Goal: Task Accomplishment & Management: Manage account settings

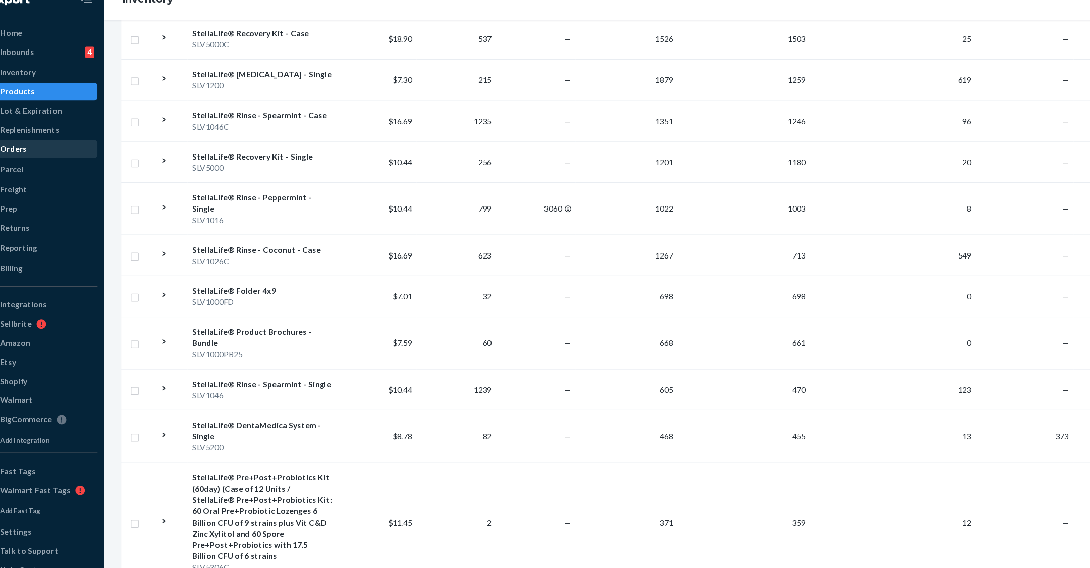
scroll to position [324, 0]
click at [244, 237] on div "StellaLife® Rinse - Coconut - Case" at bounding box center [263, 242] width 126 height 10
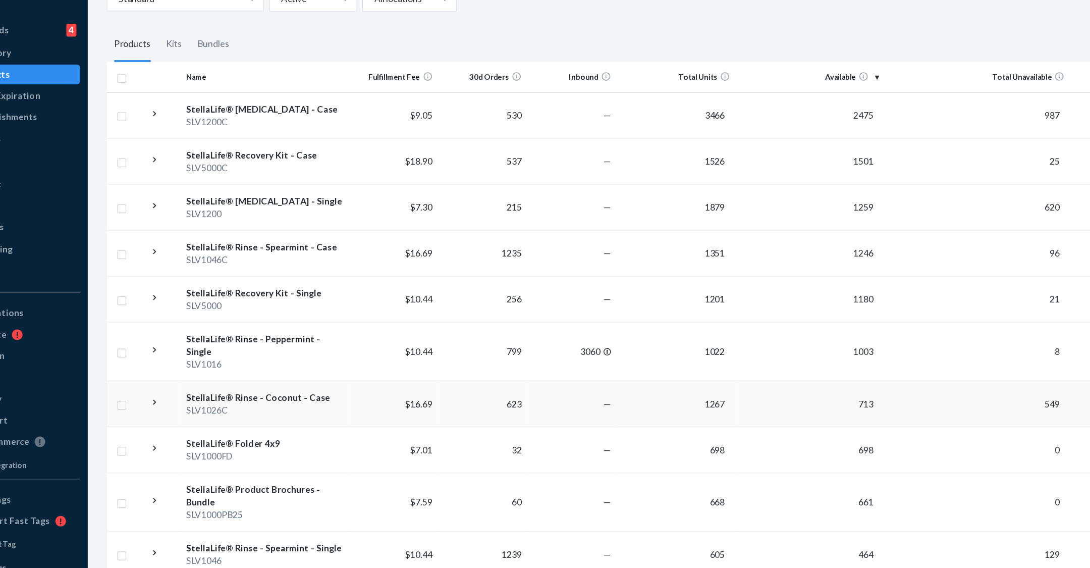
scroll to position [207, 0]
click at [255, 354] on div "StellaLife® Rinse - Coconut - Case" at bounding box center [263, 359] width 126 height 10
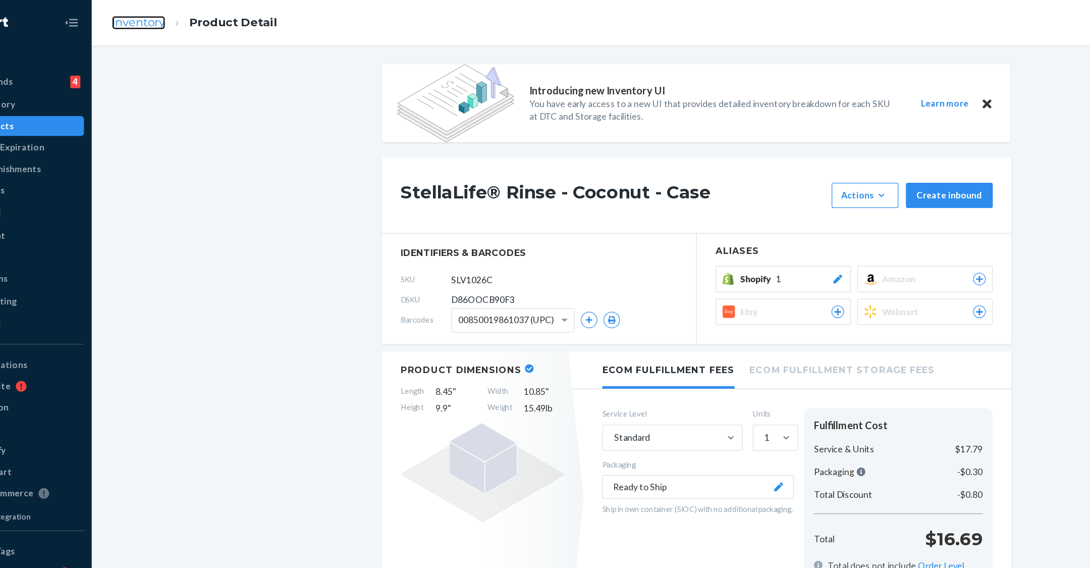
click at [157, 15] on link "Inventory" at bounding box center [158, 18] width 43 height 11
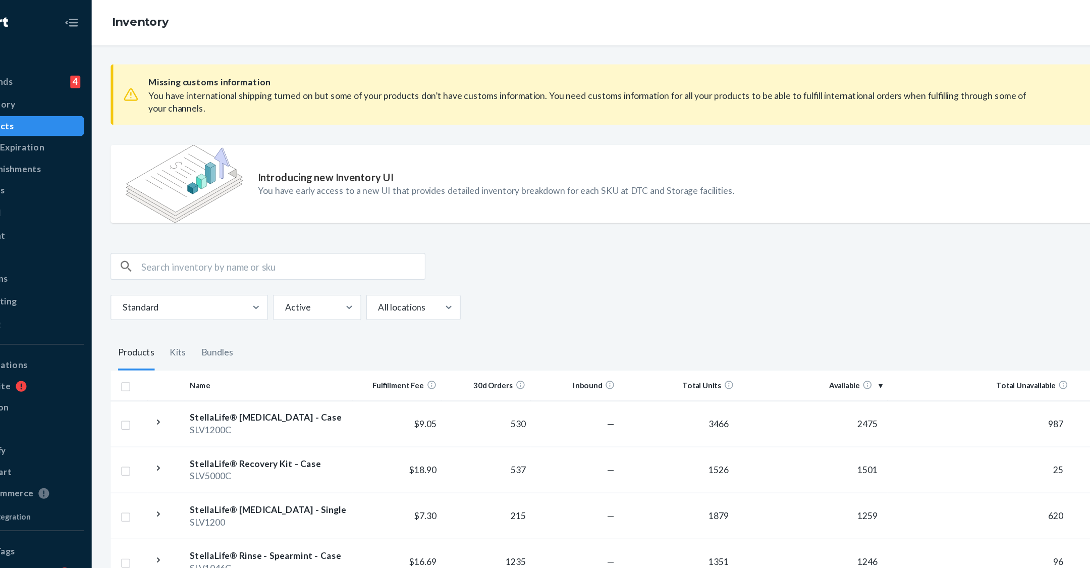
click at [73, 36] on div "Home Inbounds 4 Shipping Plans Problems 4 Inventory Products Lot & Expiration R…" at bounding box center [60, 284] width 121 height 568
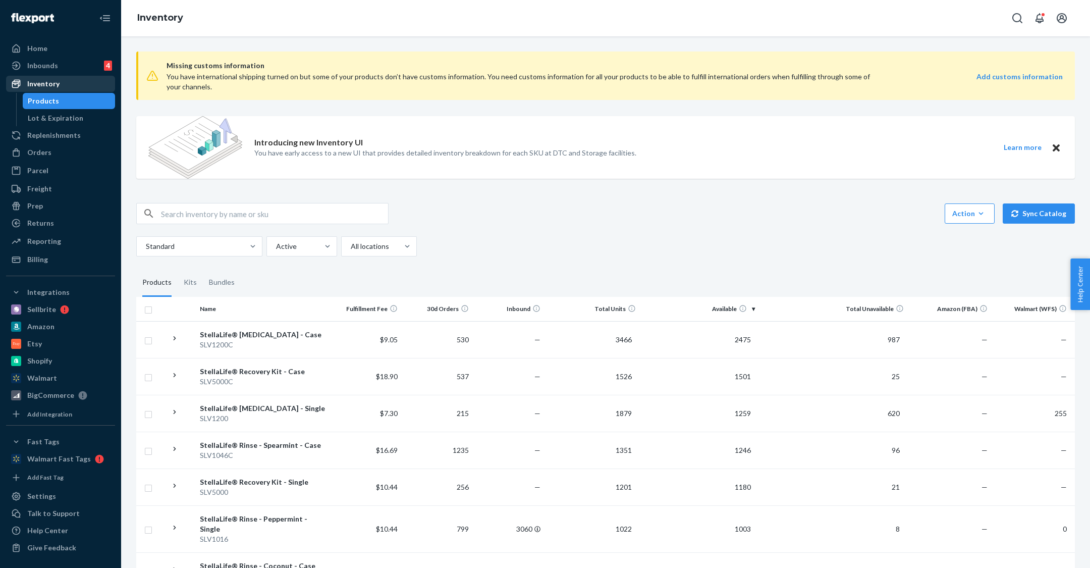
click at [52, 76] on link "Inventory" at bounding box center [60, 84] width 109 height 16
click at [52, 57] on ul "Home Inbounds 4 Shipping Plans Problems 4 Inventory Products Lot & Expiration R…" at bounding box center [60, 153] width 109 height 227
click at [49, 64] on div "Inbounds" at bounding box center [42, 66] width 31 height 10
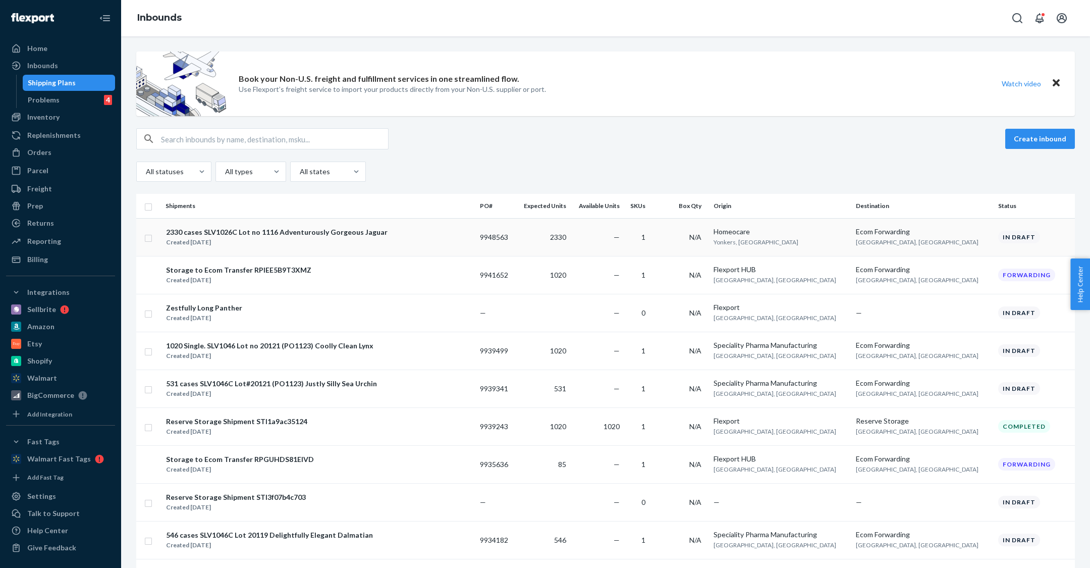
drag, startPoint x: 546, startPoint y: 239, endPoint x: 510, endPoint y: 238, distance: 36.4
click at [510, 238] on td "9948563" at bounding box center [495, 237] width 39 height 38
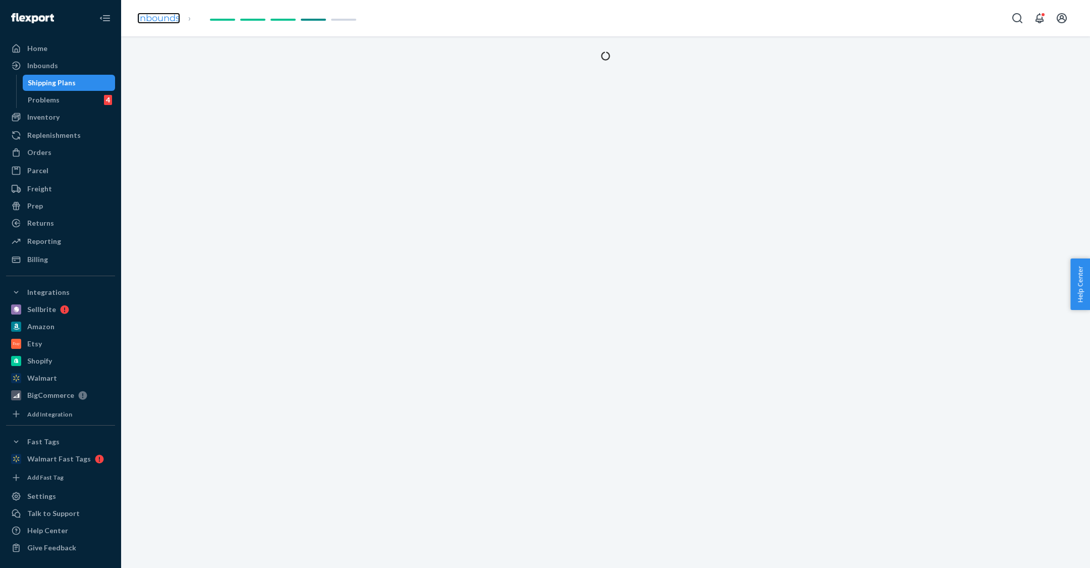
click at [163, 13] on link "Inbounds" at bounding box center [158, 18] width 43 height 11
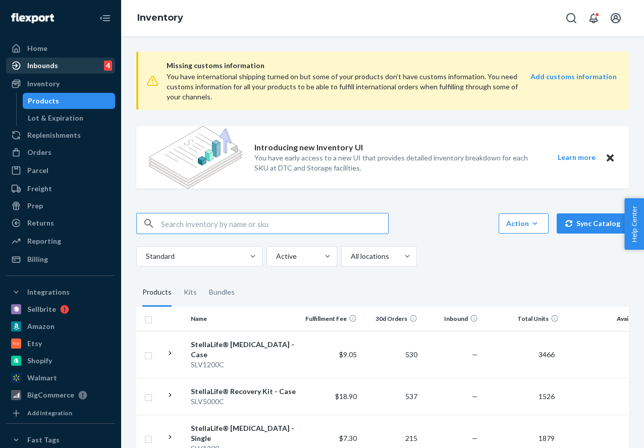
click at [48, 70] on div "Inbounds" at bounding box center [42, 66] width 31 height 10
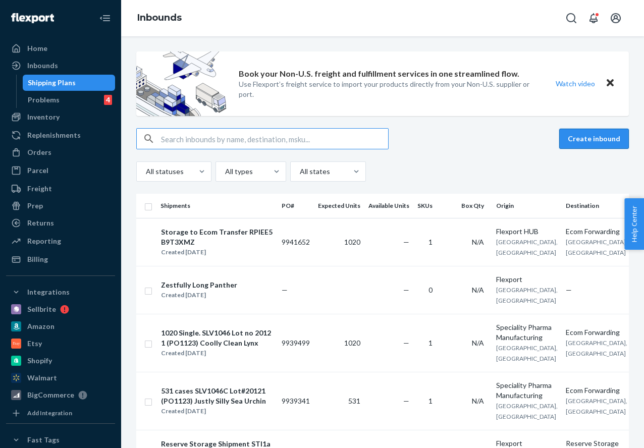
click at [594, 137] on button "Create inbound" at bounding box center [594, 139] width 70 height 20
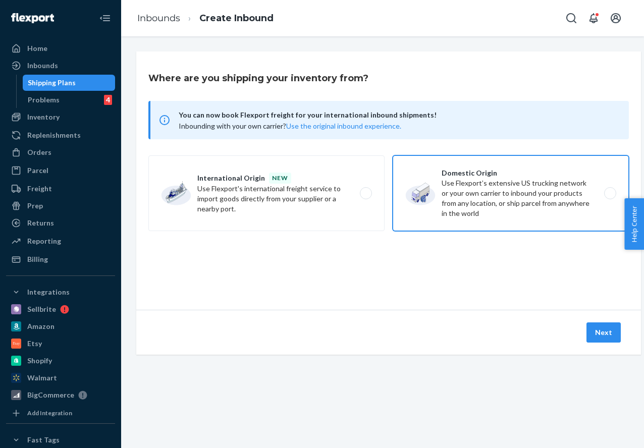
click at [478, 178] on label "Domestic Origin Use Flexport’s extensive US trucking network or your own carrie…" at bounding box center [511, 193] width 236 height 76
click at [610, 190] on input "Domestic Origin Use Flexport’s extensive US trucking network or your own carrie…" at bounding box center [613, 193] width 7 height 7
radio input "true"
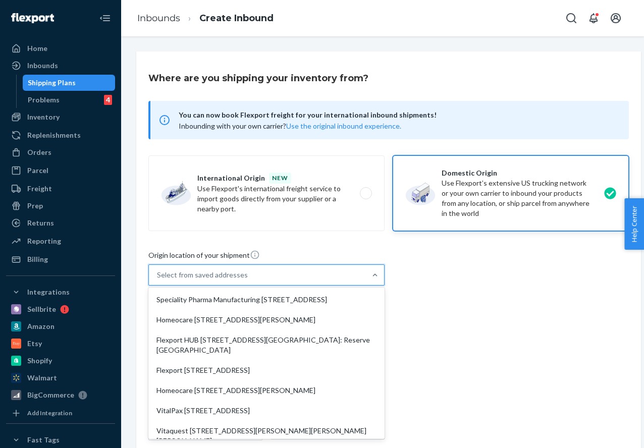
click at [335, 274] on div "Select from saved addresses" at bounding box center [257, 275] width 217 height 20
click at [158, 274] on input "option Speciality Pharma Manufacturing 609 Industrial Rd Carlstadt, NJ 07072 fo…" at bounding box center [157, 275] width 1 height 10
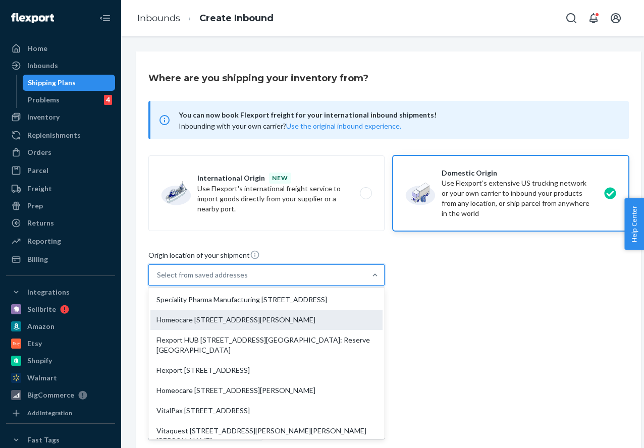
click at [328, 330] on div "Homeocare 7 Odell Plaza Suite 142 Yonkers, NY 10701" at bounding box center [266, 320] width 232 height 20
click at [158, 280] on input "option Homeocare 7 Odell Plaza Suite 142 Yonkers, NY 10701 focused, 2 of 10. 10…" at bounding box center [157, 275] width 1 height 10
type input "Homeocare"
type input "Suite 142"
type input "Yonkers"
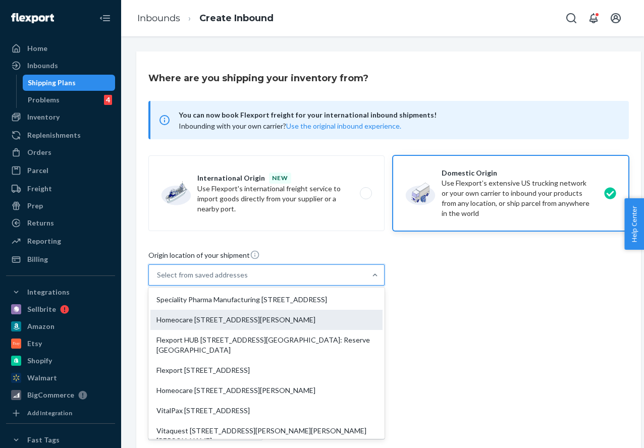
type input "NY"
type input "10701"
type input "7 Odell Plaza"
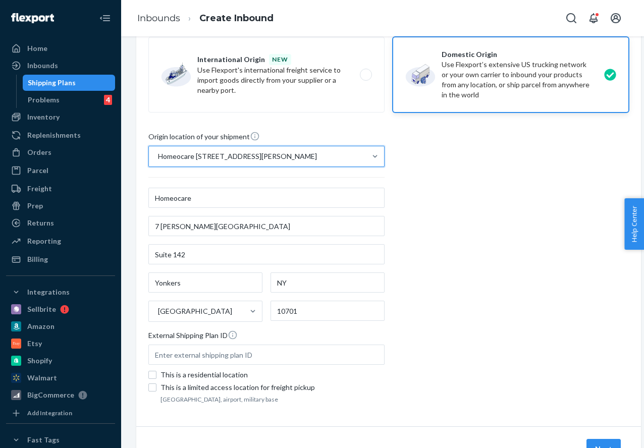
scroll to position [166, 0]
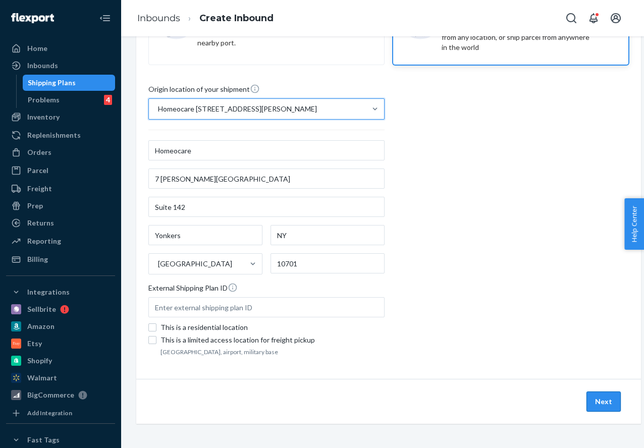
click at [600, 397] on button "Next" at bounding box center [603, 402] width 34 height 20
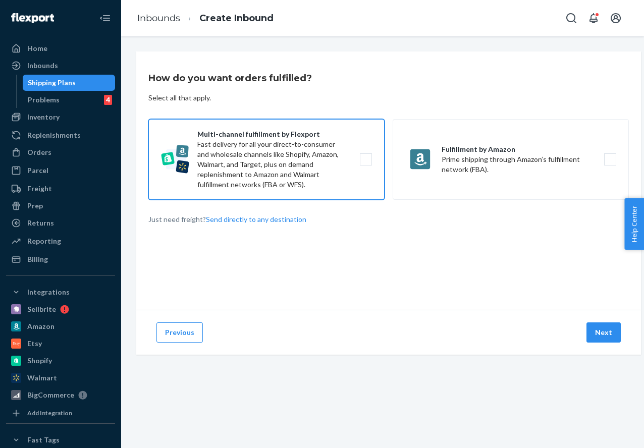
click at [306, 181] on label "Multi-channel fulfillment by Flexport Fast delivery for all your direct-to-cons…" at bounding box center [266, 159] width 236 height 81
click at [365, 163] on input "Multi-channel fulfillment by Flexport Fast delivery for all your direct-to-cons…" at bounding box center [368, 159] width 7 height 7
checkbox input "true"
click at [600, 327] on button "Next" at bounding box center [603, 333] width 34 height 20
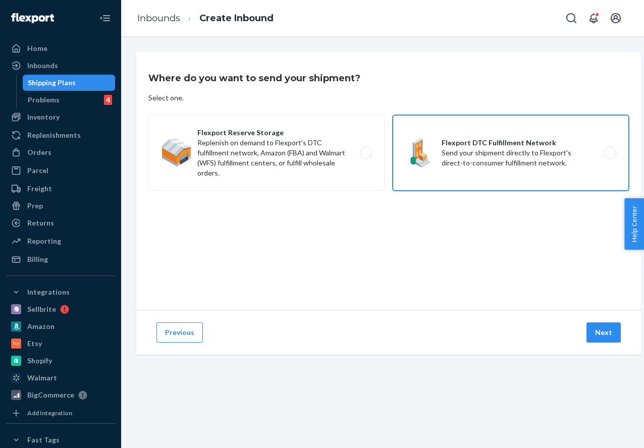
click at [463, 153] on label "Flexport DTC Fulfillment Network Send your shipment directly to Flexport's dire…" at bounding box center [511, 153] width 236 height 76
click at [610, 153] on input "Flexport DTC Fulfillment Network Send your shipment directly to Flexport's dire…" at bounding box center [613, 153] width 7 height 7
radio input "true"
click at [605, 328] on button "Next" at bounding box center [603, 333] width 34 height 20
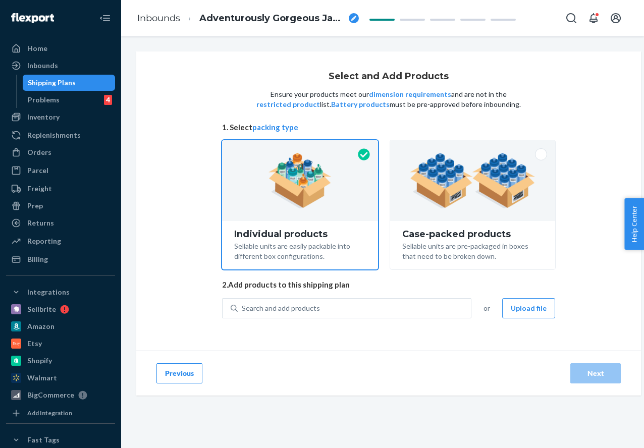
click at [347, 18] on div "Adventurously Gorgeous Jaguar" at bounding box center [278, 18] width 159 height 13
click at [351, 19] on icon "breadcrumbs" at bounding box center [353, 18] width 5 height 5
click at [205, 16] on input "Adventurously Gorgeous Jaguar" at bounding box center [249, 18] width 101 height 16
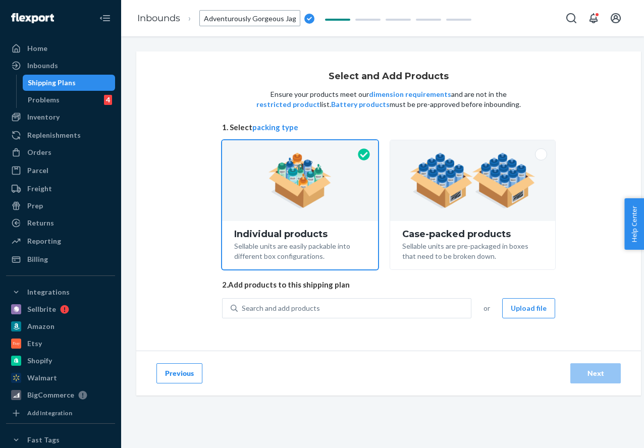
click at [205, 20] on input "Adventurously Gorgeous Jaguar" at bounding box center [249, 18] width 101 height 16
type input "2330 cases SLV1026C Lot no Adventurously Gorgeous Jaguar"
click at [354, 16] on icon "breadcrumbs" at bounding box center [353, 18] width 5 height 5
click at [275, 17] on input "2330 cases SLV1026C Lot no Adventurously Gorgeous Jaguar" at bounding box center [249, 18] width 101 height 16
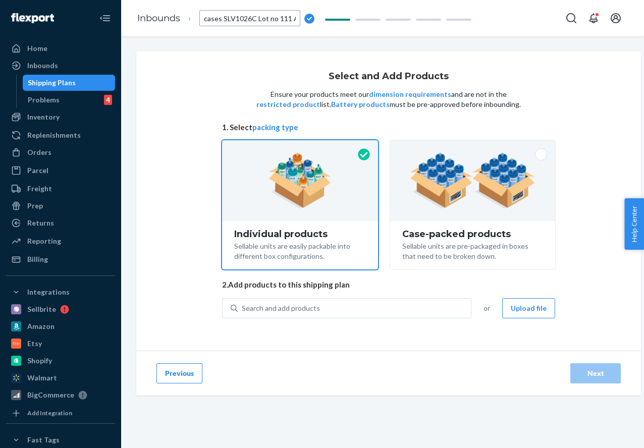
type input "2330 cases SLV1026C Lot no 1116 Adventurously Gorgeous Jaguar"
click at [308, 236] on div "Individual products" at bounding box center [300, 234] width 132 height 10
click at [303, 147] on input "Individual products Sellable units are easily packable into different box confi…" at bounding box center [300, 143] width 7 height 7
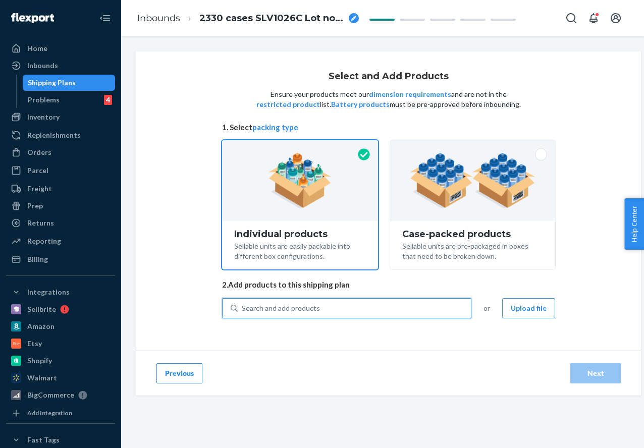
click at [339, 305] on div "Search and add products" at bounding box center [354, 308] width 233 height 18
click at [243, 305] on input "0 results available. Use Up and Down to choose options, press Enter to select t…" at bounding box center [242, 308] width 1 height 10
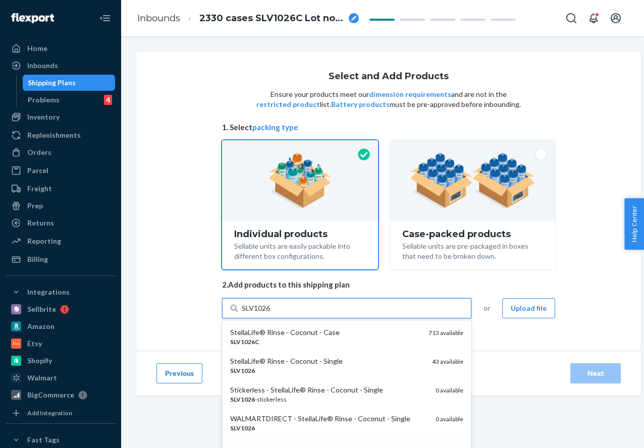
type input "SLV1026C"
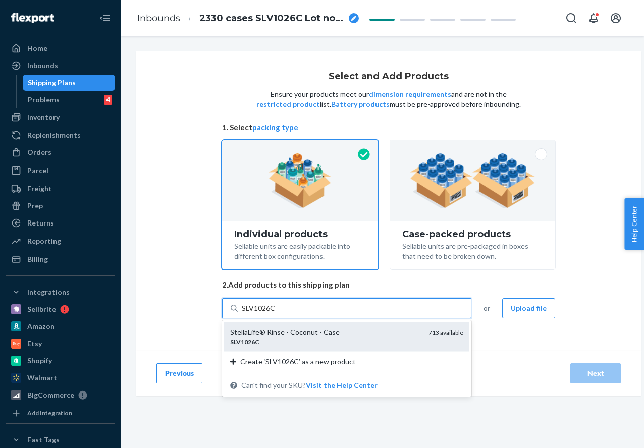
click at [327, 327] on div "StellaLife® Rinse - Coconut - Case SLV1026C 713 available" at bounding box center [346, 337] width 245 height 29
click at [276, 313] on input "SLV1026C" at bounding box center [259, 308] width 34 height 10
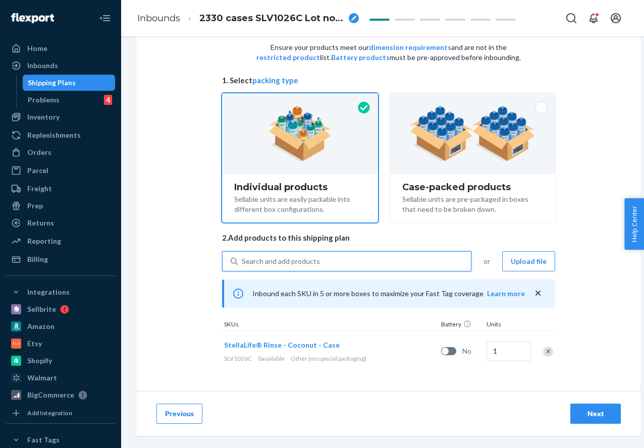
scroll to position [48, 0]
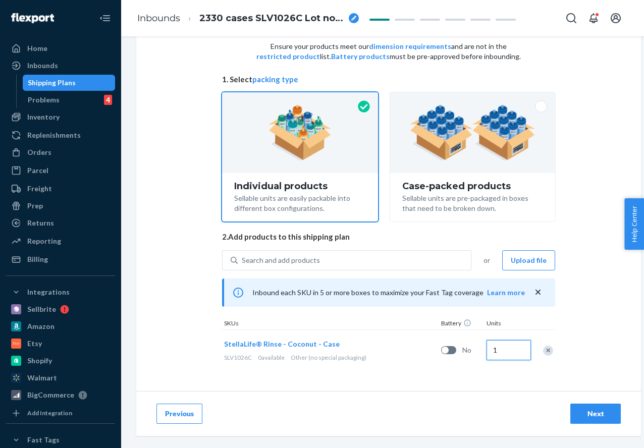
click at [508, 353] on input "1" at bounding box center [509, 350] width 44 height 20
paste input "2330"
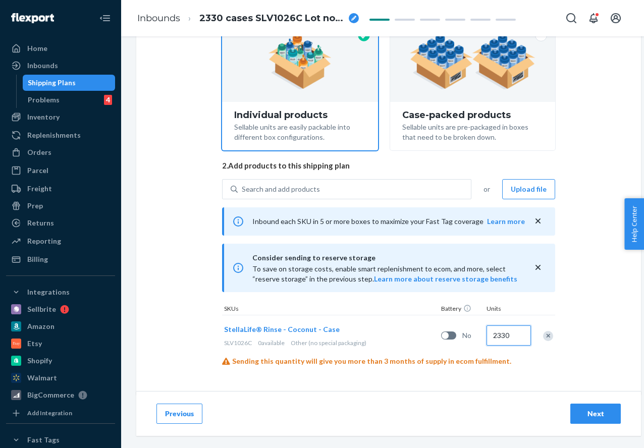
scroll to position [123, 0]
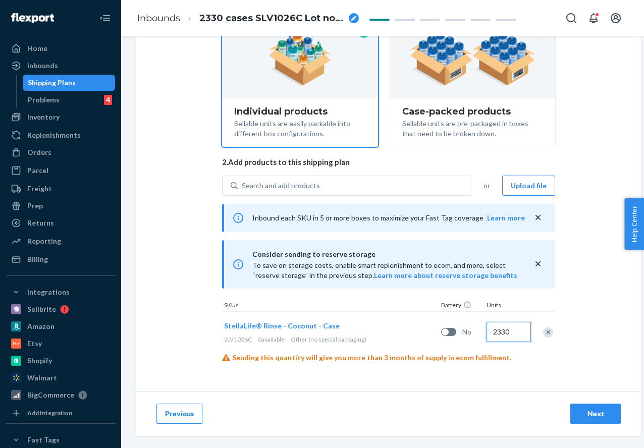
type input "2330"
click at [596, 405] on button "Next" at bounding box center [595, 414] width 50 height 20
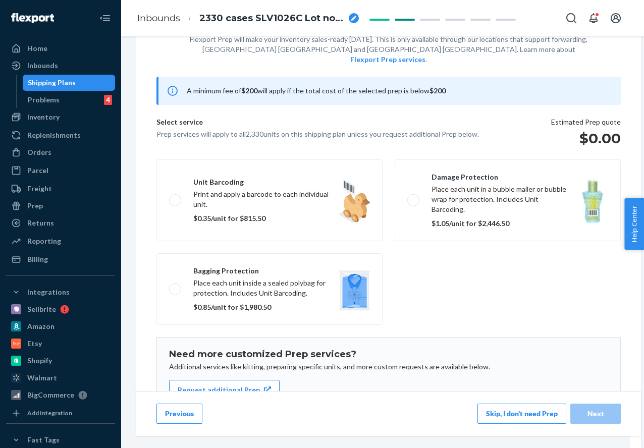
scroll to position [94, 0]
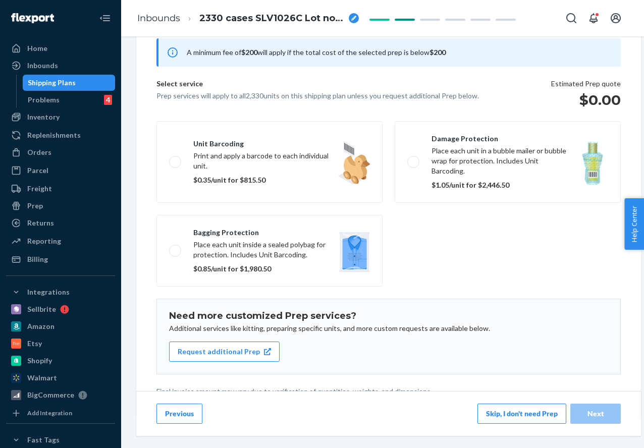
click at [528, 421] on button "Skip, I don't need Prep" at bounding box center [521, 414] width 89 height 20
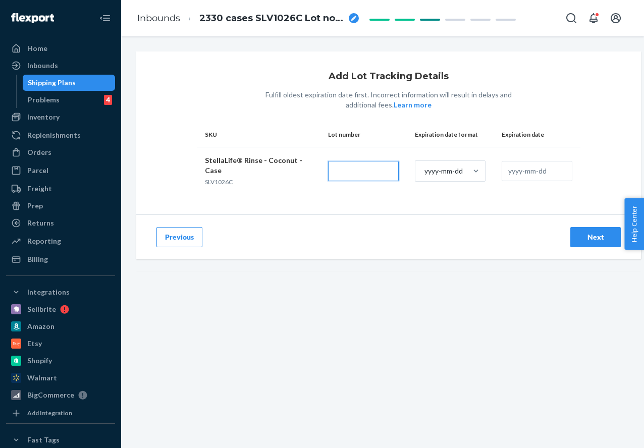
click at [360, 161] on input "text" at bounding box center [363, 171] width 71 height 20
paste input "2609B"
type input "2609B"
click at [444, 171] on div "yyyy-mm-dd" at bounding box center [440, 171] width 51 height 20
click at [424, 171] on input "yyyy-mm-dd" at bounding box center [423, 171] width 1 height 10
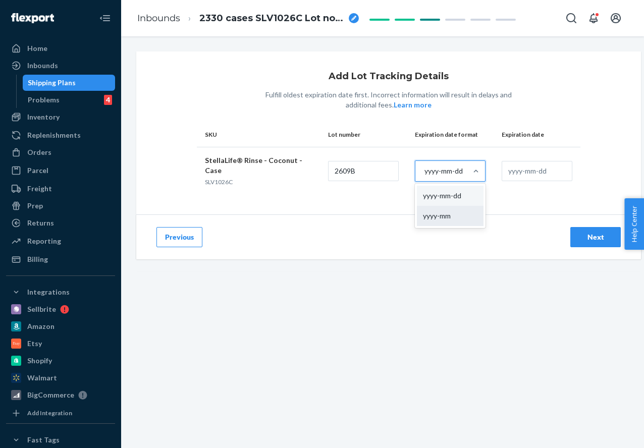
click at [445, 206] on div "yyyy-mm" at bounding box center [450, 216] width 67 height 20
click at [424, 176] on input "option yyyy-mm focused, 0 of 2. 2 results available. Use Up and Down to choose …" at bounding box center [423, 171] width 1 height 10
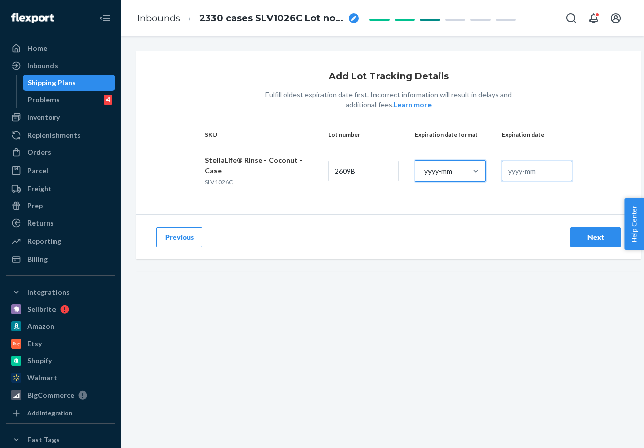
click at [514, 168] on input "text" at bounding box center [537, 171] width 71 height 20
type input "2027-09"
click at [590, 232] on div "Next" at bounding box center [595, 237] width 33 height 10
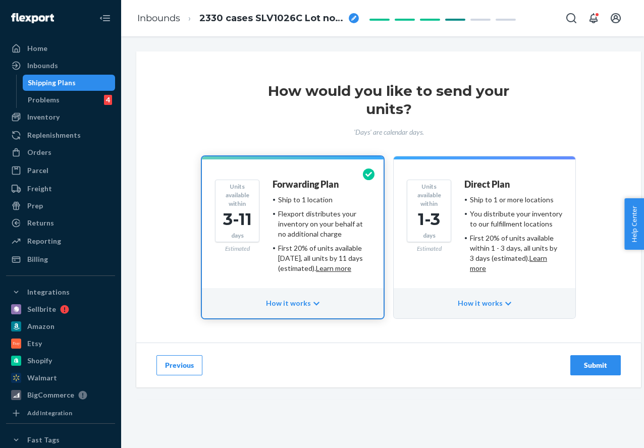
click at [603, 369] on div "Submit" at bounding box center [595, 365] width 33 height 10
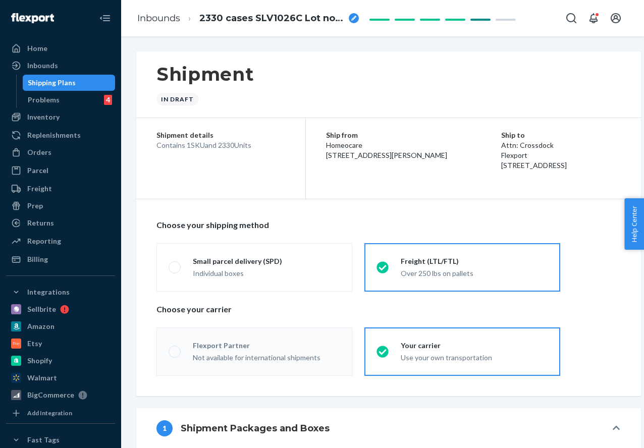
click at [335, 365] on label "Flexport Partner Not available for international shipments" at bounding box center [254, 352] width 196 height 48
radio input "true"
radio input "false"
radio input "true"
radio input "false"
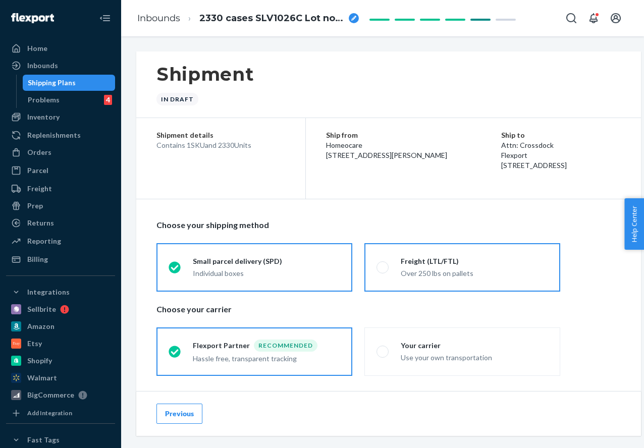
click at [446, 250] on label "Freight (LTL/FTL) Over 250 lbs on pallets" at bounding box center [462, 267] width 196 height 48
click at [383, 264] on input "Freight (LTL/FTL) Over 250 lbs on pallets" at bounding box center [380, 267] width 7 height 7
radio input "true"
radio input "false"
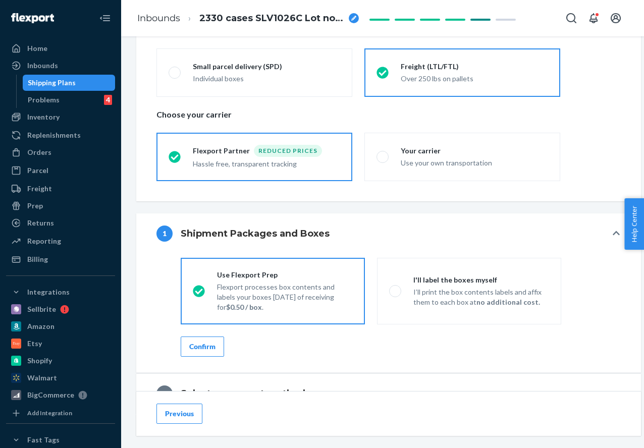
scroll to position [220, 0]
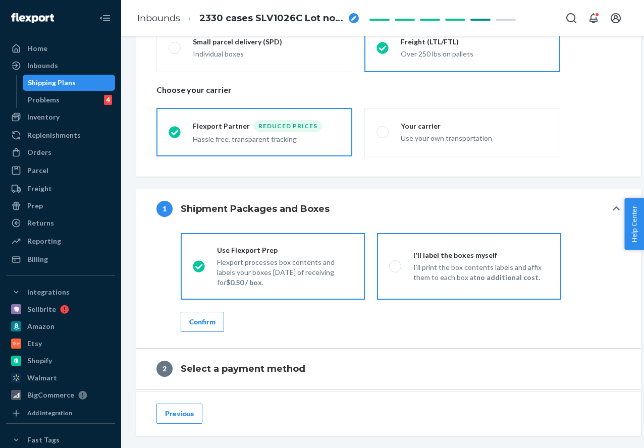
click at [487, 270] on p "I’ll print the box contents labels and affix them to each box at no additional …" at bounding box center [481, 272] width 136 height 20
click at [396, 270] on input "I'll label the boxes myself I’ll print the box contents labels and affix them t…" at bounding box center [392, 266] width 7 height 7
radio input "true"
radio input "false"
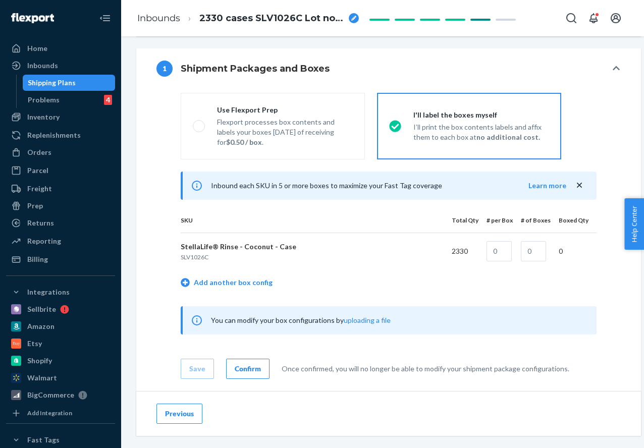
scroll to position [363, 0]
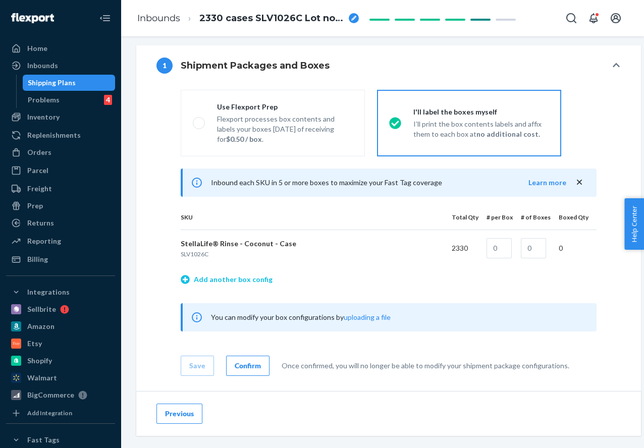
click at [254, 284] on link "Add another box config" at bounding box center [227, 280] width 92 height 10
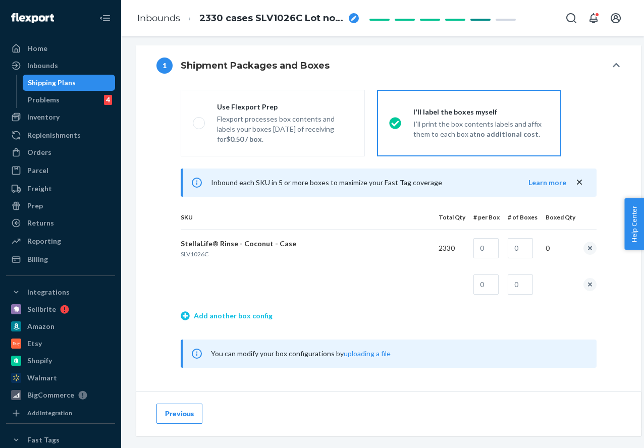
click at [261, 317] on link "Add another box config" at bounding box center [227, 316] width 92 height 10
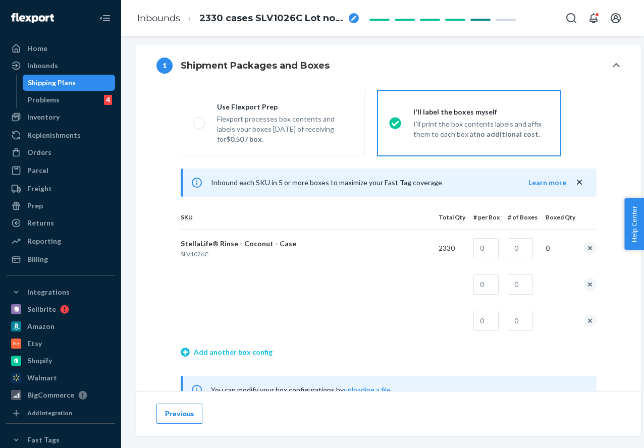
click at [264, 350] on link "Add another box config" at bounding box center [227, 352] width 92 height 10
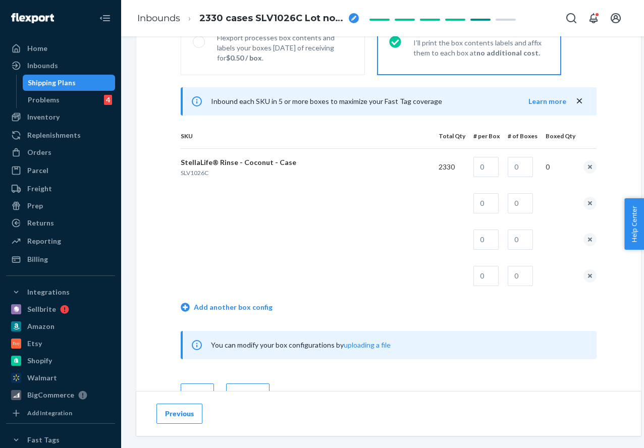
scroll to position [471, 0]
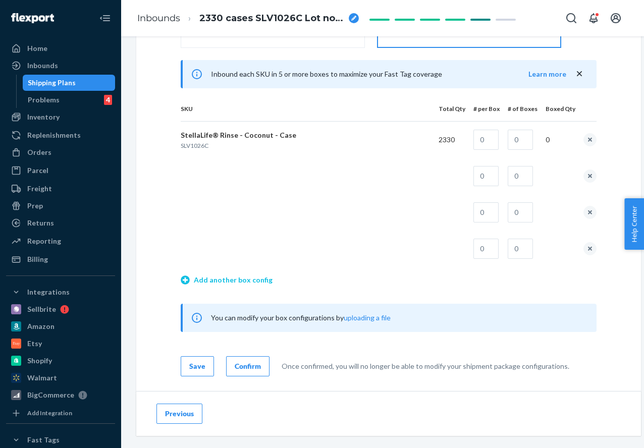
click at [241, 284] on link "Add another box config" at bounding box center [227, 280] width 92 height 10
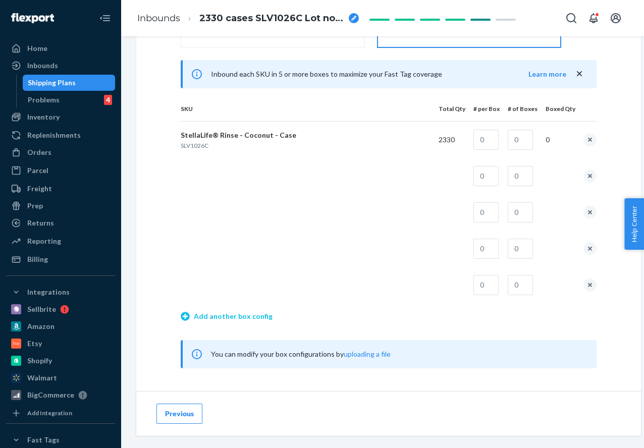
click at [247, 313] on link "Add another box config" at bounding box center [227, 316] width 92 height 10
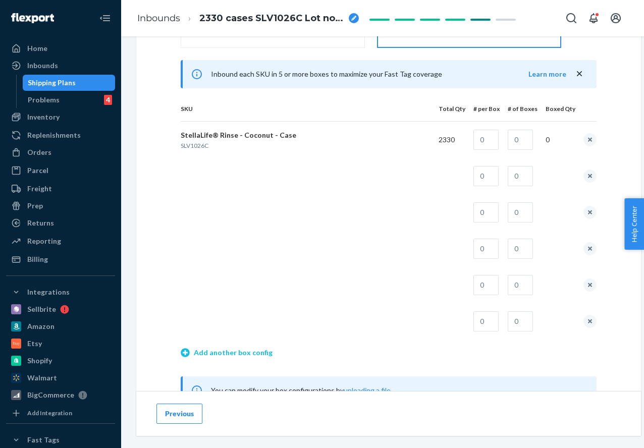
click at [256, 353] on link "Add another box config" at bounding box center [227, 353] width 92 height 10
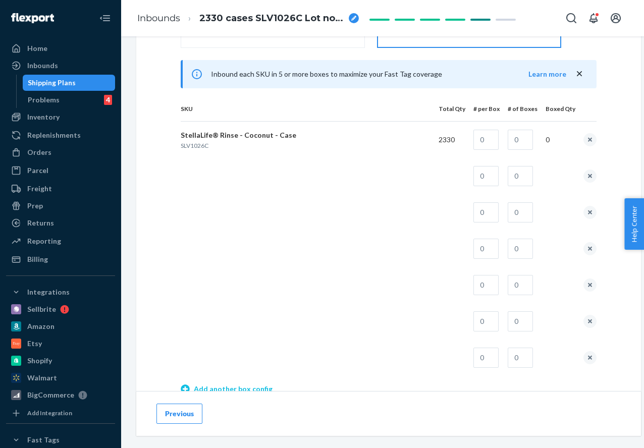
click at [255, 387] on link "Add another box config" at bounding box center [227, 389] width 92 height 10
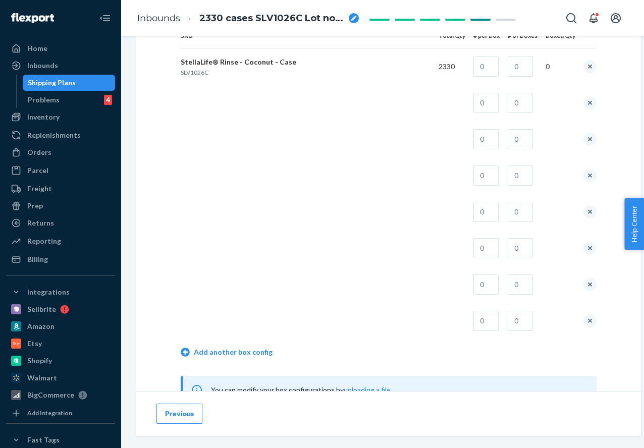
scroll to position [639, 0]
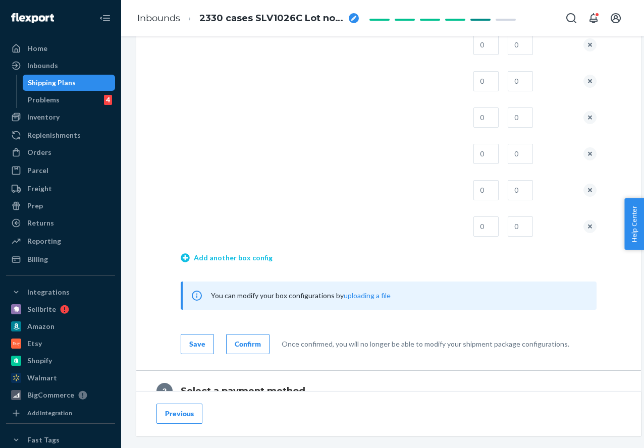
click at [231, 261] on link "Add another box config" at bounding box center [227, 258] width 92 height 10
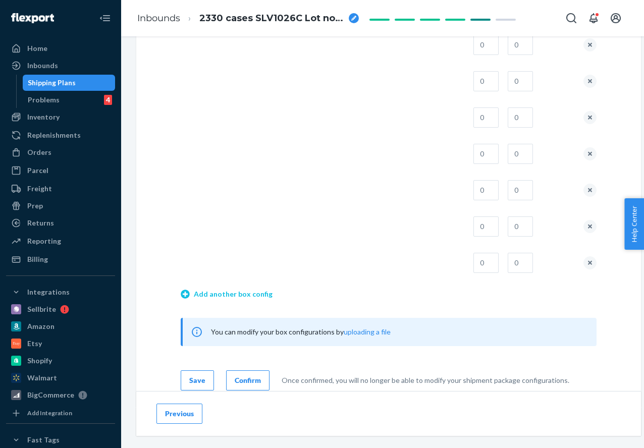
click at [243, 294] on link "Add another box config" at bounding box center [227, 294] width 92 height 10
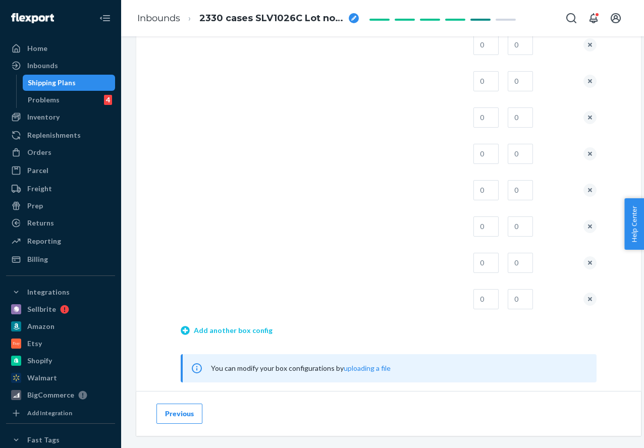
click at [251, 329] on link "Add another box config" at bounding box center [227, 331] width 92 height 10
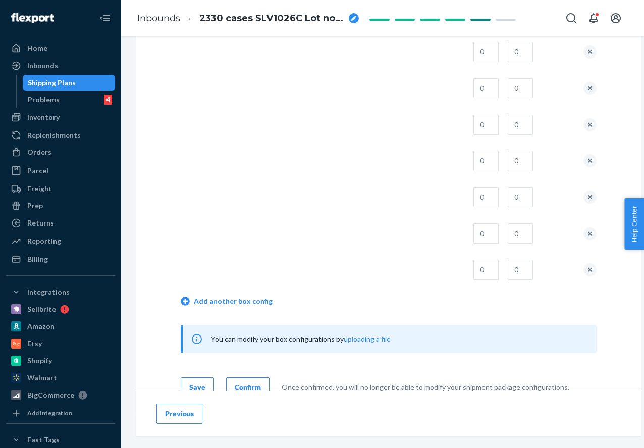
scroll to position [740, 0]
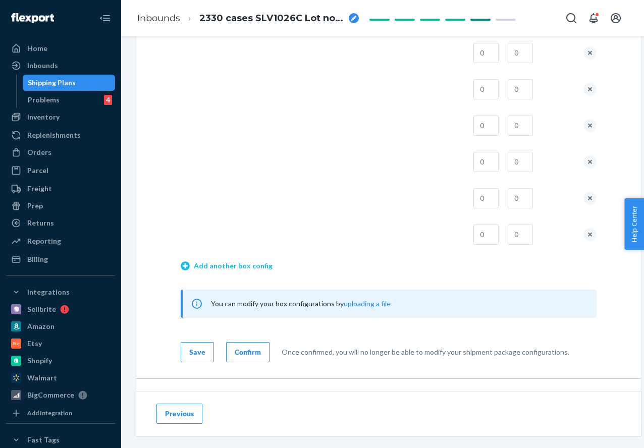
click at [241, 266] on link "Add another box config" at bounding box center [227, 266] width 92 height 10
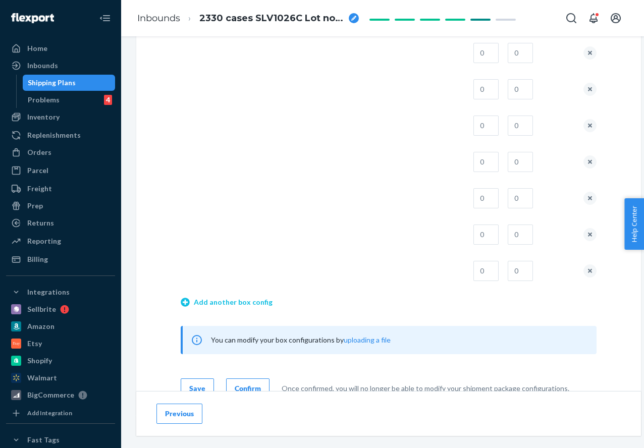
click at [242, 306] on link "Add another box config" at bounding box center [227, 302] width 92 height 10
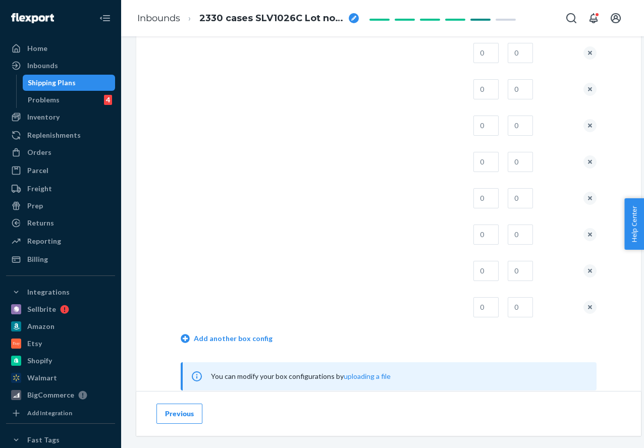
click at [246, 333] on td "Add another box config" at bounding box center [389, 340] width 416 height 29
click at [247, 338] on link "Add another box config" at bounding box center [227, 339] width 92 height 10
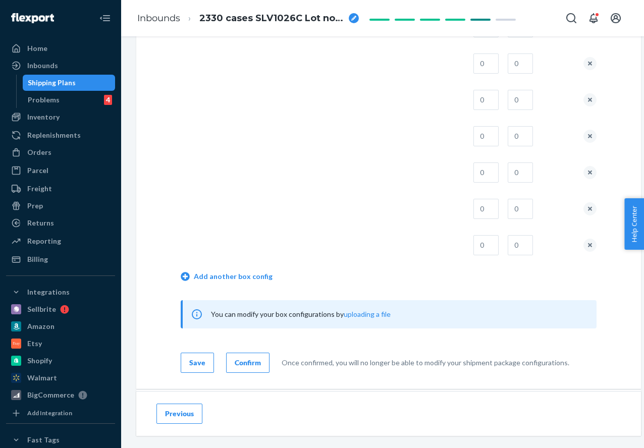
scroll to position [908, 0]
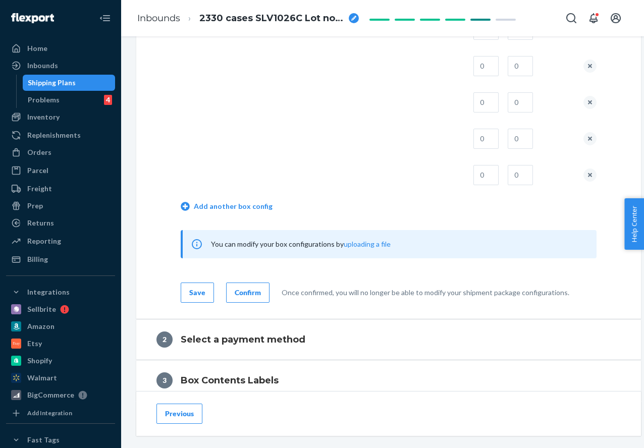
click at [228, 213] on td "Add another box config" at bounding box center [389, 207] width 416 height 29
click at [227, 209] on link "Add another box config" at bounding box center [227, 206] width 92 height 10
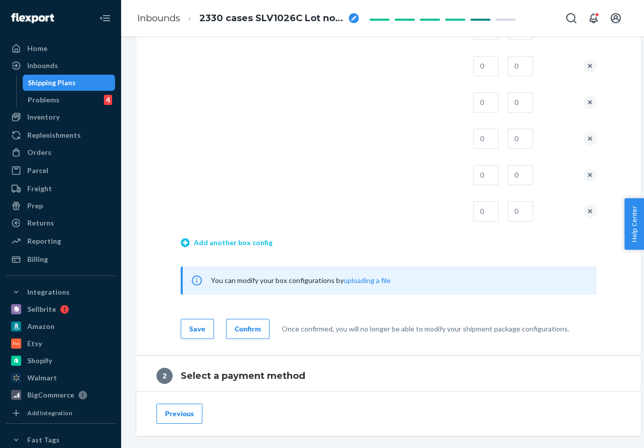
click at [232, 242] on link "Add another box config" at bounding box center [227, 243] width 92 height 10
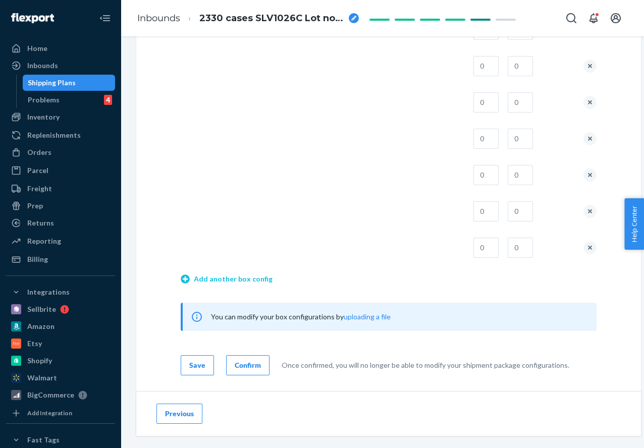
click at [241, 279] on link "Add another box config" at bounding box center [227, 279] width 92 height 10
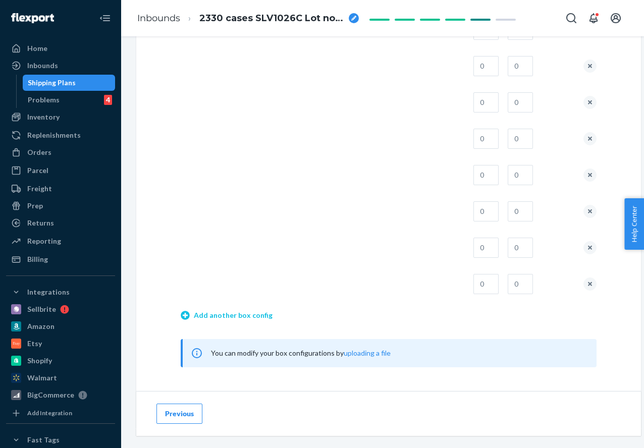
click at [253, 315] on link "Add another box config" at bounding box center [227, 315] width 92 height 10
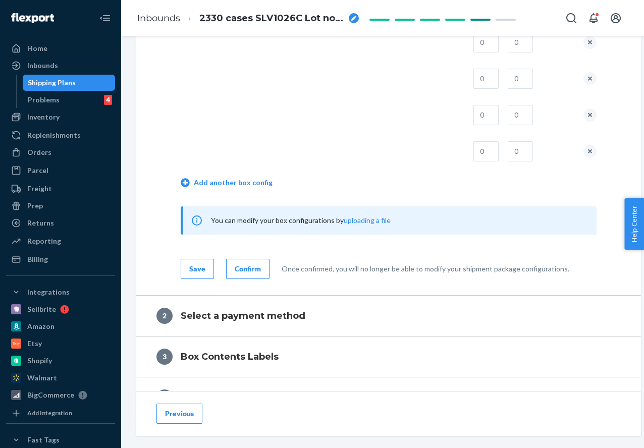
scroll to position [1080, 0]
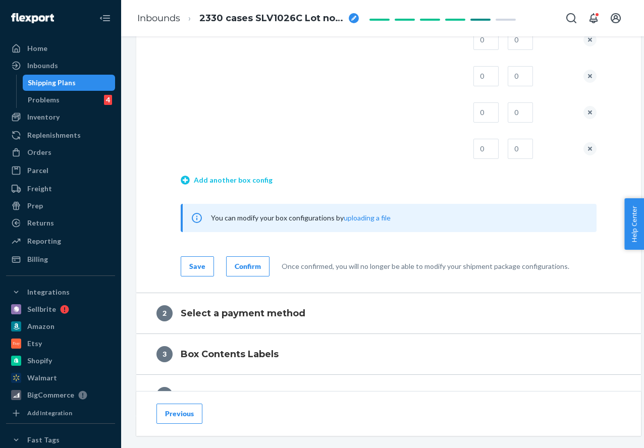
click at [231, 181] on link "Add another box config" at bounding box center [227, 180] width 92 height 10
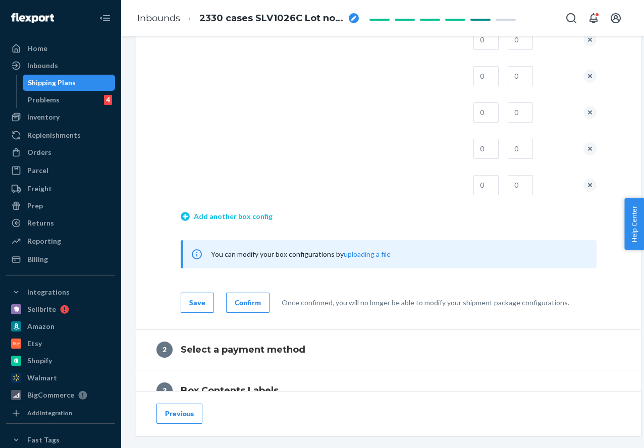
click at [232, 218] on link "Add another box config" at bounding box center [227, 216] width 92 height 10
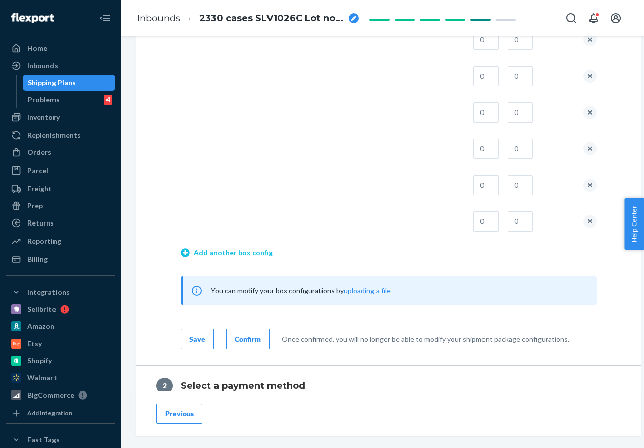
click at [231, 253] on link "Add another box config" at bounding box center [227, 253] width 92 height 10
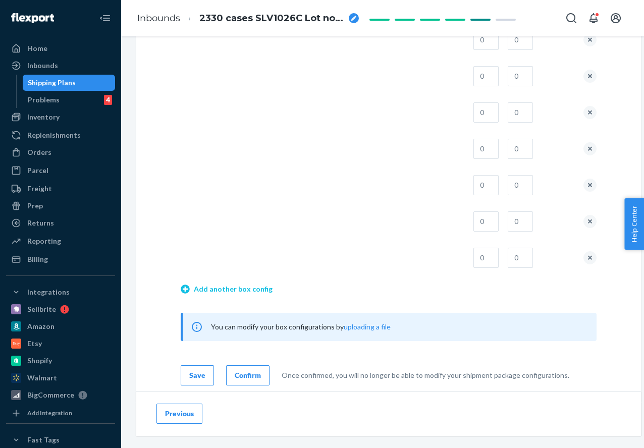
click at [233, 290] on link "Add another box config" at bounding box center [227, 289] width 92 height 10
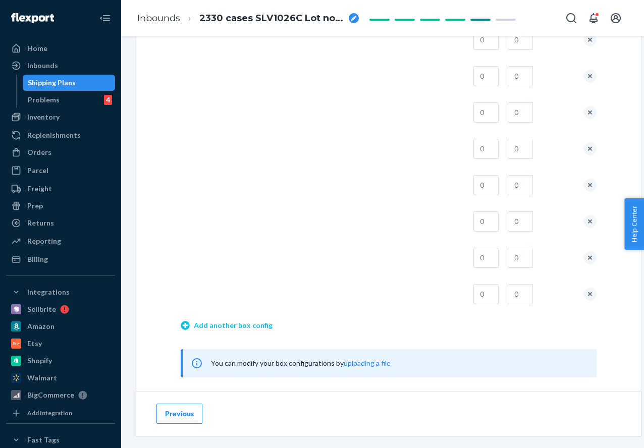
click at [235, 324] on link "Add another box config" at bounding box center [227, 325] width 92 height 10
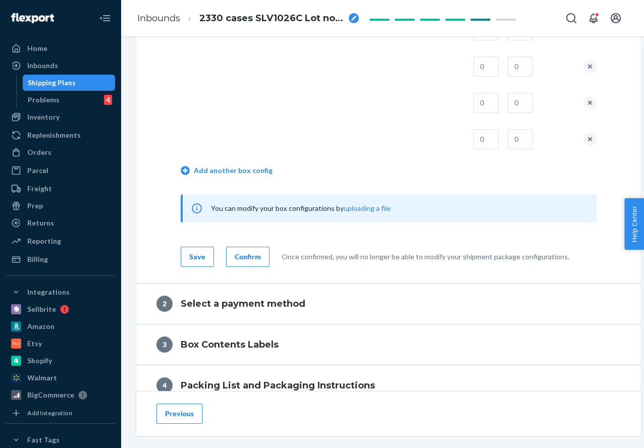
scroll to position [1284, 0]
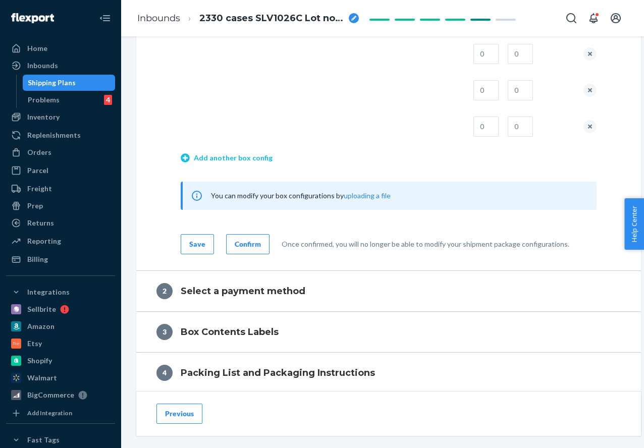
click at [228, 162] on link "Add another box config" at bounding box center [227, 158] width 92 height 10
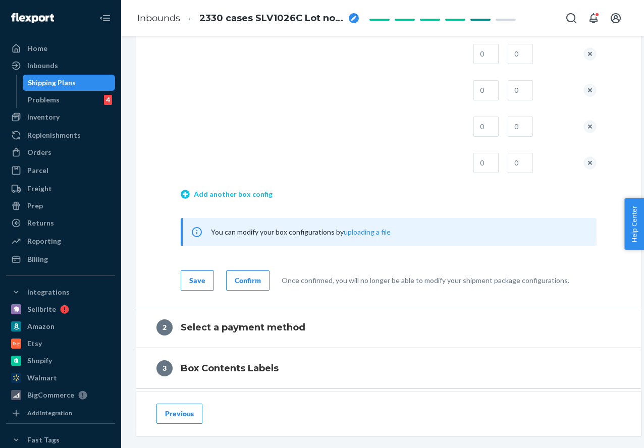
click at [232, 190] on link "Add another box config" at bounding box center [227, 194] width 92 height 10
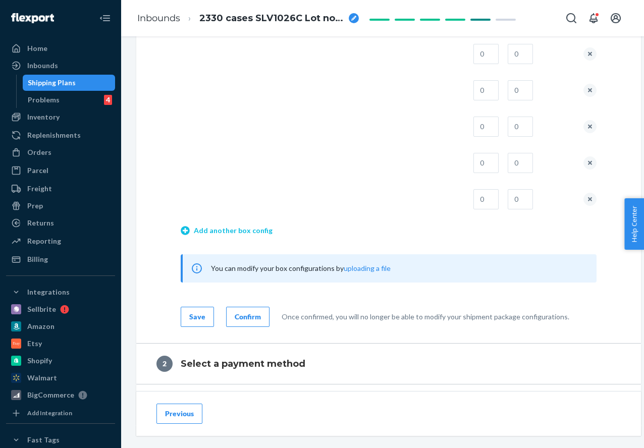
click at [243, 228] on link "Add another box config" at bounding box center [227, 231] width 92 height 10
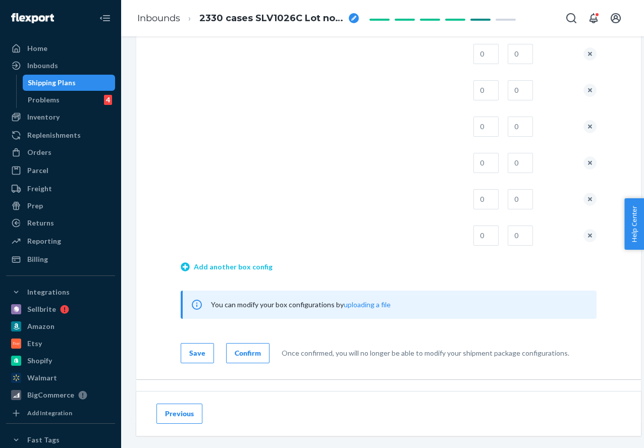
click at [250, 264] on link "Add another box config" at bounding box center [227, 267] width 92 height 10
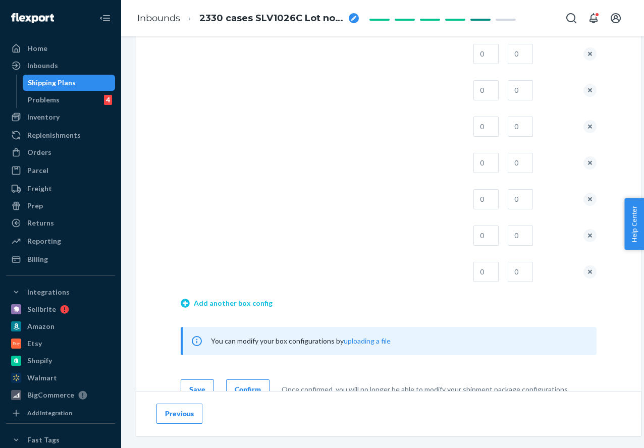
click at [251, 304] on link "Add another box config" at bounding box center [227, 303] width 92 height 10
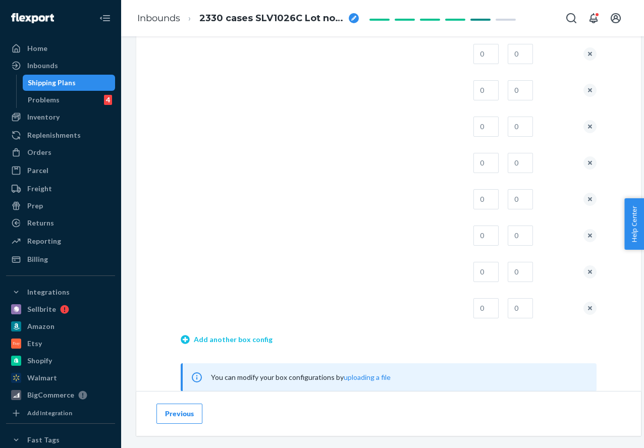
click at [251, 340] on link "Add another box config" at bounding box center [227, 340] width 92 height 10
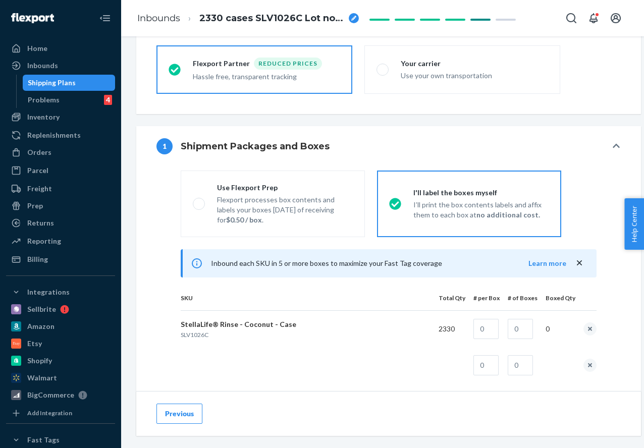
scroll to position [295, 0]
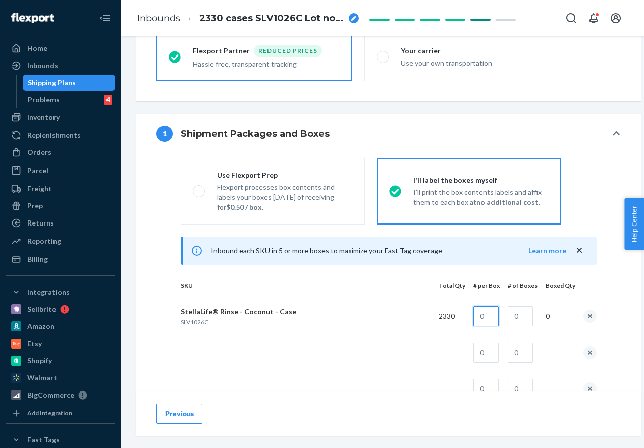
click at [491, 316] on input "text" at bounding box center [485, 316] width 25 height 20
type input "1"
click at [529, 312] on input "text" at bounding box center [520, 316] width 25 height 20
type input "85"
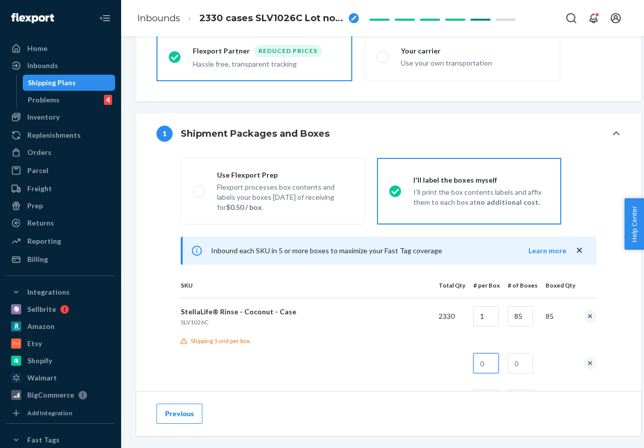
click at [497, 360] on input "text" at bounding box center [485, 363] width 25 height 20
type input "1"
click at [536, 361] on td at bounding box center [519, 363] width 38 height 36
click at [532, 363] on input "text" at bounding box center [520, 363] width 25 height 20
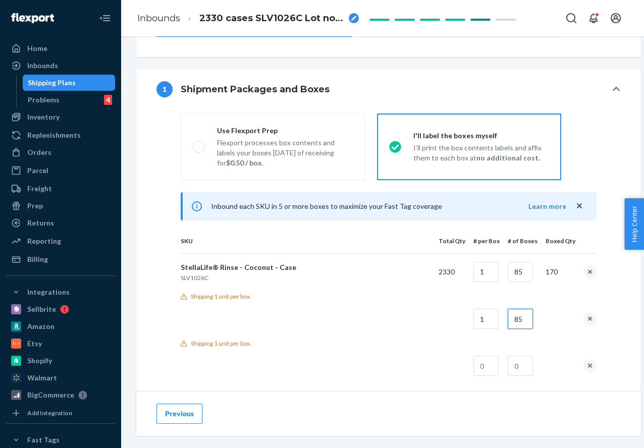
scroll to position [352, 0]
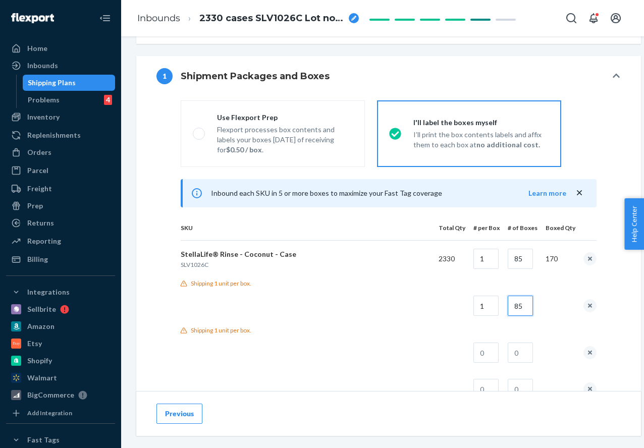
type input "85"
click at [496, 351] on input "text" at bounding box center [485, 353] width 25 height 20
type input "1"
click at [529, 356] on input "text" at bounding box center [520, 353] width 25 height 20
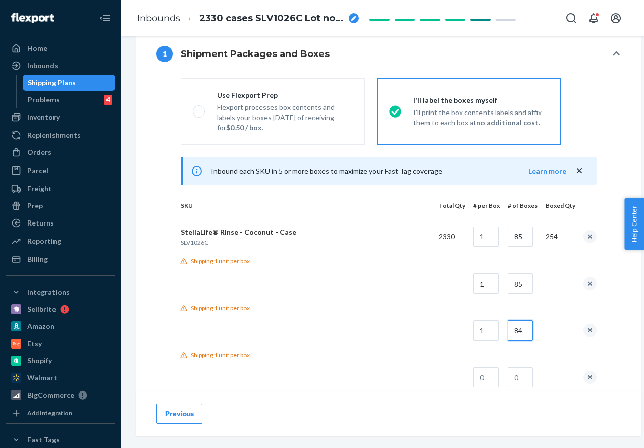
type input "84"
click at [528, 242] on input "85" at bounding box center [520, 237] width 25 height 20
type input "84"
click at [529, 284] on input "85" at bounding box center [520, 284] width 25 height 20
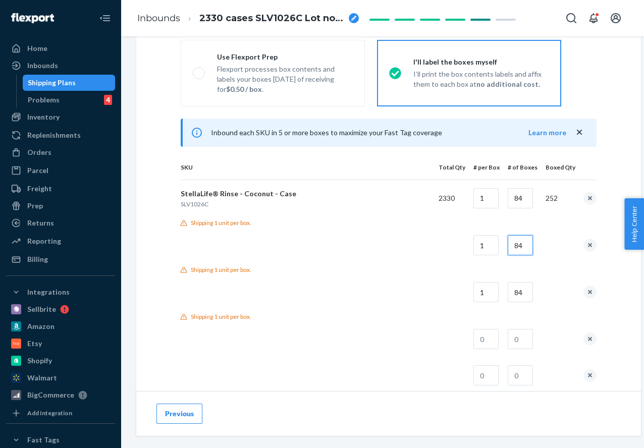
scroll to position [415, 0]
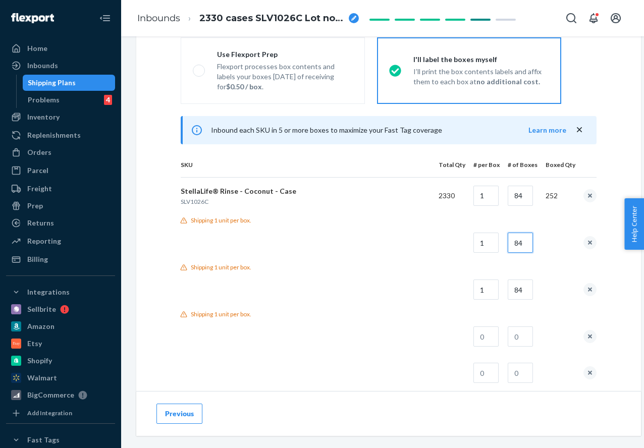
type input "84"
click at [491, 332] on input "text" at bounding box center [485, 337] width 25 height 20
type input "1"
drag, startPoint x: 524, startPoint y: 288, endPoint x: 512, endPoint y: 291, distance: 12.5
click at [512, 291] on input "84" at bounding box center [520, 290] width 25 height 20
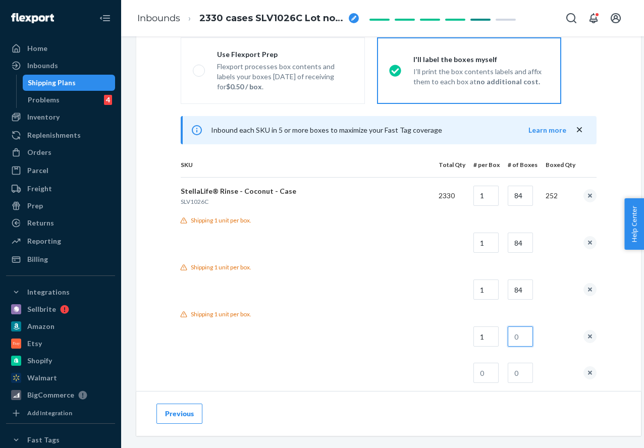
click at [524, 331] on input "text" at bounding box center [520, 337] width 25 height 20
paste input "84"
type input "84"
click at [496, 385] on input "text" at bounding box center [485, 384] width 25 height 20
type input "1"
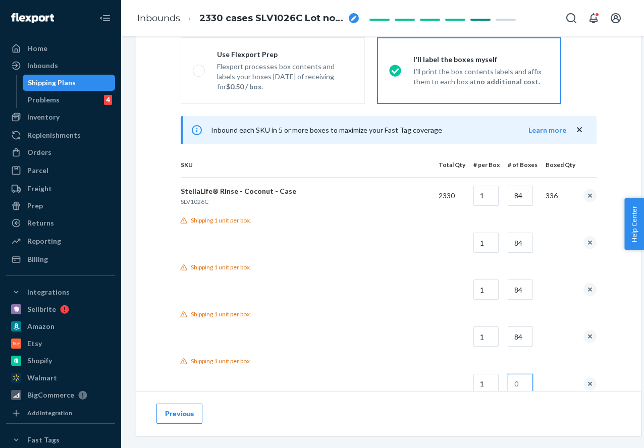
click at [518, 383] on input "text" at bounding box center [520, 384] width 25 height 20
paste input "84"
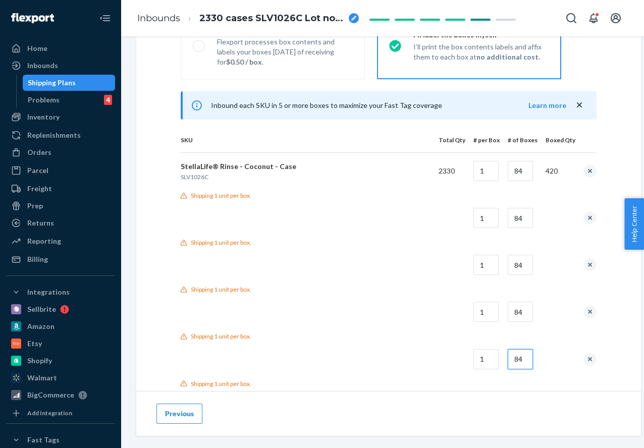
scroll to position [443, 0]
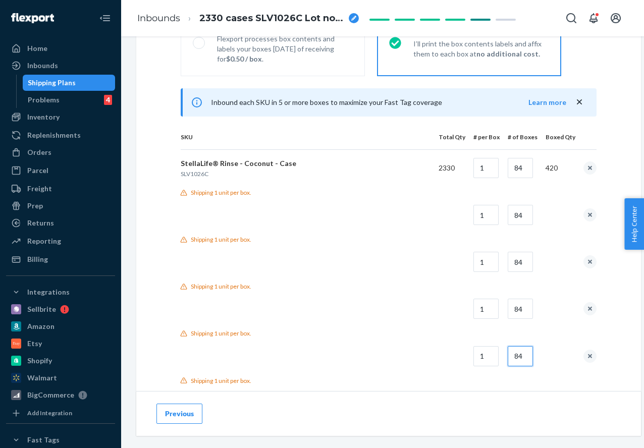
type input "84"
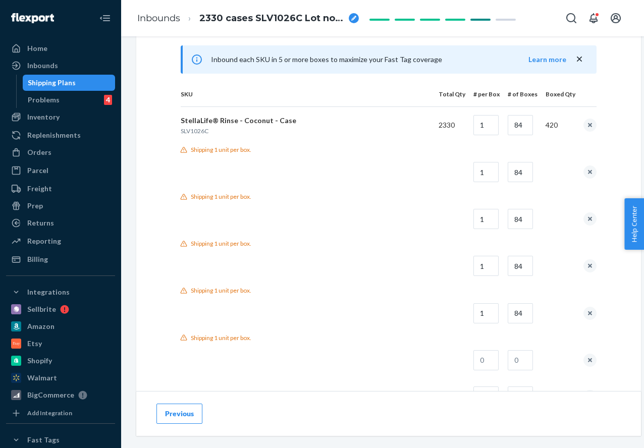
scroll to position [523, 0]
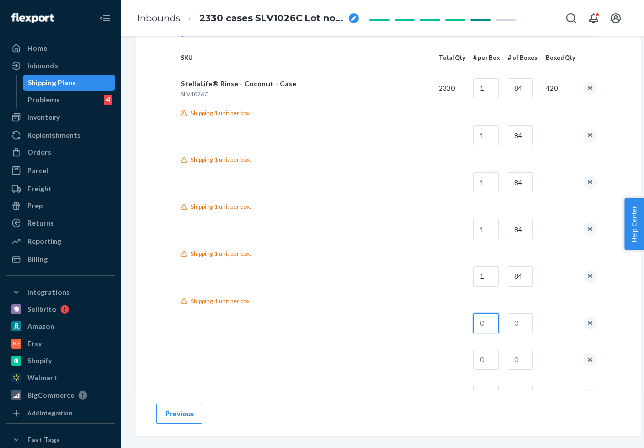
click at [492, 326] on input "text" at bounding box center [485, 323] width 25 height 20
type input "1"
click at [527, 330] on input "text" at bounding box center [520, 323] width 25 height 20
paste input "84"
type input "84"
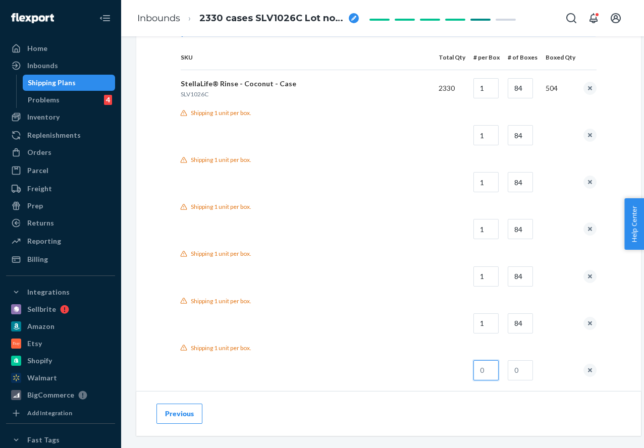
click at [499, 367] on input "text" at bounding box center [485, 370] width 25 height 20
type input "1"
click at [527, 371] on input "text" at bounding box center [520, 370] width 25 height 20
paste input "83"
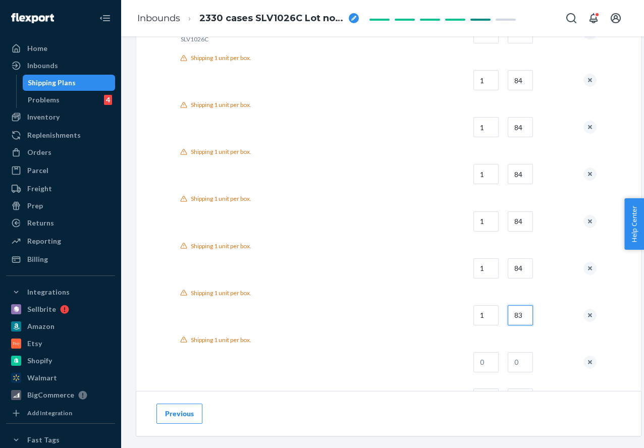
scroll to position [582, 0]
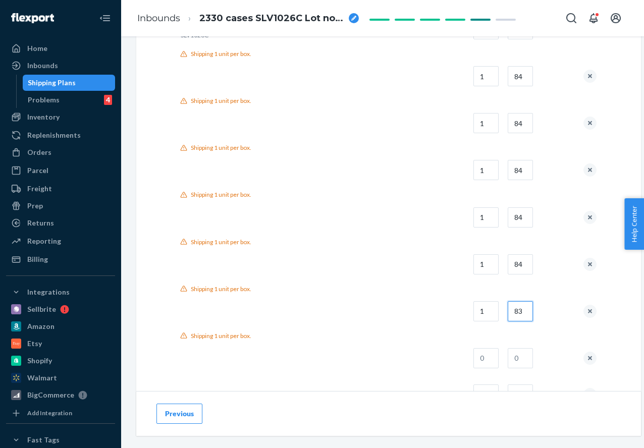
type input "83"
click at [497, 358] on input "text" at bounding box center [485, 358] width 25 height 20
type input "1"
click at [518, 360] on input "text" at bounding box center [520, 358] width 25 height 20
paste input "83"
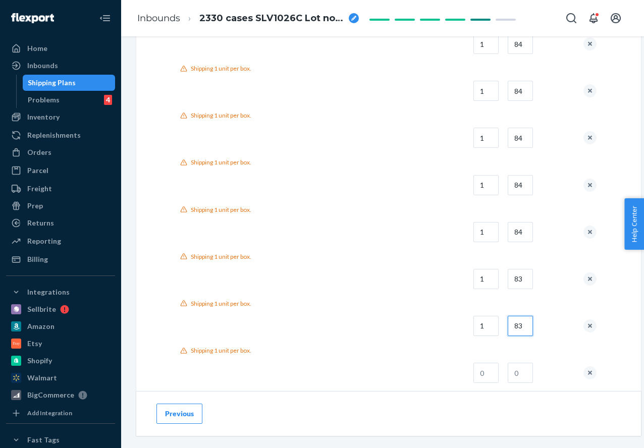
scroll to position [625, 0]
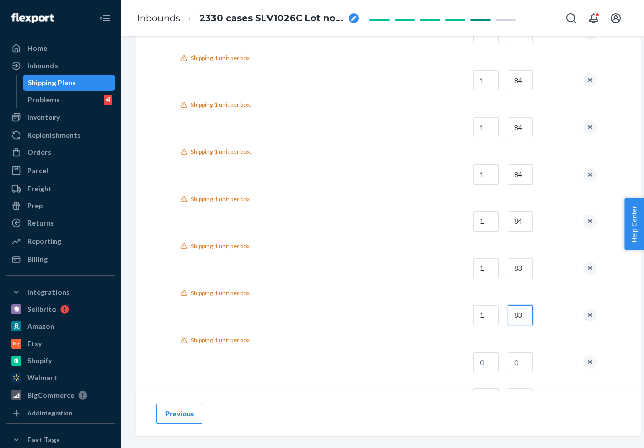
type input "83"
click at [499, 358] on input "text" at bounding box center [485, 362] width 25 height 20
type input "1"
click at [520, 359] on input "text" at bounding box center [520, 362] width 25 height 20
paste input "83"
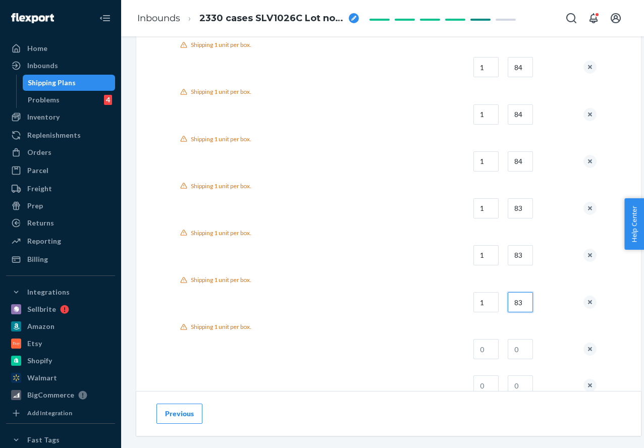
scroll to position [719, 0]
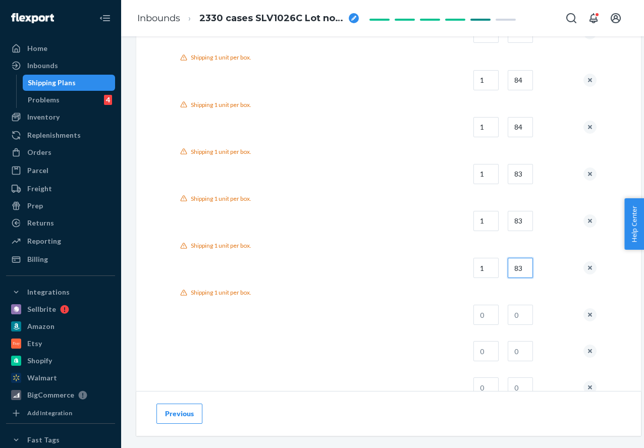
type input "83"
click at [492, 322] on input "text" at bounding box center [485, 315] width 25 height 20
type input "1"
click at [531, 312] on input "text" at bounding box center [520, 315] width 25 height 20
paste input "83"
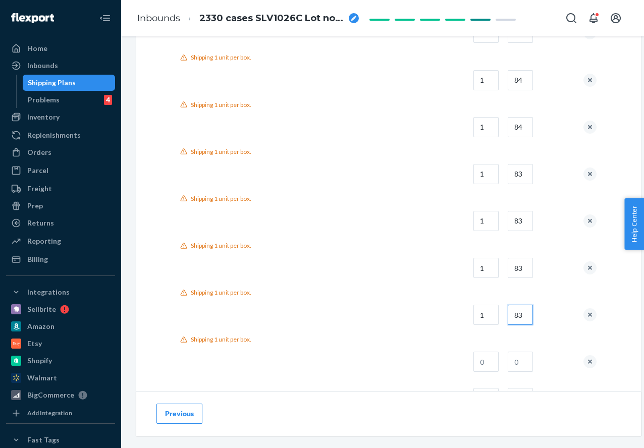
type input "83"
click at [493, 360] on input "text" at bounding box center [485, 362] width 25 height 20
type input "1"
click at [519, 366] on input "text" at bounding box center [520, 362] width 25 height 20
paste input "83"
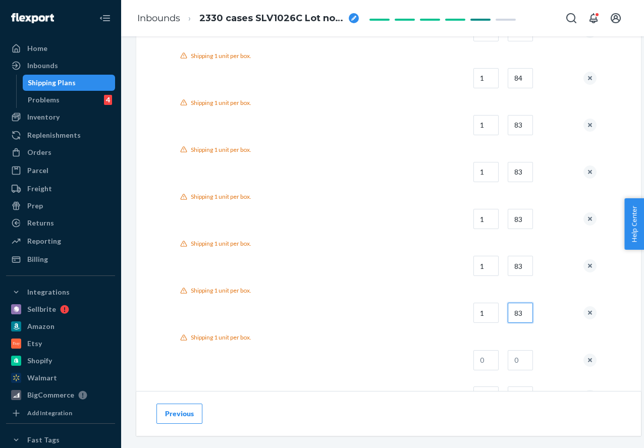
scroll to position [789, 0]
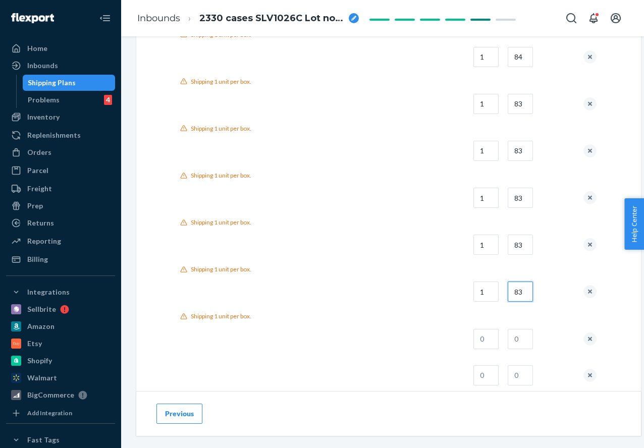
type input "83"
click at [497, 338] on input "text" at bounding box center [485, 339] width 25 height 20
type input "1"
click at [528, 339] on input "text" at bounding box center [520, 339] width 25 height 20
paste input "83"
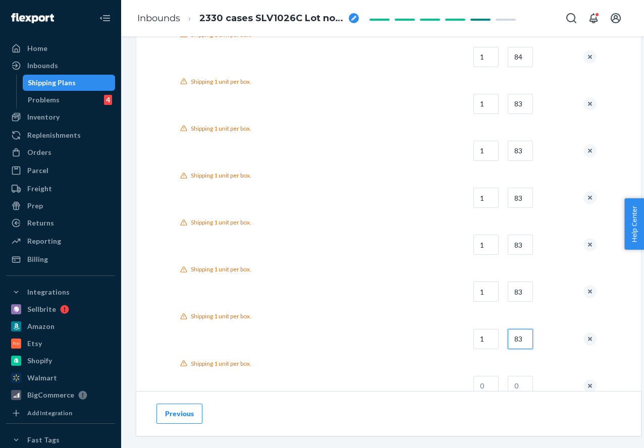
type input "83"
click at [487, 382] on input "text" at bounding box center [485, 386] width 25 height 20
type input "1"
click at [517, 380] on input "text" at bounding box center [520, 386] width 25 height 20
paste input "83"
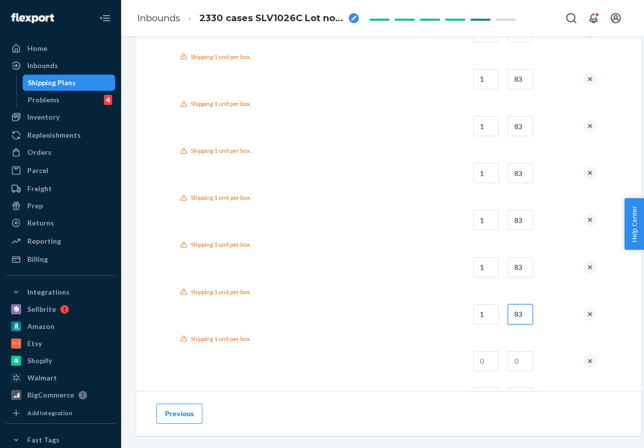
scroll to position [886, 0]
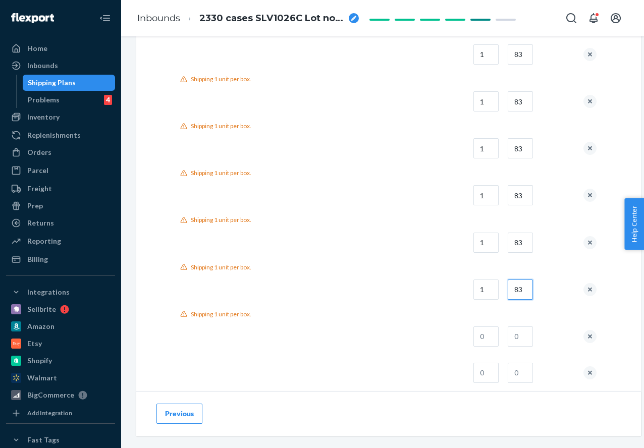
type input "83"
click at [489, 333] on input "text" at bounding box center [485, 337] width 25 height 20
type input "1"
click at [518, 338] on input "text" at bounding box center [520, 337] width 25 height 20
paste input "83"
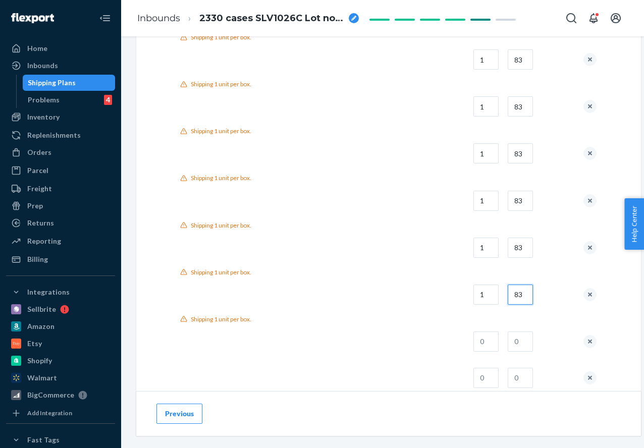
scroll to position [931, 0]
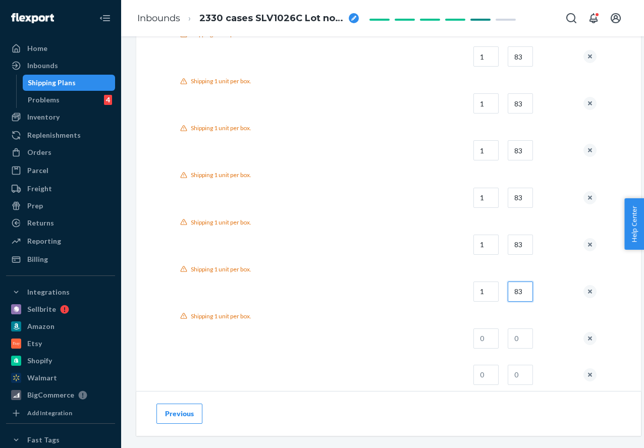
type input "83"
click at [490, 341] on input "text" at bounding box center [485, 339] width 25 height 20
type input "1"
click at [525, 343] on input "text" at bounding box center [520, 339] width 25 height 20
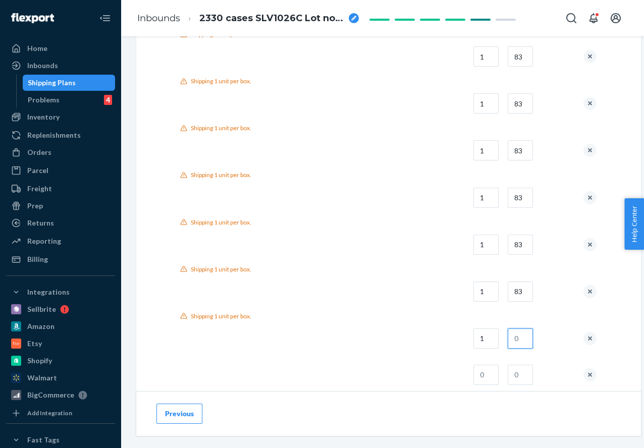
paste input "83"
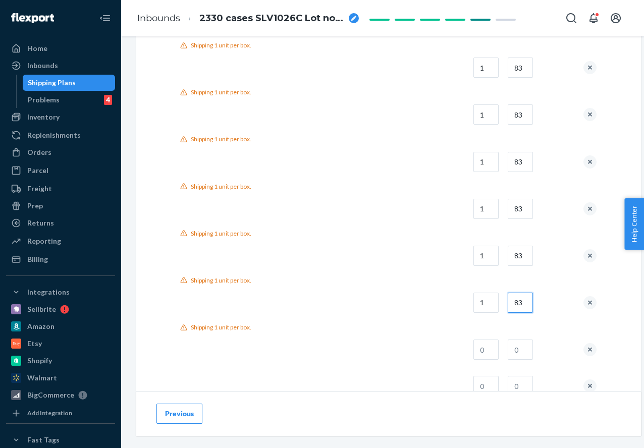
scroll to position [982, 0]
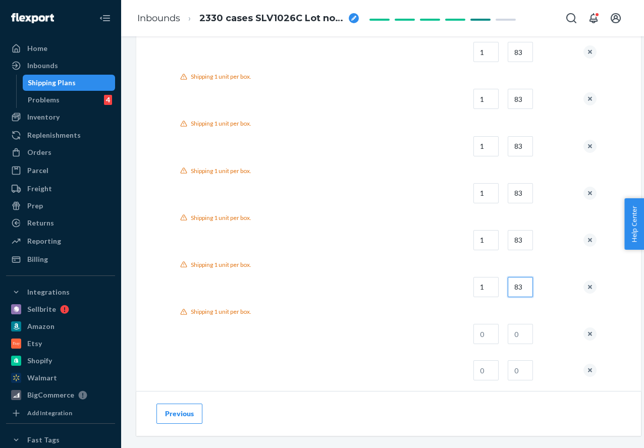
type input "83"
click at [499, 324] on input "text" at bounding box center [485, 334] width 25 height 20
type input "1"
click at [526, 336] on input "text" at bounding box center [520, 334] width 25 height 20
paste input "83"
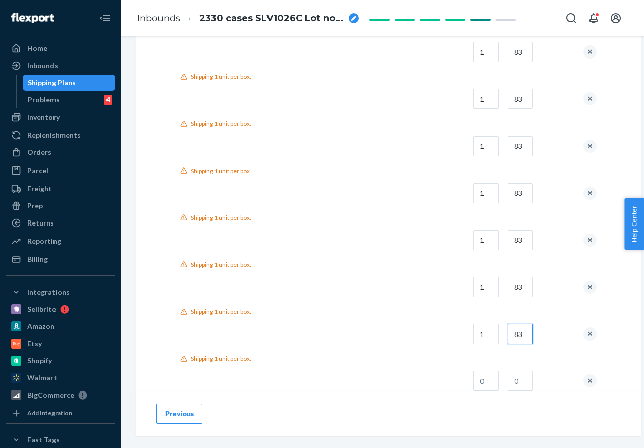
type input "83"
click at [498, 371] on input "text" at bounding box center [485, 381] width 25 height 20
type input "1"
click at [518, 371] on input "text" at bounding box center [520, 381] width 25 height 20
paste input "83"
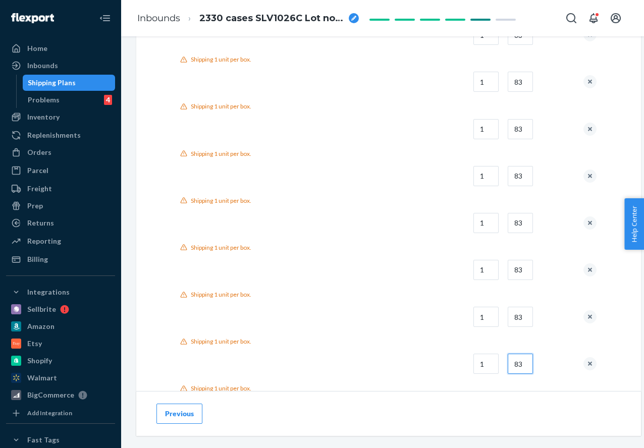
scroll to position [1030, 0]
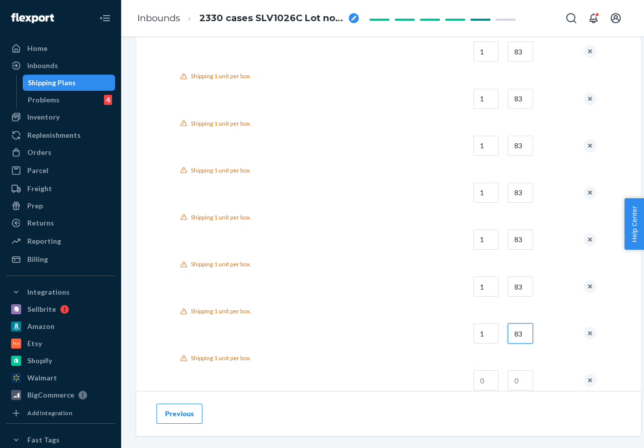
type input "83"
click at [499, 374] on input "text" at bounding box center [485, 380] width 25 height 20
type input "1"
click at [525, 376] on input "text" at bounding box center [520, 380] width 25 height 20
paste input "83"
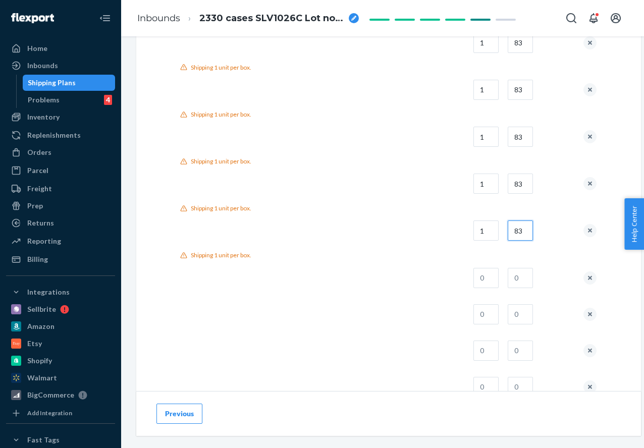
scroll to position [1228, 0]
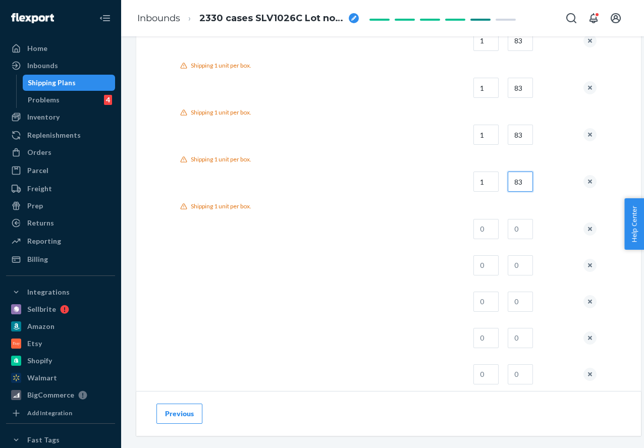
type input "83"
click at [487, 231] on input "text" at bounding box center [485, 229] width 25 height 20
type input "1"
click at [515, 229] on input "text" at bounding box center [520, 229] width 25 height 20
paste input "83"
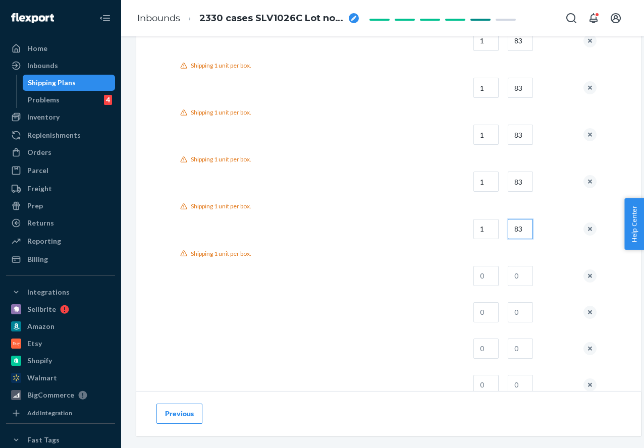
type input "83"
click at [494, 278] on input "1" at bounding box center [485, 276] width 25 height 20
type input "1"
click at [520, 278] on input "text" at bounding box center [520, 276] width 25 height 20
paste input "83"
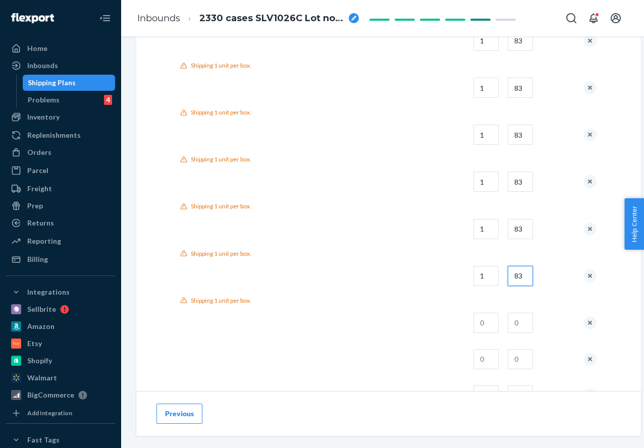
type input "83"
click at [492, 328] on input "text" at bounding box center [485, 323] width 25 height 20
type input "1"
click at [530, 328] on input "text" at bounding box center [520, 323] width 25 height 20
paste input "83"
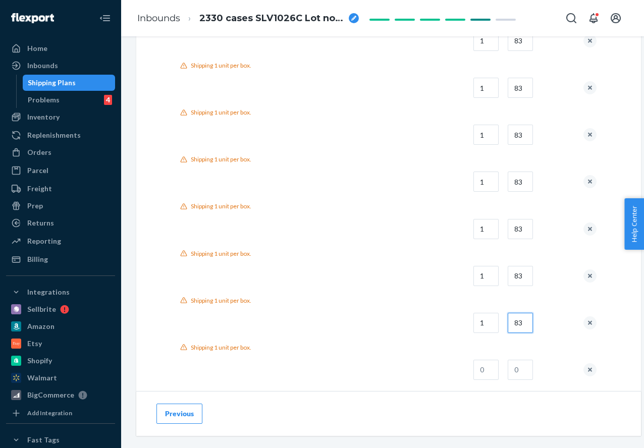
type input "83"
click at [503, 356] on td at bounding box center [519, 370] width 38 height 36
click at [499, 367] on input "text" at bounding box center [485, 370] width 25 height 20
type input "1"
click at [525, 368] on input "text" at bounding box center [520, 370] width 25 height 20
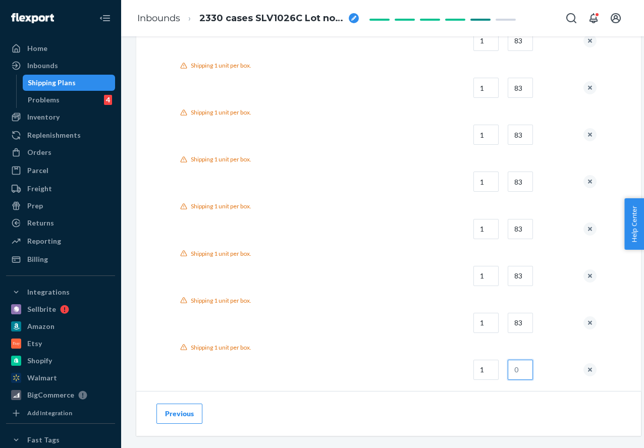
paste input "83"
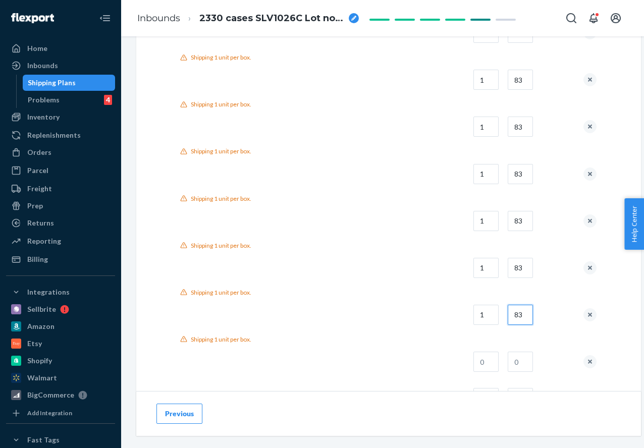
scroll to position [1295, 0]
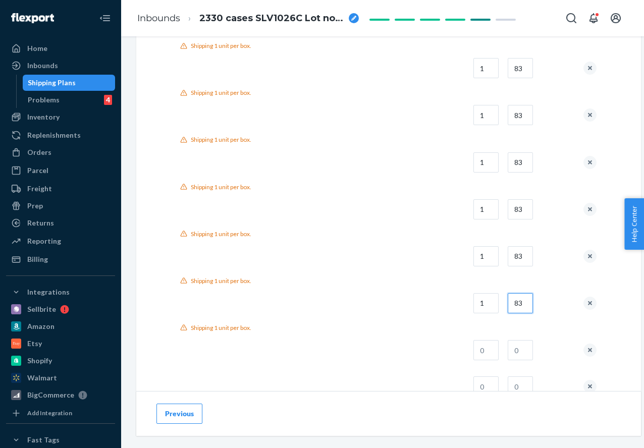
type input "83"
click at [499, 347] on input "text" at bounding box center [485, 350] width 25 height 20
type input "1"
click at [520, 349] on input "text" at bounding box center [520, 350] width 25 height 20
paste input "83"
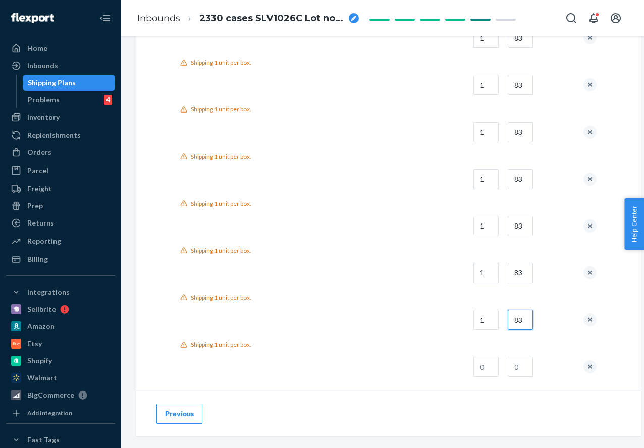
scroll to position [1336, 0]
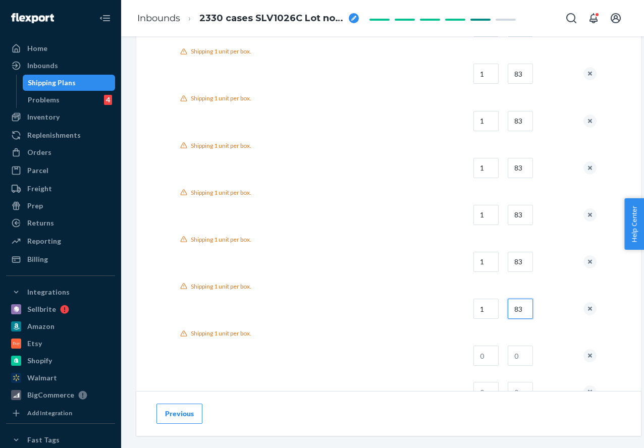
type input "83"
click at [498, 356] on input "text" at bounding box center [485, 356] width 25 height 20
type input "1"
click at [525, 356] on input "text" at bounding box center [520, 356] width 25 height 20
paste input "83"
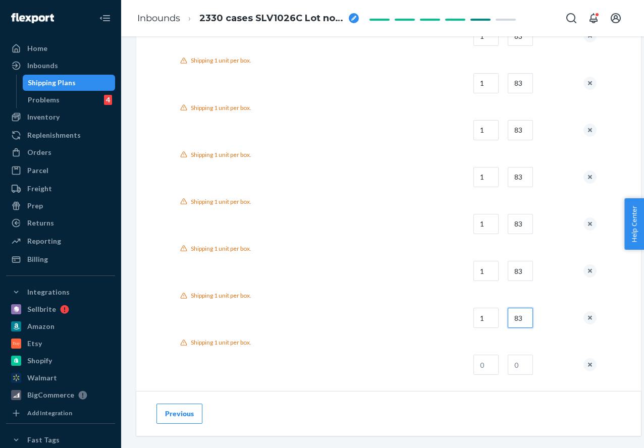
scroll to position [1387, 0]
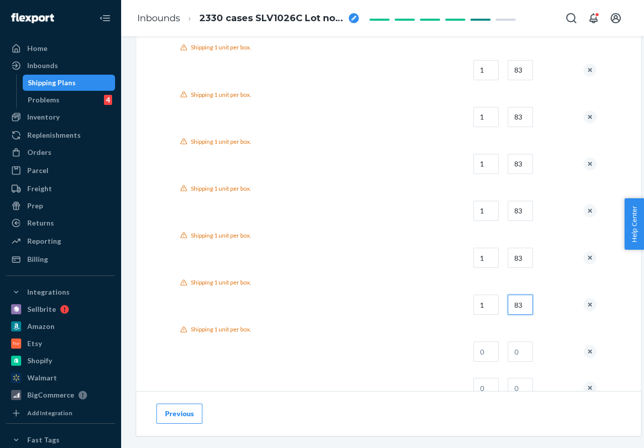
type input "83"
click at [503, 353] on td at bounding box center [519, 352] width 38 height 36
type input "1"
click at [522, 353] on input "text" at bounding box center [520, 352] width 25 height 20
paste input "83"
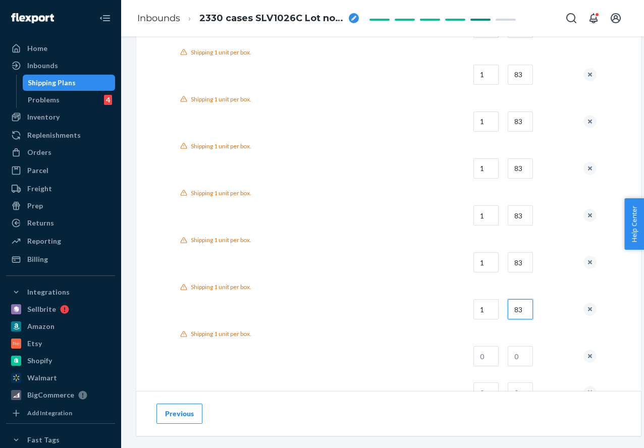
scroll to position [1439, 0]
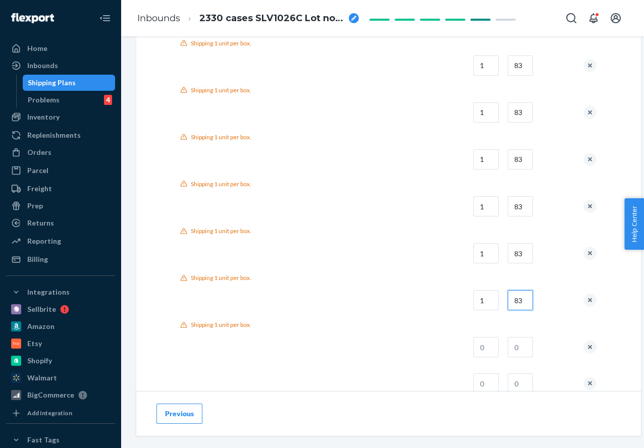
type input "83"
click at [498, 350] on input "text" at bounding box center [485, 347] width 25 height 20
type input "1"
click at [522, 350] on input "text" at bounding box center [520, 347] width 25 height 20
paste input "83"
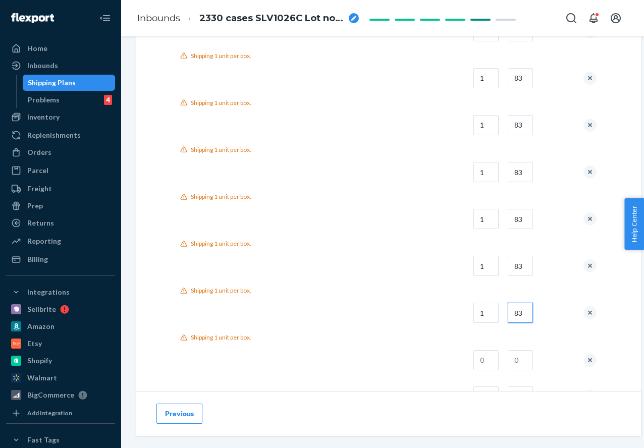
scroll to position [1492, 0]
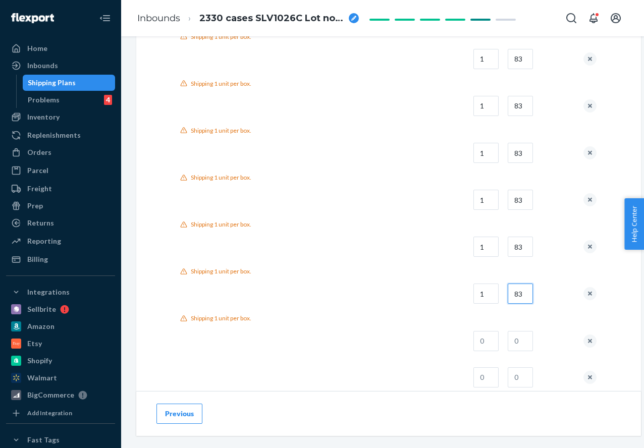
type input "83"
click at [495, 346] on input "text" at bounding box center [485, 341] width 25 height 20
type input "1"
click at [519, 345] on input "text" at bounding box center [520, 341] width 25 height 20
paste input "83"
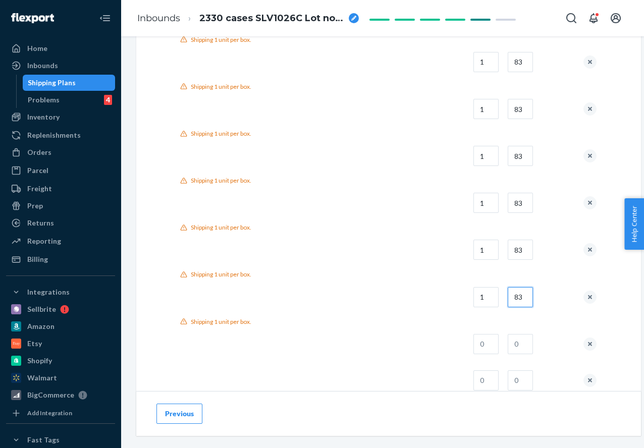
scroll to position [1546, 0]
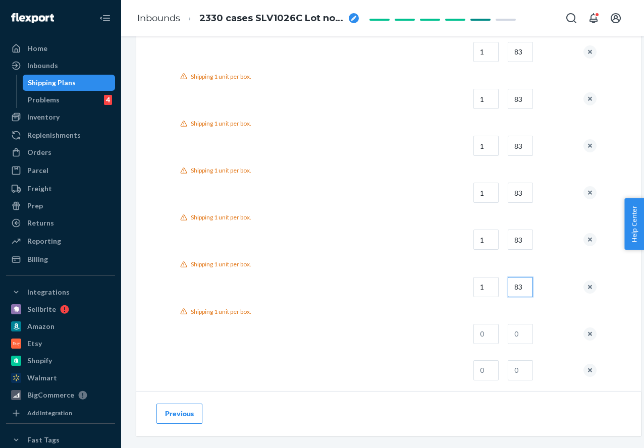
type input "83"
click at [497, 342] on input "text" at bounding box center [485, 334] width 25 height 20
type input "1"
click at [515, 341] on input "text" at bounding box center [520, 334] width 25 height 20
paste input "83"
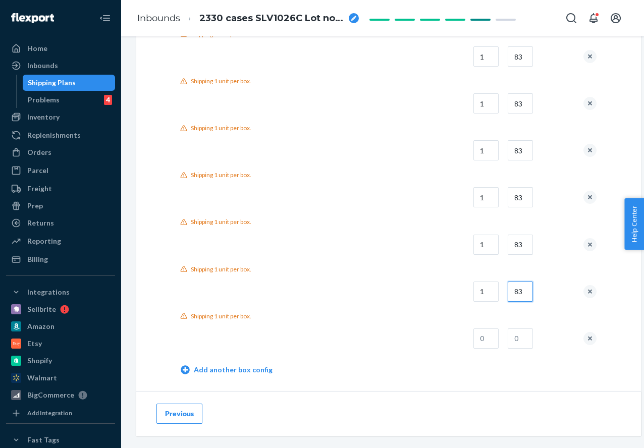
scroll to position [1598, 0]
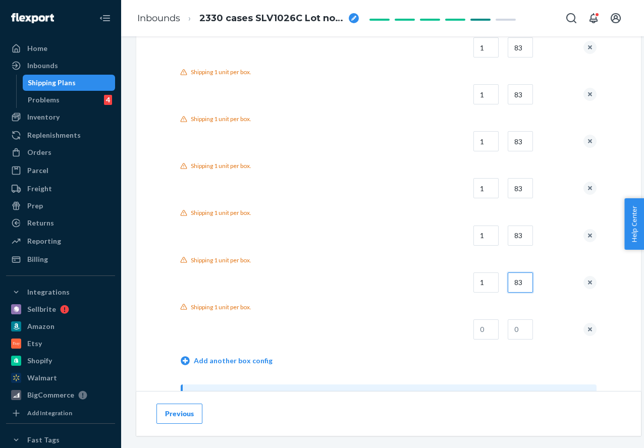
type input "83"
click at [497, 329] on input "text" at bounding box center [485, 329] width 25 height 20
type input "1"
click at [528, 332] on input "text" at bounding box center [520, 329] width 25 height 20
paste input "83"
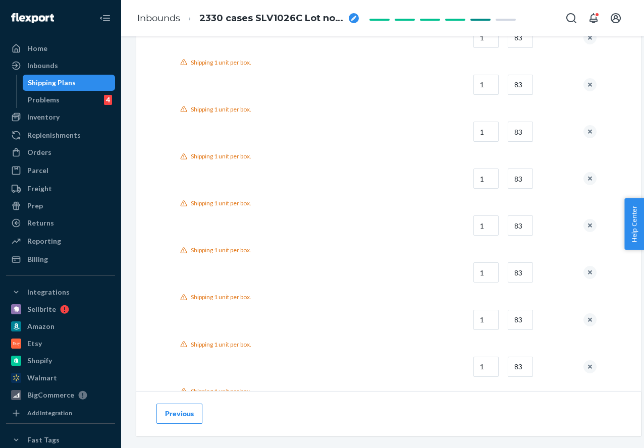
scroll to position [1436, 0]
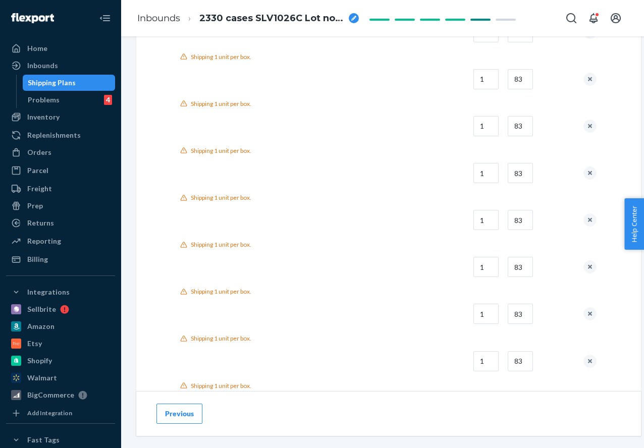
type input "83"
click at [586, 267] on button "remove box config" at bounding box center [589, 266] width 13 height 13
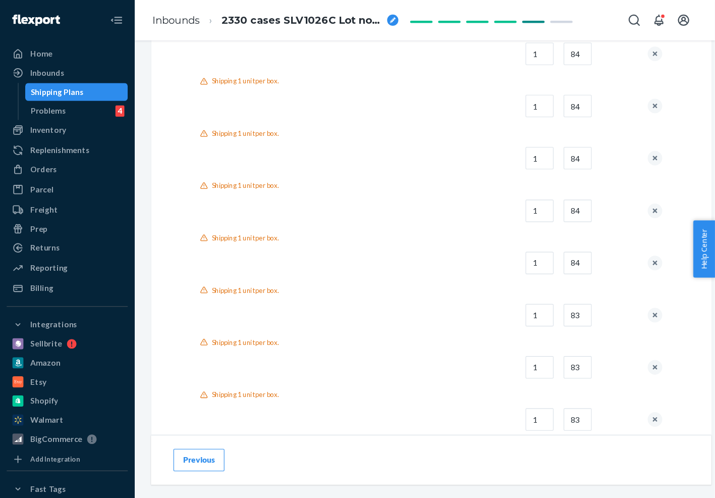
scroll to position [611, 0]
click at [407, 252] on td at bounding box center [306, 235] width 250 height 36
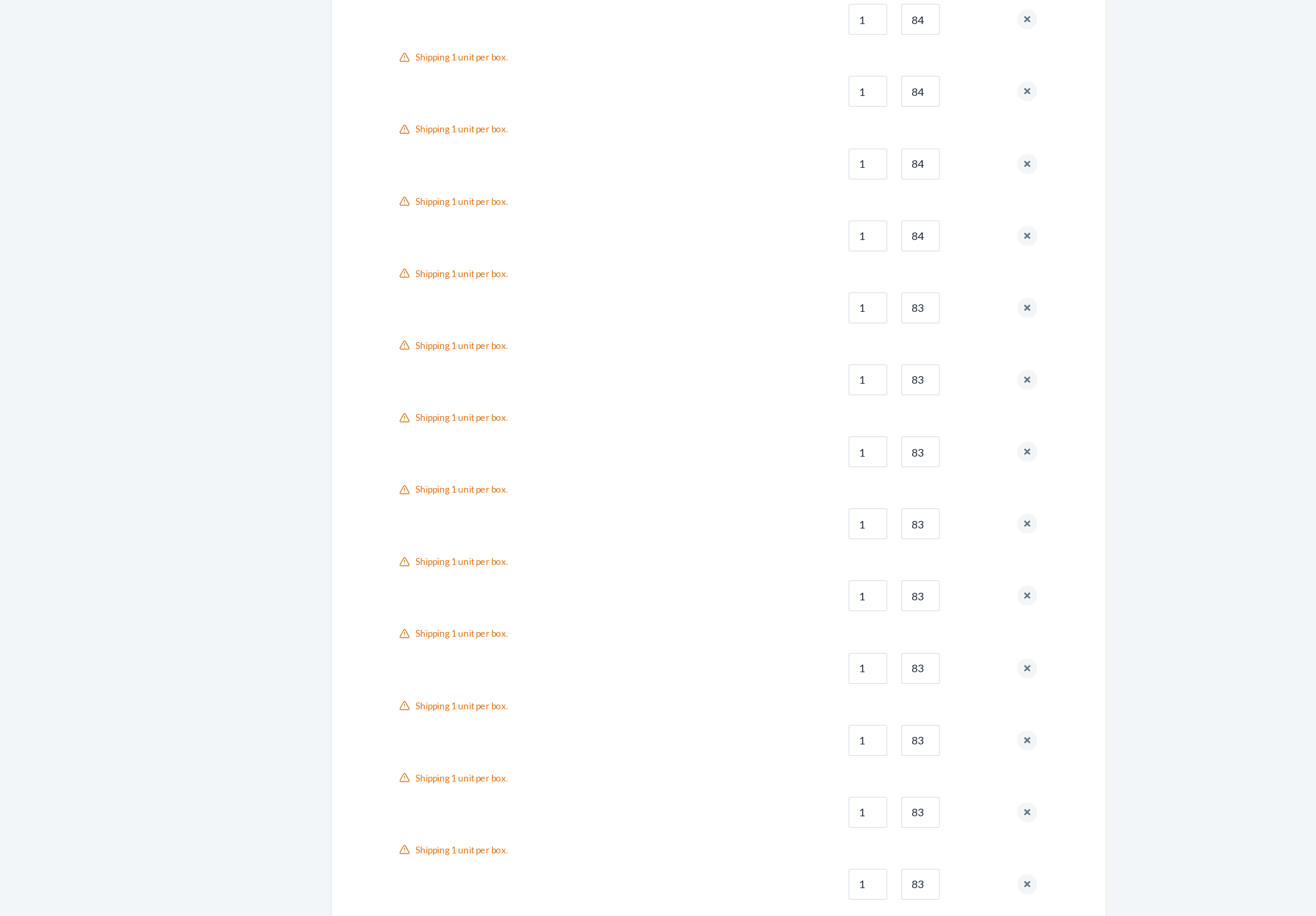
scroll to position [455, 0]
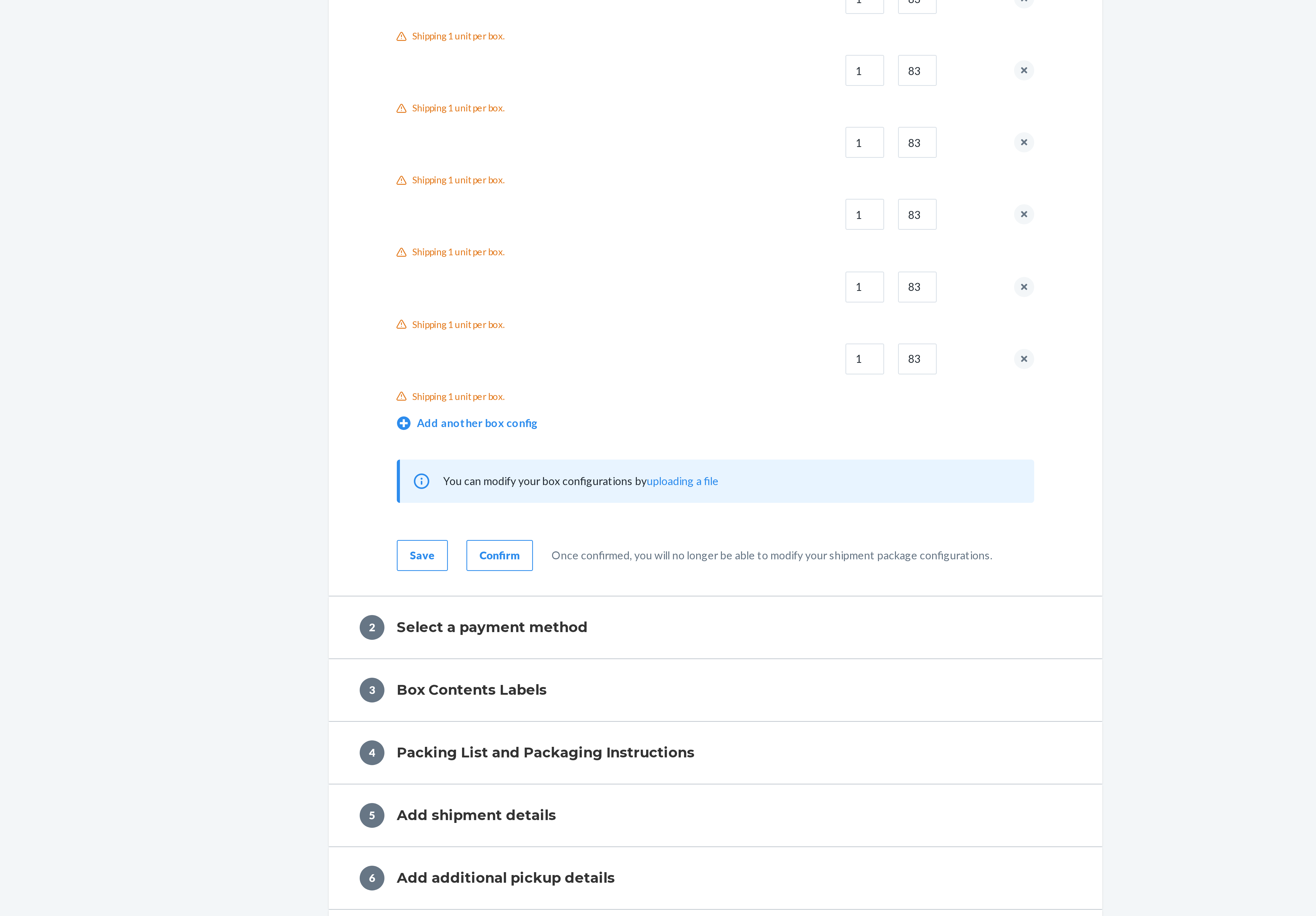
click at [328, 229] on button "Confirm" at bounding box center [617, 699] width 22 height 10
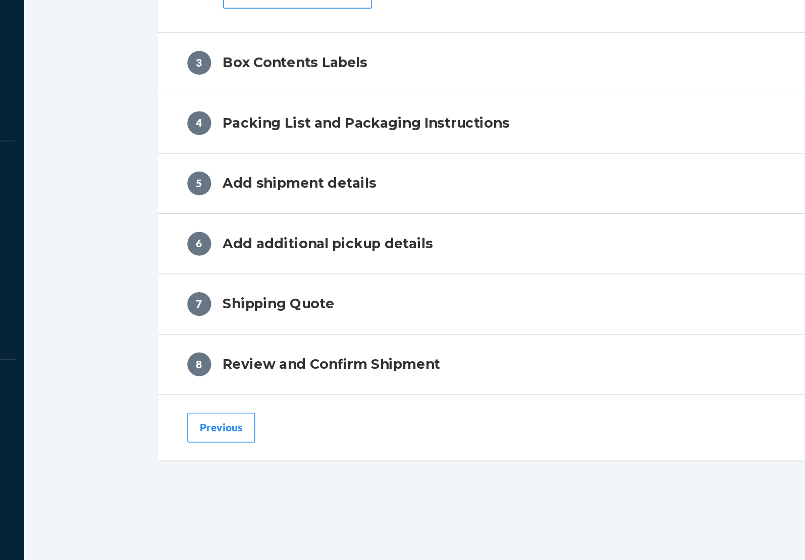
scroll to position [0, 0]
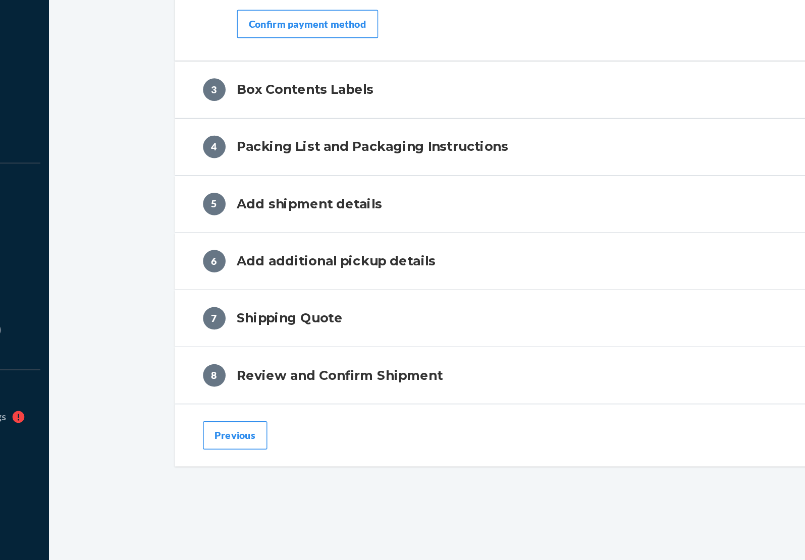
click at [141, 393] on div "Shipment In draft Shipment details Contains 1 SKU and 2330 Units Ship from Home…" at bounding box center [463, 96] width 669 height 927
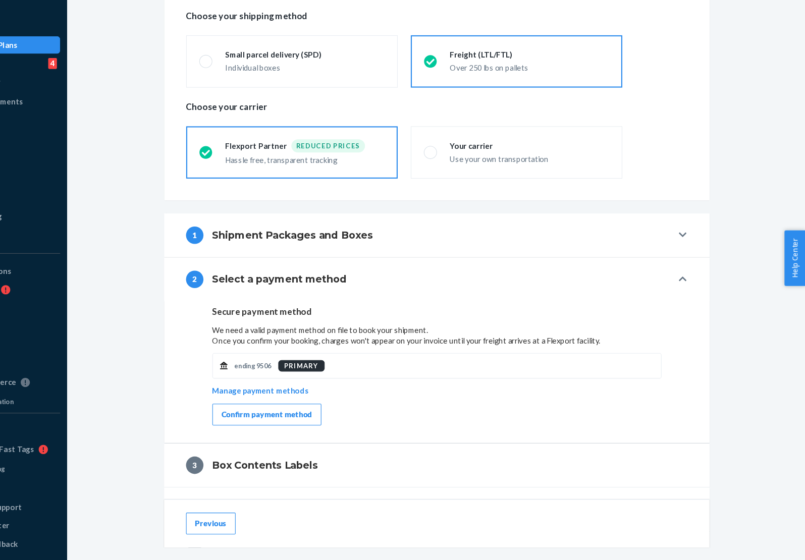
scroll to position [233, 0]
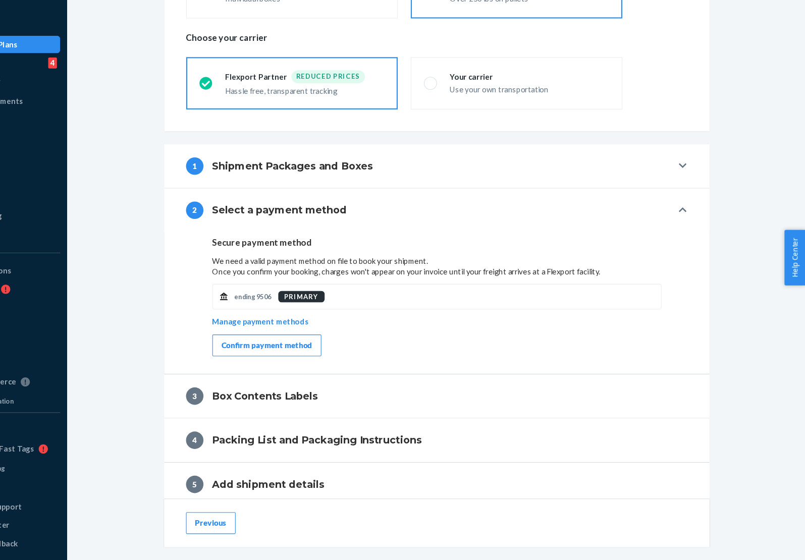
click at [354, 185] on button "1 Shipment Packages and Boxes" at bounding box center [463, 195] width 505 height 40
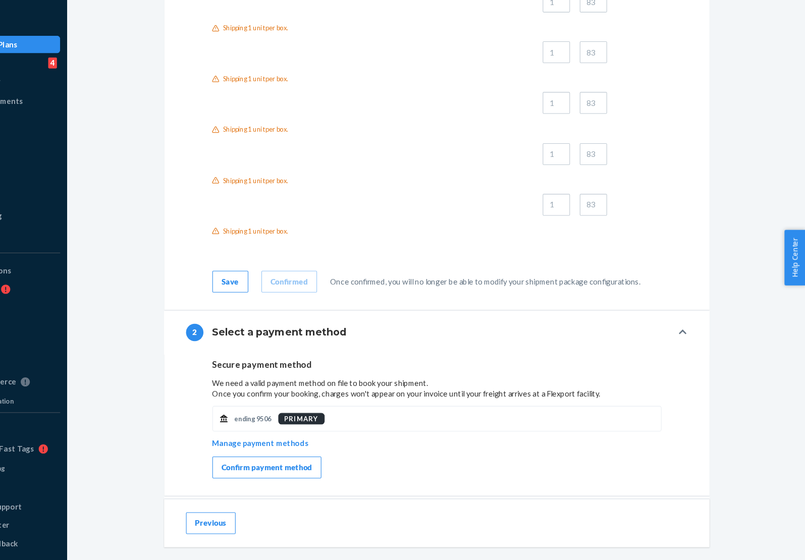
scroll to position [1712, 0]
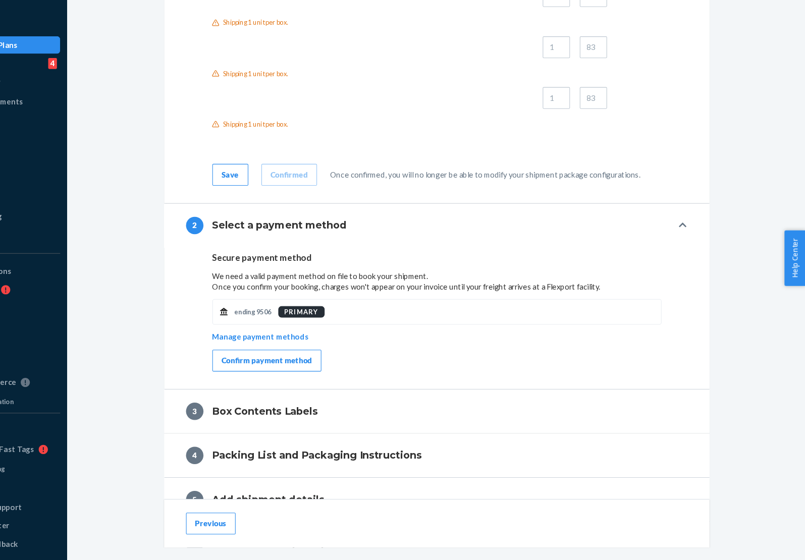
click at [323, 375] on div "Confirm payment method" at bounding box center [306, 375] width 84 height 10
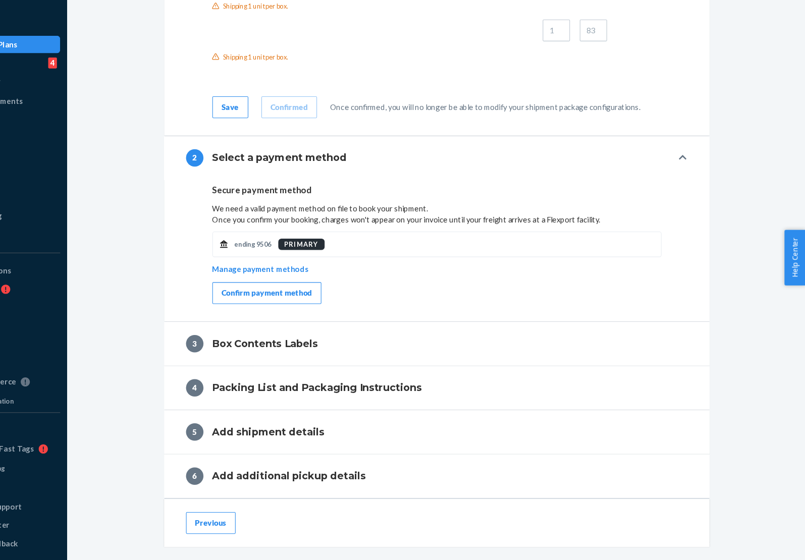
scroll to position [1826, 0]
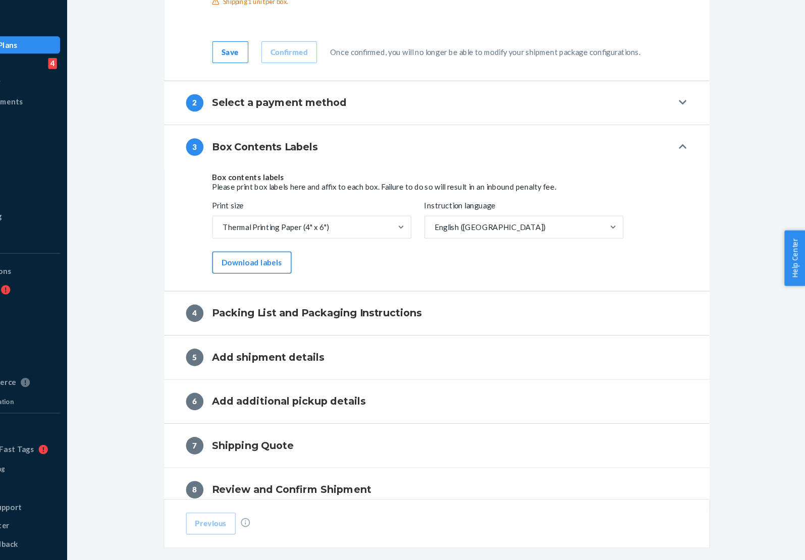
click at [309, 290] on button "Download labels" at bounding box center [292, 284] width 73 height 20
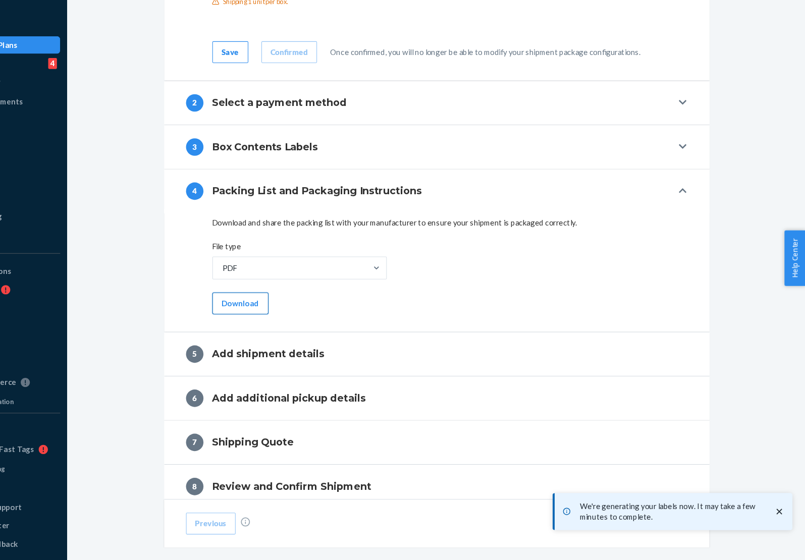
click at [281, 319] on button "Download" at bounding box center [282, 322] width 52 height 20
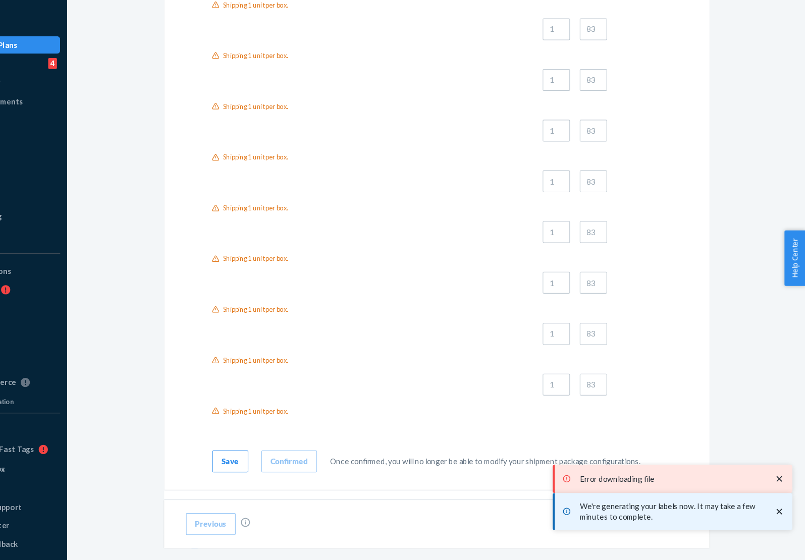
scroll to position [0, 0]
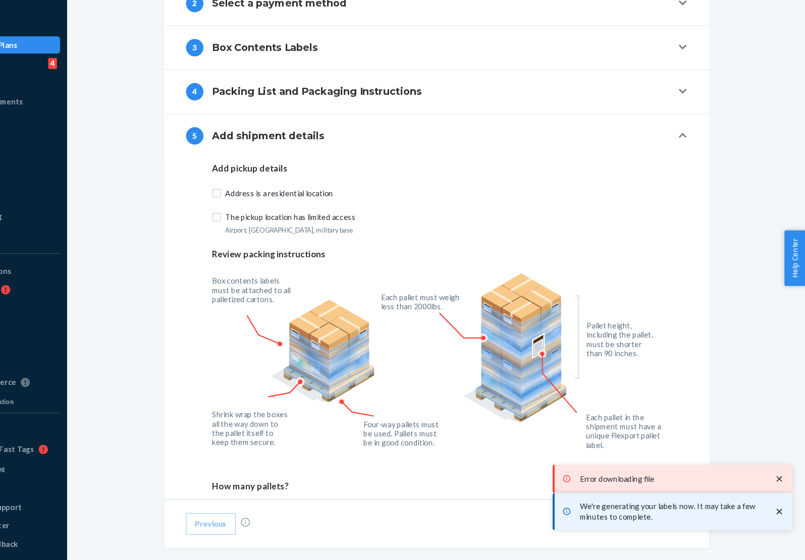
click at [368, 83] on div "3 Box Contents Labels" at bounding box center [457, 85] width 450 height 16
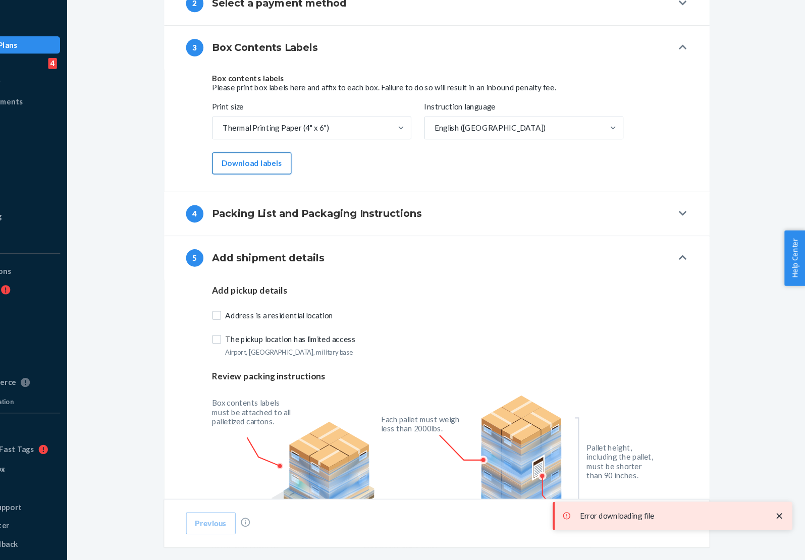
click at [305, 189] on button "Download labels" at bounding box center [292, 192] width 73 height 20
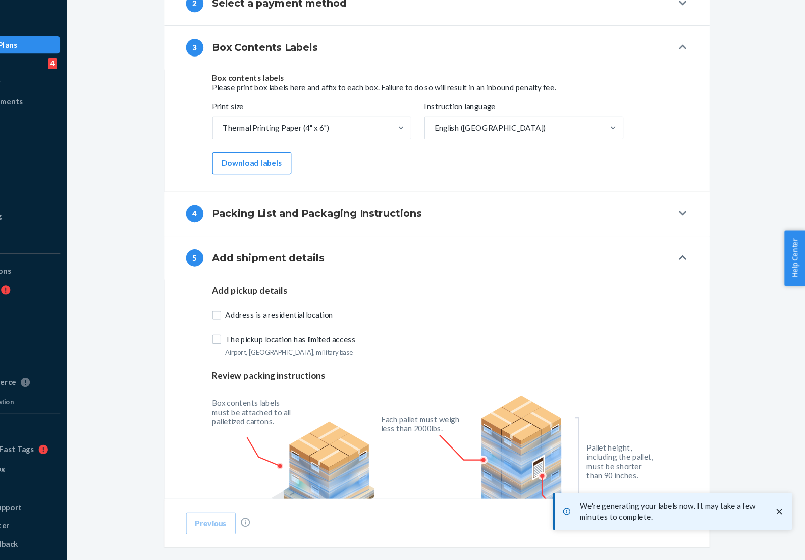
click at [347, 232] on div "4 Packing List and Packaging Instructions" at bounding box center [457, 239] width 450 height 16
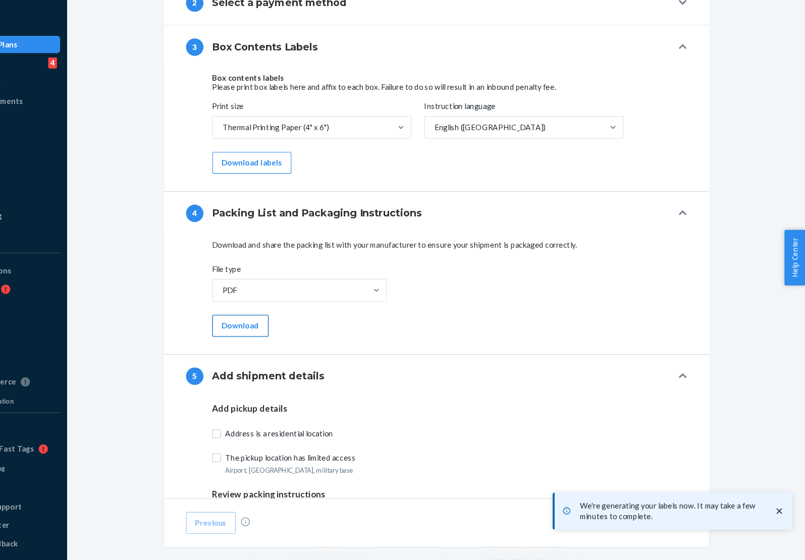
click at [284, 352] on button "Download" at bounding box center [282, 343] width 52 height 20
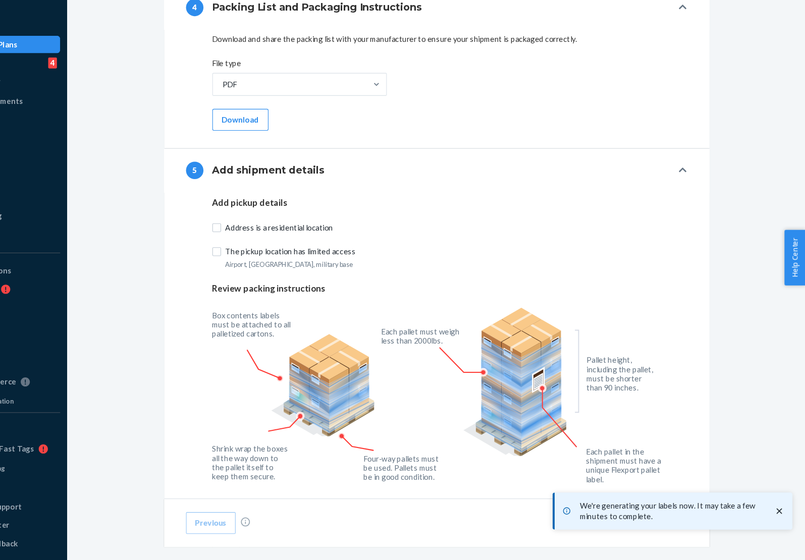
click at [326, 278] on p "The pickup location has limited access" at bounding box center [470, 275] width 404 height 10
click at [264, 278] on input "The pickup location has limited access" at bounding box center [260, 275] width 8 height 8
click at [326, 278] on p "The pickup location has limited access" at bounding box center [470, 275] width 404 height 10
click at [264, 278] on input "The pickup location has limited access" at bounding box center [260, 275] width 8 height 8
click at [326, 278] on p "The pickup location has limited access" at bounding box center [470, 275] width 404 height 10
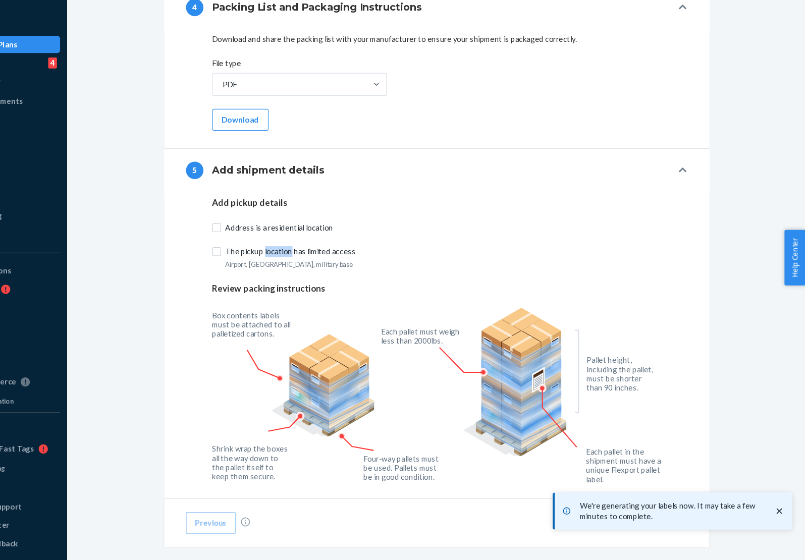
click at [264, 278] on input "The pickup location has limited access" at bounding box center [260, 275] width 8 height 8
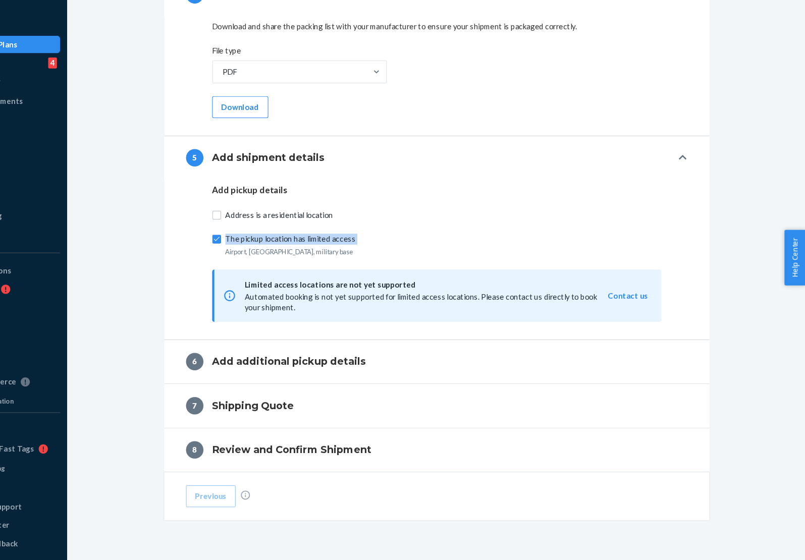
click at [266, 258] on label "The pickup location has limited access" at bounding box center [464, 263] width 416 height 10
click at [264, 259] on input "The pickup location has limited access" at bounding box center [260, 263] width 8 height 8
checkbox input "false"
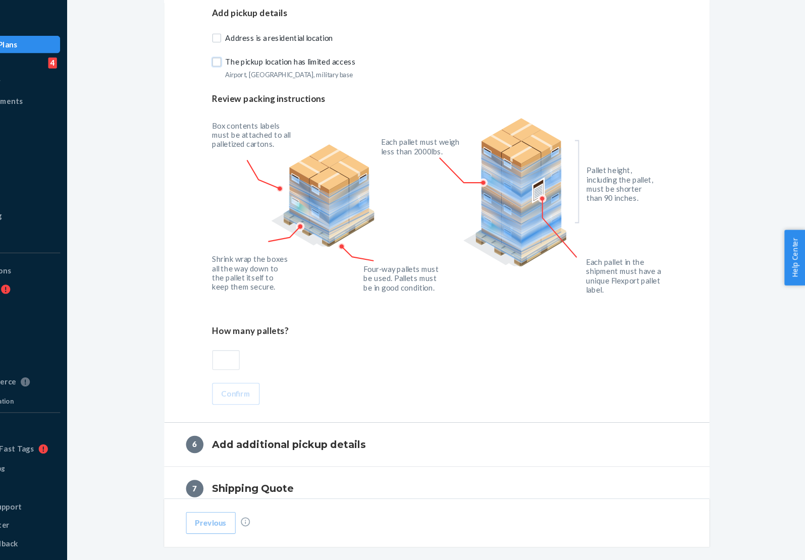
scroll to position [2290, 0]
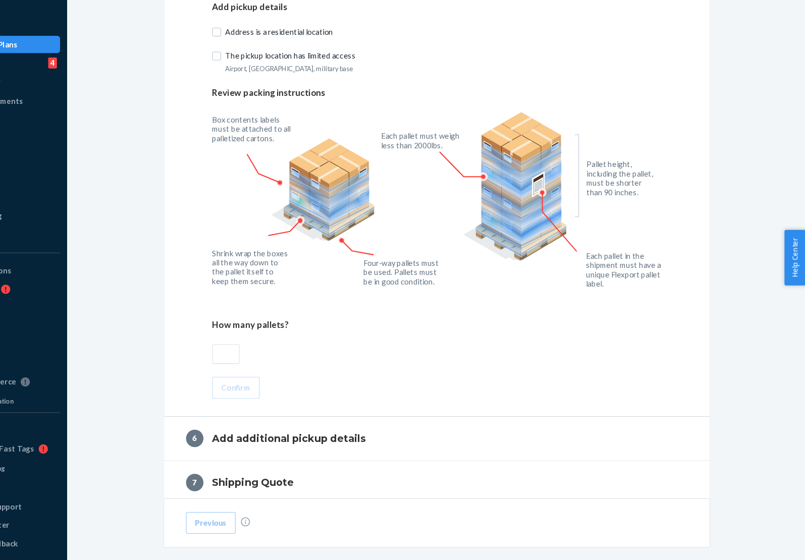
click at [273, 363] on input "text" at bounding box center [268, 369] width 25 height 18
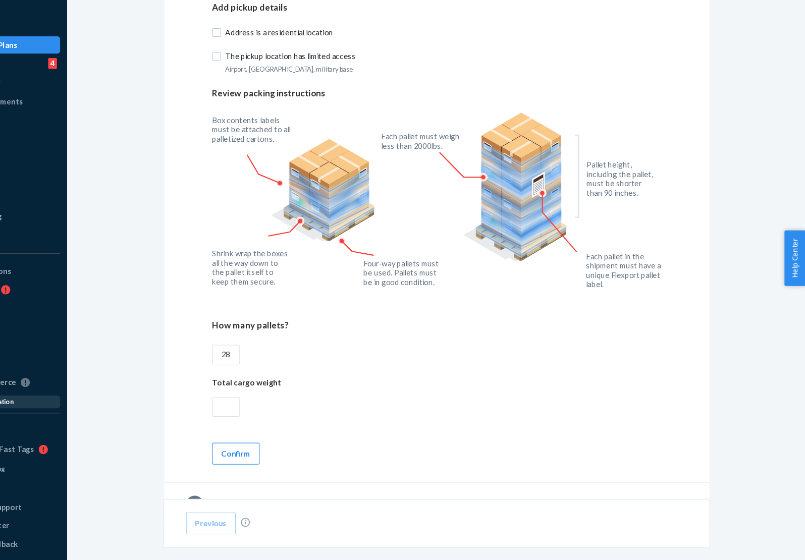
type input "28"
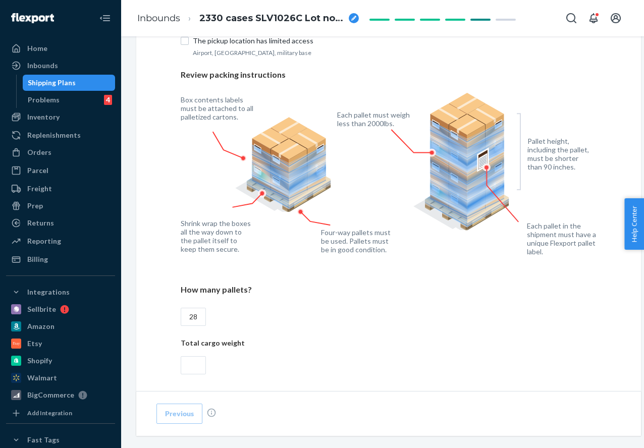
scroll to position [2367, 0]
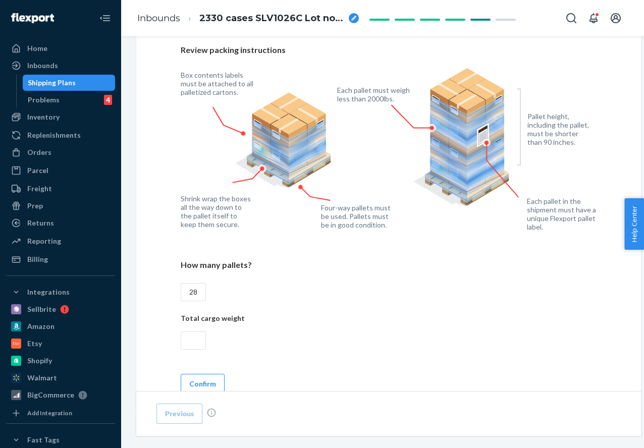
click at [190, 345] on input "text" at bounding box center [193, 341] width 25 height 18
type input "36652"
click at [216, 385] on button "Confirm" at bounding box center [203, 384] width 44 height 20
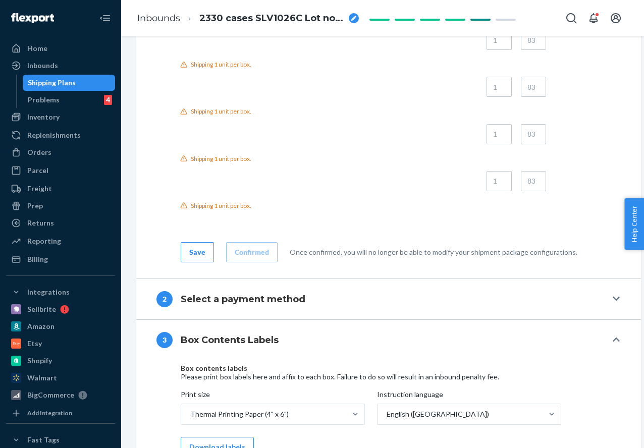
scroll to position [1673, 0]
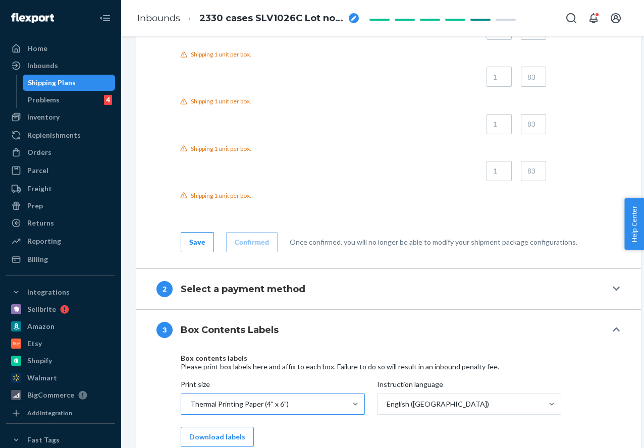
click at [293, 400] on div "Thermal Printing Paper (4" x 6")" at bounding box center [263, 404] width 165 height 20
click at [190, 400] on input "Print size Thermal Printing Paper (4" x 6")" at bounding box center [189, 404] width 1 height 10
click at [305, 273] on button "2 Select a payment method" at bounding box center [388, 289] width 505 height 40
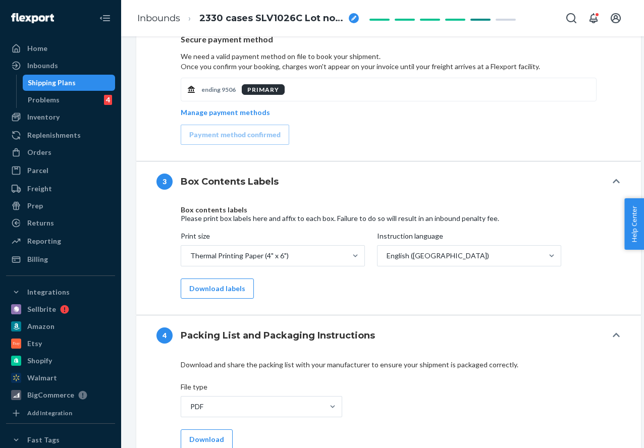
scroll to position [1955, 0]
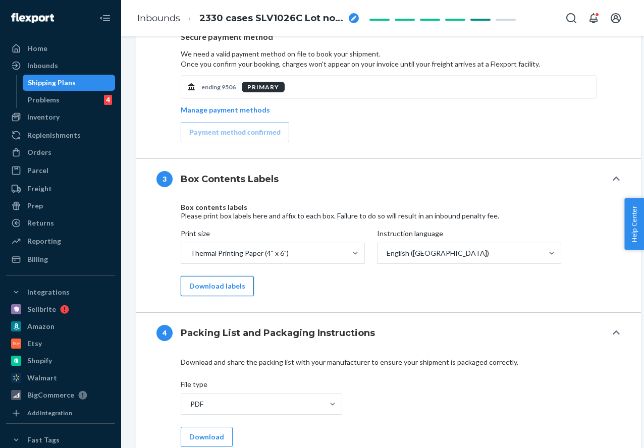
click at [225, 284] on button "Download labels" at bounding box center [217, 286] width 73 height 20
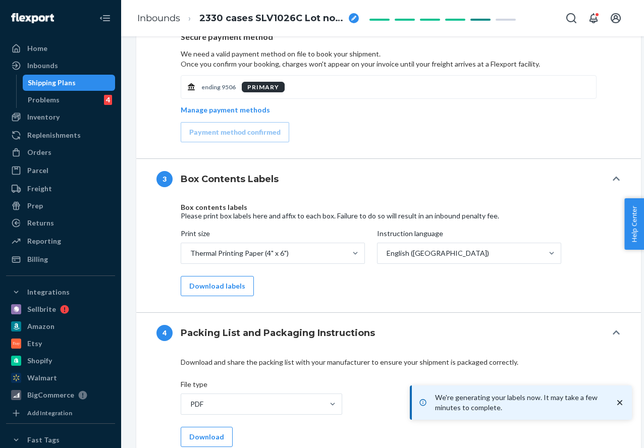
click at [565, 156] on div "Secure payment method We need a valid payment method on file to book your shipm…" at bounding box center [388, 92] width 505 height 131
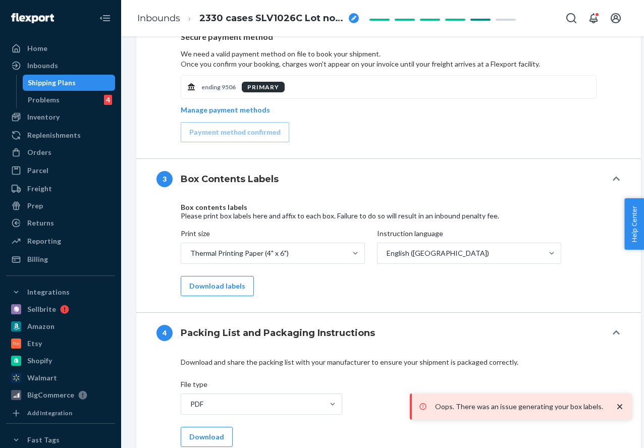
click at [619, 409] on icon "close toast" at bounding box center [620, 407] width 10 height 10
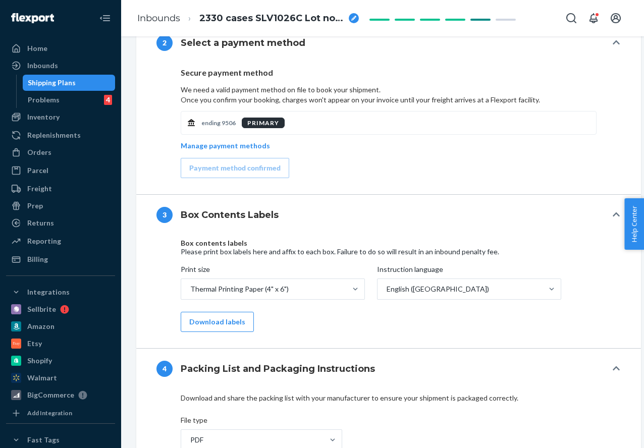
scroll to position [1989, 0]
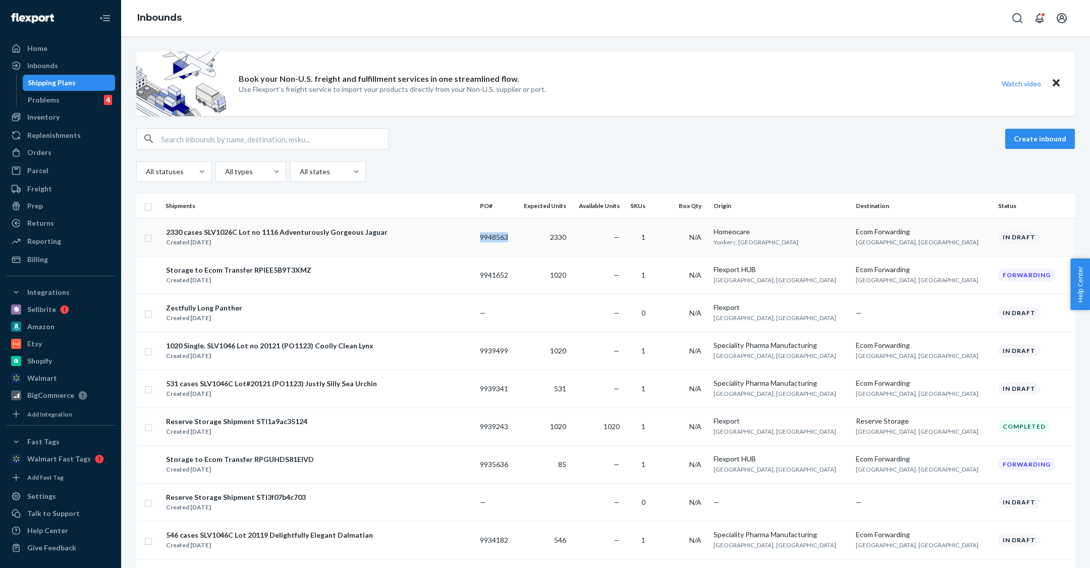
copy td "9948563"
drag, startPoint x: 545, startPoint y: 235, endPoint x: 506, endPoint y: 235, distance: 38.4
click at [506, 235] on td "9948563" at bounding box center [495, 237] width 39 height 38
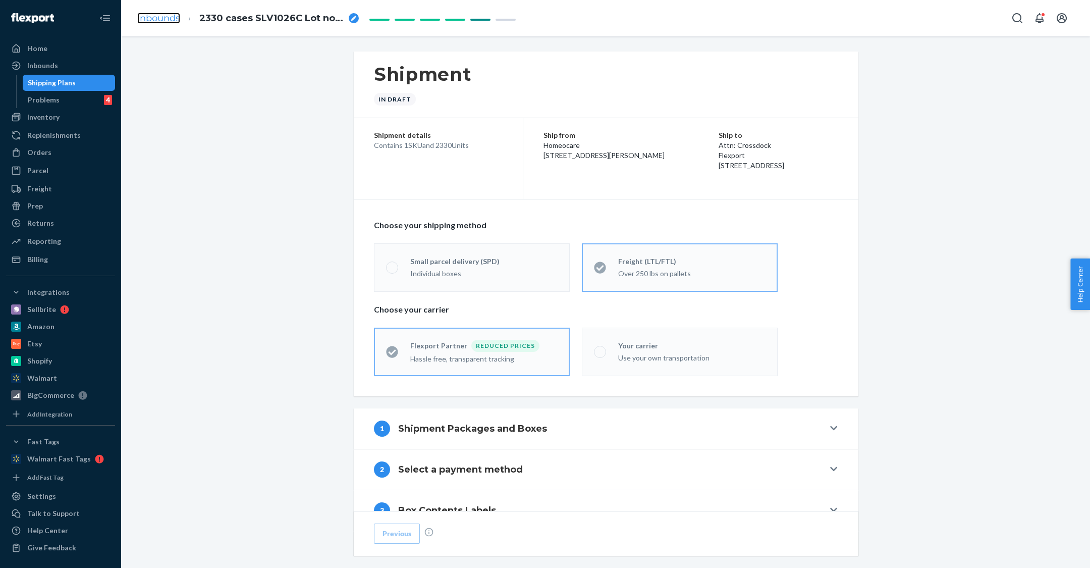
click at [159, 13] on link "Inbounds" at bounding box center [158, 18] width 43 height 11
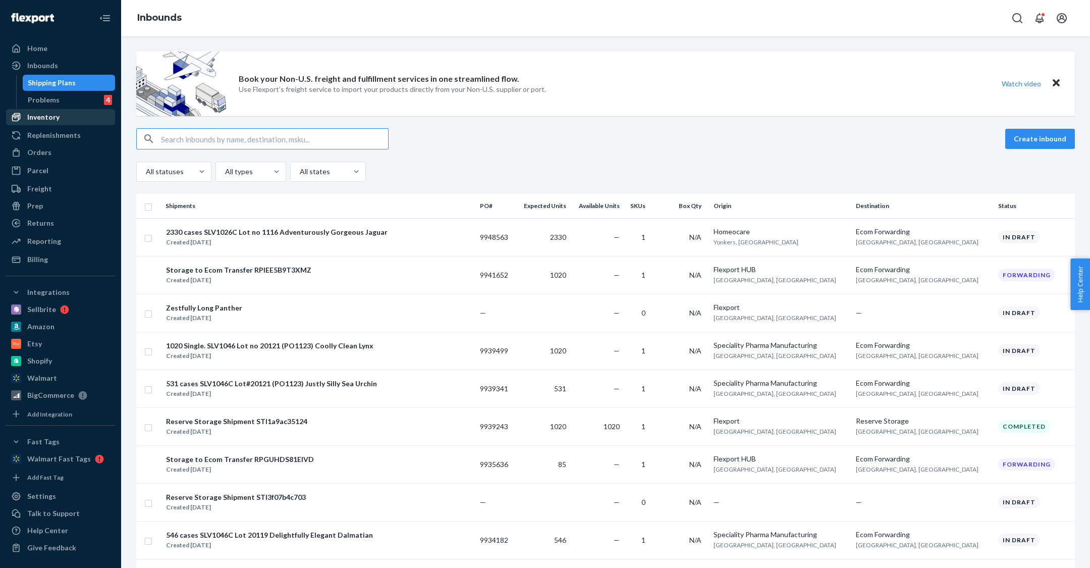
click at [78, 116] on div "Inventory" at bounding box center [60, 117] width 107 height 14
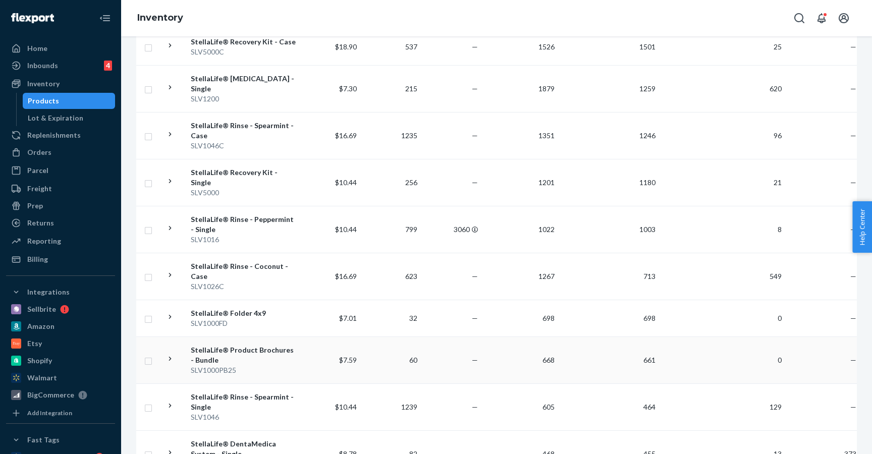
scroll to position [336, 0]
click at [227, 261] on div "StellaLife® Rinse - Coconut - Case" at bounding box center [243, 271] width 105 height 20
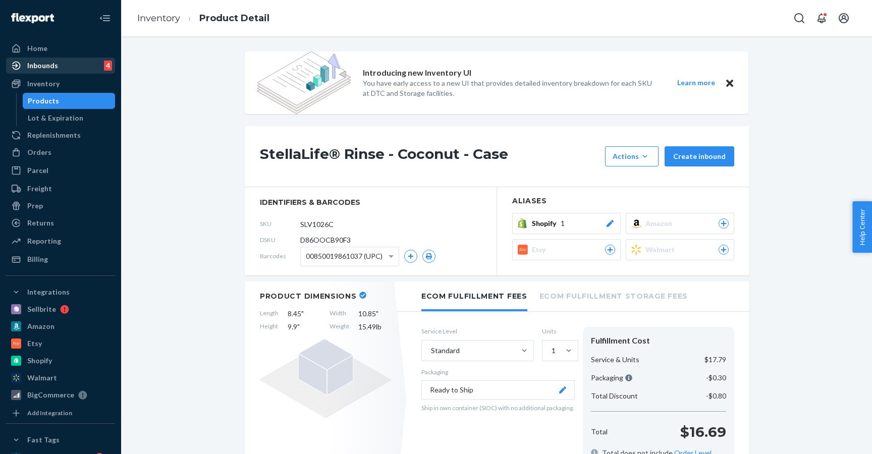
click at [60, 70] on div "Inbounds 4" at bounding box center [60, 66] width 107 height 14
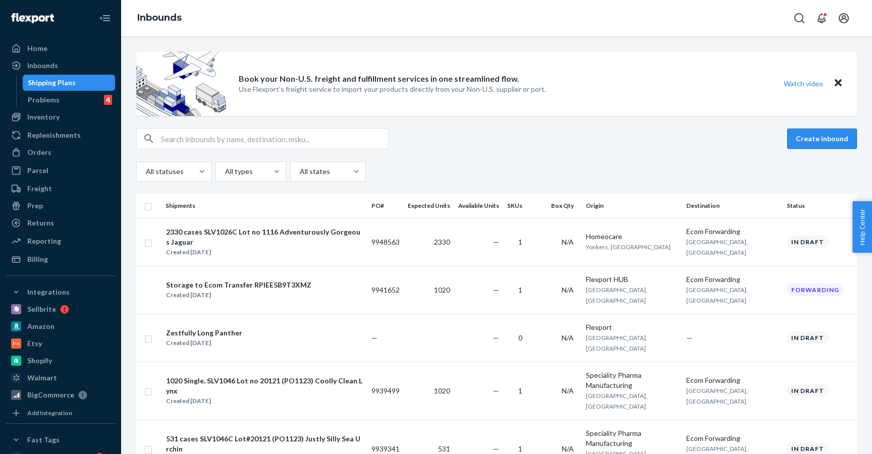
click at [821, 145] on button "Create inbound" at bounding box center [822, 139] width 70 height 20
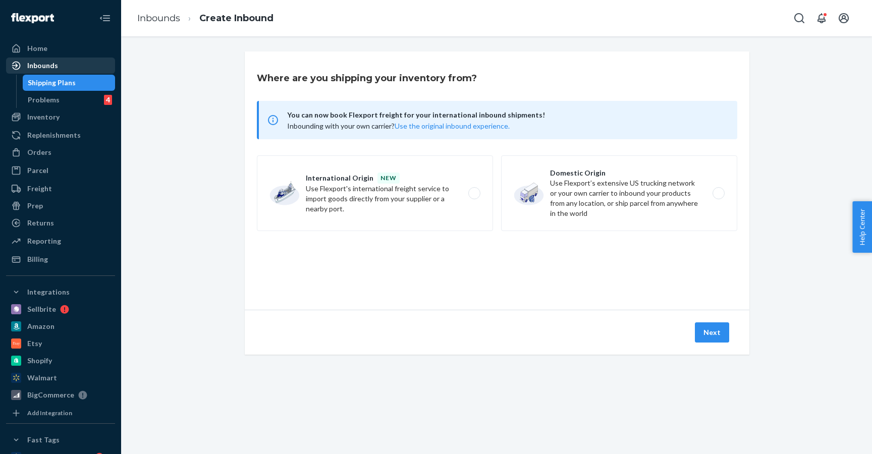
click at [63, 60] on div "Inbounds" at bounding box center [60, 66] width 107 height 14
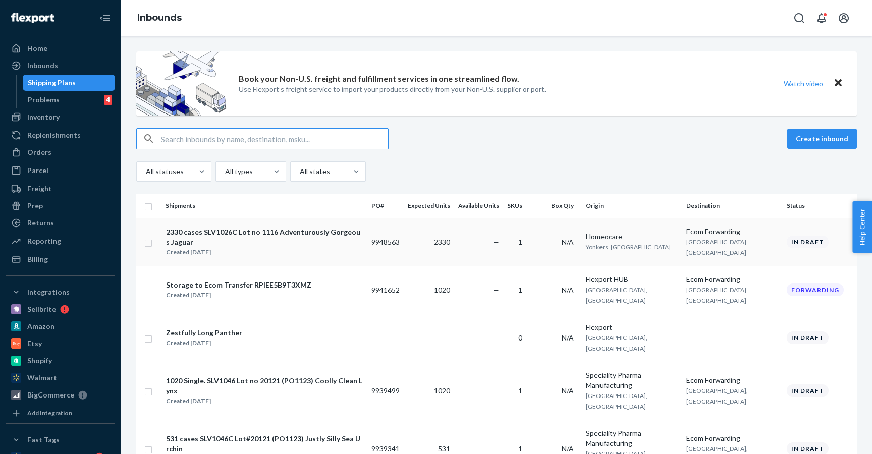
click at [271, 240] on div "2330 cases SLV1026C Lot no 1116 Adventurously Gorgeous Jaguar" at bounding box center [264, 237] width 197 height 20
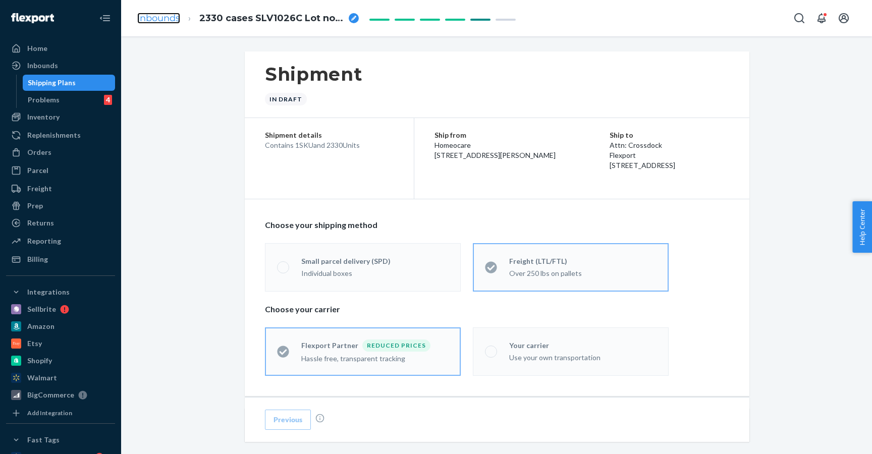
click at [154, 17] on link "Inbounds" at bounding box center [158, 18] width 43 height 11
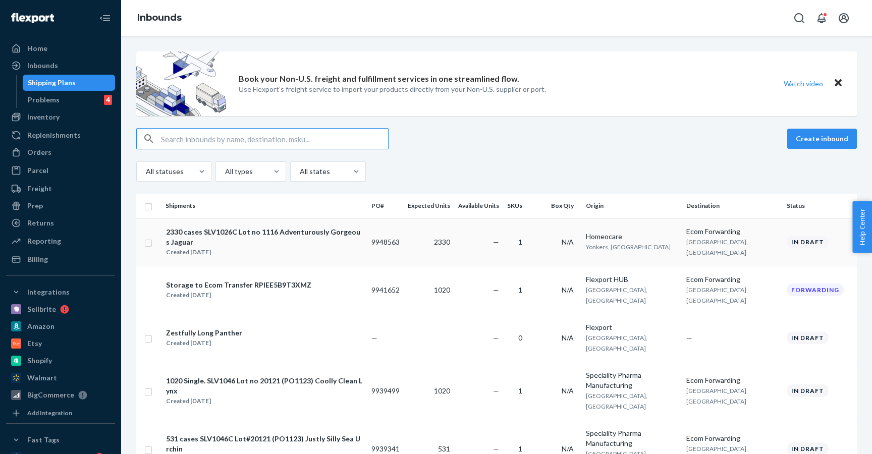
click at [273, 237] on div "2330 cases SLV1026C Lot no 1116 Adventurously Gorgeous Jaguar" at bounding box center [264, 237] width 197 height 20
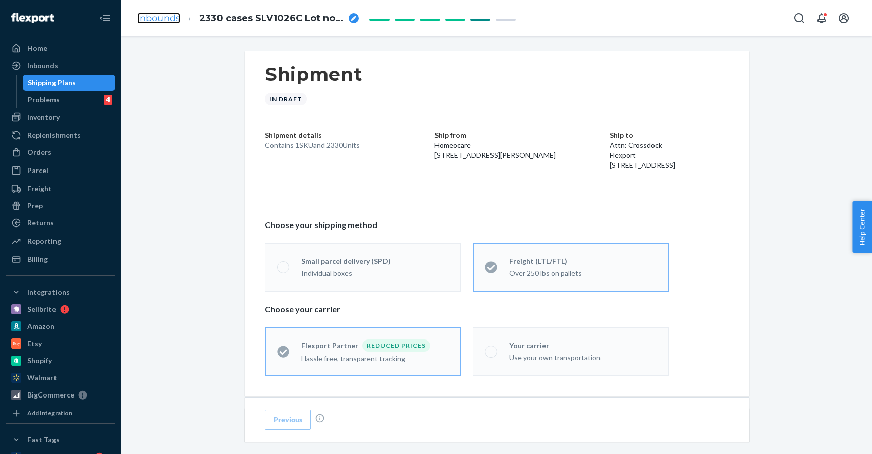
click at [149, 17] on link "Inbounds" at bounding box center [158, 18] width 43 height 11
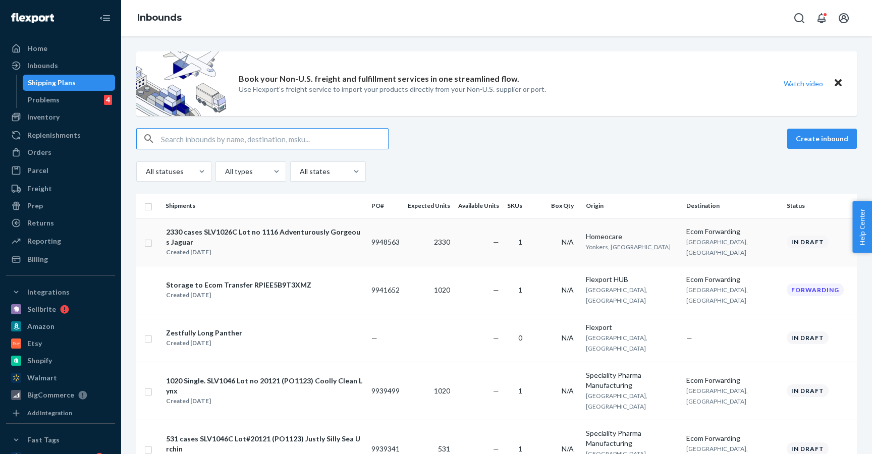
click at [262, 237] on div "2330 cases SLV1026C Lot no 1116 Adventurously Gorgeous Jaguar" at bounding box center [264, 237] width 197 height 20
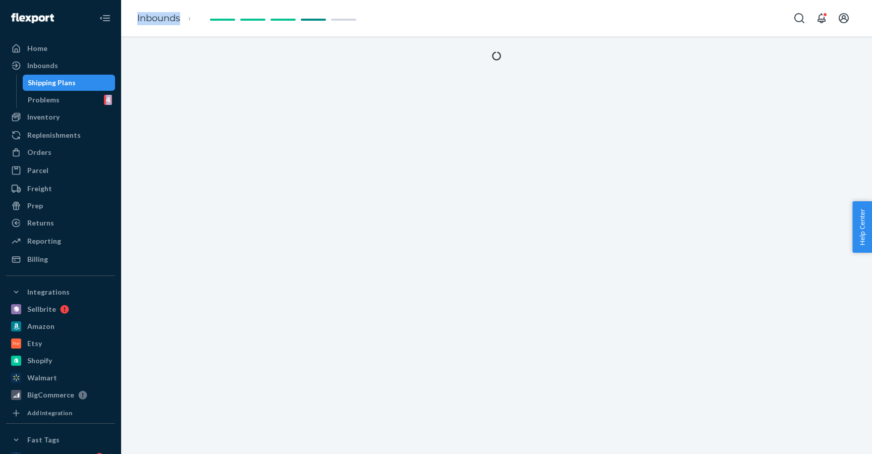
drag, startPoint x: 262, startPoint y: 237, endPoint x: -194, endPoint y: 49, distance: 492.9
click at [0, 49] on html "Home Inbounds Shipping Plans Problems 4 Inventory Products Lot & Expiration Rep…" at bounding box center [436, 227] width 872 height 454
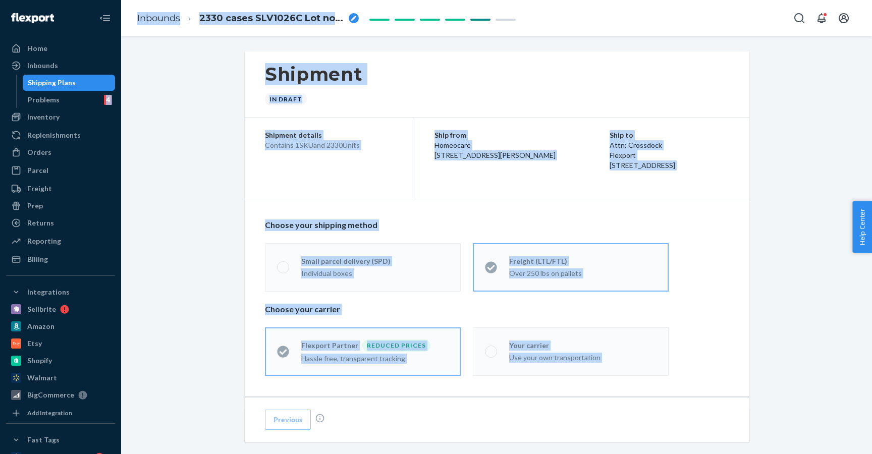
click at [159, 35] on div "Inbounds 2330 cases SLV1026C Lot no 1116 Adventurously Gorgeous Jaguar" at bounding box center [496, 18] width 751 height 36
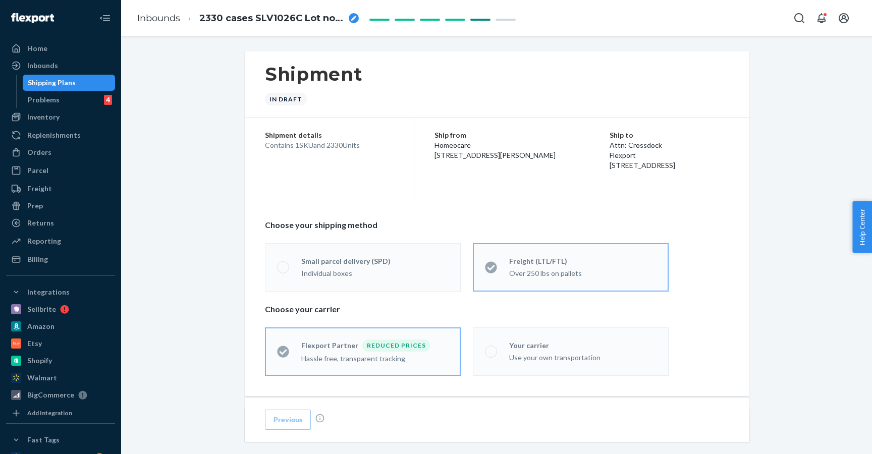
click at [159, 24] on li "Inbounds" at bounding box center [158, 18] width 43 height 13
click at [163, 19] on link "Inbounds" at bounding box center [158, 18] width 43 height 11
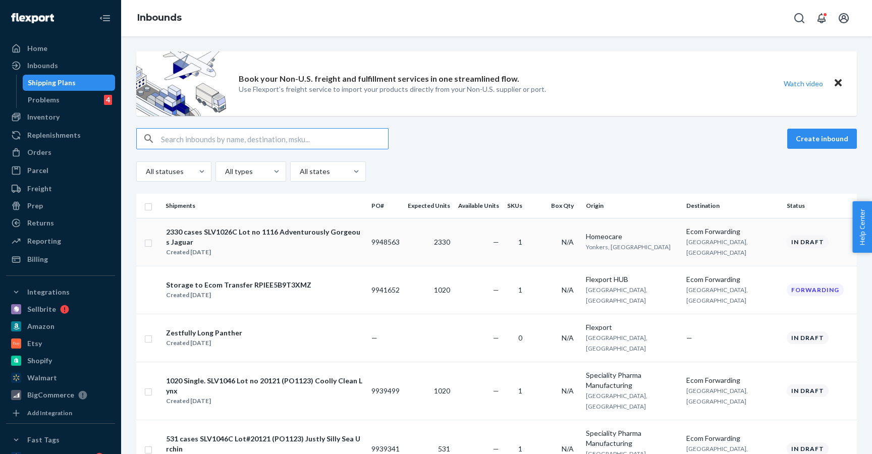
click at [302, 234] on div "2330 cases SLV1026C Lot no 1116 Adventurously Gorgeous Jaguar" at bounding box center [264, 237] width 197 height 20
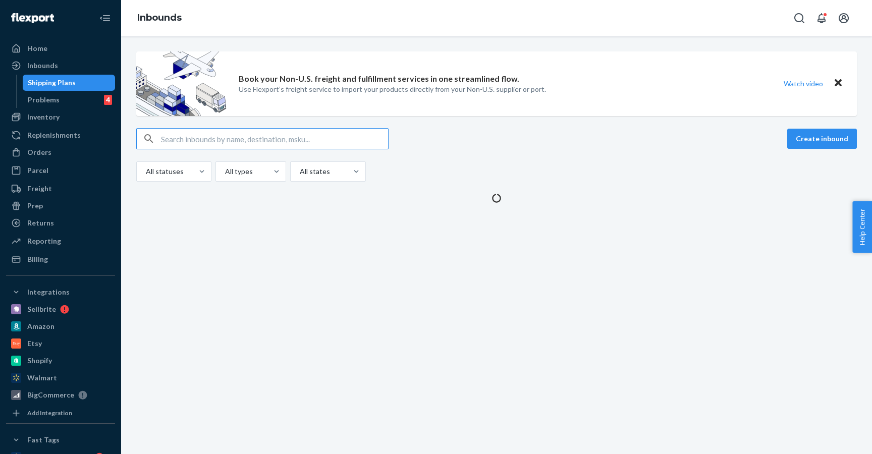
click at [152, 240] on div "Book your Non-U.S. freight and fulfillment services in one streamlined flow. Us…" at bounding box center [496, 245] width 751 height 418
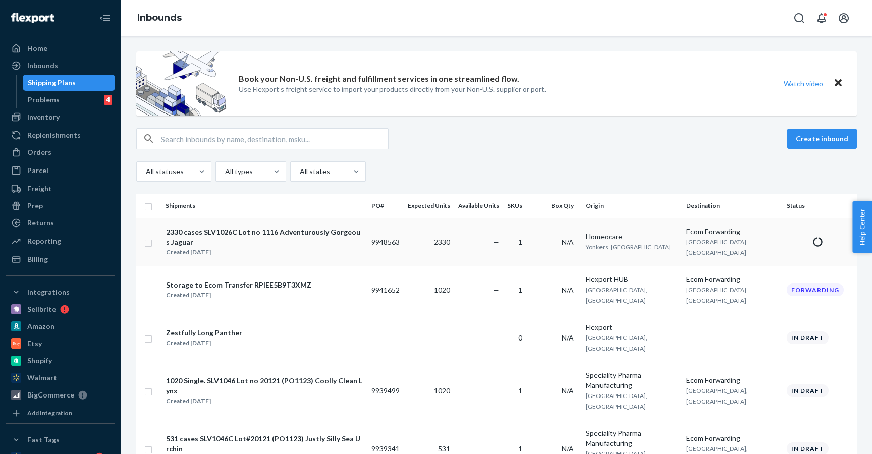
click at [152, 242] on input "checkbox" at bounding box center [148, 242] width 8 height 11
click at [702, 145] on button "Duplicate" at bounding box center [696, 139] width 50 height 20
checkbox input "false"
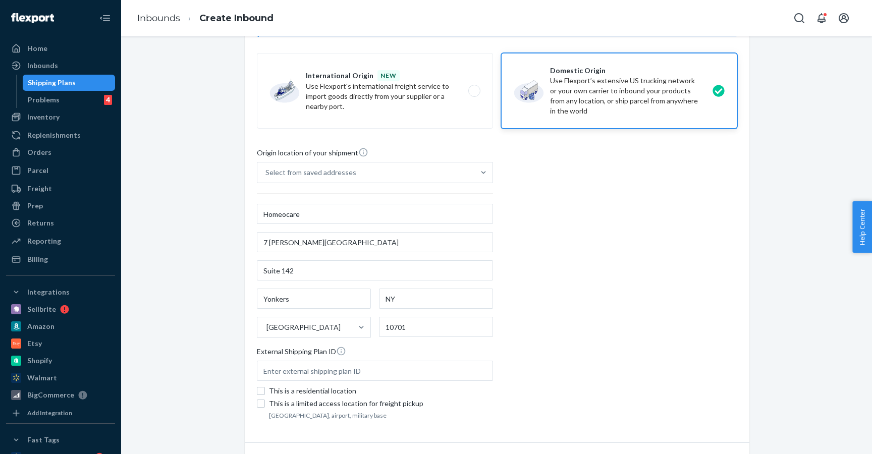
scroll to position [91, 0]
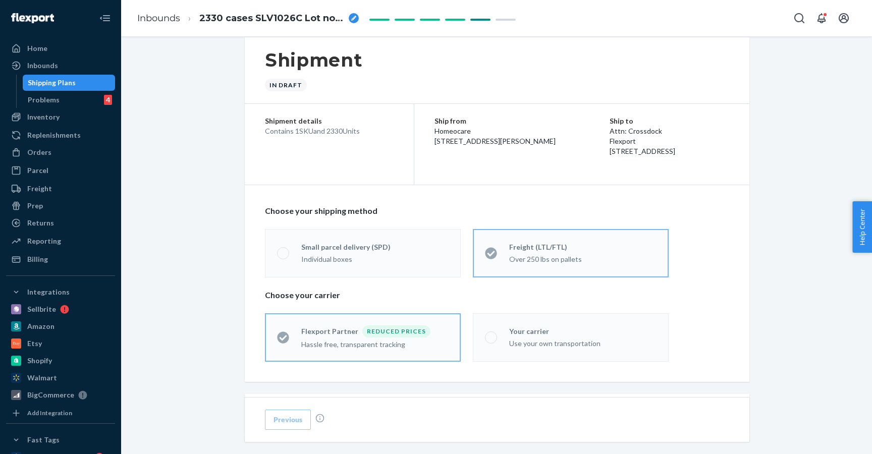
scroll to position [15, 0]
click at [359, 16] on div "2330 cases SLV1026C Lot no 1116 Adventurously Gorgeous Jaguar" at bounding box center [278, 18] width 159 height 13
click at [346, 15] on div "2330 cases SLV1026C Lot no 1116 Adventurously Gorgeous Jaguar" at bounding box center [278, 18] width 159 height 13
click at [245, 14] on input "2330 cases SLV1026C Lot no 1116 Adventurously Gorgeous Jaguar" at bounding box center [249, 18] width 101 height 16
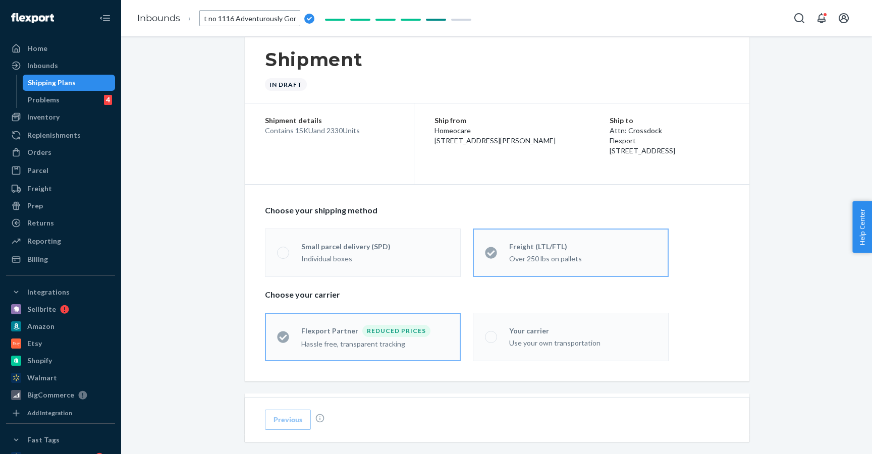
scroll to position [0, 76]
click at [220, 16] on input "2330 cases SLV1026C Lot no 1116 Adventurously Gorgeous Jaguar" at bounding box center [249, 18] width 101 height 16
type input "2330 cases SLV1026C Lot no 2609B _PO 1116 Adventurously Gorgeous Jaguar"
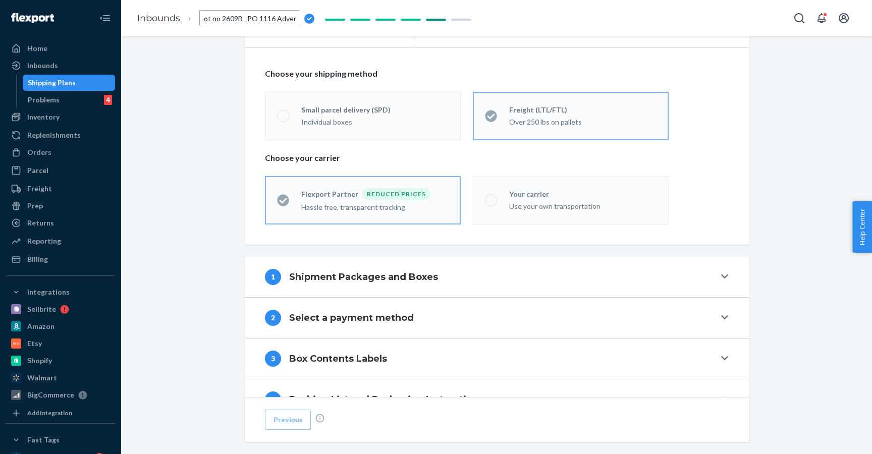
scroll to position [165, 0]
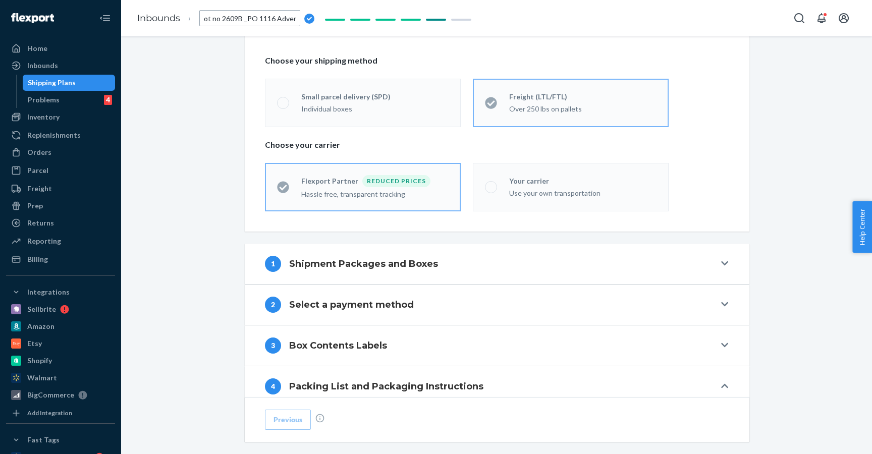
click at [415, 268] on h4 "Shipment Packages and Boxes" at bounding box center [363, 263] width 149 height 13
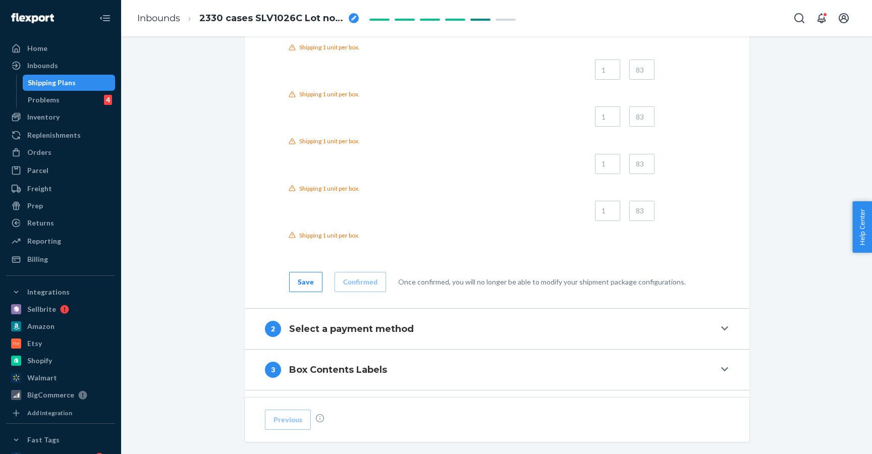
scroll to position [1670, 0]
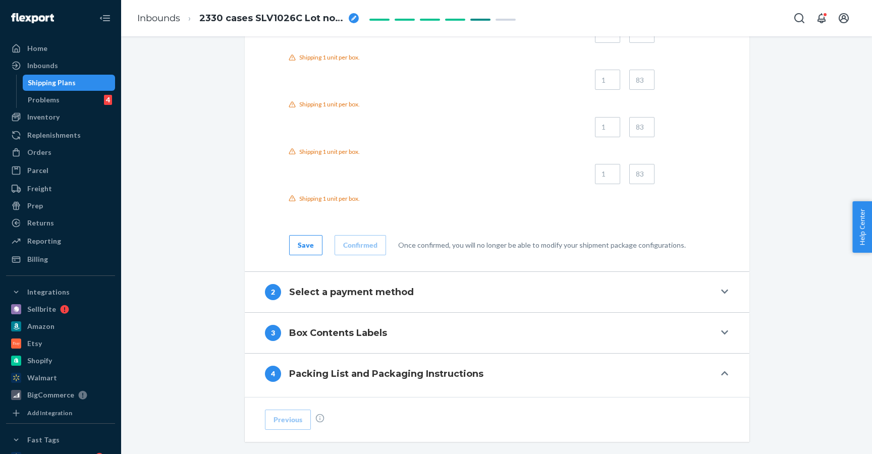
click at [361, 296] on h4 "Select a payment method" at bounding box center [351, 292] width 125 height 13
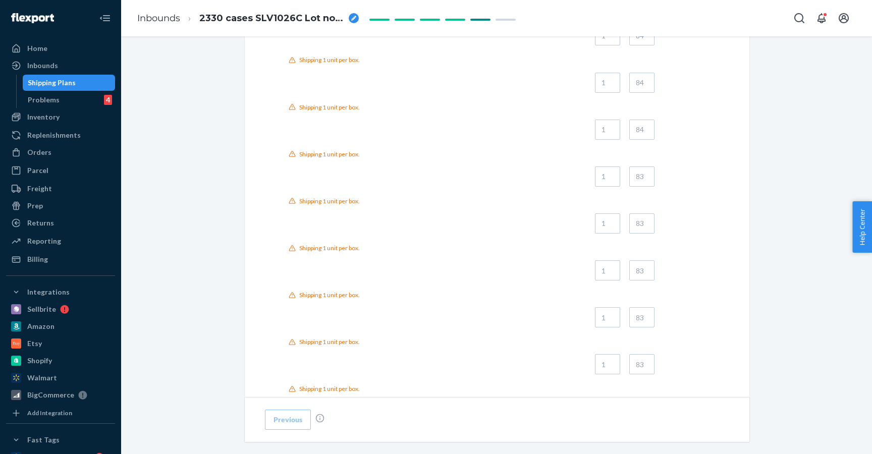
scroll to position [695, 0]
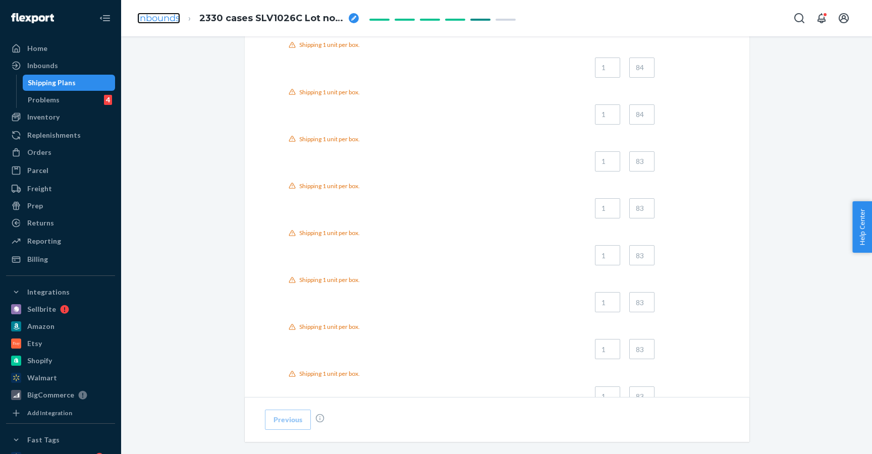
click at [153, 16] on link "Inbounds" at bounding box center [158, 18] width 43 height 11
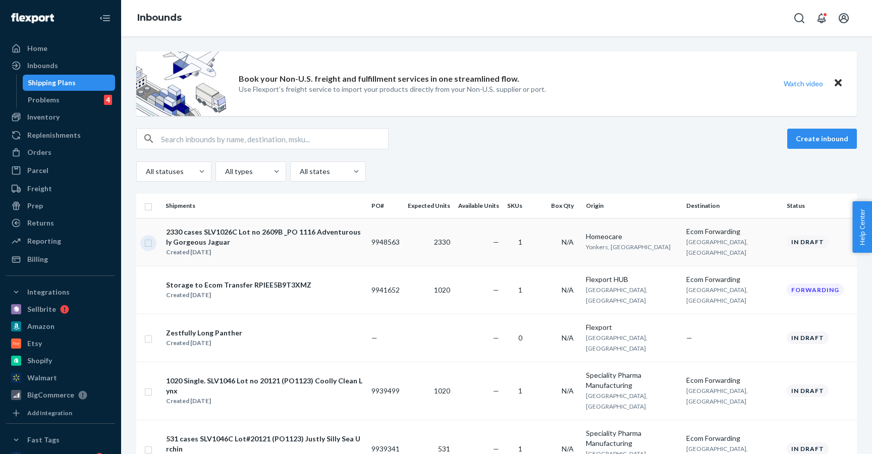
click at [148, 246] on input "checkbox" at bounding box center [148, 242] width 8 height 11
click at [696, 144] on button "Duplicate" at bounding box center [696, 139] width 50 height 20
checkbox input "false"
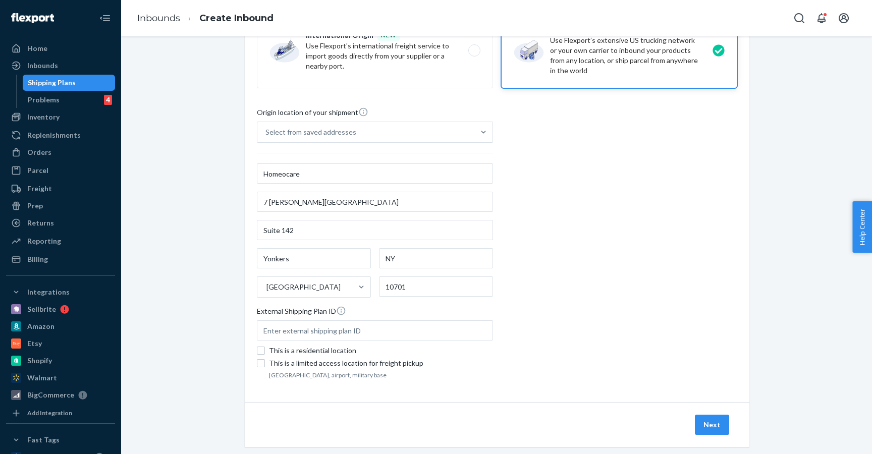
scroll to position [159, 0]
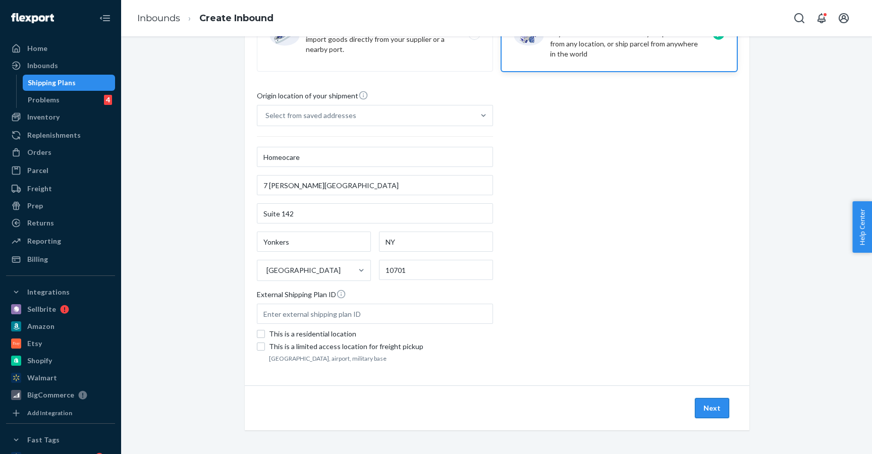
click at [709, 410] on button "Next" at bounding box center [712, 408] width 34 height 20
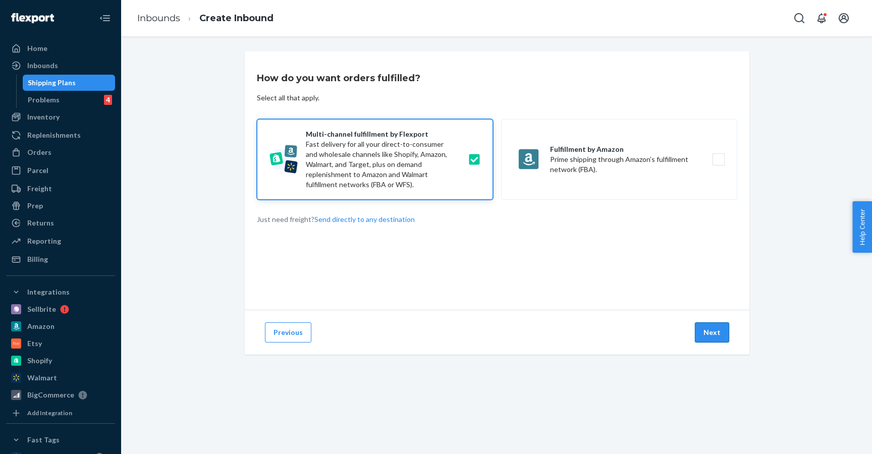
click at [717, 340] on button "Next" at bounding box center [712, 333] width 34 height 20
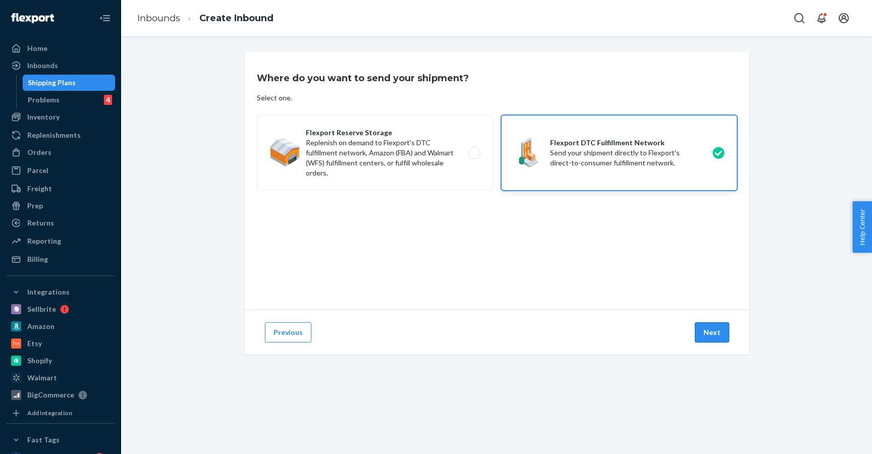
click at [717, 336] on button "Next" at bounding box center [712, 333] width 34 height 20
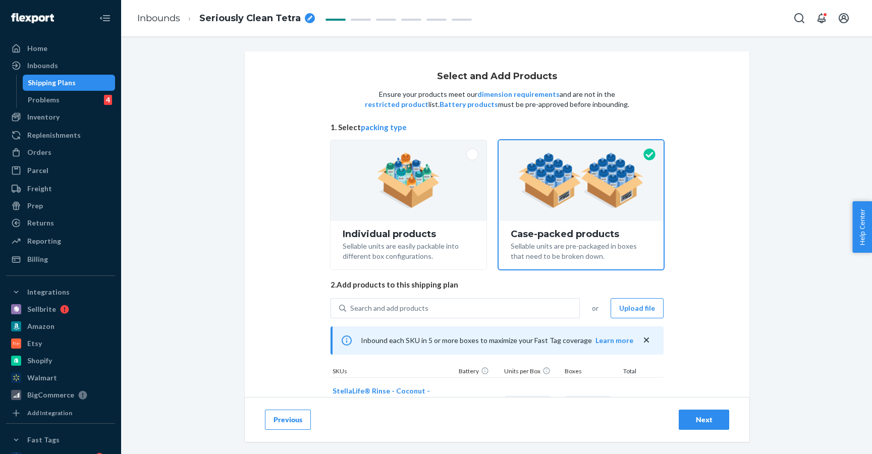
click at [307, 18] on icon "breadcrumbs" at bounding box center [309, 18] width 5 height 5
click at [311, 21] on div "breadcrumbs" at bounding box center [310, 18] width 10 height 10
click at [202, 17] on input "Seriously Clean Tetra" at bounding box center [249, 18] width 101 height 16
type input "Seriously Clean Tetra"
click at [310, 16] on icon "breadcrumbs" at bounding box center [309, 18] width 5 height 5
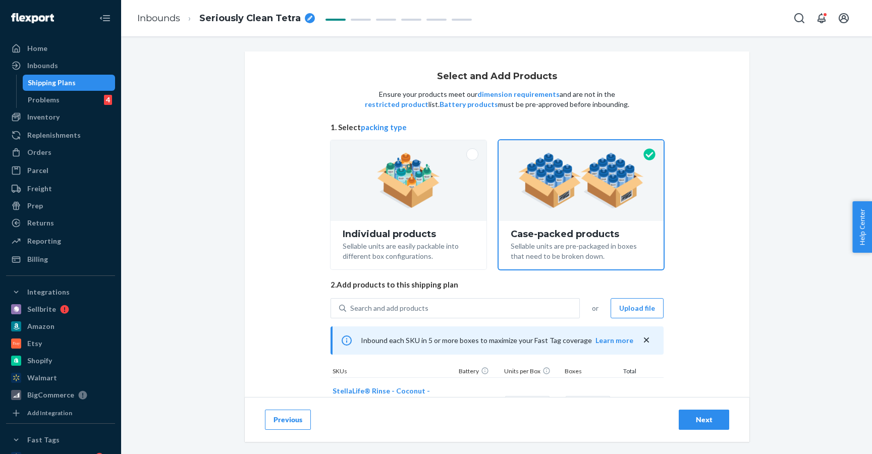
click at [307, 17] on icon "breadcrumbs" at bounding box center [309, 18] width 5 height 5
click at [204, 18] on input "Seriously Clean Tetra" at bounding box center [249, 18] width 101 height 16
type input "2330 cases SLV1026C Lot no 2609B _PO 1116 Seriously Clean Tetra"
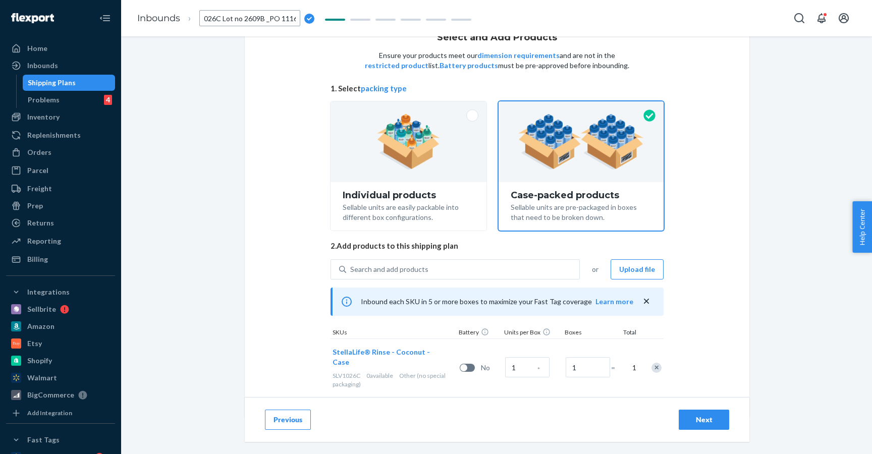
scroll to position [48, 0]
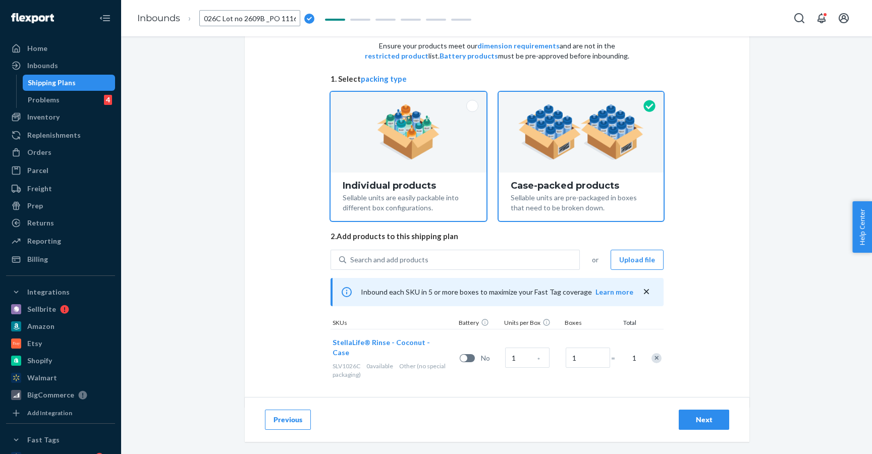
click at [436, 144] on img at bounding box center [408, 132] width 63 height 56
click at [412, 98] on input "Individual products Sellable units are easily packable into different box confi…" at bounding box center [408, 95] width 7 height 7
radio input "true"
radio input "false"
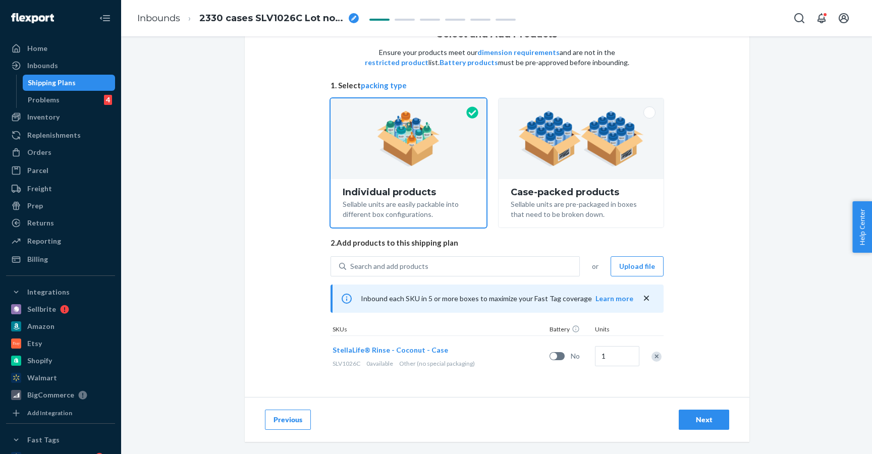
scroll to position [42, 0]
click at [613, 355] on input "1" at bounding box center [617, 356] width 44 height 20
type input "2330"
click at [697, 431] on div "Previous Next" at bounding box center [497, 419] width 505 height 45
click at [704, 417] on div "Next" at bounding box center [703, 420] width 33 height 10
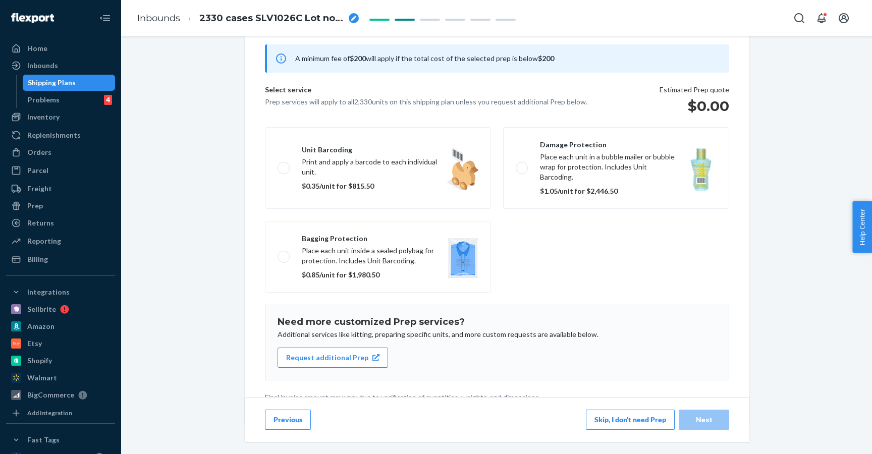
scroll to position [93, 0]
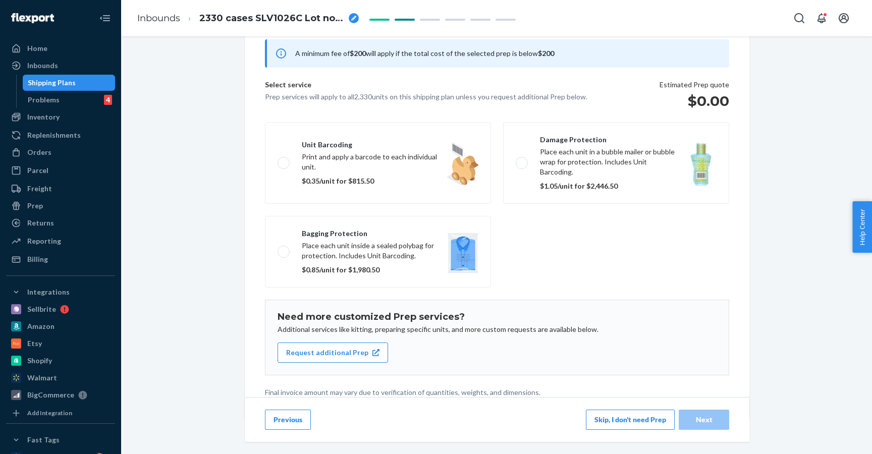
click at [295, 423] on button "Previous" at bounding box center [288, 420] width 46 height 20
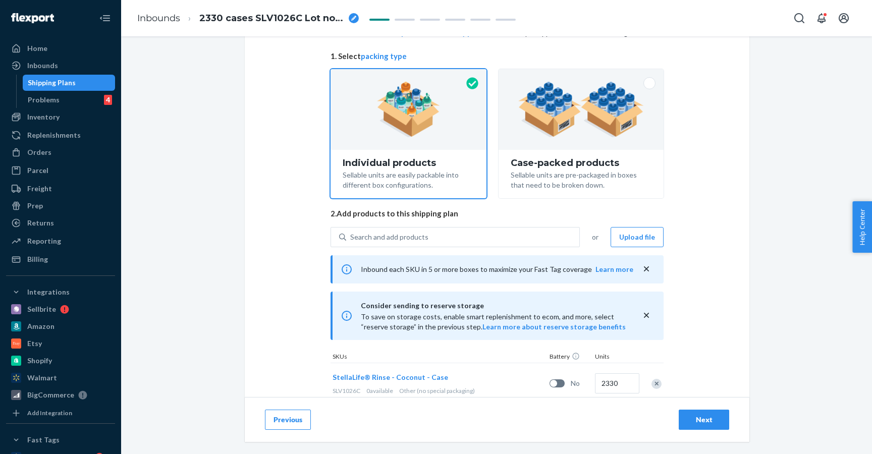
scroll to position [73, 0]
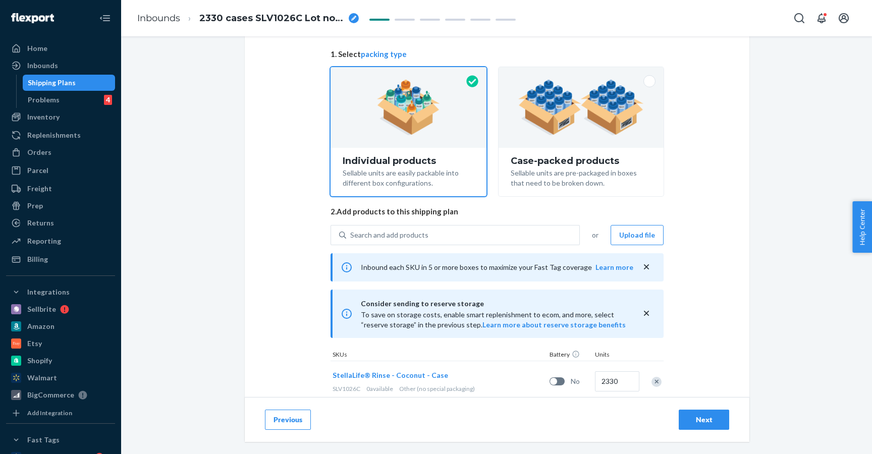
click at [704, 412] on button "Next" at bounding box center [704, 420] width 50 height 20
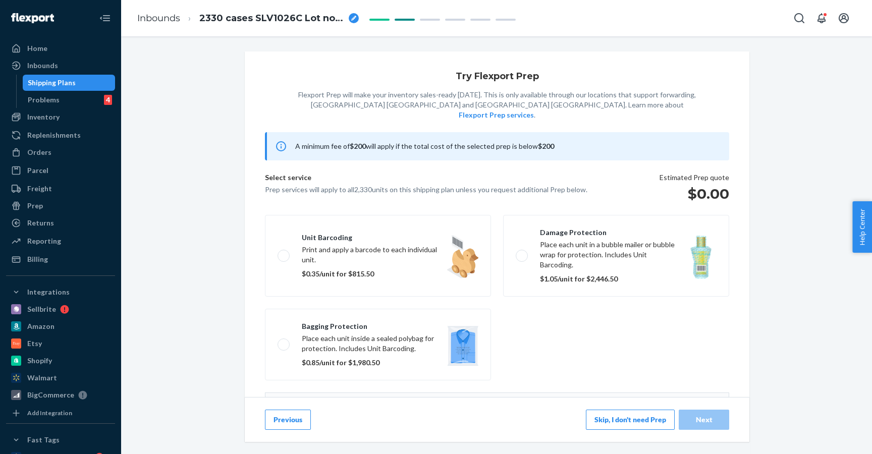
click at [641, 424] on button "Skip, I don't need Prep" at bounding box center [630, 420] width 89 height 20
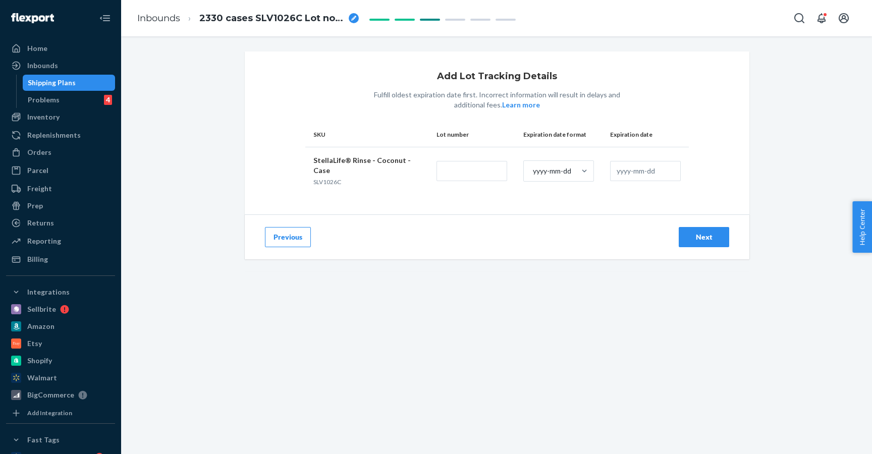
click at [641, 424] on div "Add Lot Tracking Details Fulfill oldest expiration date first. Incorrect inform…" at bounding box center [497, 244] width 736 height 386
click at [443, 162] on input "text" at bounding box center [472, 171] width 71 height 20
paste input "2609B"
type input "2609B"
click at [580, 208] on div "yyyy-mm" at bounding box center [558, 216] width 67 height 20
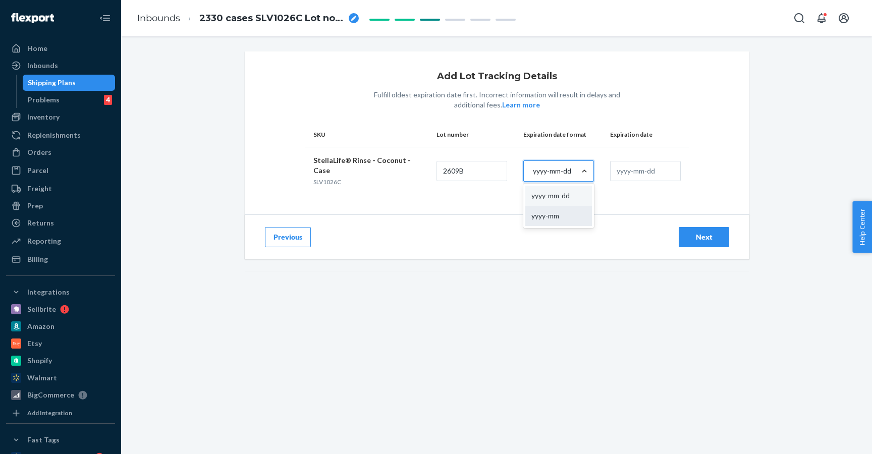
click at [533, 176] on input "option yyyy-mm focused, 0 of 2. 2 results available. Use Up and Down to choose …" at bounding box center [532, 171] width 1 height 10
click at [637, 172] on input "text" at bounding box center [645, 171] width 71 height 20
type input "2027-09"
click at [716, 232] on div "Next" at bounding box center [703, 237] width 33 height 10
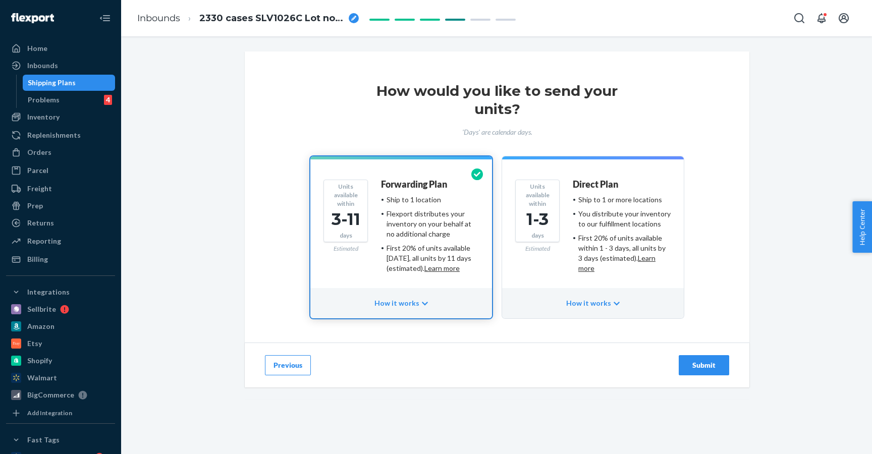
click at [715, 367] on div "Submit" at bounding box center [703, 365] width 33 height 10
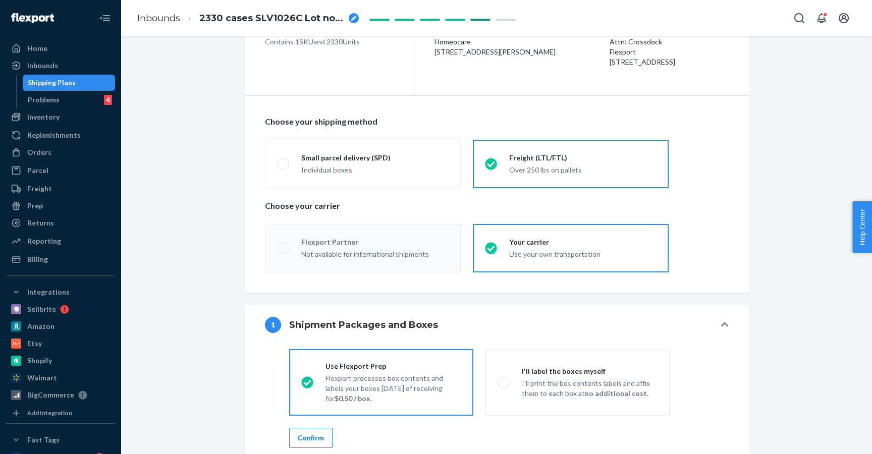
scroll to position [106, 0]
radio input "true"
radio input "false"
radio input "true"
radio input "false"
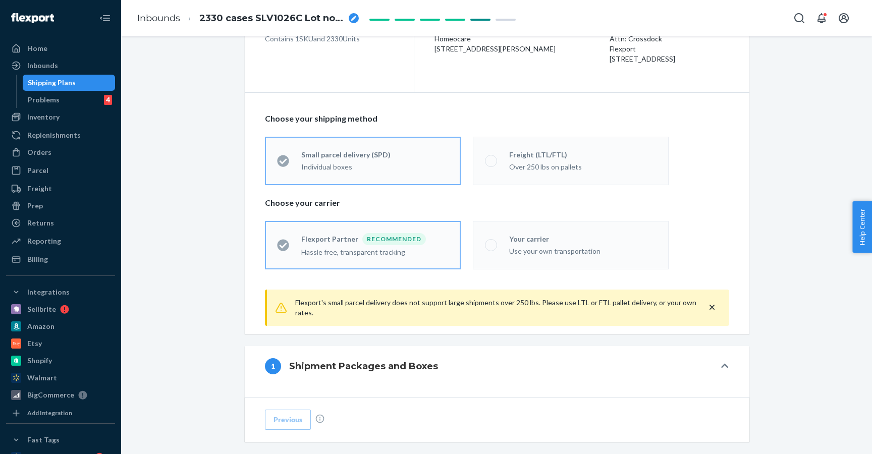
click at [416, 234] on div "Recommended" at bounding box center [394, 239] width 64 height 12
click at [538, 171] on div "Over 250 lbs on pallets" at bounding box center [582, 167] width 147 height 10
click at [492, 164] on input "Freight (LTL/FTL) Over 250 lbs on pallets" at bounding box center [488, 160] width 7 height 7
radio input "true"
radio input "false"
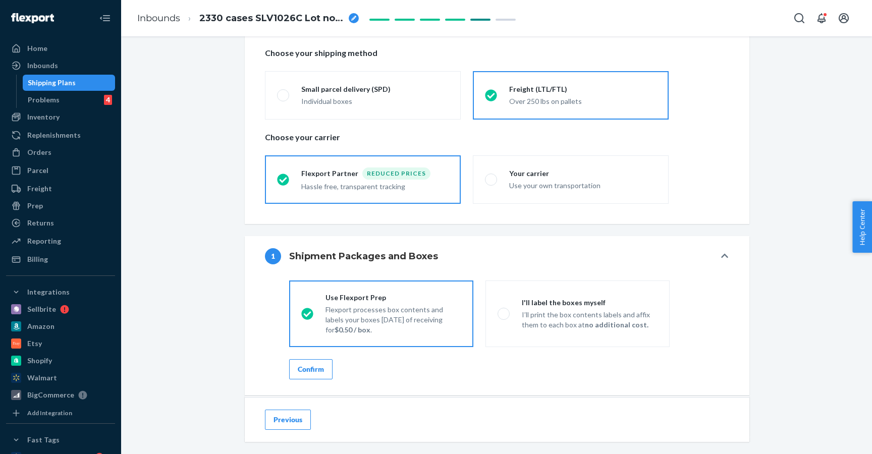
scroll to position [177, 0]
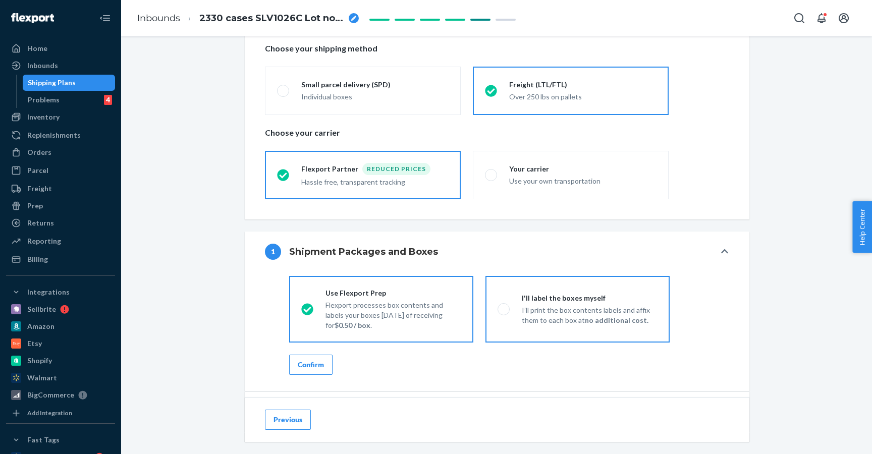
click at [628, 336] on label "I'll label the boxes myself I’ll print the box contents labels and affix them t…" at bounding box center [578, 309] width 184 height 67
click at [504, 312] on input "I'll label the boxes myself I’ll print the box contents labels and affix them t…" at bounding box center [501, 309] width 7 height 7
radio input "true"
radio input "false"
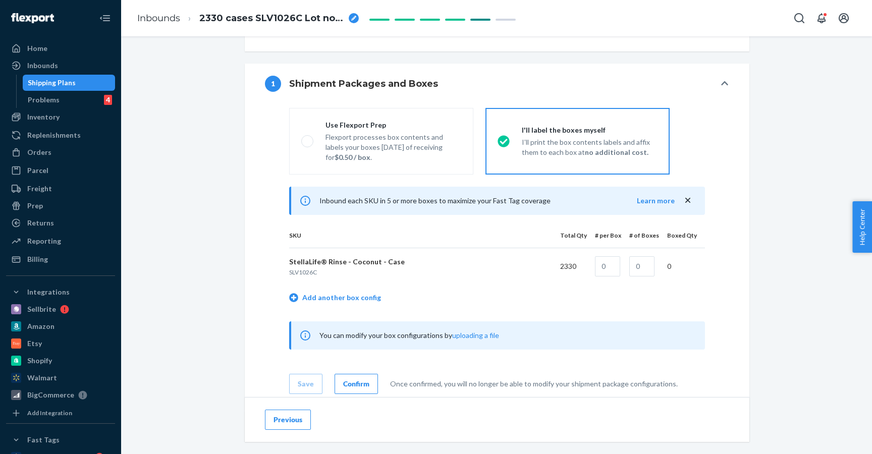
scroll to position [382, 0]
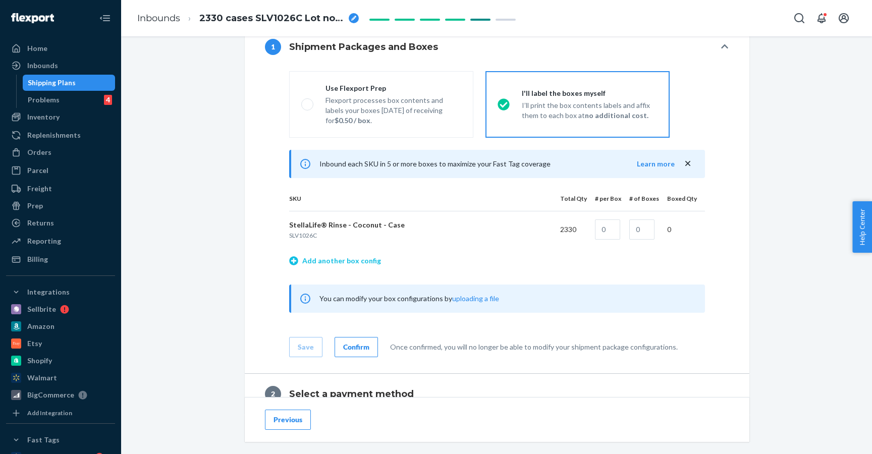
click at [357, 259] on link "Add another box config" at bounding box center [335, 261] width 92 height 10
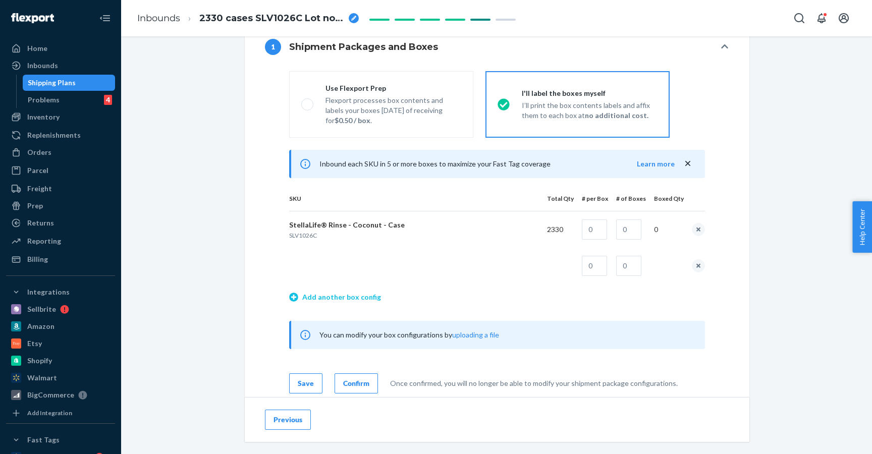
click at [360, 297] on link "Add another box config" at bounding box center [335, 297] width 92 height 10
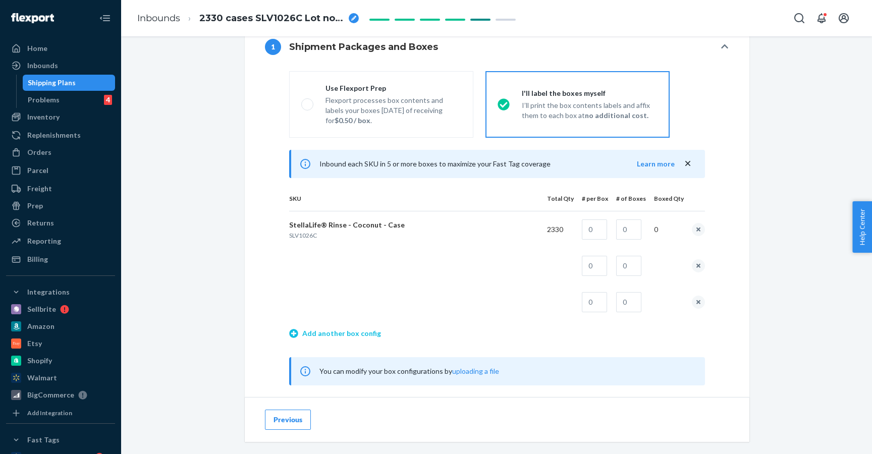
click at [362, 335] on link "Add another box config" at bounding box center [335, 334] width 92 height 10
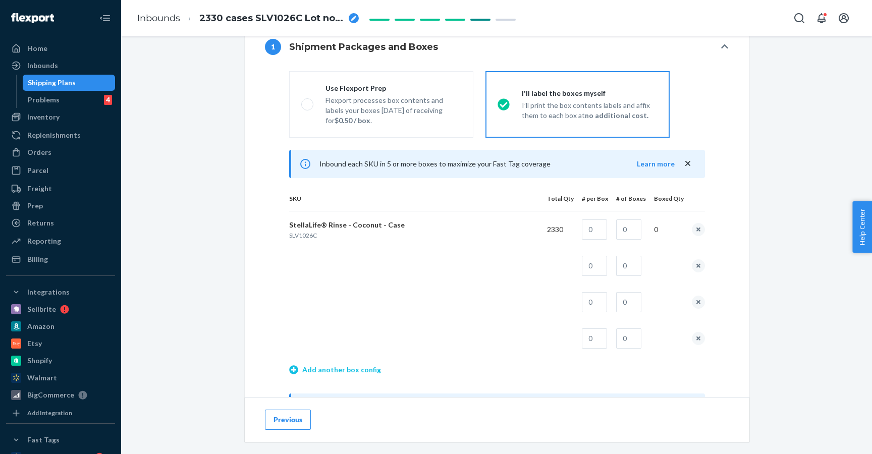
click at [362, 368] on link "Add another box config" at bounding box center [335, 370] width 92 height 10
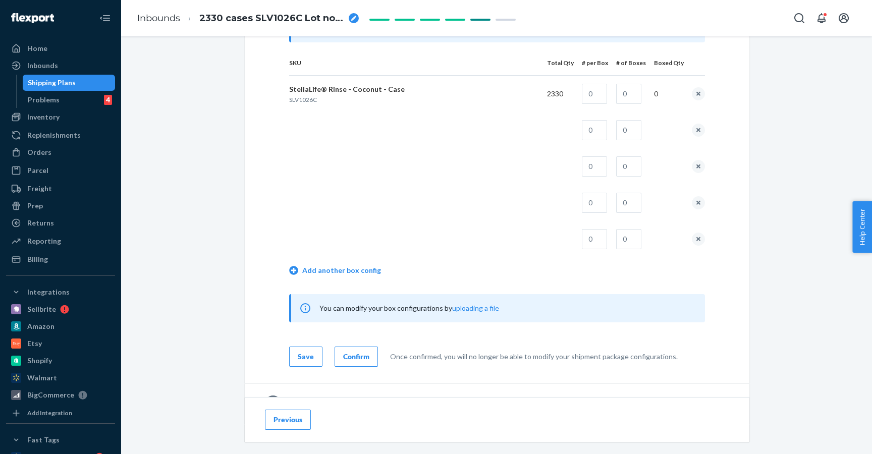
scroll to position [560, 0]
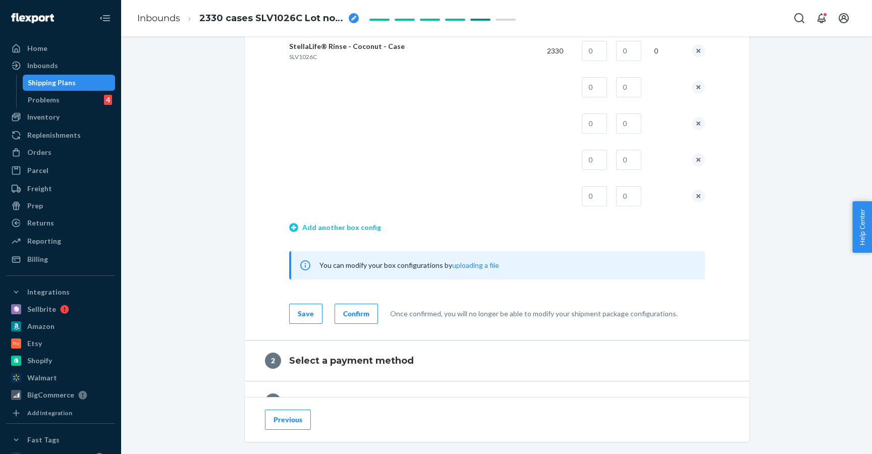
click at [364, 225] on link "Add another box config" at bounding box center [335, 228] width 92 height 10
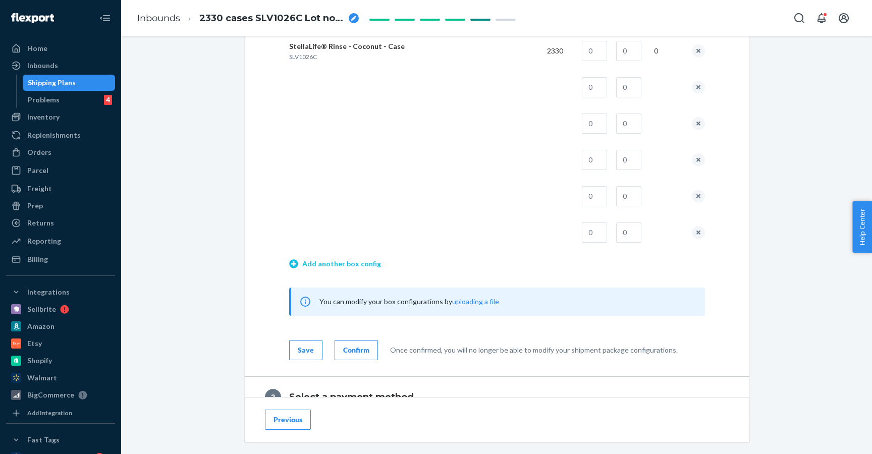
click at [361, 268] on link "Add another box config" at bounding box center [335, 264] width 92 height 10
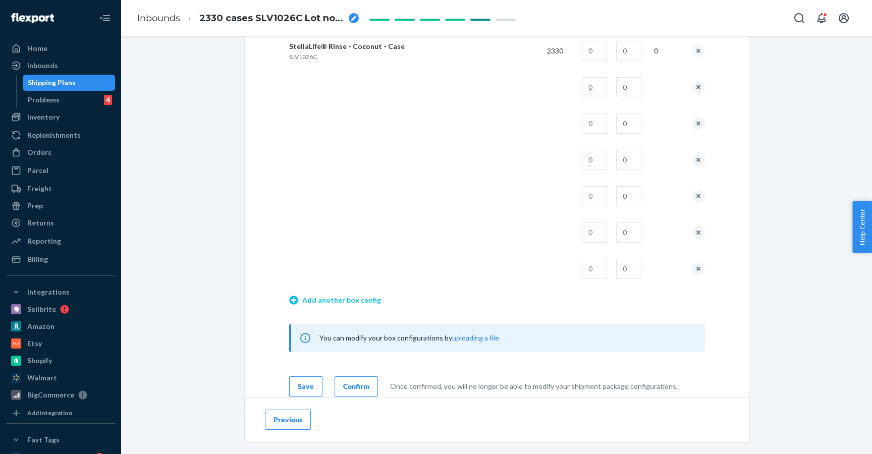
click at [359, 300] on link "Add another box config" at bounding box center [335, 300] width 92 height 10
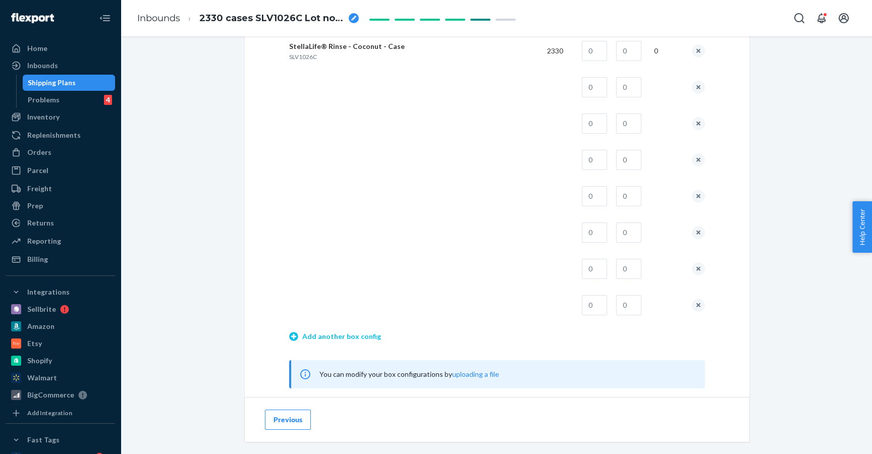
click at [359, 335] on link "Add another box config" at bounding box center [335, 337] width 92 height 10
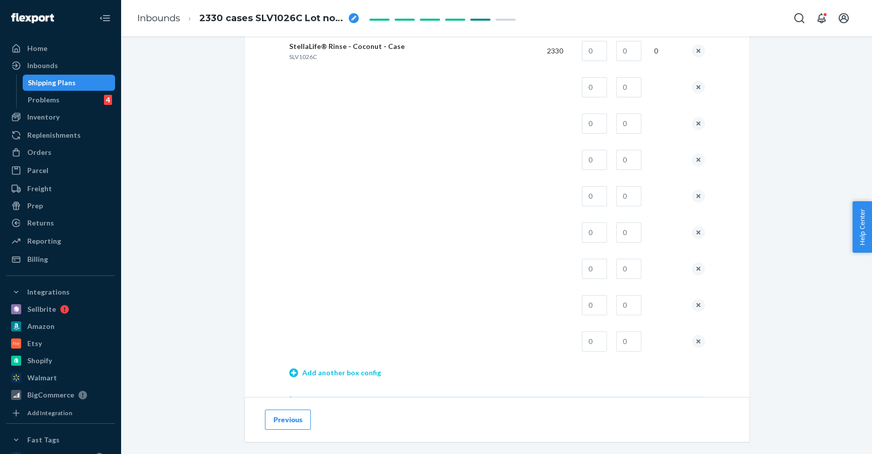
click at [360, 370] on link "Add another box config" at bounding box center [335, 373] width 92 height 10
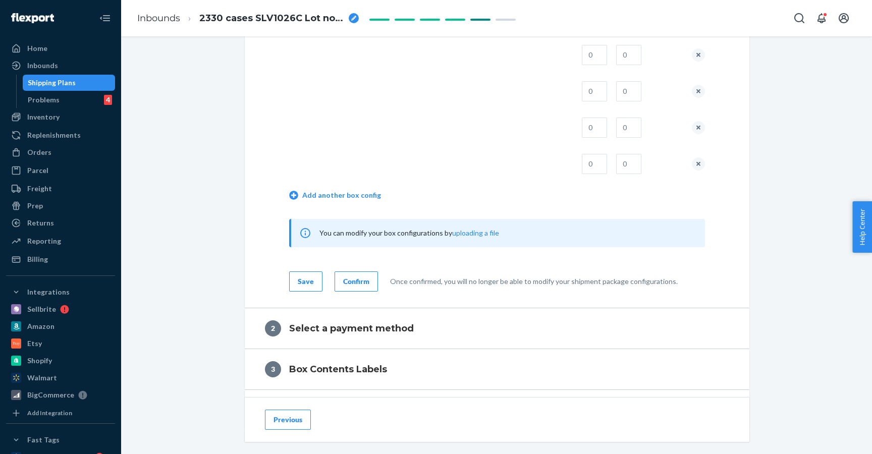
scroll to position [808, 0]
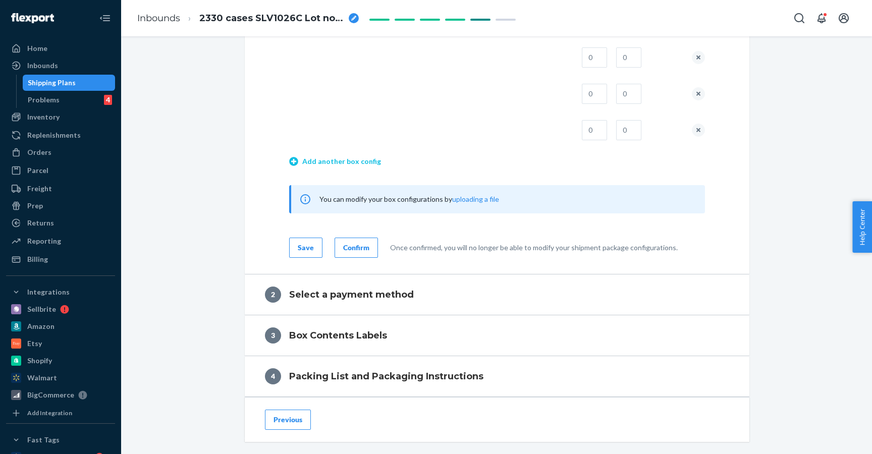
click at [346, 162] on link "Add another box config" at bounding box center [335, 161] width 92 height 10
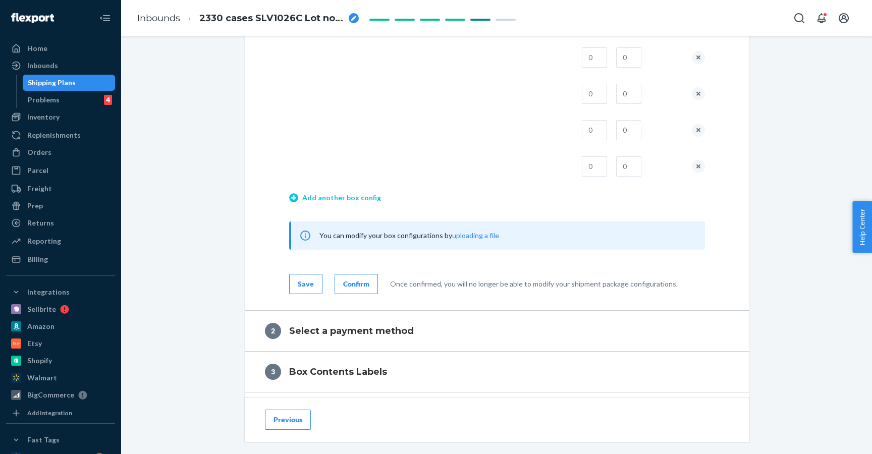
click at [346, 199] on link "Add another box config" at bounding box center [335, 198] width 92 height 10
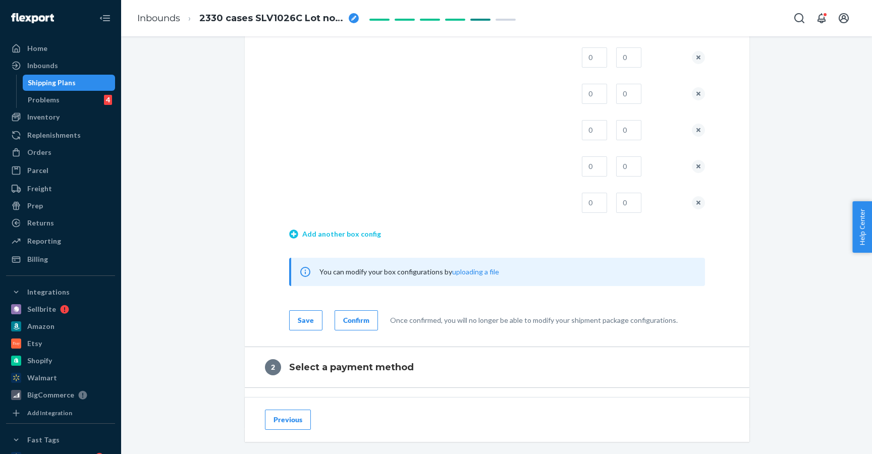
click at [350, 233] on link "Add another box config" at bounding box center [335, 234] width 92 height 10
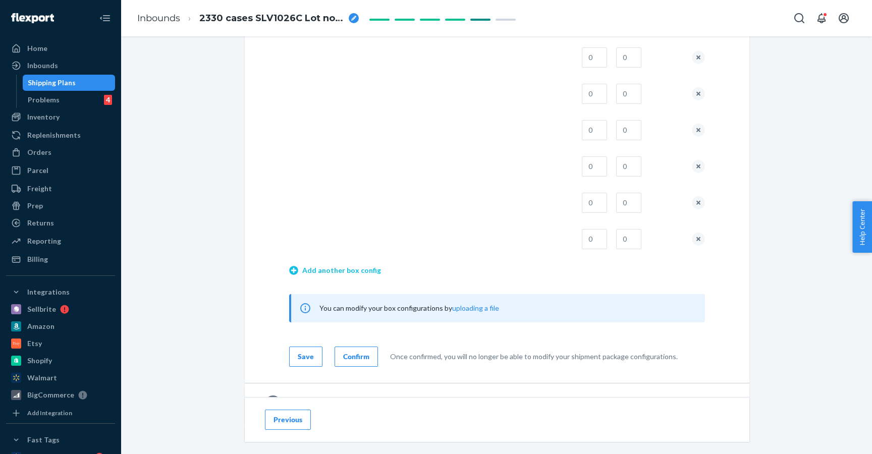
click at [351, 273] on link "Add another box config" at bounding box center [335, 270] width 92 height 10
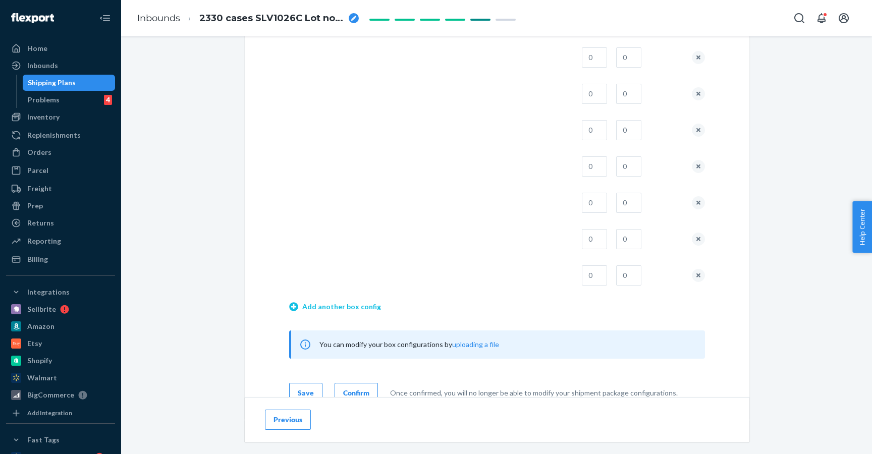
click at [355, 307] on link "Add another box config" at bounding box center [335, 307] width 92 height 10
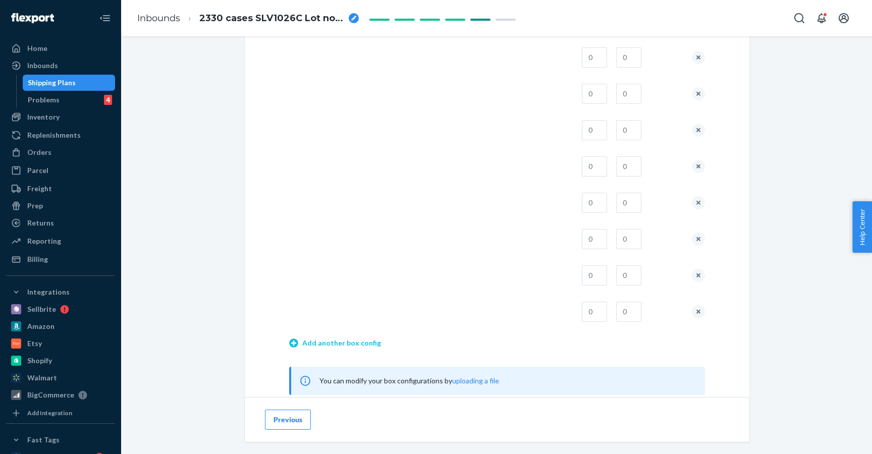
click at [351, 345] on link "Add another box config" at bounding box center [335, 343] width 92 height 10
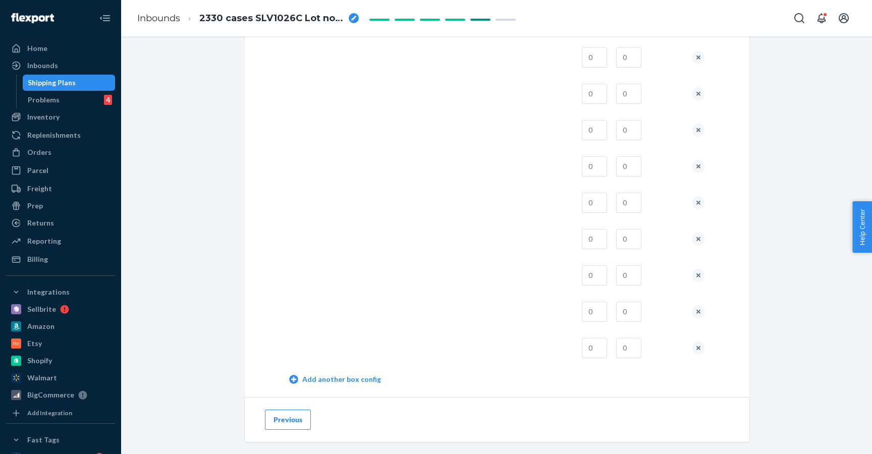
click at [349, 387] on td "Add another box config" at bounding box center [497, 380] width 416 height 29
click at [350, 385] on td "Add another box config" at bounding box center [497, 380] width 416 height 29
click at [355, 377] on link "Add another box config" at bounding box center [335, 379] width 92 height 10
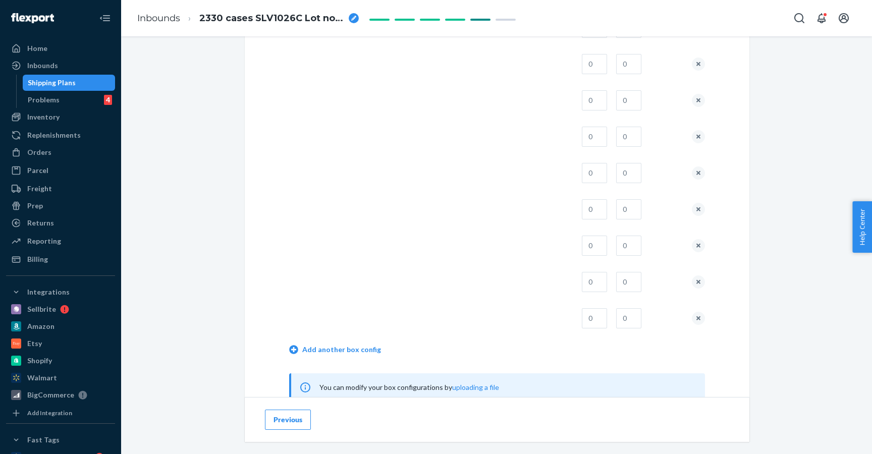
scroll to position [929, 0]
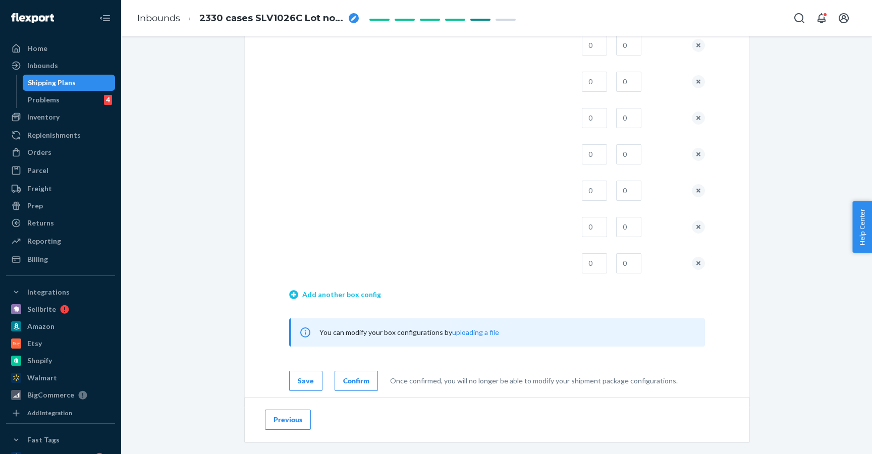
click at [343, 292] on link "Add another box config" at bounding box center [335, 295] width 92 height 10
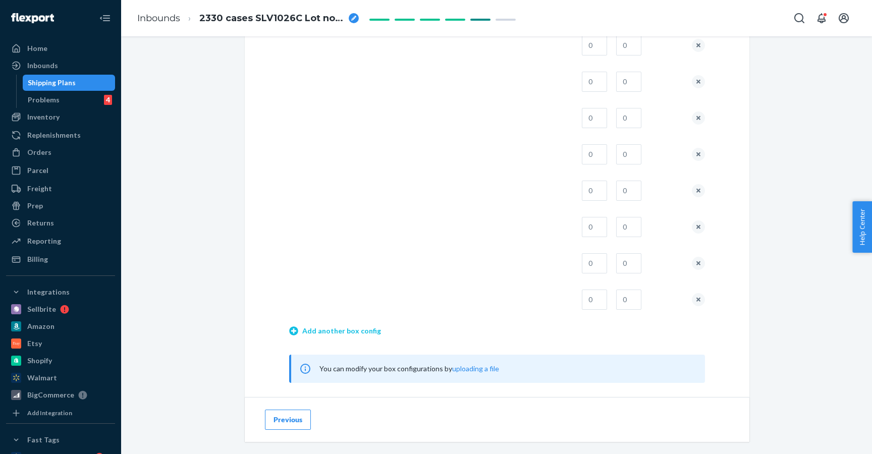
click at [343, 333] on link "Add another box config" at bounding box center [335, 331] width 92 height 10
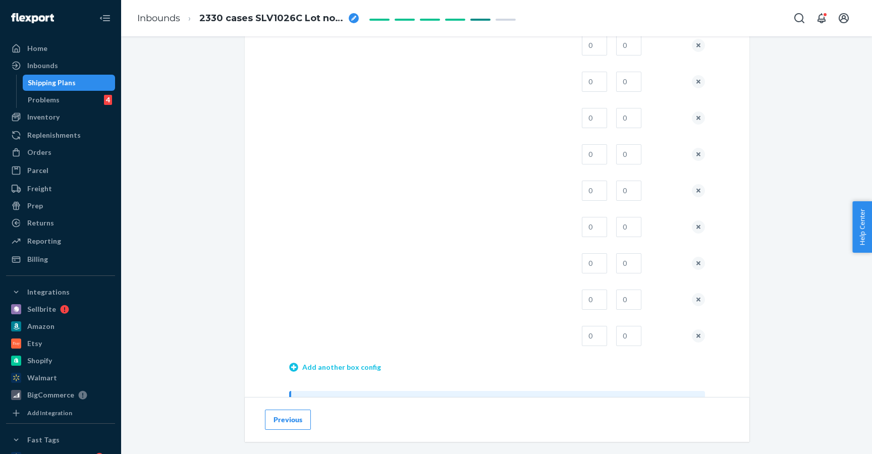
click at [343, 369] on link "Add another box config" at bounding box center [335, 367] width 92 height 10
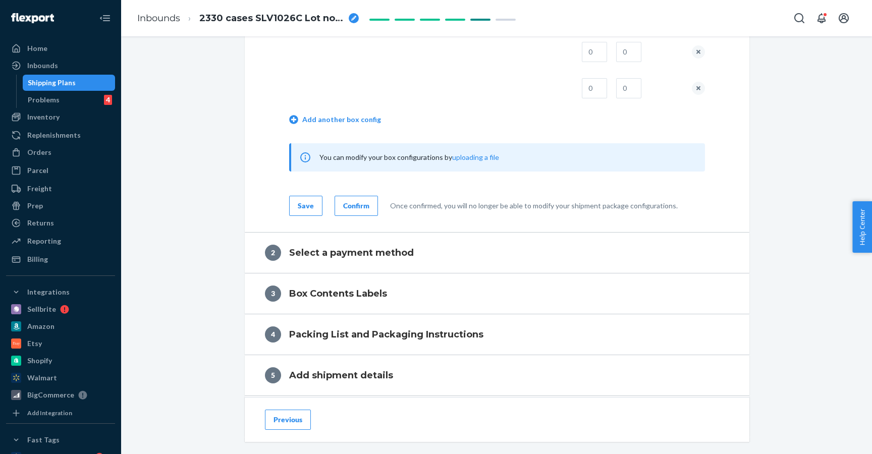
scroll to position [1214, 0]
click at [349, 122] on link "Add another box config" at bounding box center [335, 119] width 92 height 10
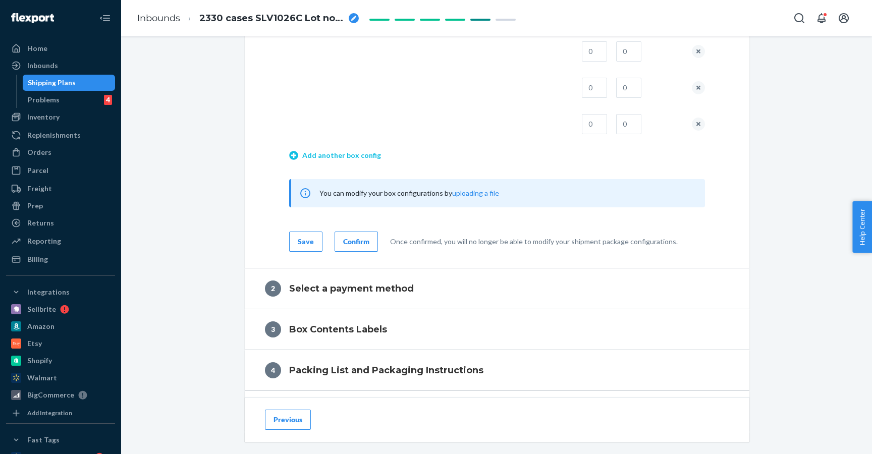
click at [341, 152] on link "Add another box config" at bounding box center [335, 155] width 92 height 10
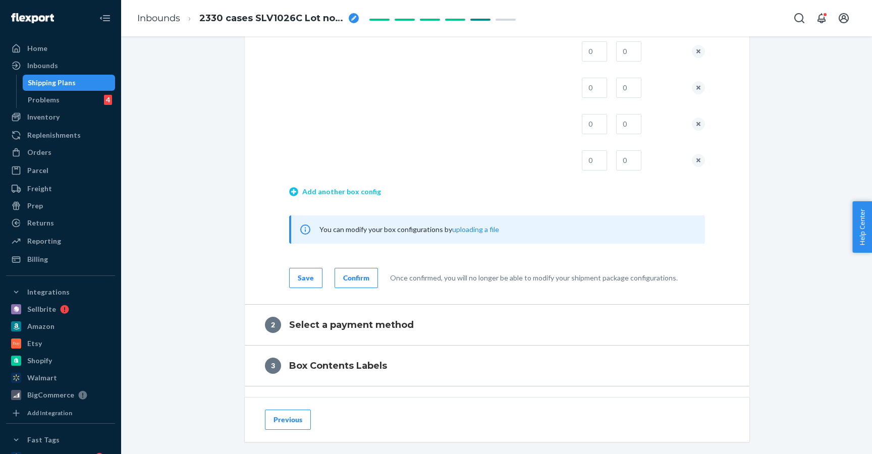
click at [340, 189] on link "Add another box config" at bounding box center [335, 192] width 92 height 10
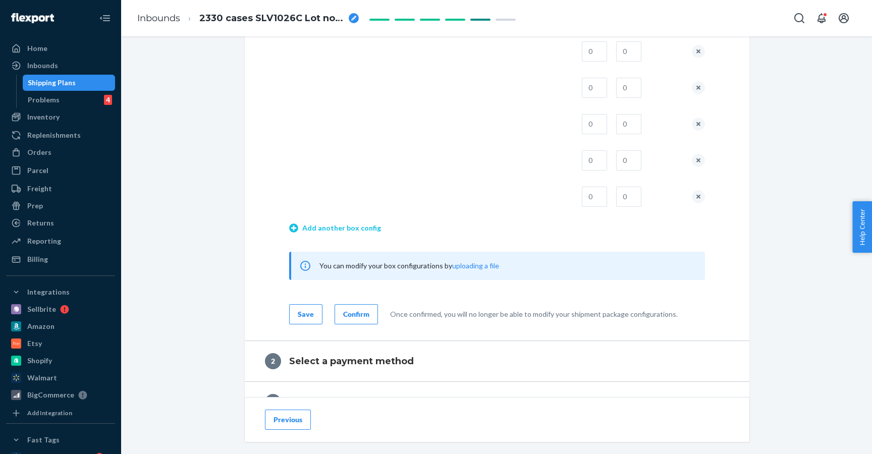
click at [337, 228] on link "Add another box config" at bounding box center [335, 228] width 92 height 10
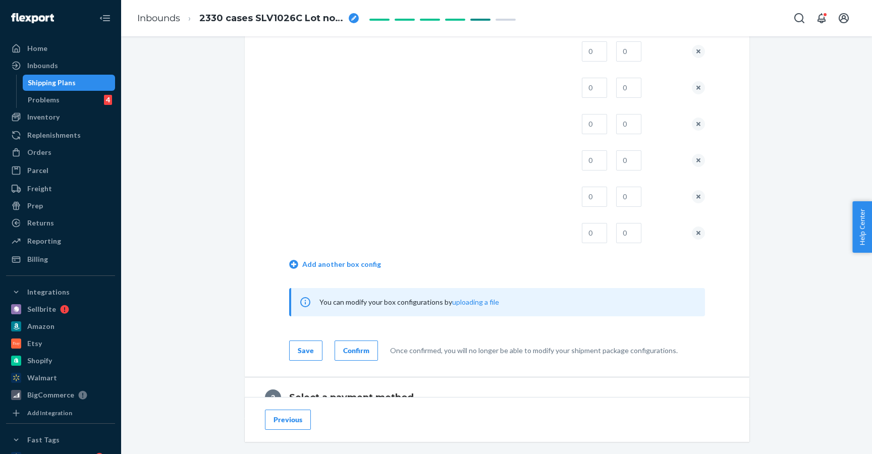
click at [339, 255] on td "Add another box config" at bounding box center [497, 265] width 416 height 29
click at [339, 259] on link "Add another box config" at bounding box center [335, 264] width 92 height 10
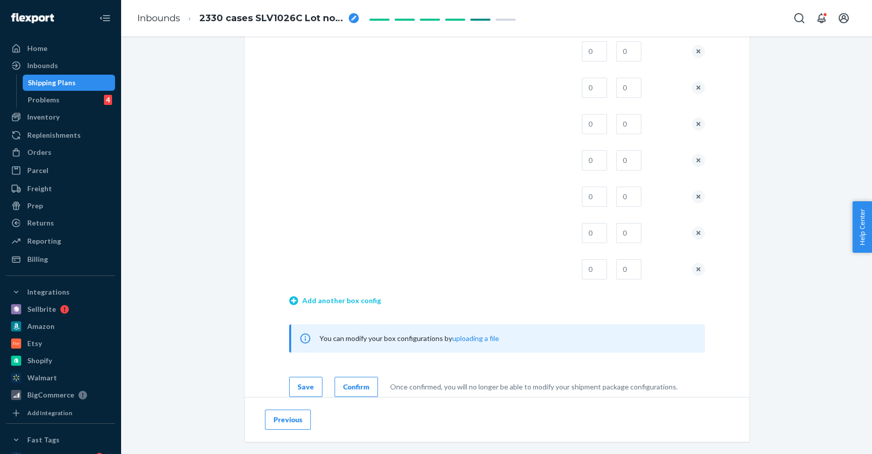
click at [339, 296] on link "Add another box config" at bounding box center [335, 301] width 92 height 10
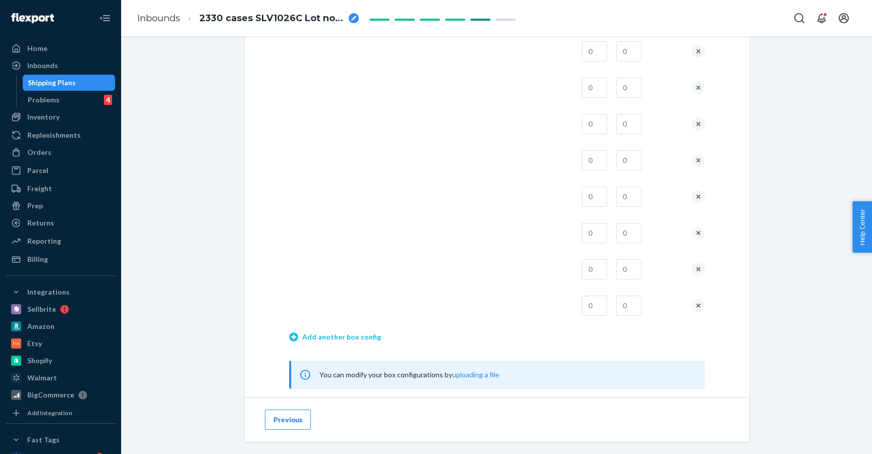
click at [340, 335] on link "Add another box config" at bounding box center [335, 337] width 92 height 10
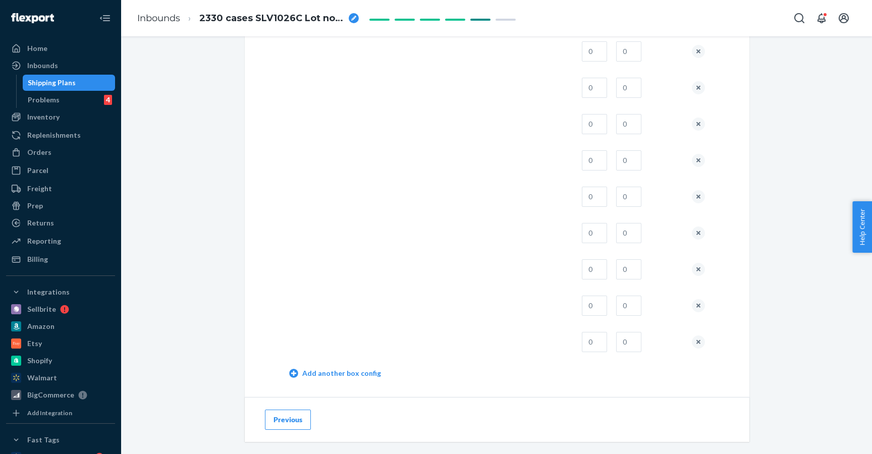
click at [346, 368] on td "Add another box config" at bounding box center [497, 374] width 416 height 29
click at [347, 380] on td "Add another box config" at bounding box center [497, 374] width 416 height 29
click at [347, 375] on link "Add another box config" at bounding box center [335, 373] width 92 height 10
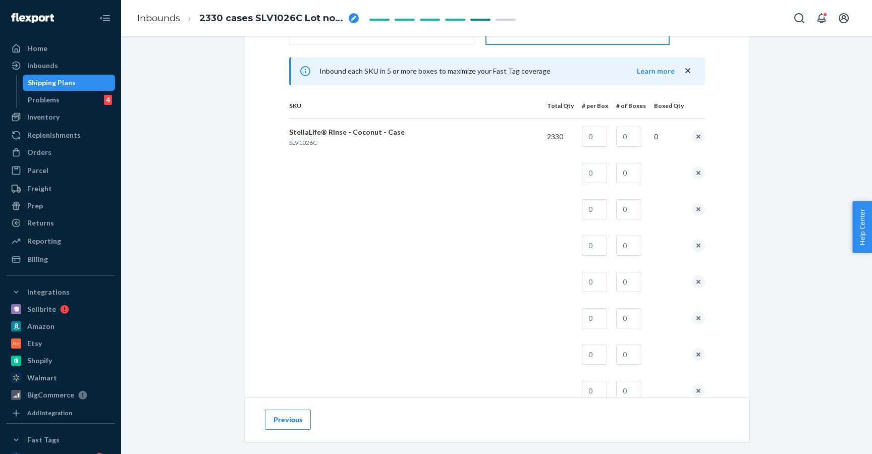
scroll to position [469, 0]
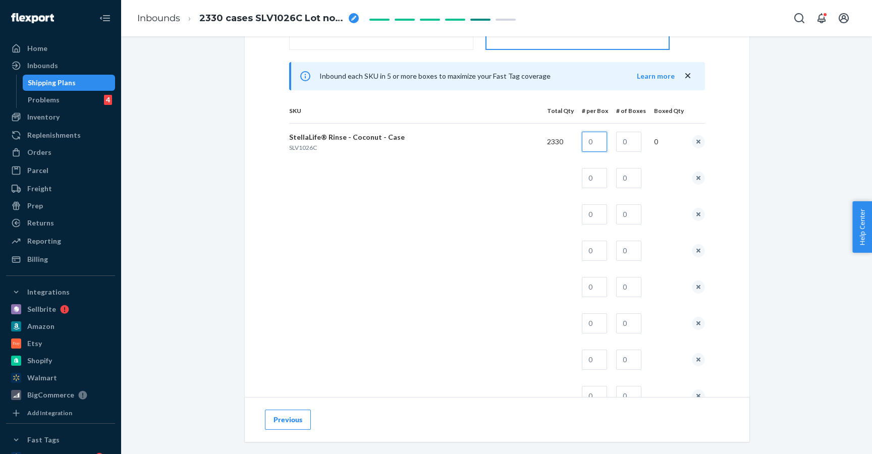
click at [606, 148] on input "text" at bounding box center [594, 142] width 25 height 20
click at [599, 144] on input "text" at bounding box center [594, 142] width 25 height 20
type input "1"
click at [632, 145] on input "text" at bounding box center [628, 142] width 25 height 20
type input "84"
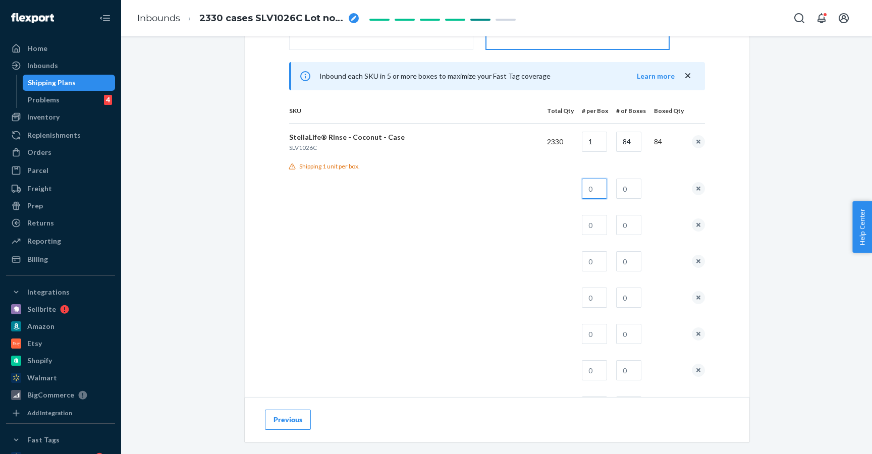
click at [604, 187] on input "text" at bounding box center [594, 189] width 25 height 20
drag, startPoint x: 643, startPoint y: 147, endPoint x: 624, endPoint y: 147, distance: 18.7
click at [624, 147] on input "84" at bounding box center [628, 142] width 25 height 20
click at [583, 178] on td at bounding box center [591, 189] width 34 height 36
click at [596, 187] on input "text" at bounding box center [594, 189] width 25 height 20
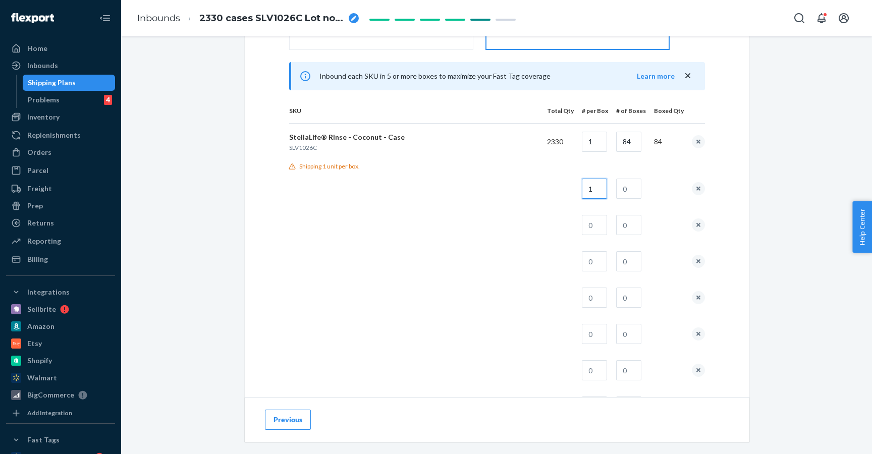
type input "1"
click at [625, 191] on input "text" at bounding box center [628, 189] width 25 height 20
paste input "2609"
drag, startPoint x: 639, startPoint y: 141, endPoint x: 625, endPoint y: 142, distance: 14.2
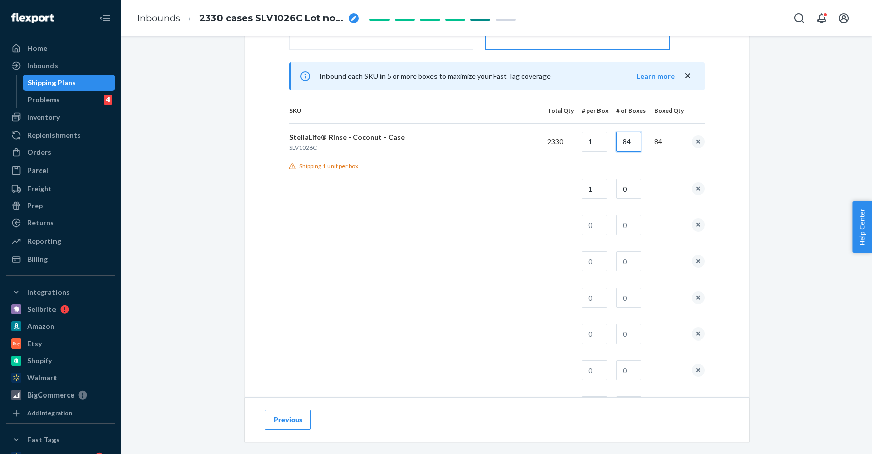
click at [625, 142] on input "84" at bounding box center [628, 142] width 25 height 20
click at [635, 188] on input "0" at bounding box center [628, 189] width 25 height 20
paste input "84"
click at [629, 192] on input "084" at bounding box center [628, 189] width 25 height 20
type input "84"
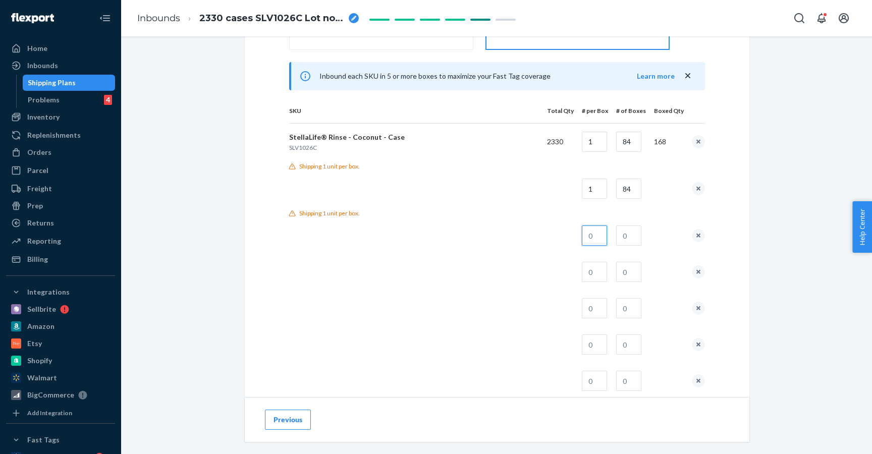
click at [607, 236] on input "text" at bounding box center [594, 236] width 25 height 20
type input "1"
click at [631, 236] on input "text" at bounding box center [628, 236] width 25 height 20
paste input "84"
type input "84"
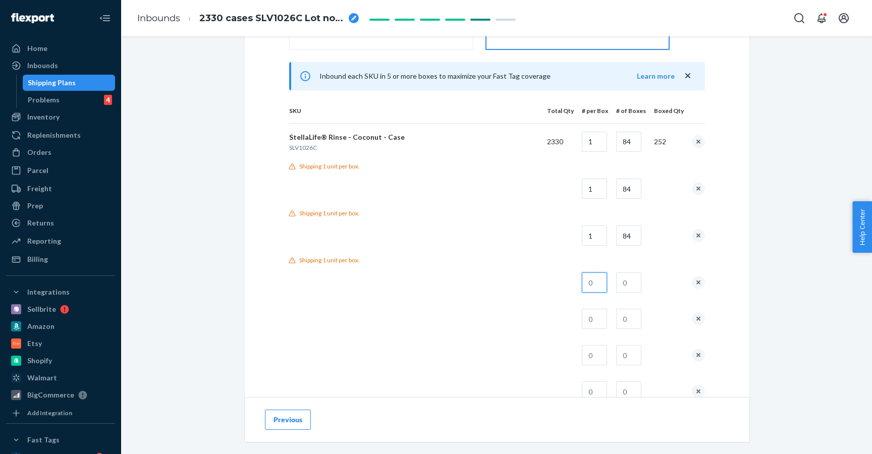
click at [596, 280] on input "text" at bounding box center [594, 283] width 25 height 20
type input "1"
click at [627, 281] on input "text" at bounding box center [628, 283] width 25 height 20
paste input "84"
type input "84"
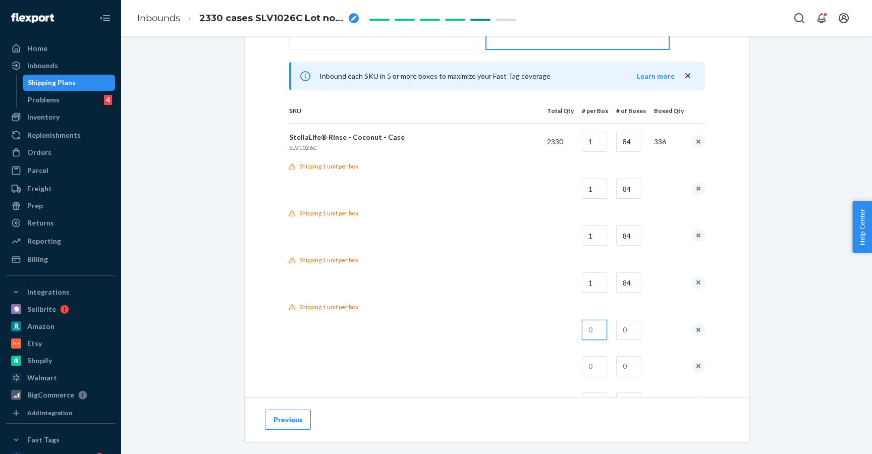
click at [602, 331] on input "text" at bounding box center [594, 330] width 25 height 20
type input "1"
click at [622, 333] on input "text" at bounding box center [628, 330] width 25 height 20
paste input "84"
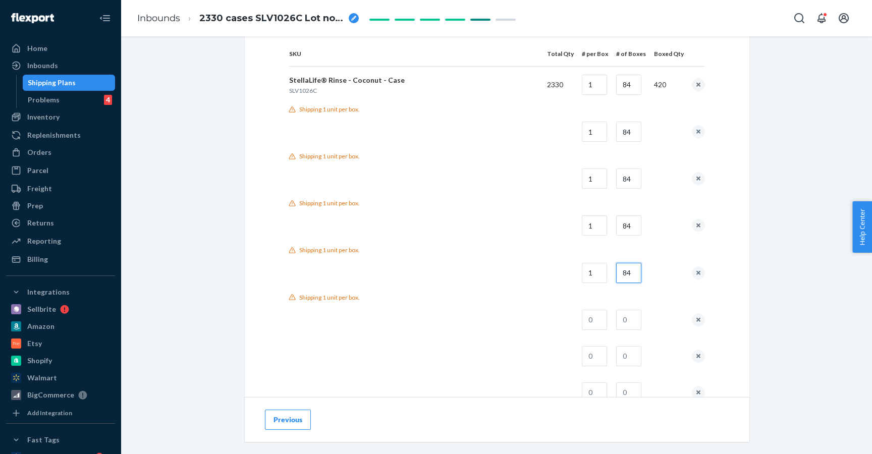
scroll to position [541, 0]
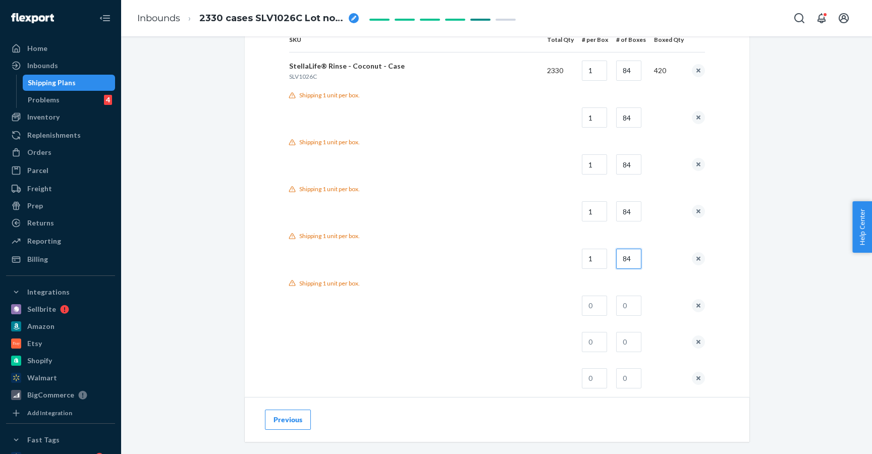
type input "84"
click at [612, 313] on td at bounding box center [627, 306] width 38 height 36
click at [607, 309] on input "text" at bounding box center [594, 306] width 25 height 20
type input "1"
click at [627, 309] on input "text" at bounding box center [628, 306] width 25 height 20
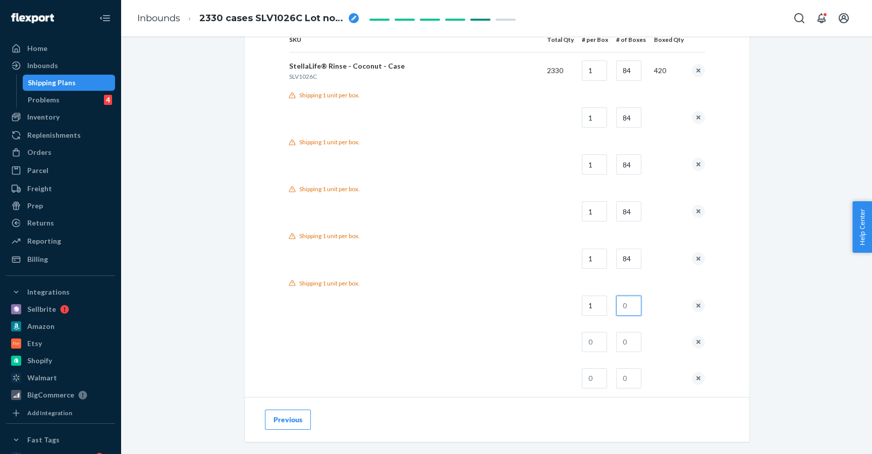
paste input "84"
click at [627, 309] on input "84" at bounding box center [628, 306] width 25 height 20
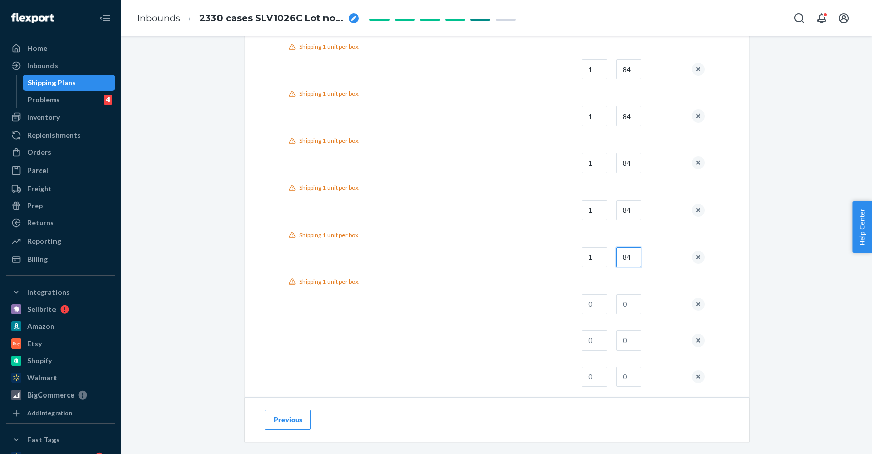
scroll to position [589, 0]
type input "84"
click at [603, 306] on input "text" at bounding box center [594, 304] width 25 height 20
type input "1"
click at [622, 304] on input "text" at bounding box center [628, 304] width 25 height 20
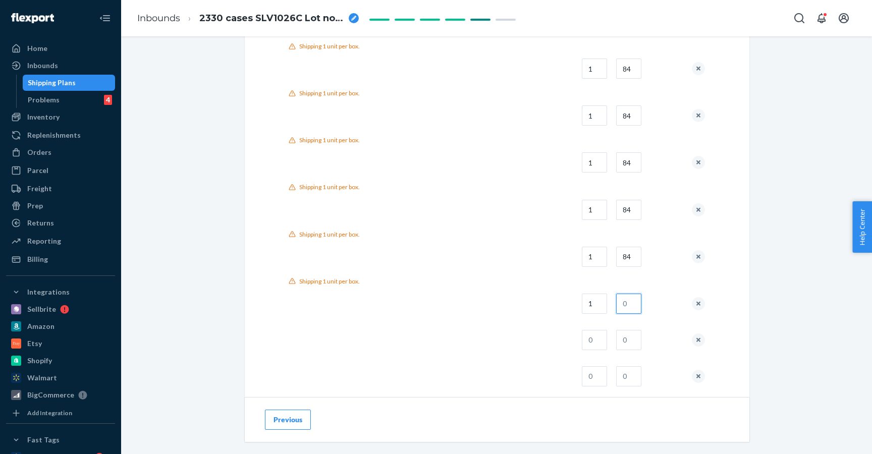
paste input "84"
type input "83"
click at [603, 352] on input "text" at bounding box center [594, 351] width 25 height 20
type input "1"
click at [637, 352] on input "text" at bounding box center [628, 351] width 25 height 20
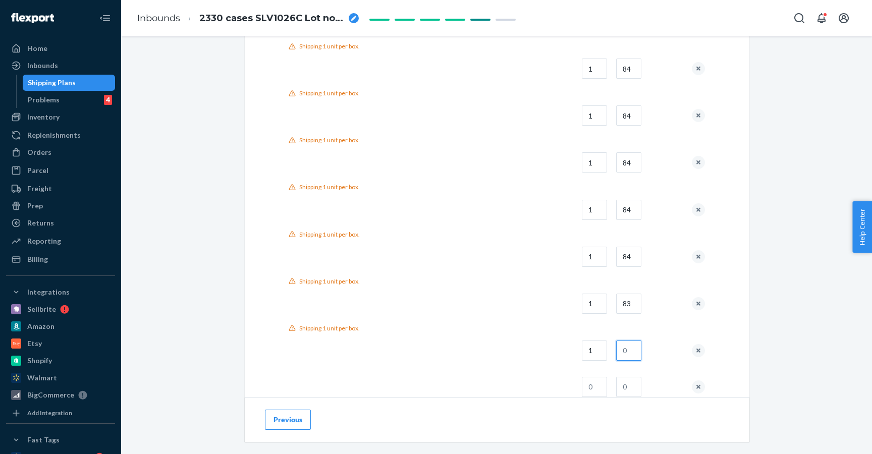
paste input "84"
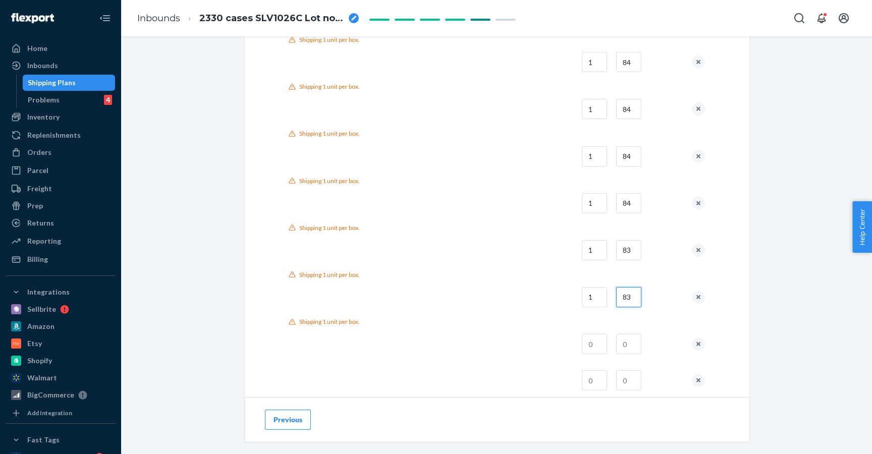
type input "83"
click at [591, 350] on input "text" at bounding box center [594, 344] width 25 height 20
type input "1"
click at [620, 348] on input "text" at bounding box center [628, 344] width 25 height 20
paste input "83"
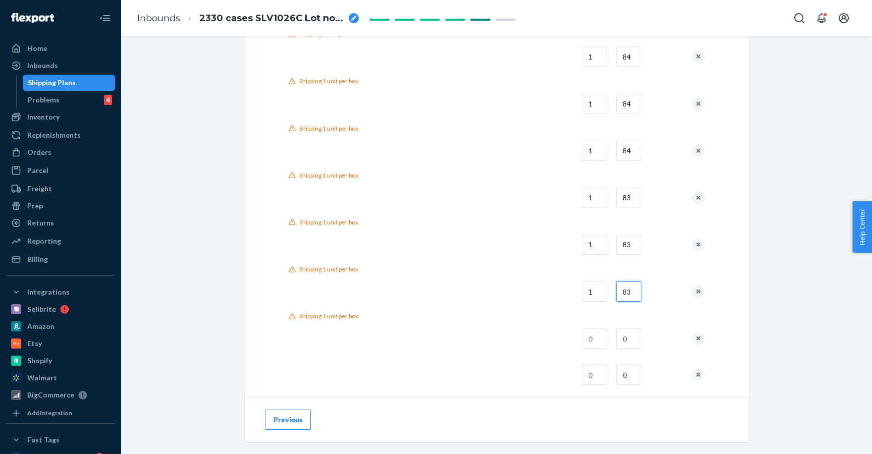
scroll to position [749, 0]
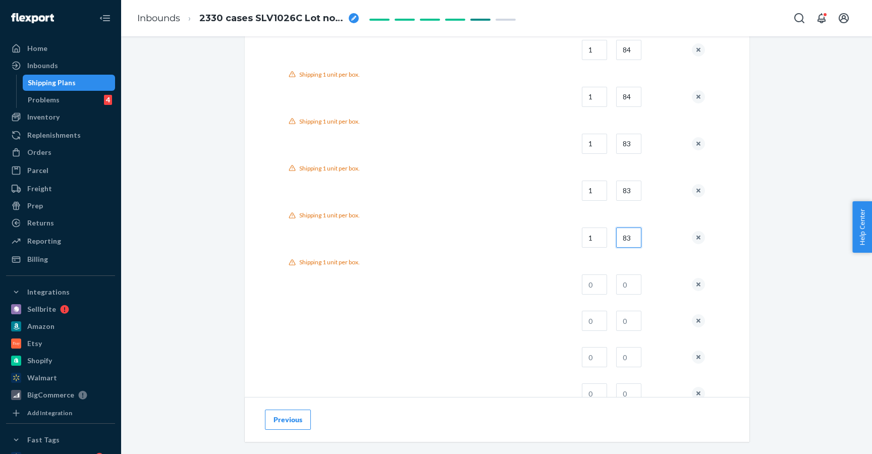
type input "83"
click at [591, 282] on input "text" at bounding box center [594, 285] width 25 height 20
type input "1"
click at [618, 282] on td at bounding box center [627, 284] width 38 height 36
click at [624, 282] on input "text" at bounding box center [628, 285] width 25 height 20
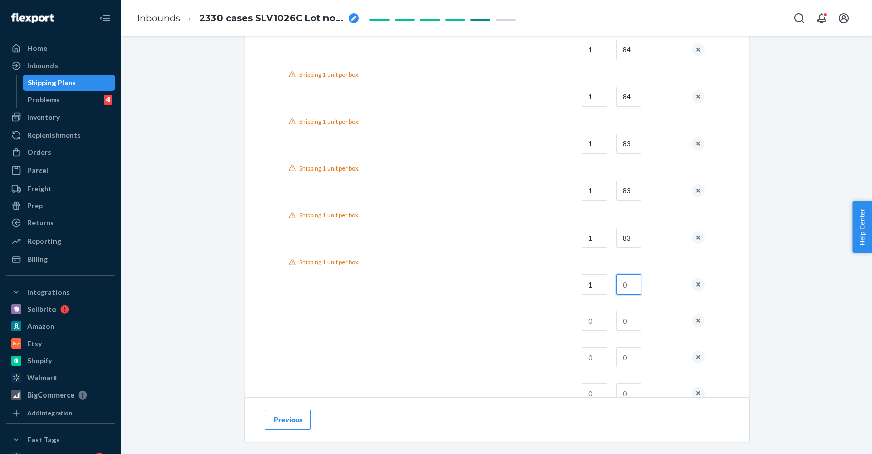
paste input "83"
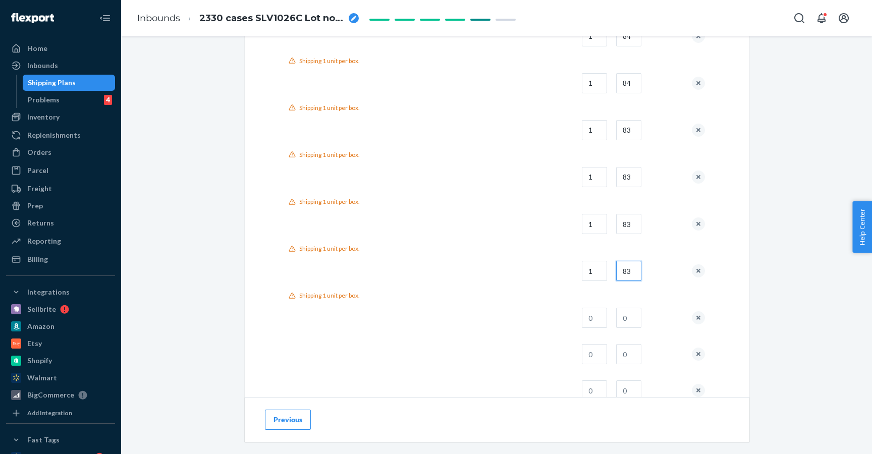
type input "83"
click at [596, 313] on input "text" at bounding box center [594, 318] width 25 height 20
type input "1"
click at [622, 318] on input "text" at bounding box center [628, 318] width 25 height 20
paste input "83"
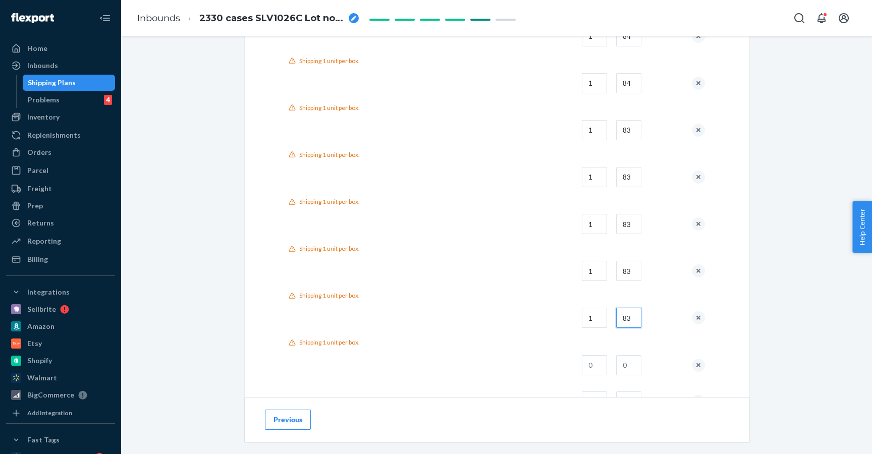
type input "83"
click at [594, 366] on input "text" at bounding box center [594, 365] width 25 height 20
type input "1"
click at [619, 365] on input "text" at bounding box center [628, 365] width 25 height 20
paste input "83"
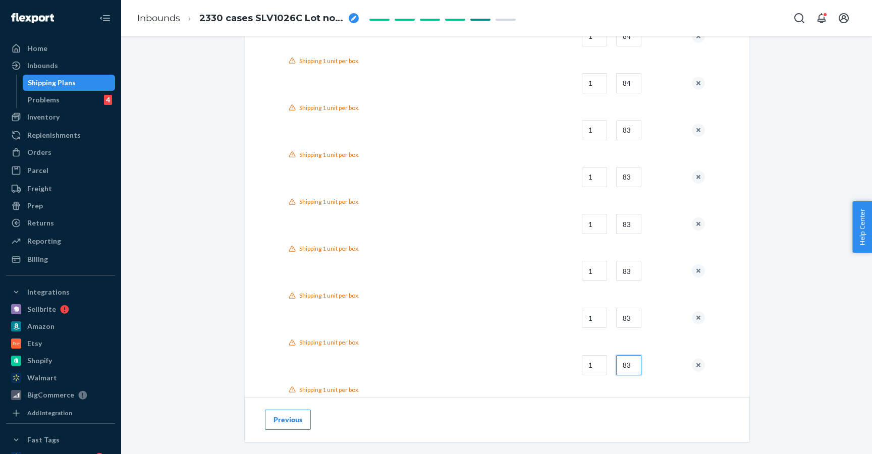
type input "83"
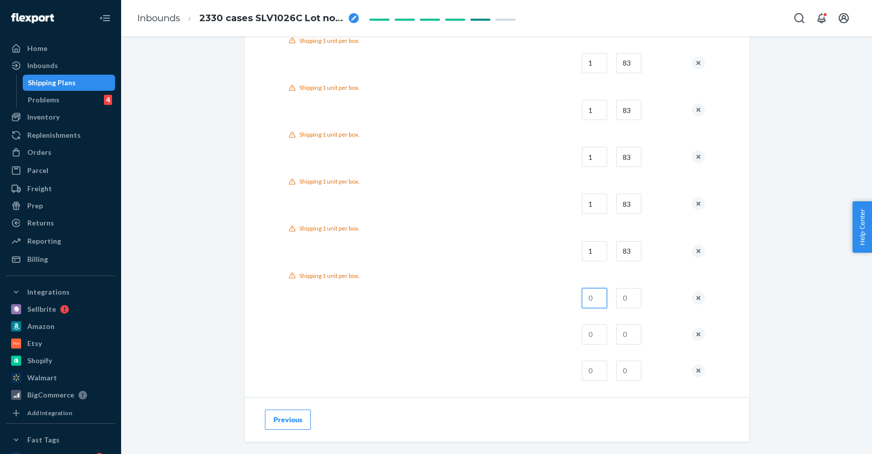
click at [602, 302] on input "text" at bounding box center [594, 298] width 25 height 20
type input "1"
click at [627, 302] on input "text" at bounding box center [628, 298] width 25 height 20
paste input "83"
type input "83"
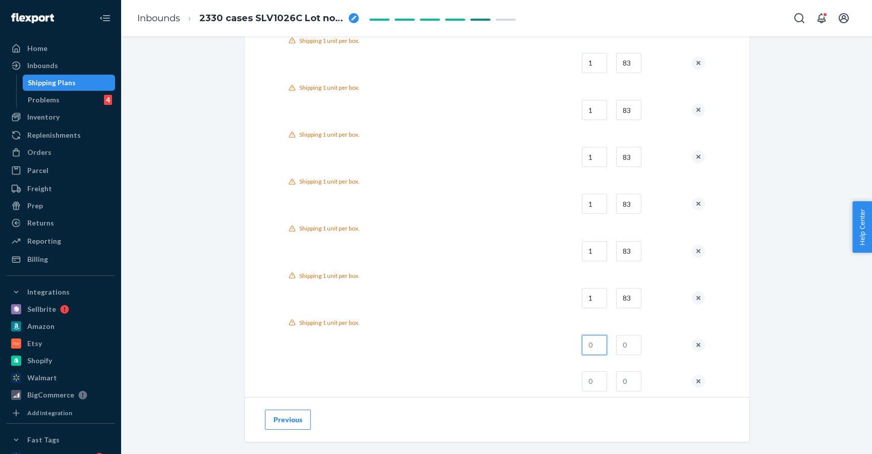
click at [590, 341] on input "text" at bounding box center [594, 345] width 25 height 20
type input "1"
click at [630, 341] on input "text" at bounding box center [628, 345] width 25 height 20
paste input "83"
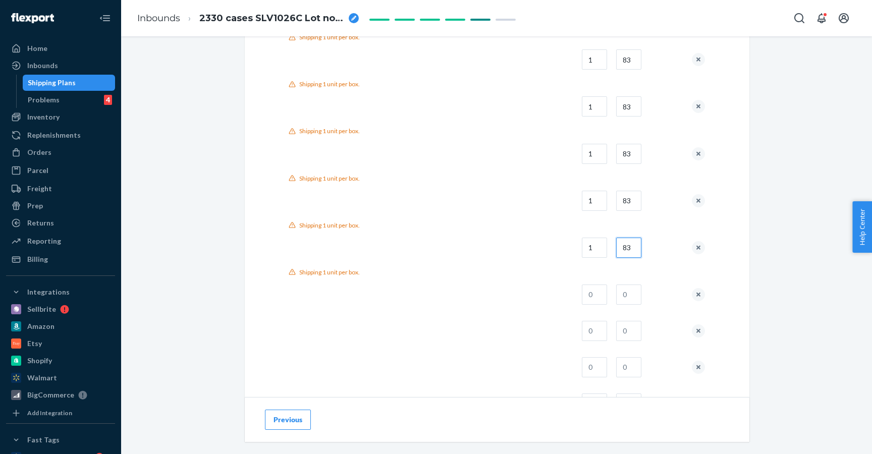
type input "83"
click at [595, 297] on input "1" at bounding box center [594, 295] width 25 height 20
type input "1"
click at [625, 297] on input "text" at bounding box center [628, 295] width 25 height 20
paste input "83"
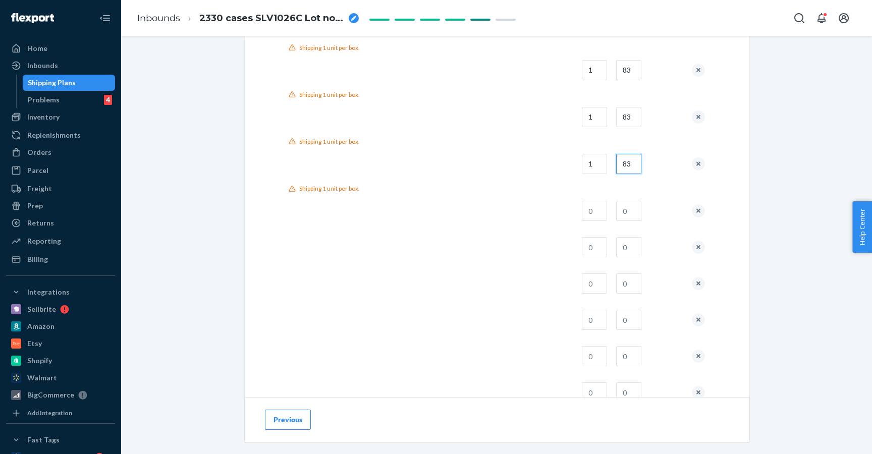
scroll to position [1106, 0]
type input "83"
click at [598, 215] on input "text" at bounding box center [594, 210] width 25 height 20
type input "1"
click at [621, 212] on input "text" at bounding box center [628, 210] width 25 height 20
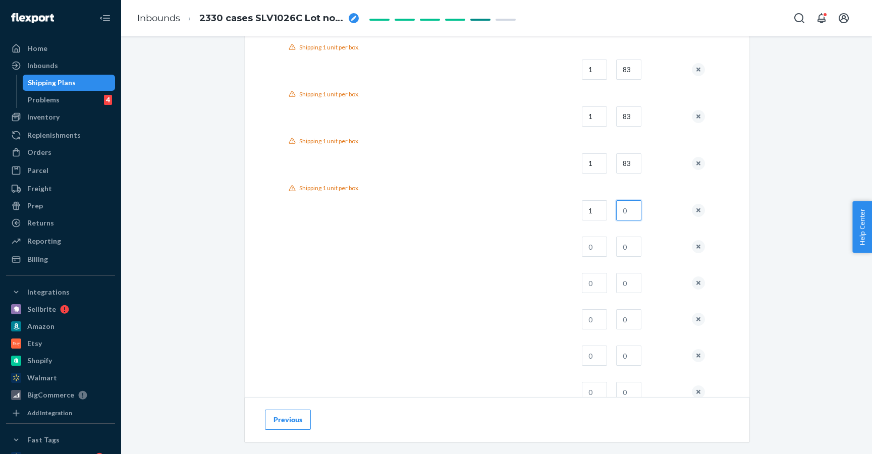
paste input "83"
type input "83"
click at [0, 0] on div "Home Inbounds Shipping Plans Problems 4 Inventory Products Lot & Expiration Rep…" at bounding box center [436, 227] width 872 height 454
type input "1"
click at [620, 255] on input "text" at bounding box center [628, 257] width 25 height 20
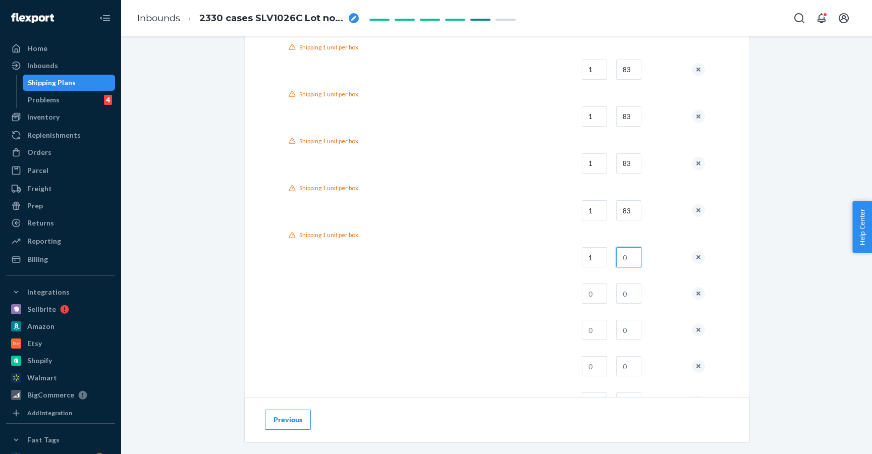
paste input "83"
type input "83"
click at [592, 310] on input "text" at bounding box center [594, 304] width 25 height 20
type input "1"
click at [624, 301] on input "text" at bounding box center [628, 304] width 25 height 20
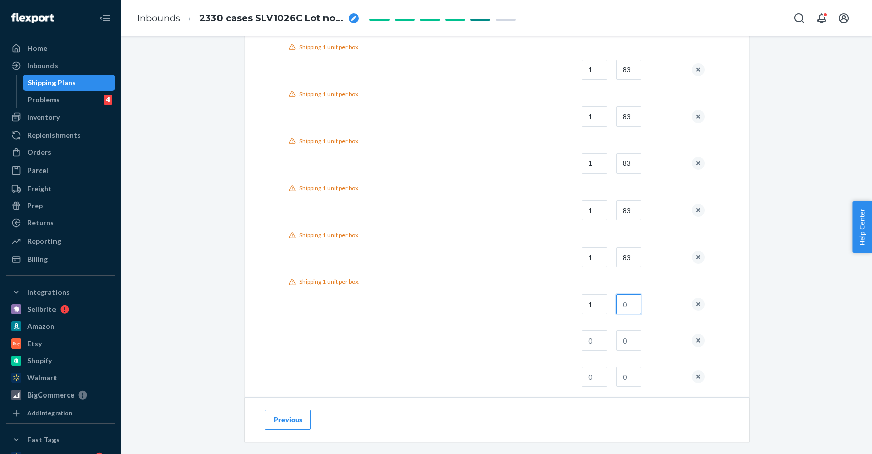
paste input "83"
type input "83"
click at [583, 349] on td at bounding box center [591, 352] width 34 height 36
click at [588, 350] on input "1" at bounding box center [594, 352] width 25 height 20
type input "1"
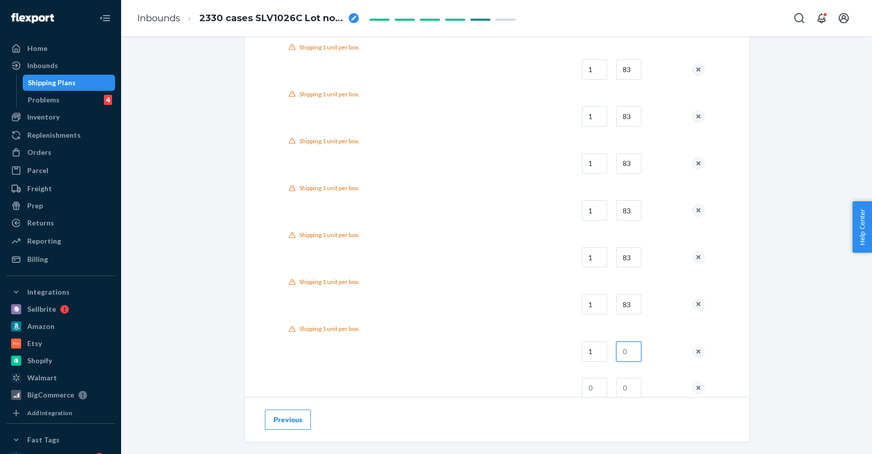
click at [627, 357] on input "text" at bounding box center [628, 352] width 25 height 20
paste input "83"
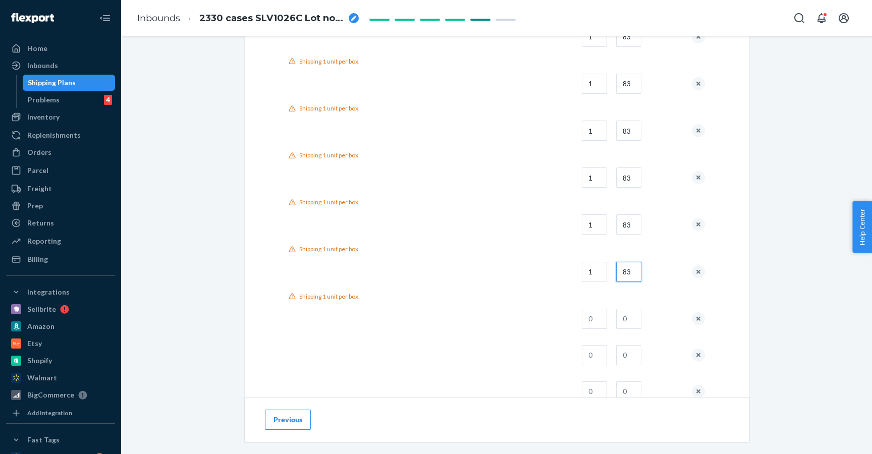
scroll to position [1200, 0]
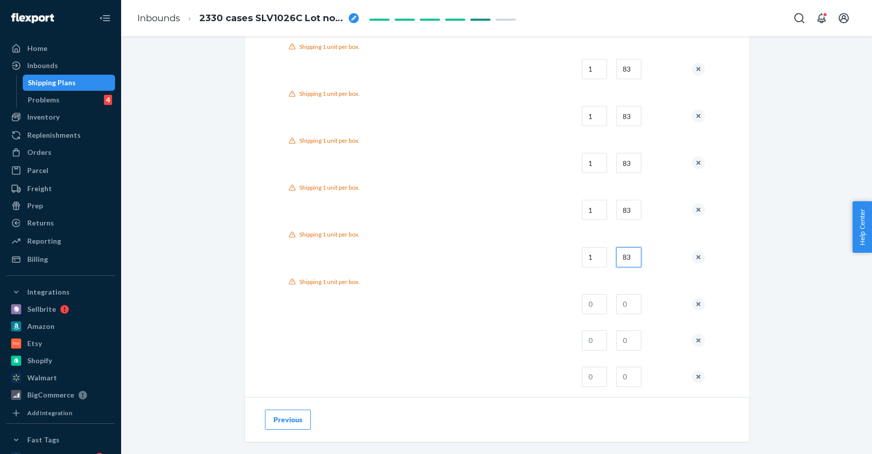
type input "83"
click at [592, 302] on input "text" at bounding box center [594, 304] width 25 height 20
type input "1"
click at [625, 303] on input "text" at bounding box center [628, 304] width 25 height 20
paste input "83"
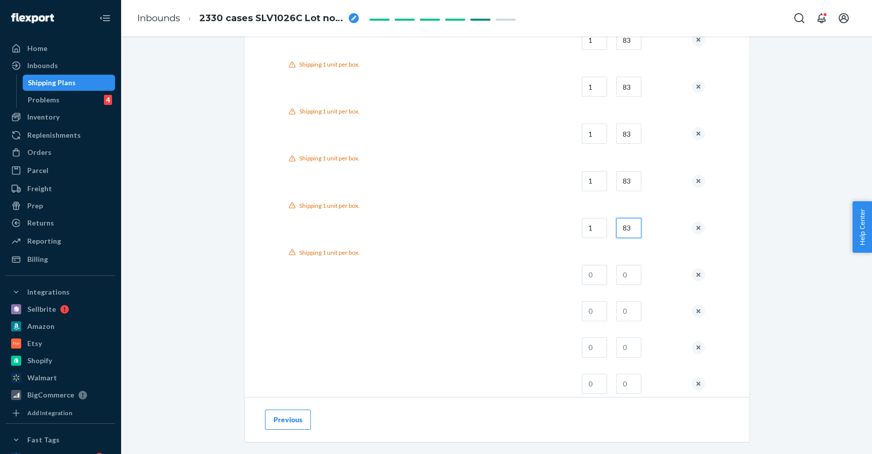
type input "83"
click at [594, 272] on input "1" at bounding box center [594, 274] width 25 height 20
type input "1"
click at [632, 272] on input "text" at bounding box center [628, 274] width 25 height 20
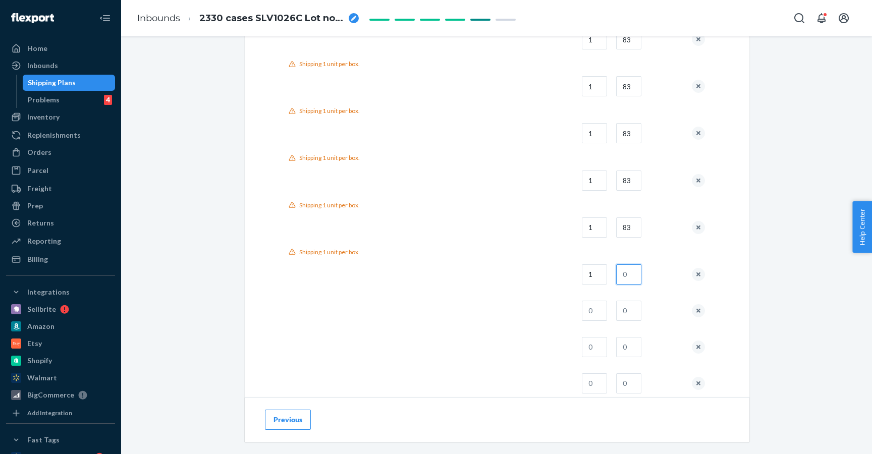
paste input "83"
type input "83"
click at [597, 315] on input "text" at bounding box center [594, 321] width 25 height 20
type input "1"
click at [639, 318] on input "text" at bounding box center [628, 321] width 25 height 20
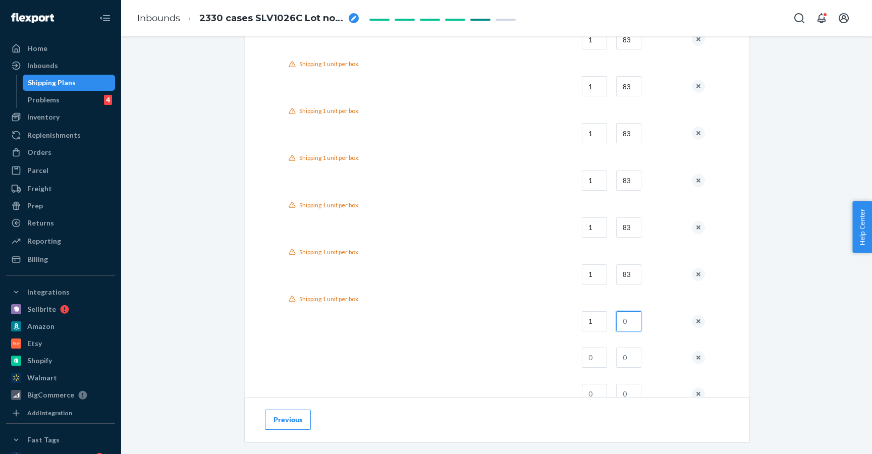
paste input "83"
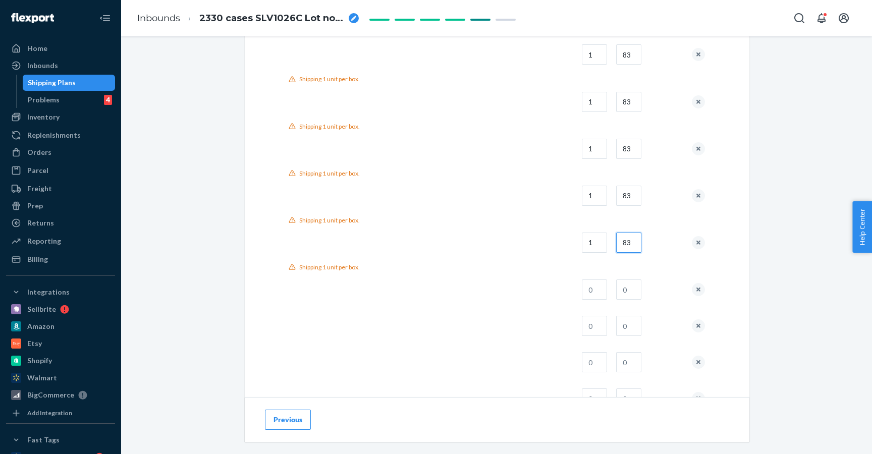
type input "83"
click at [594, 278] on td at bounding box center [591, 290] width 34 height 36
click at [600, 293] on input "text" at bounding box center [594, 290] width 25 height 20
type input "1"
click at [634, 291] on input "text" at bounding box center [628, 290] width 25 height 20
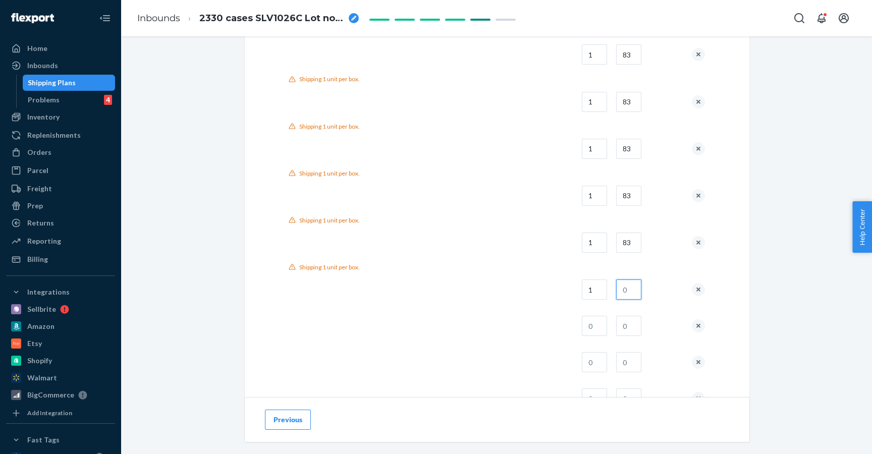
paste input "83"
type input "83"
click at [593, 247] on input "text" at bounding box center [594, 242] width 25 height 20
type input "1"
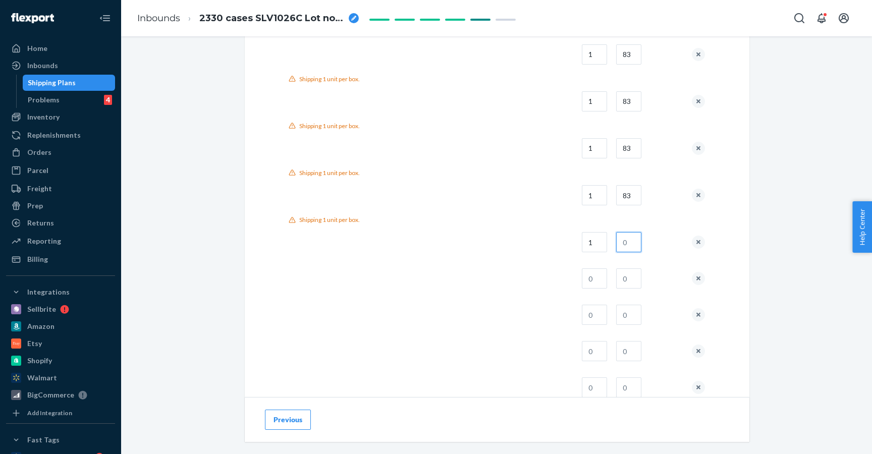
click at [631, 247] on input "text" at bounding box center [628, 242] width 25 height 20
paste input "83"
type input "83"
click at [604, 284] on input "text" at bounding box center [594, 289] width 25 height 20
type input "1"
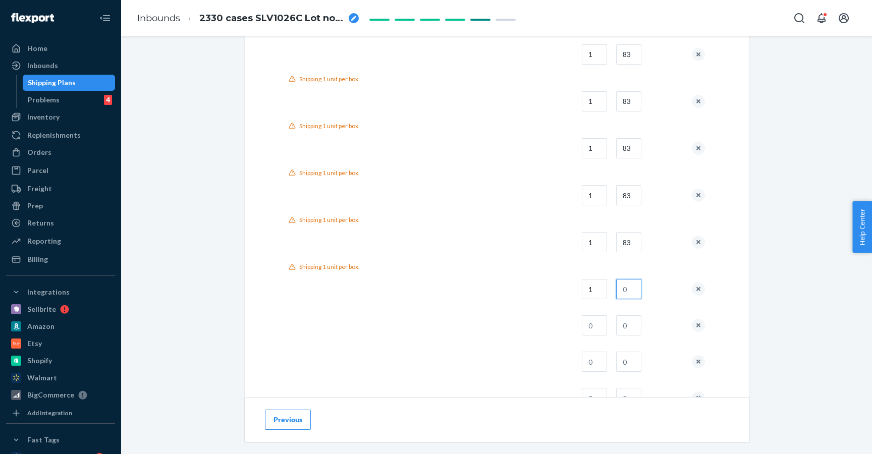
click at [627, 286] on input "text" at bounding box center [628, 289] width 25 height 20
paste input "83"
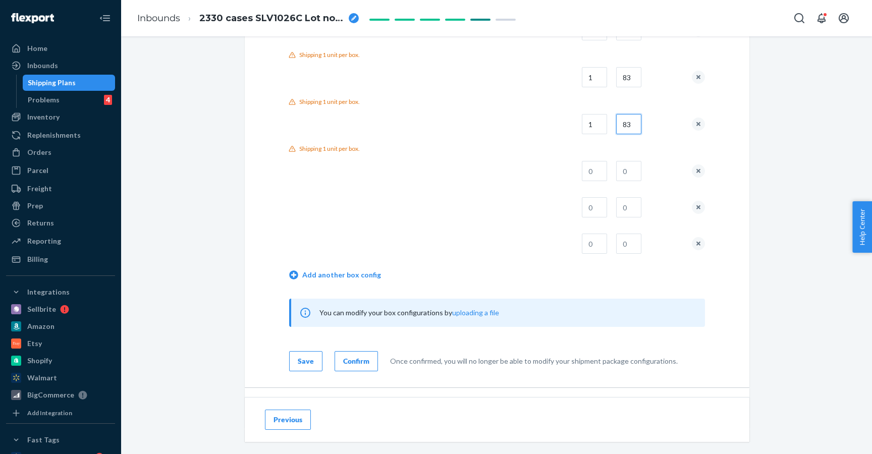
scroll to position [1614, 0]
type input "83"
click at [596, 174] on input "text" at bounding box center [594, 173] width 25 height 20
type input "1"
click at [620, 174] on input "text" at bounding box center [628, 173] width 25 height 20
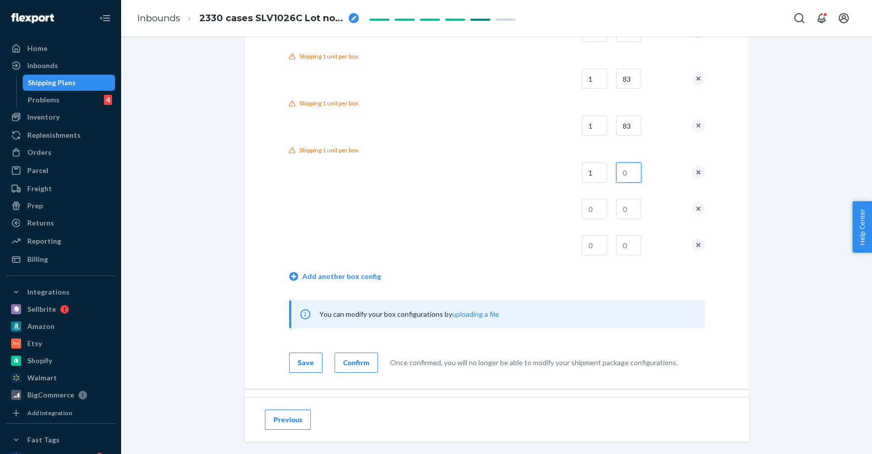
paste input "83"
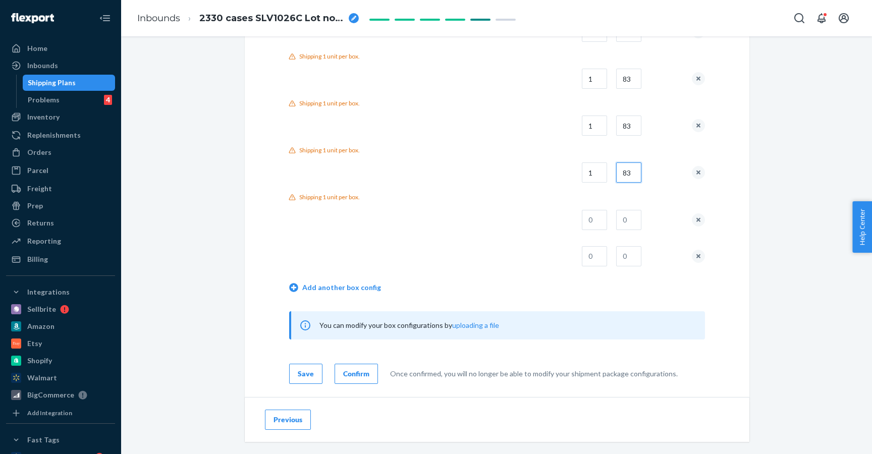
type input "83"
click at [601, 221] on input "text" at bounding box center [594, 220] width 25 height 20
type input "1"
click at [630, 221] on input "text" at bounding box center [628, 220] width 25 height 20
paste input "83"
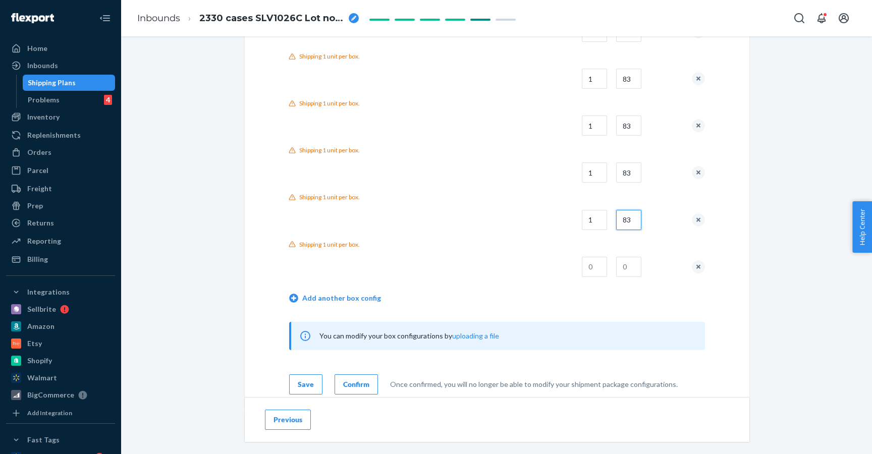
type input "83"
click at [601, 259] on input "text" at bounding box center [594, 267] width 25 height 20
type input "1"
click at [626, 263] on input "text" at bounding box center [628, 267] width 25 height 20
paste input "83"
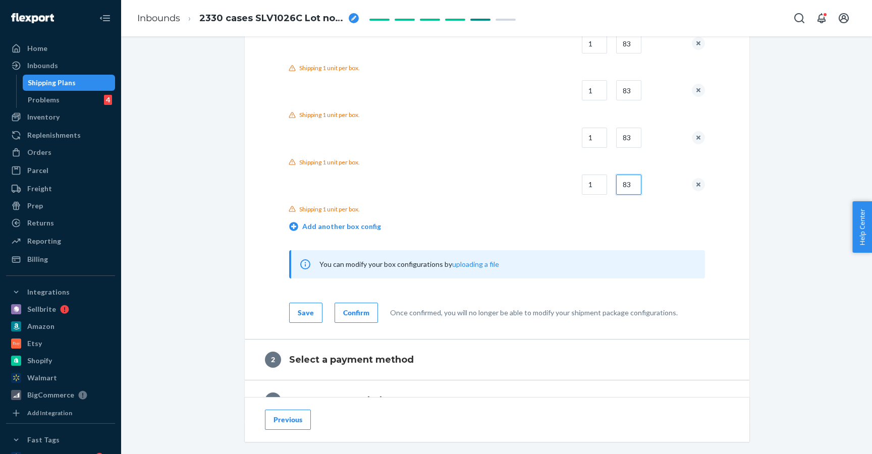
scroll to position [1751, 0]
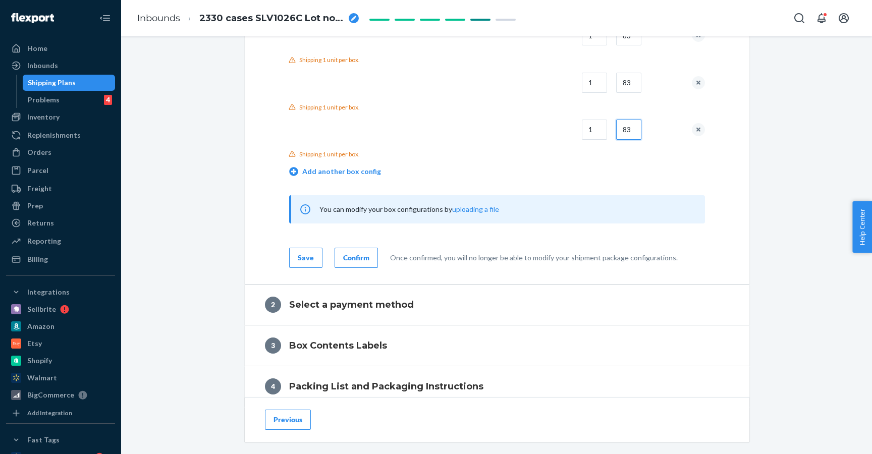
type input "83"
click at [357, 257] on div "Confirm" at bounding box center [356, 258] width 26 height 10
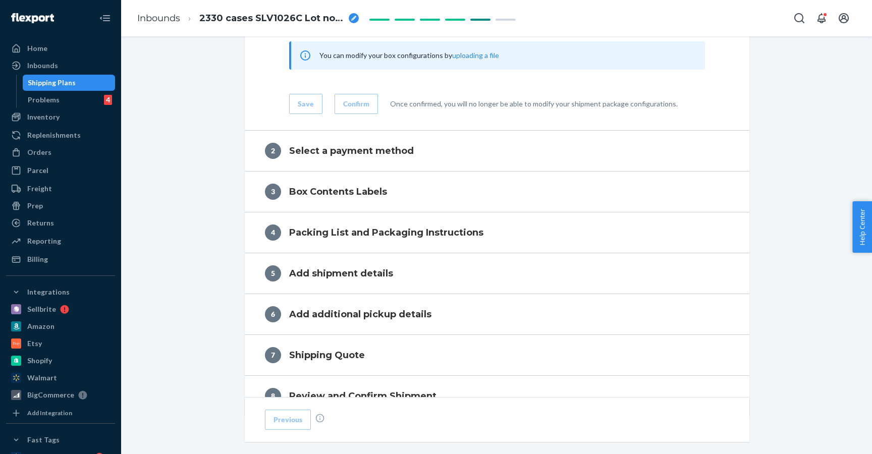
scroll to position [1905, 0]
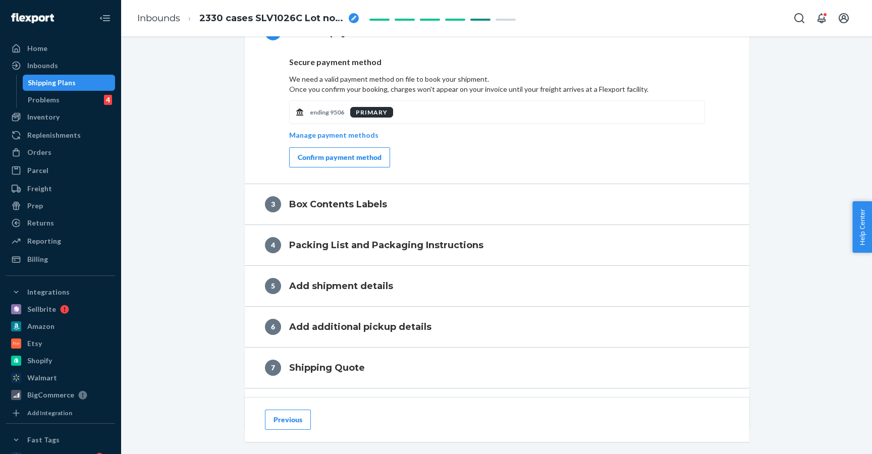
scroll to position [413, 0]
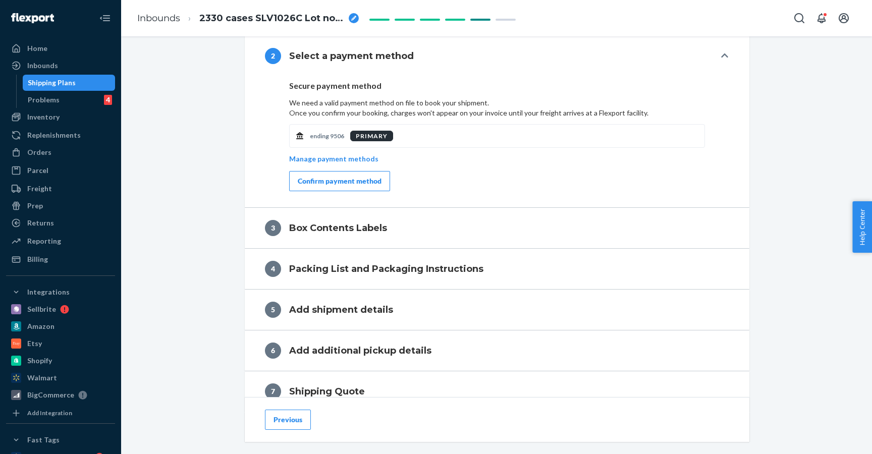
click at [349, 183] on div "Confirm payment method" at bounding box center [340, 181] width 84 height 10
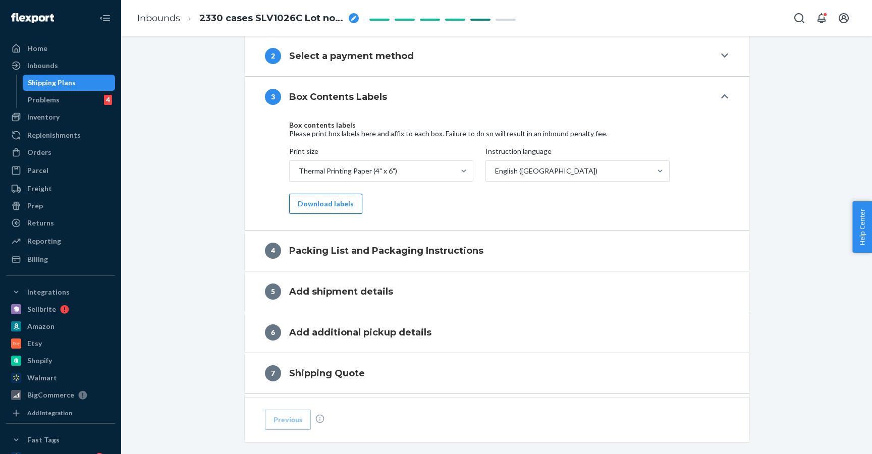
click at [341, 202] on button "Download labels" at bounding box center [325, 204] width 73 height 20
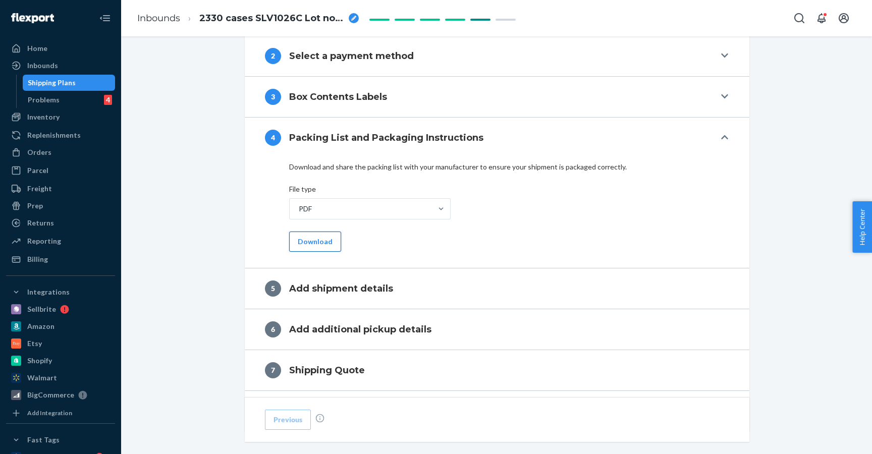
click at [315, 239] on button "Download" at bounding box center [315, 242] width 52 height 20
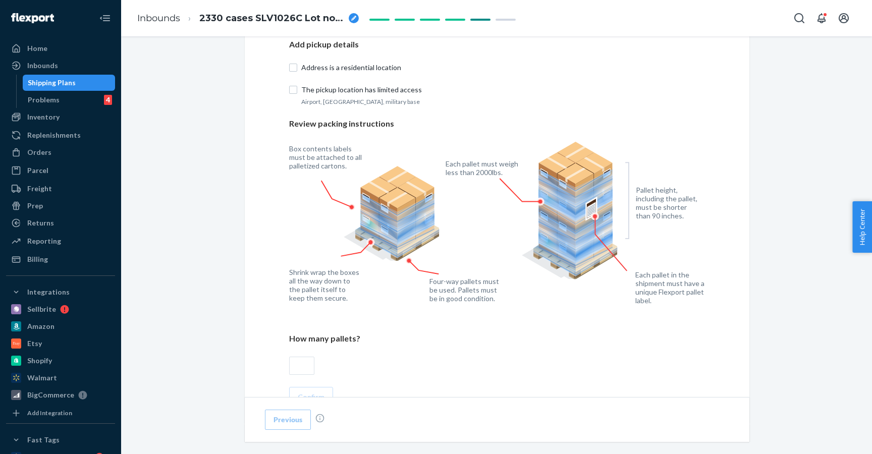
scroll to position [597, 0]
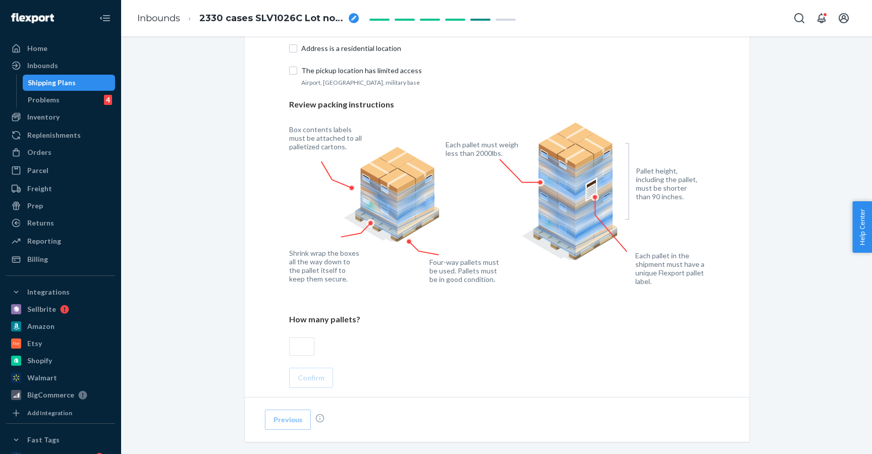
click at [304, 352] on input "text" at bounding box center [301, 347] width 25 height 18
type input "28"
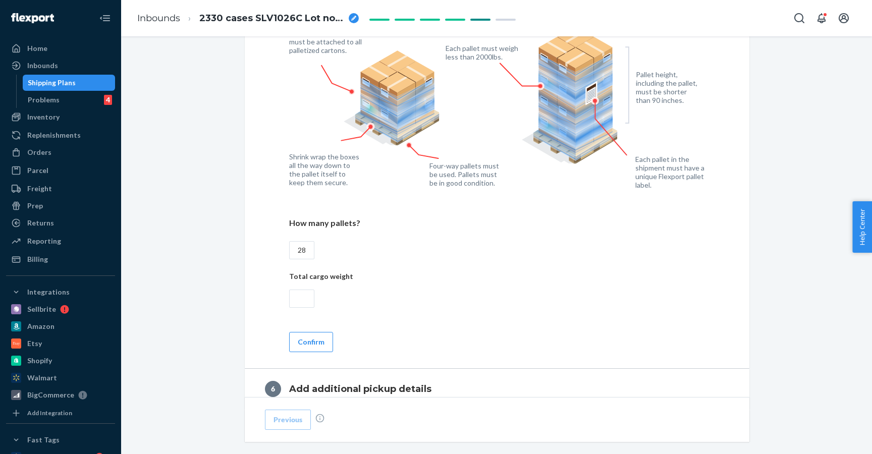
scroll to position [738, 0]
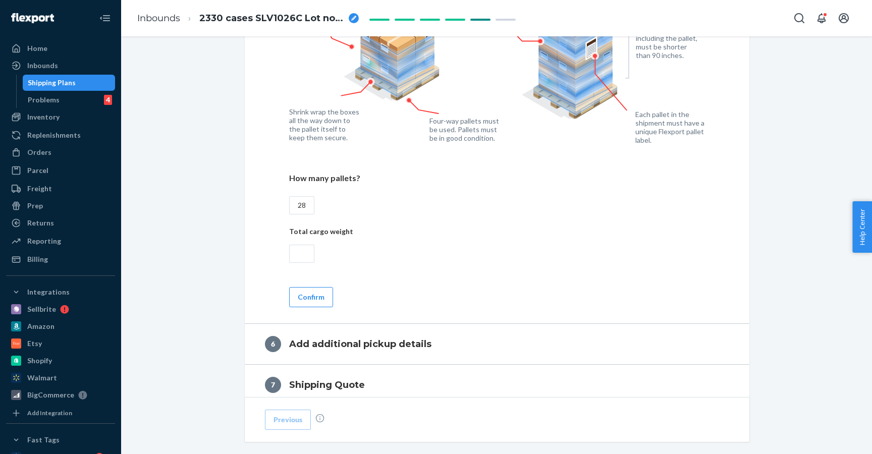
click at [306, 253] on input "text" at bounding box center [301, 254] width 25 height 18
paste input "36652"
type input "36652"
click at [332, 297] on button "Confirm" at bounding box center [311, 297] width 44 height 20
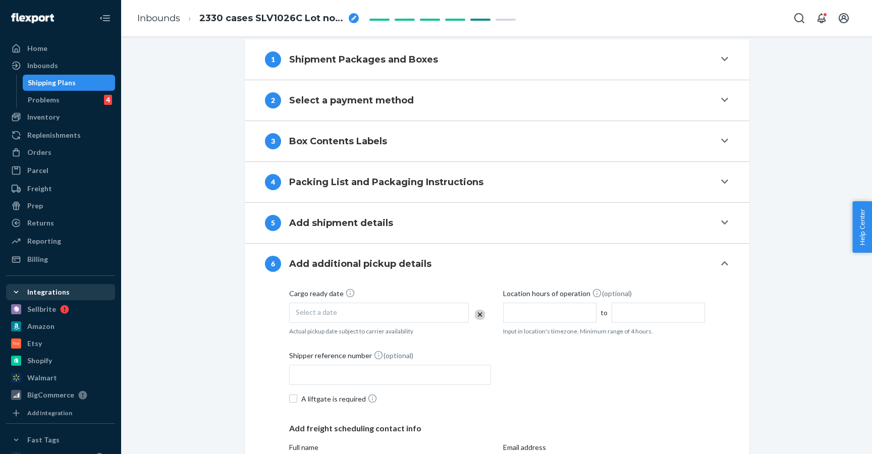
scroll to position [310, 0]
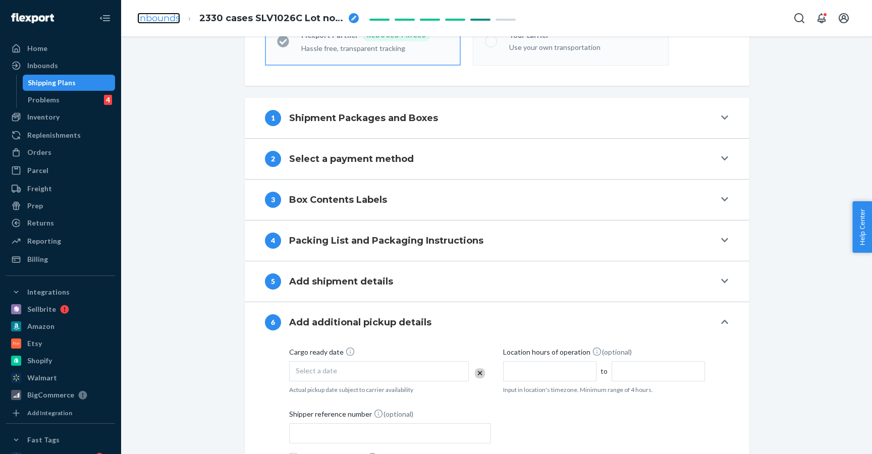
click at [166, 21] on link "Inbounds" at bounding box center [158, 18] width 43 height 11
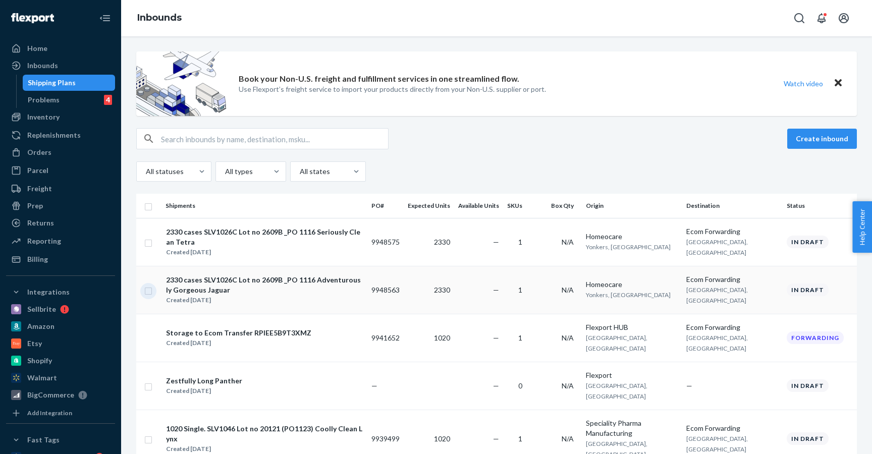
click at [150, 292] on input "checkbox" at bounding box center [148, 290] width 8 height 11
checkbox input "true"
click at [756, 143] on div "Delete" at bounding box center [754, 139] width 33 height 10
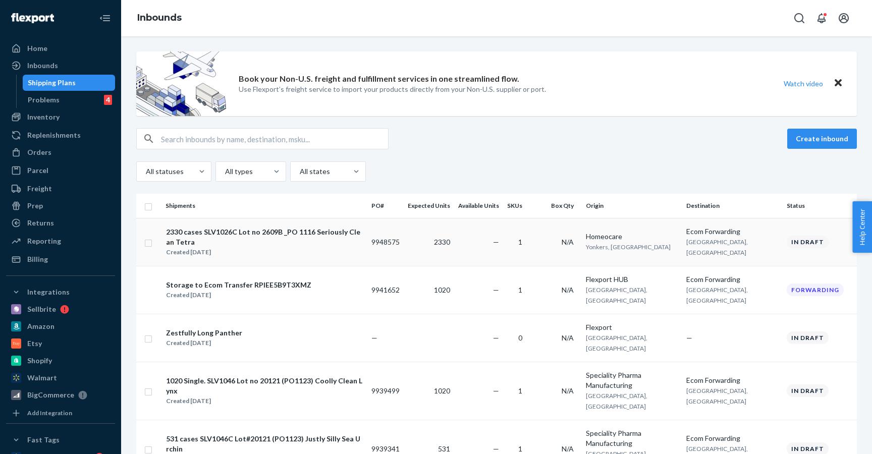
click at [302, 232] on div "2330 cases SLV1026C Lot no 2609B _PO 1116 Seriously Clean Tetra" at bounding box center [264, 237] width 197 height 20
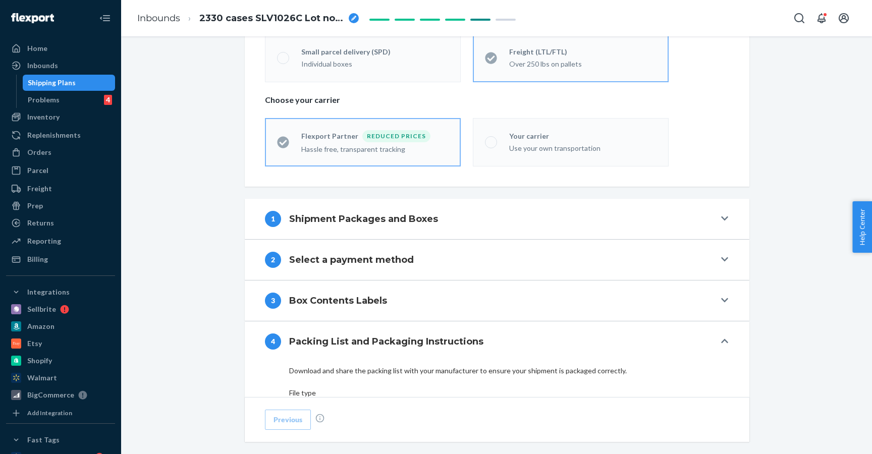
scroll to position [217, 0]
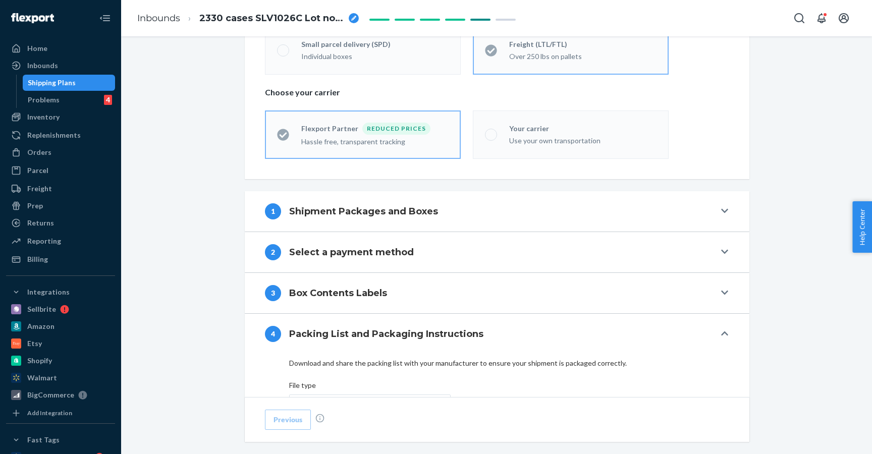
click at [434, 211] on h4 "Shipment Packages and Boxes" at bounding box center [363, 211] width 149 height 13
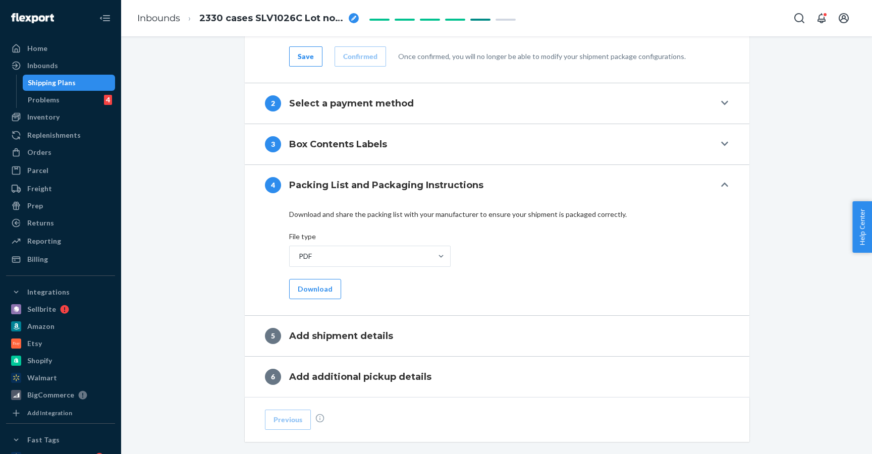
scroll to position [1862, 0]
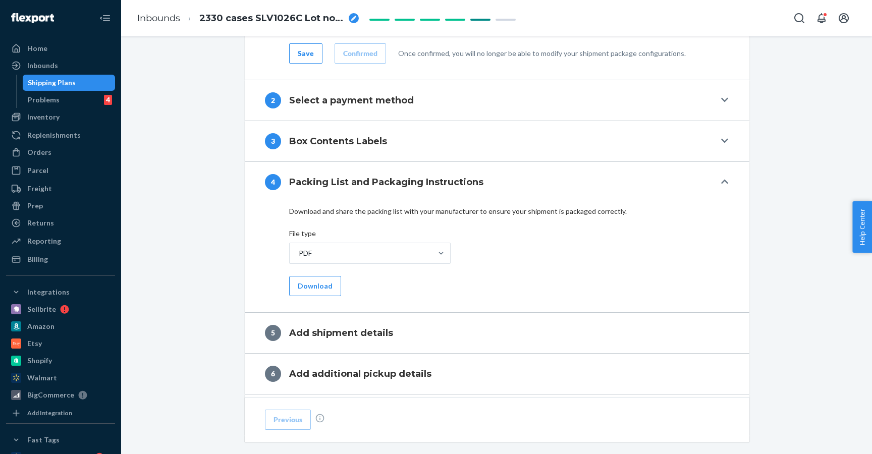
click at [343, 90] on button "2 Select a payment method" at bounding box center [497, 100] width 505 height 40
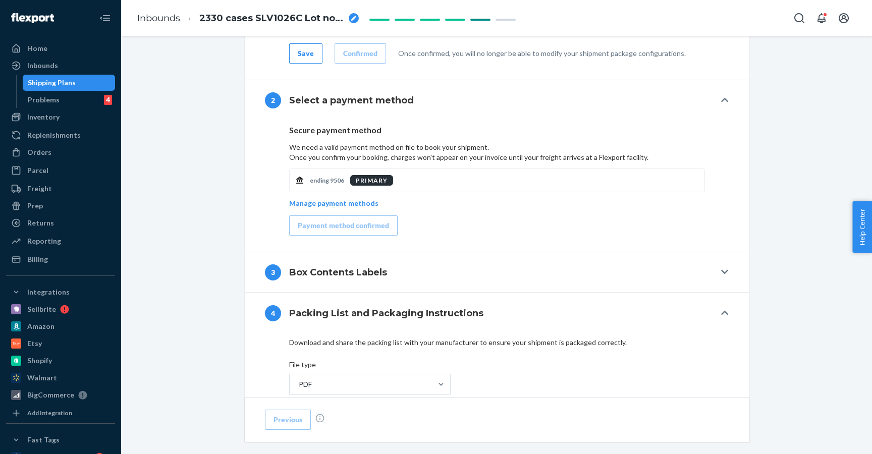
click at [320, 272] on h4 "Box Contents Labels" at bounding box center [338, 272] width 98 height 13
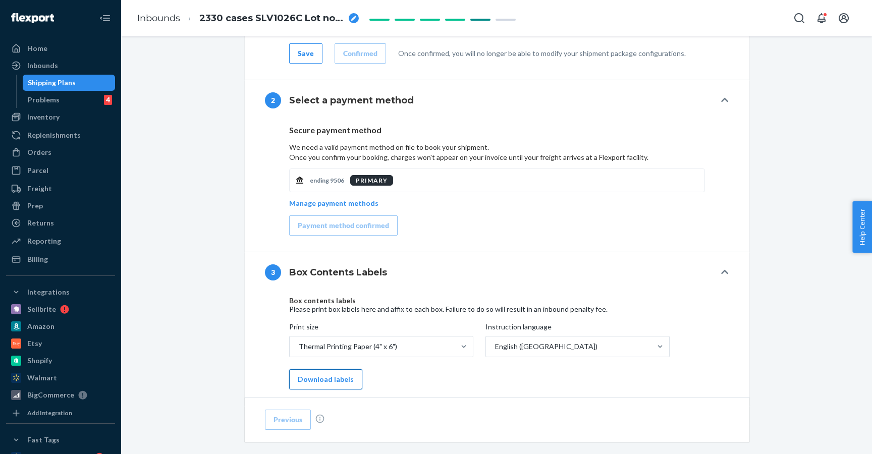
click at [323, 376] on button "Download labels" at bounding box center [325, 379] width 73 height 20
click at [340, 377] on button "Download labels" at bounding box center [325, 379] width 73 height 20
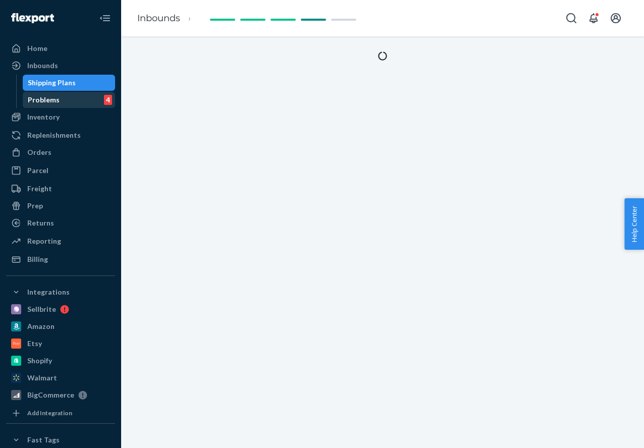
click at [87, 101] on div "Problems 4" at bounding box center [69, 100] width 91 height 14
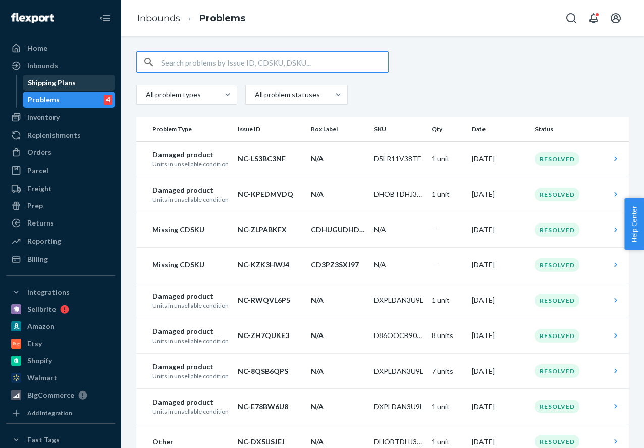
click at [81, 81] on div "Shipping Plans" at bounding box center [69, 83] width 91 height 14
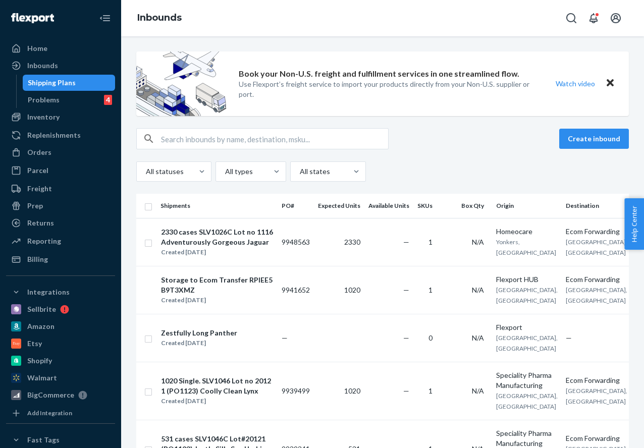
click at [232, 237] on div "Book your Non-U.S. freight and fulfillment services in one streamlined flow. Us…" at bounding box center [382, 242] width 523 height 412
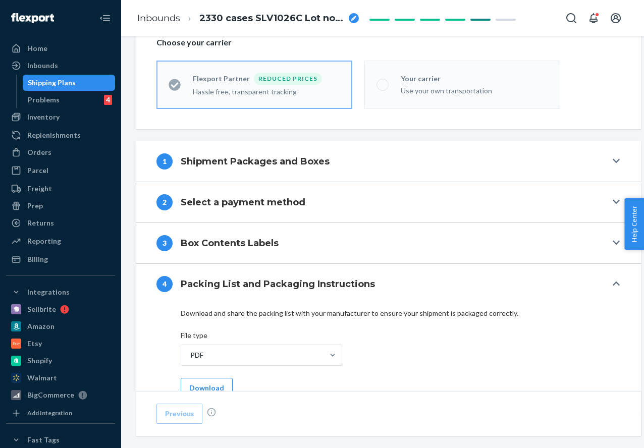
scroll to position [280, 0]
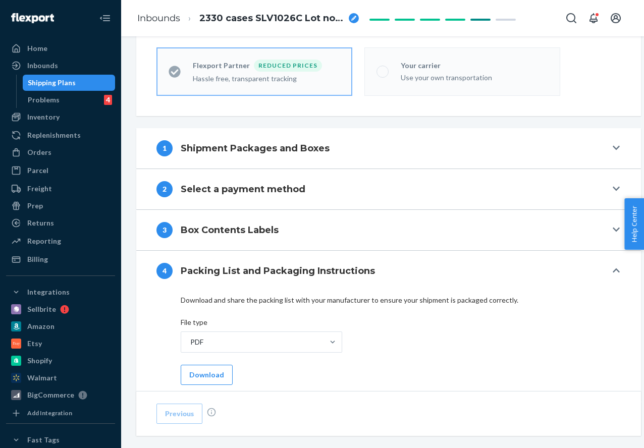
click at [284, 236] on div "3 Box Contents Labels" at bounding box center [381, 230] width 450 height 16
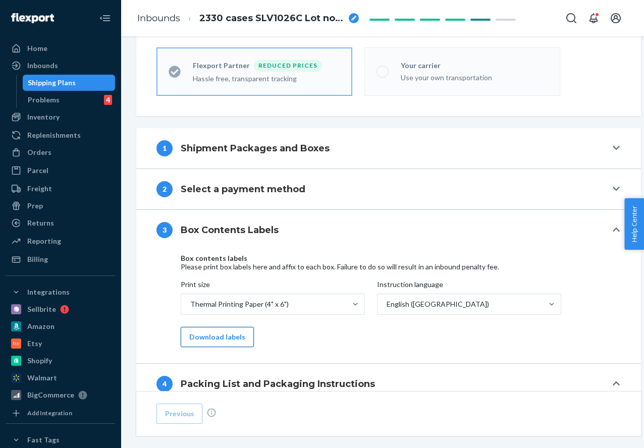
click at [234, 343] on button "Download labels" at bounding box center [217, 337] width 73 height 20
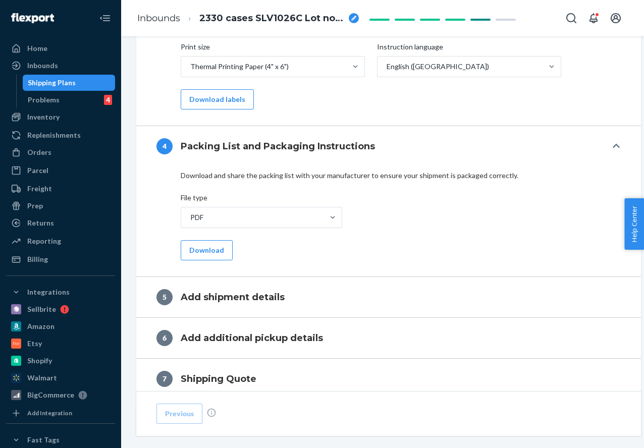
scroll to position [527, 0]
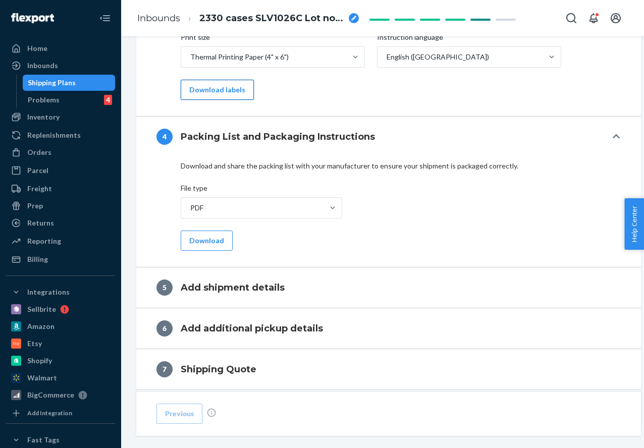
click at [216, 89] on button "Download labels" at bounding box center [217, 90] width 73 height 20
click at [160, 21] on link "Inbounds" at bounding box center [158, 18] width 43 height 11
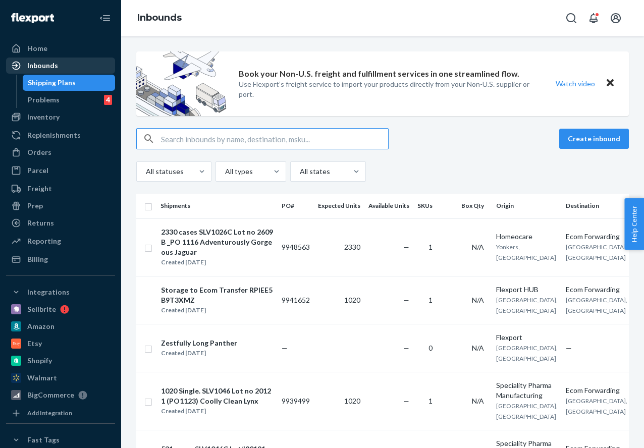
click at [48, 70] on div "Inbounds" at bounding box center [42, 66] width 31 height 10
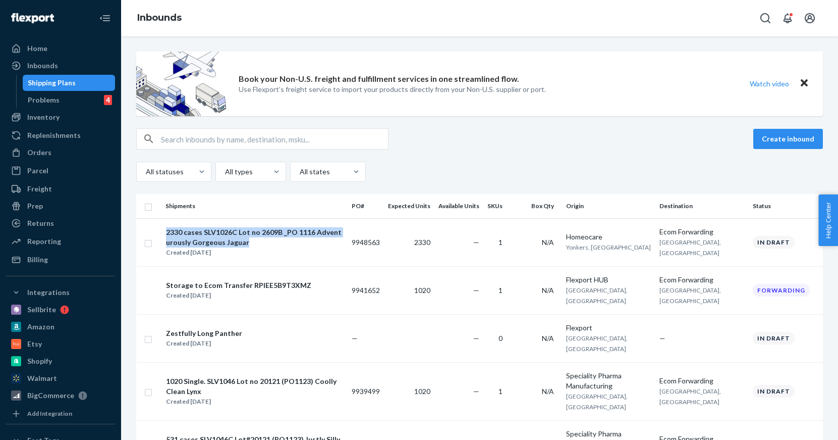
drag, startPoint x: 202, startPoint y: 240, endPoint x: 164, endPoint y: 234, distance: 39.3
click at [164, 234] on td "2330 cases SLV1026C Lot no 2609B _PO 1116 Adventurously Gorgeous Jaguar Created…" at bounding box center [255, 242] width 186 height 48
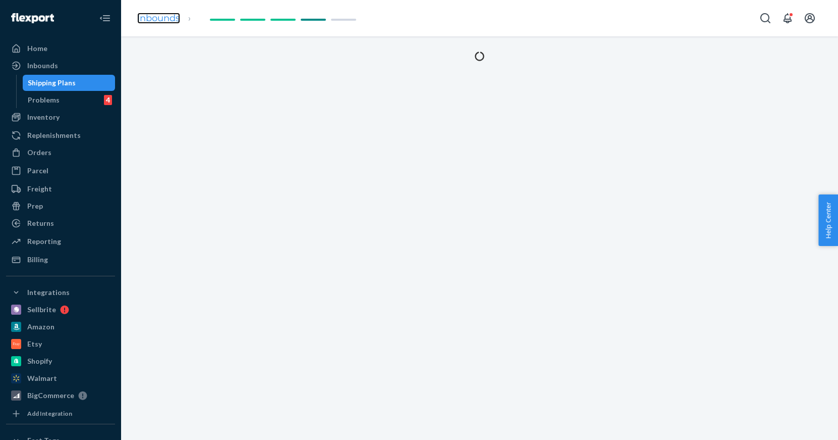
click at [163, 21] on link "Inbounds" at bounding box center [158, 18] width 43 height 11
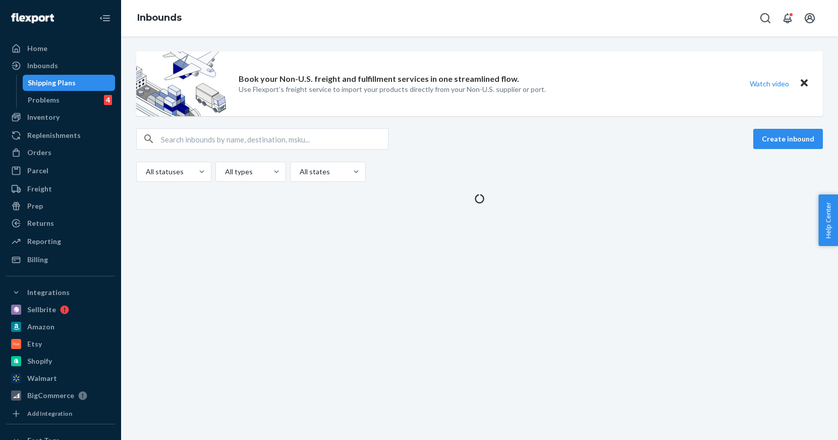
click at [163, 21] on link "Inbounds" at bounding box center [159, 17] width 44 height 11
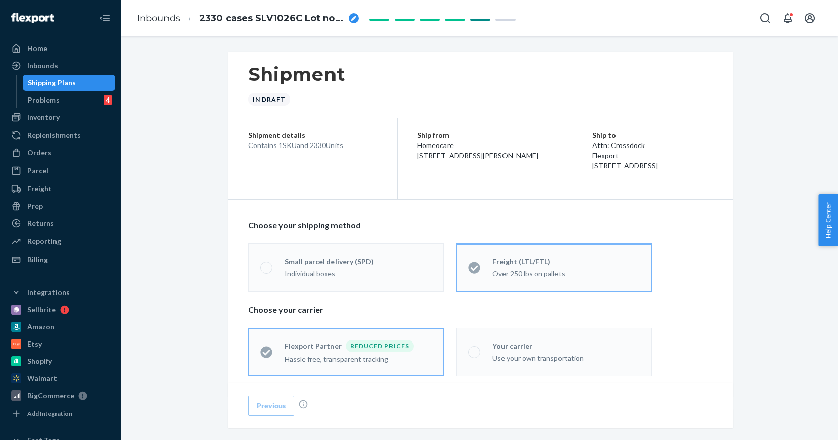
click at [350, 19] on div "breadcrumbs" at bounding box center [354, 18] width 10 height 10
drag, startPoint x: 216, startPoint y: 19, endPoint x: 188, endPoint y: 17, distance: 27.8
click at [188, 17] on li "2330 cases SLV1026C Lot no 2609B _PO 1116 Adventurously Gorgeous Jaguar" at bounding box center [247, 18] width 134 height 16
click at [144, 18] on link "Inbounds" at bounding box center [158, 18] width 43 height 11
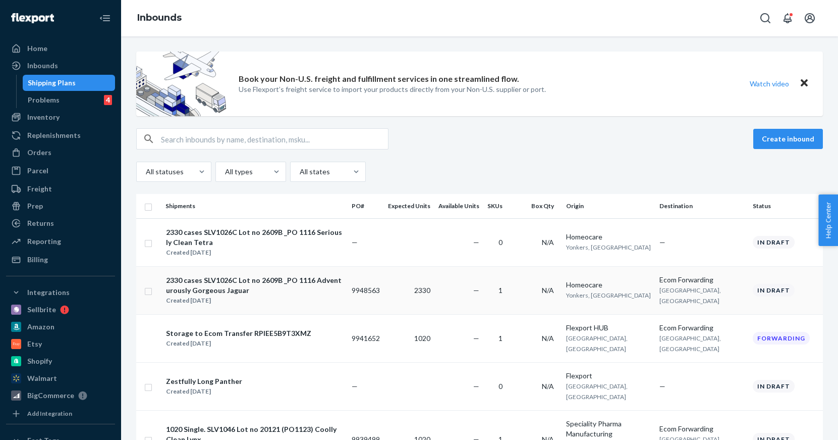
click at [150, 285] on input "checkbox" at bounding box center [148, 290] width 8 height 11
click at [311, 277] on div "2330 cases SLV1026C Lot no 2609B _PO 1116 Adventurously Gorgeous Jaguar" at bounding box center [254, 285] width 177 height 20
checkbox input "false"
click at [310, 275] on div "2330 cases SLV1026C Lot no 2609B _PO 1116 Adventurously Gorgeous Jaguar" at bounding box center [254, 285] width 177 height 20
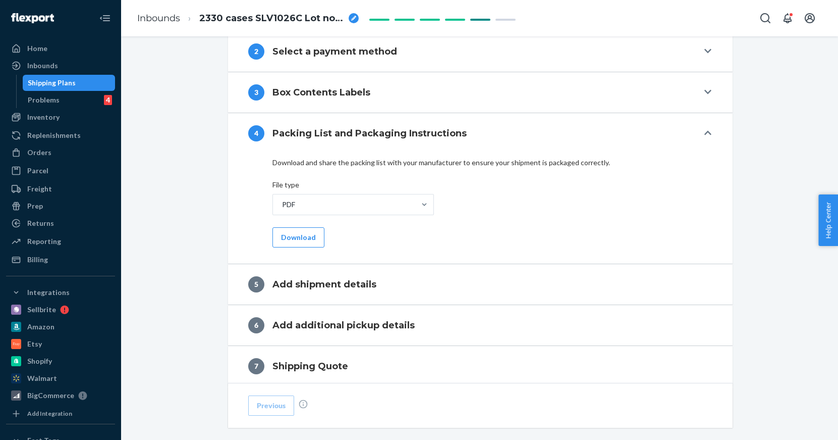
scroll to position [498, 0]
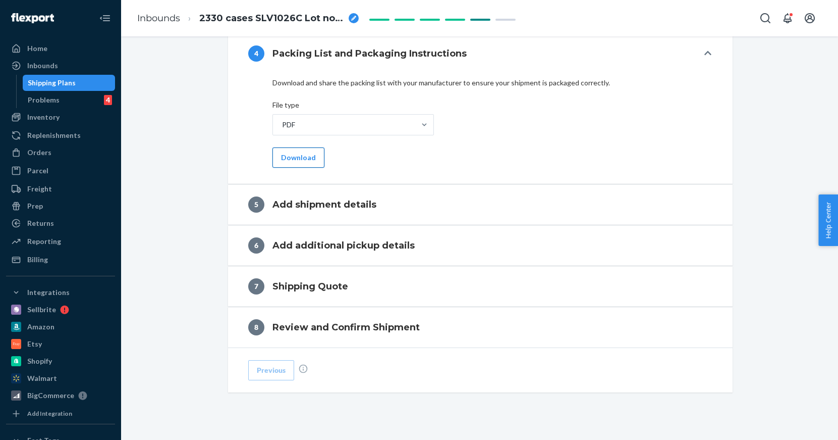
click at [295, 155] on button "Download" at bounding box center [299, 157] width 52 height 20
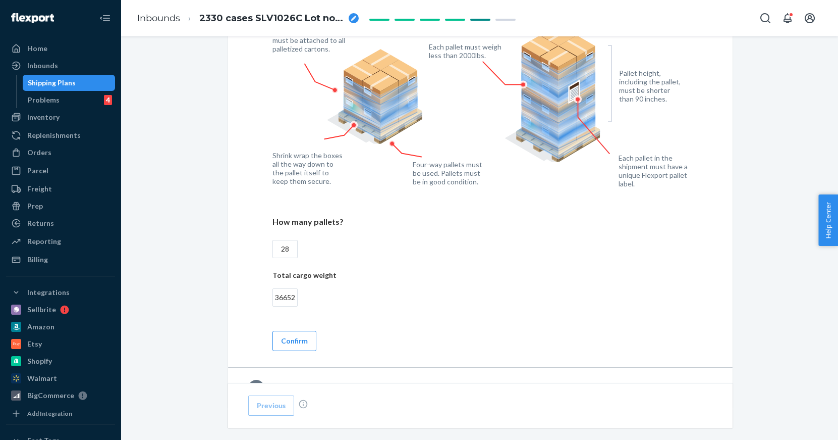
scroll to position [708, 0]
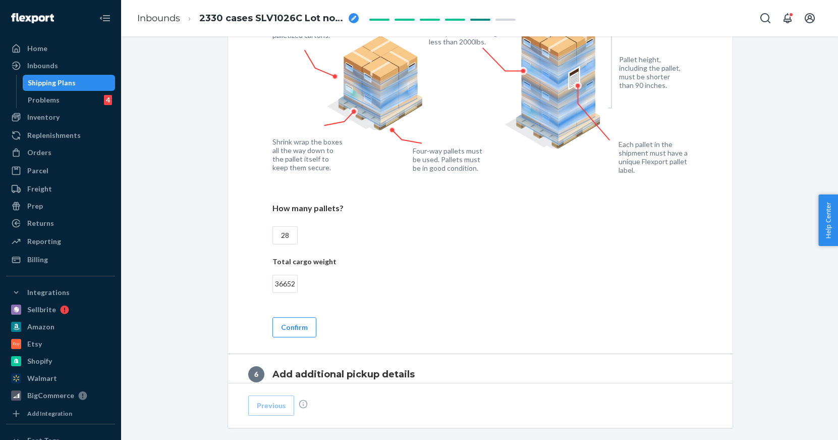
drag, startPoint x: 296, startPoint y: 286, endPoint x: 262, endPoint y: 283, distance: 33.5
click at [262, 283] on div "Add pickup details Address is a residential location The pickup location has li…" at bounding box center [480, 122] width 464 height 429
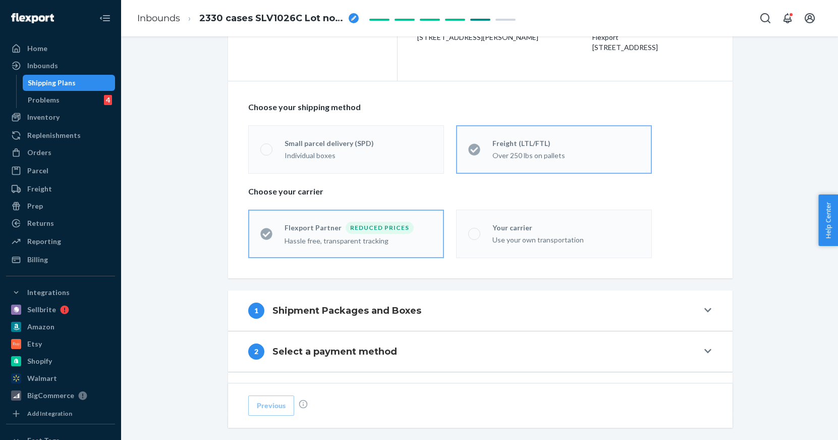
scroll to position [0, 0]
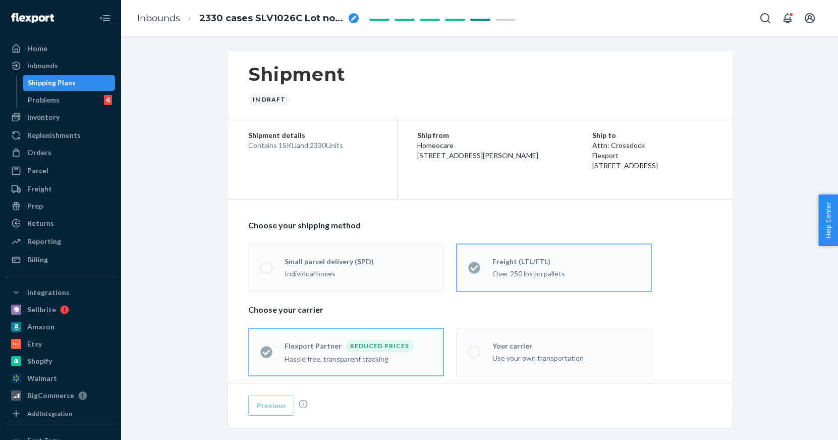
click at [158, 11] on ol "Inbounds 2330 cases SLV1026C Lot no 2609B _PO 1116 Adventurously Gorgeous Jaguar" at bounding box center [248, 19] width 238 height 30
click at [155, 21] on link "Inbounds" at bounding box center [158, 18] width 43 height 11
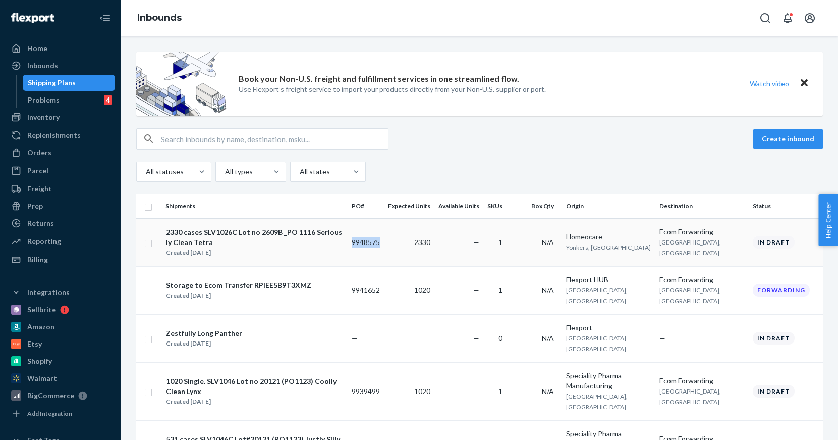
copy td "9948575"
drag, startPoint x: 422, startPoint y: 243, endPoint x: 393, endPoint y: 243, distance: 29.3
click at [384, 243] on td "9948575" at bounding box center [366, 242] width 36 height 48
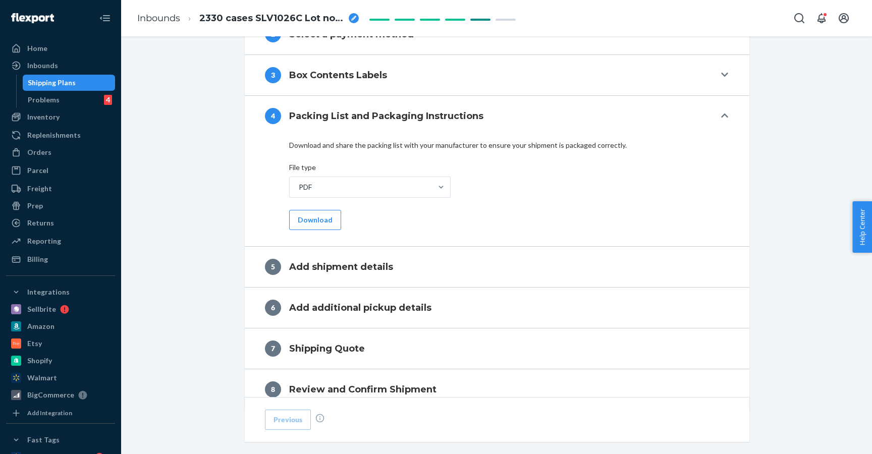
scroll to position [418, 0]
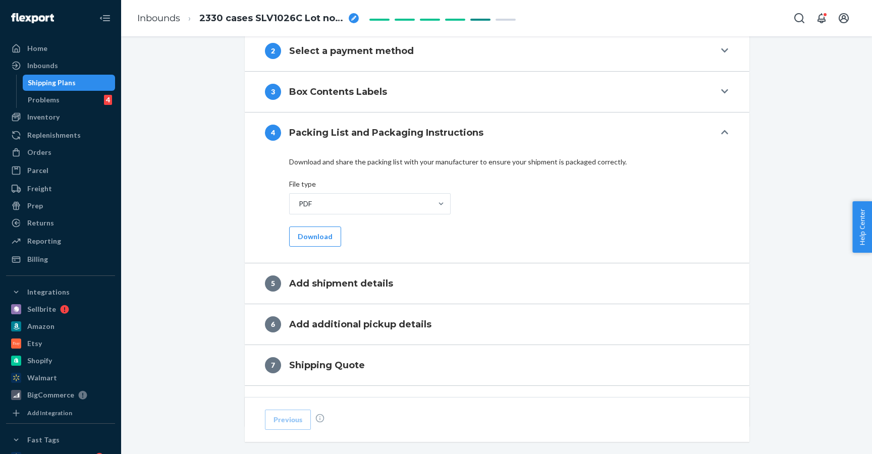
click at [331, 92] on h4 "Box Contents Labels" at bounding box center [338, 91] width 98 height 13
click at [315, 89] on h4 "Box Contents Labels" at bounding box center [338, 91] width 98 height 13
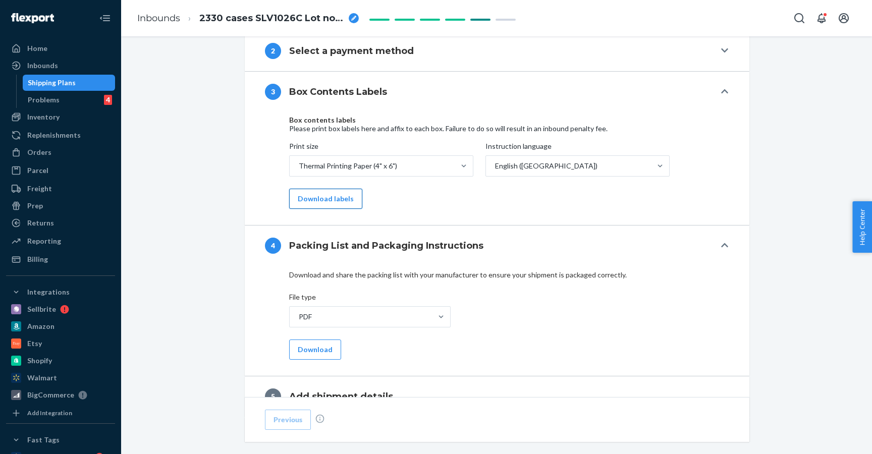
click at [307, 199] on button "Download labels" at bounding box center [325, 199] width 73 height 20
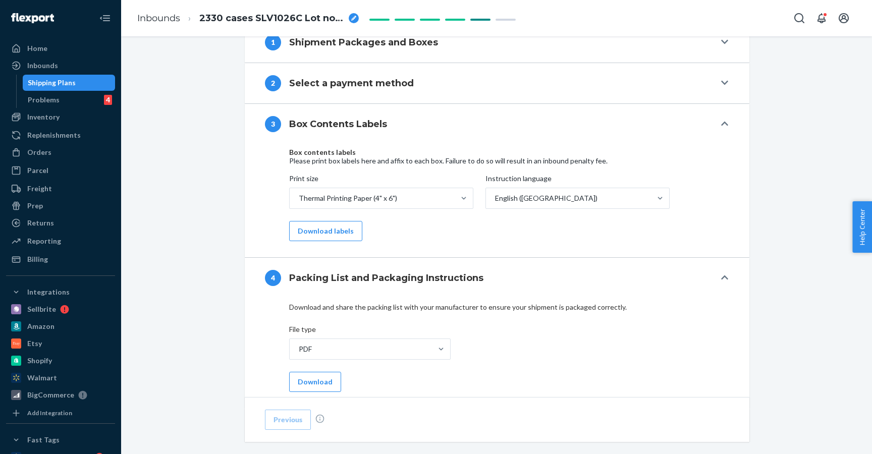
scroll to position [400, 0]
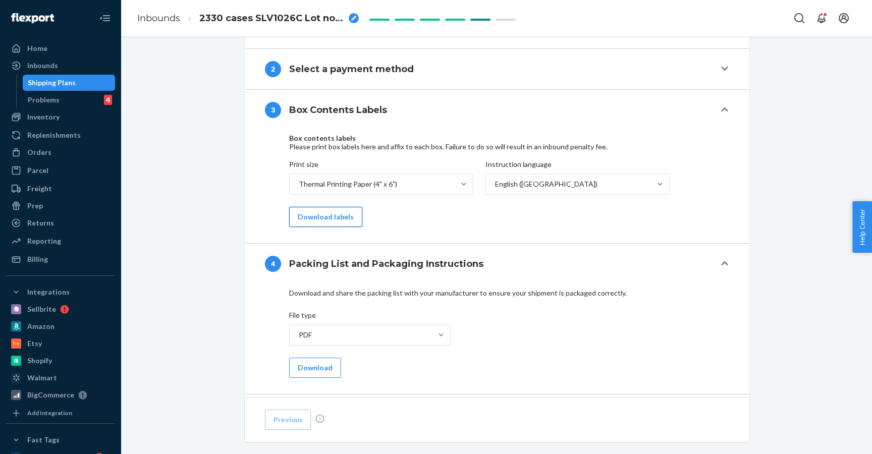
click at [349, 217] on button "Download labels" at bounding box center [325, 217] width 73 height 20
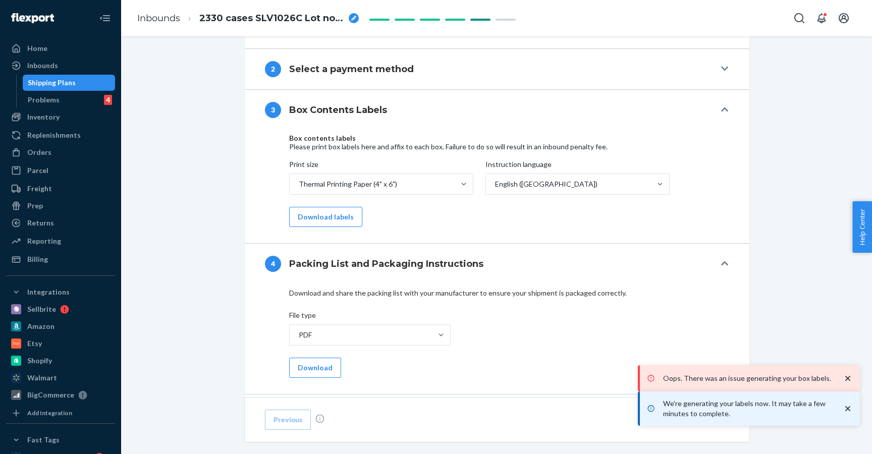
click at [407, 234] on div "Box contents labels Please print box labels here and affix to each box. Failure…" at bounding box center [497, 186] width 505 height 113
click at [850, 384] on div "Oops. There was an issue generating your box labels." at bounding box center [750, 378] width 212 height 16
click at [315, 220] on button "Download labels" at bounding box center [325, 217] width 73 height 20
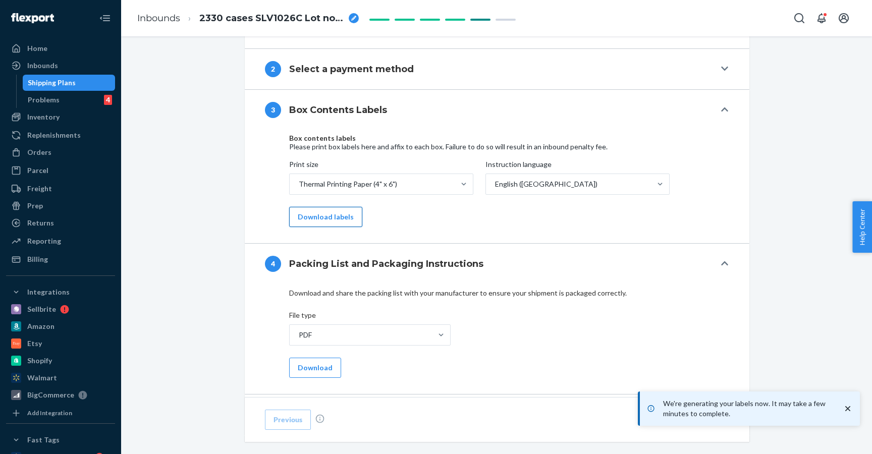
click at [315, 220] on button "Download labels" at bounding box center [325, 217] width 73 height 20
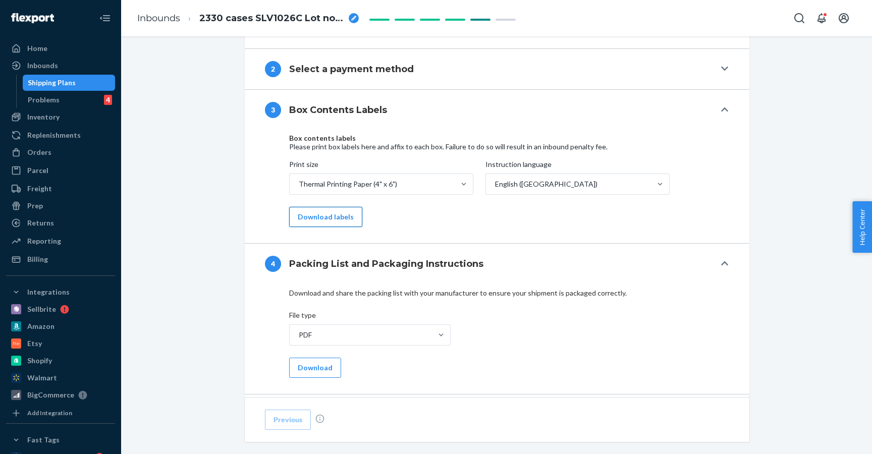
click at [314, 219] on button "Download labels" at bounding box center [325, 217] width 73 height 20
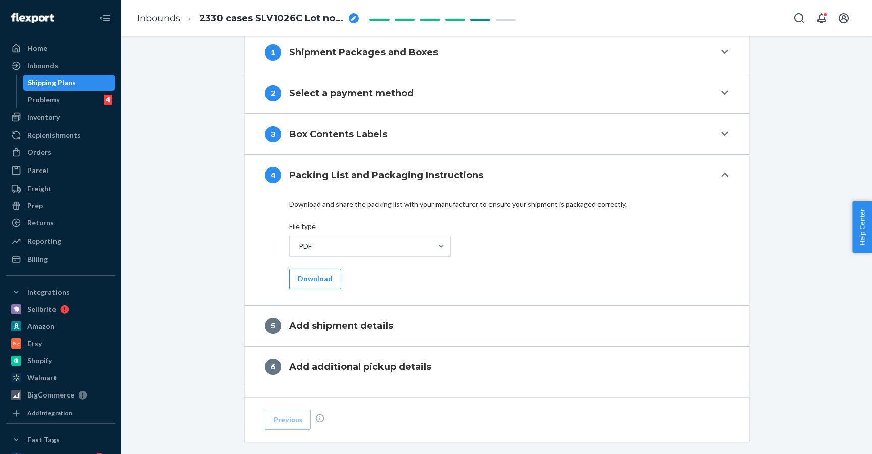
scroll to position [368, 0]
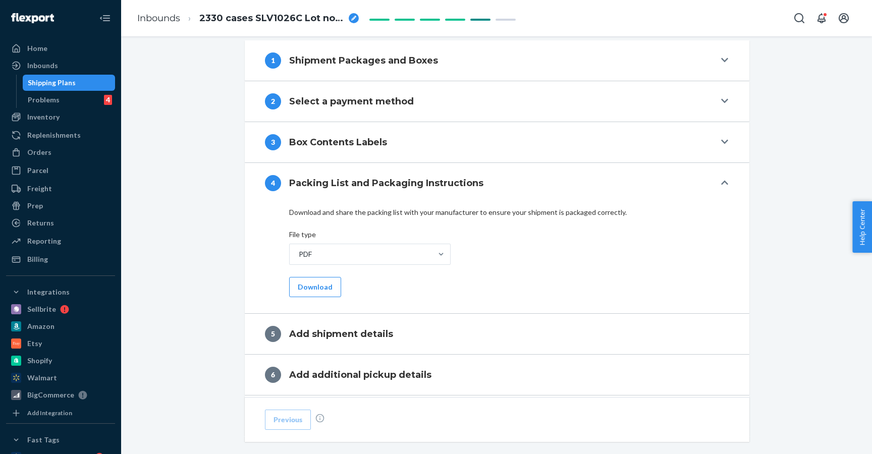
click at [320, 145] on h4 "Box Contents Labels" at bounding box center [338, 142] width 98 height 13
click at [330, 284] on button "Download" at bounding box center [315, 287] width 52 height 20
click at [335, 139] on h4 "Box Contents Labels" at bounding box center [338, 142] width 98 height 13
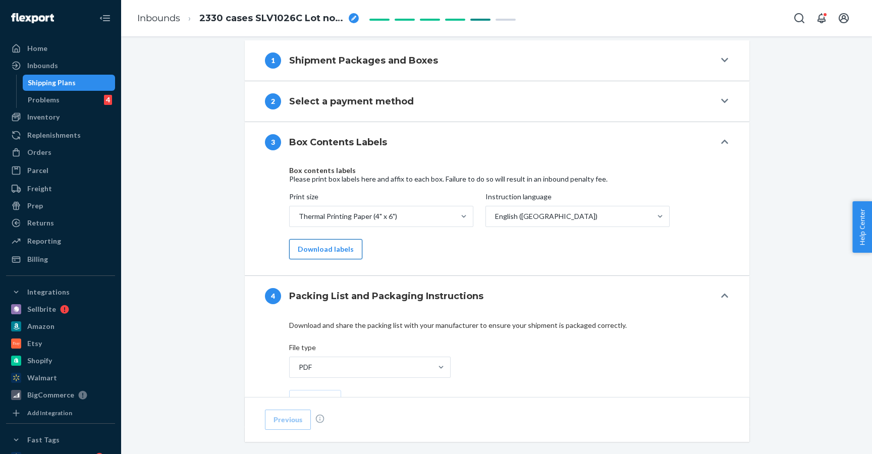
click at [334, 244] on button "Download labels" at bounding box center [325, 249] width 73 height 20
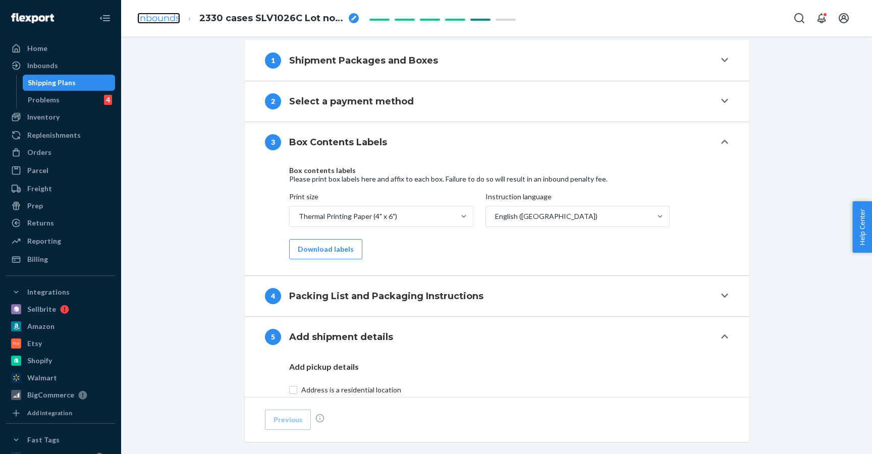
click at [162, 21] on link "Inbounds" at bounding box center [158, 18] width 43 height 11
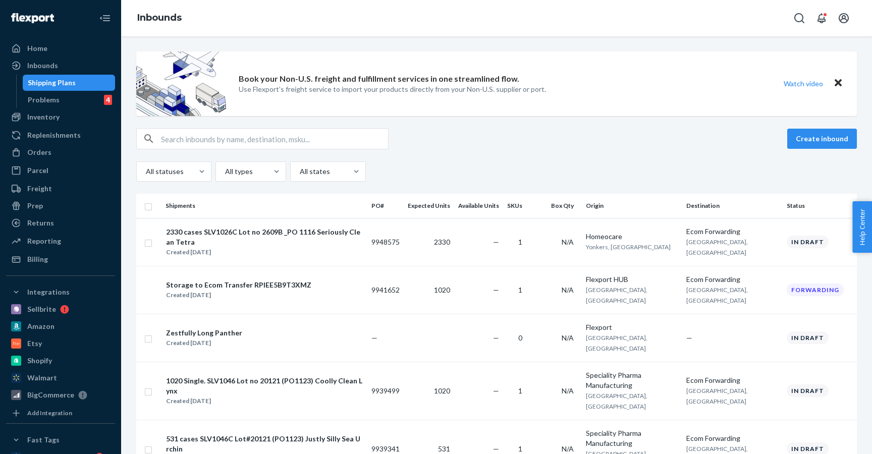
click at [813, 134] on button "Create inbound" at bounding box center [822, 139] width 70 height 20
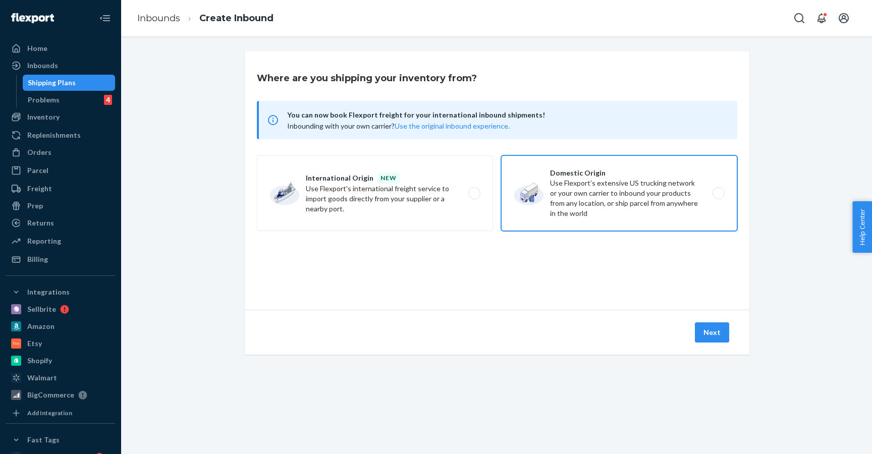
click at [604, 197] on label "Domestic Origin Use Flexport’s extensive US trucking network or your own carrie…" at bounding box center [619, 193] width 236 height 76
click at [718, 197] on input "Domestic Origin Use Flexport’s extensive US trucking network or your own carrie…" at bounding box center [721, 193] width 7 height 7
radio input "true"
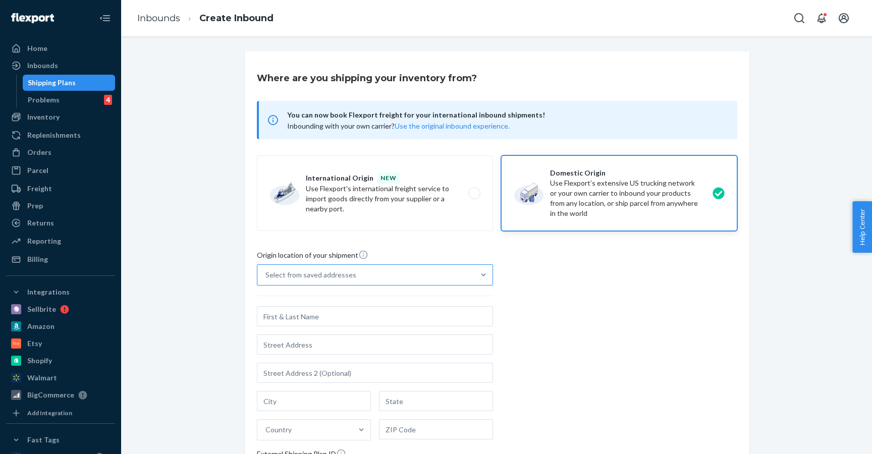
click at [401, 275] on div "Select from saved addresses" at bounding box center [365, 275] width 217 height 20
click at [266, 275] on input "Select from saved addresses" at bounding box center [265, 275] width 1 height 10
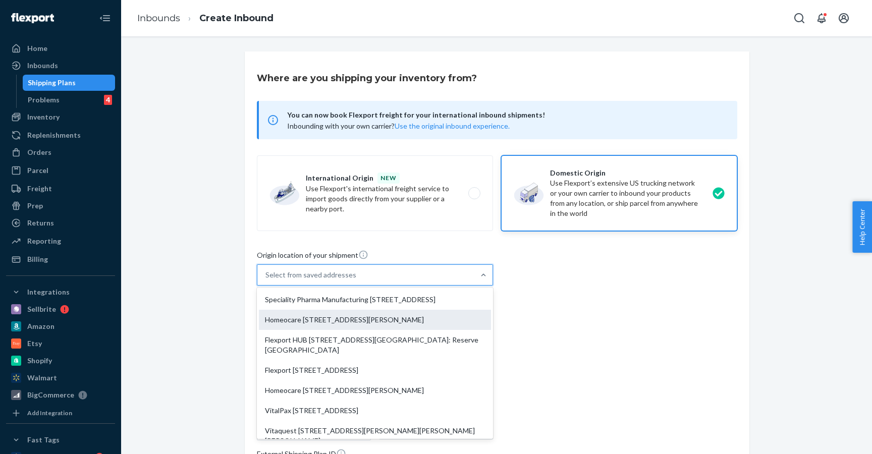
click at [401, 330] on div "Homeocare [STREET_ADDRESS][PERSON_NAME]" at bounding box center [375, 320] width 232 height 20
click at [266, 280] on input "option Homeocare 7 Odell Plaza Suite 142 Yonkers, NY 10701 focused, 2 of 10. 10…" at bounding box center [265, 275] width 1 height 10
type input "Homeocare"
type input "7 Odell Plaza"
type input "Suite 142"
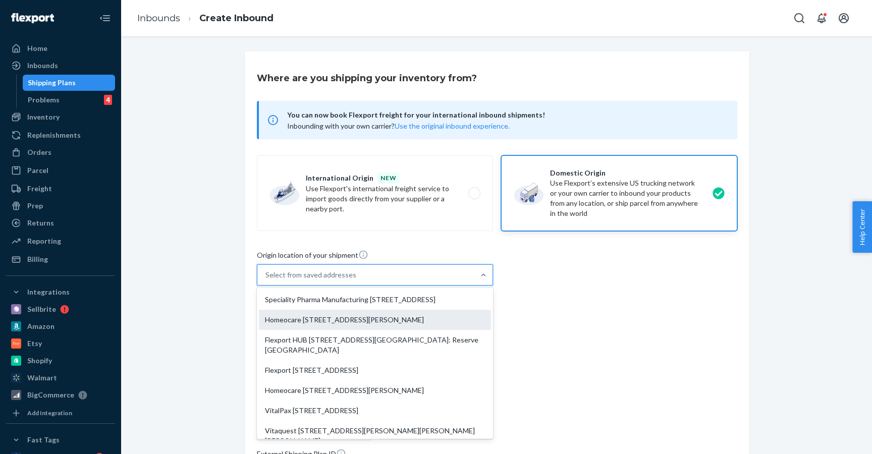
type input "Yonkers"
type input "NY"
type input "10701"
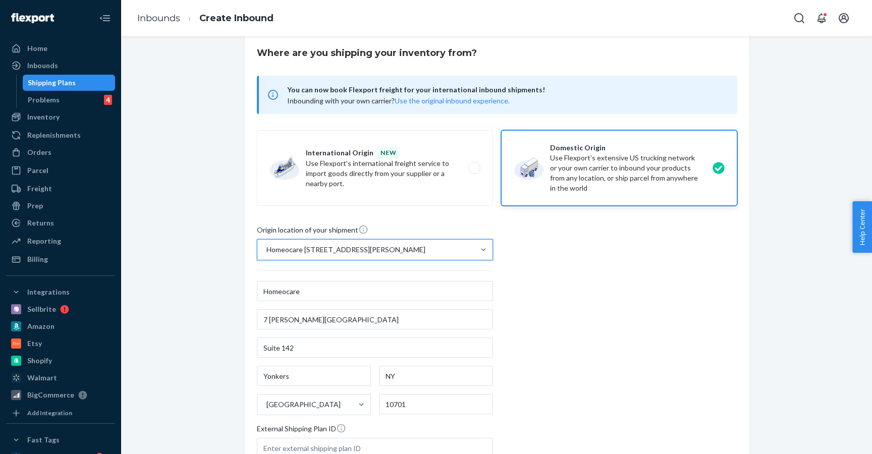
scroll to position [159, 0]
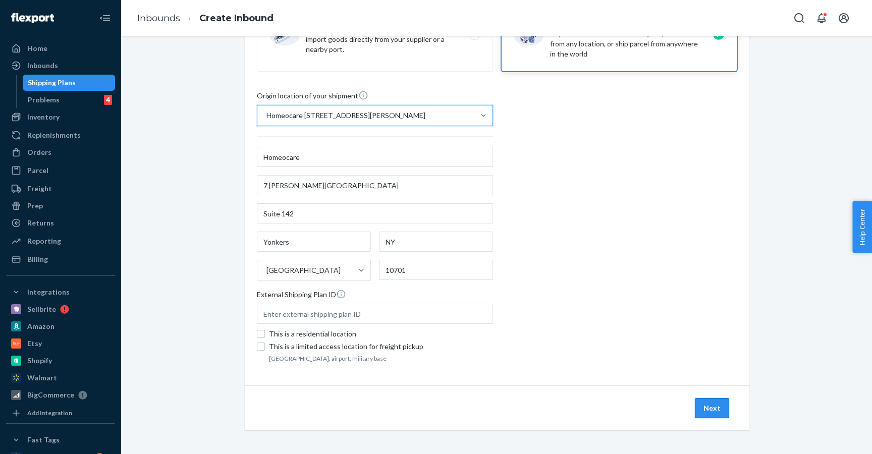
click at [720, 406] on button "Next" at bounding box center [712, 408] width 34 height 20
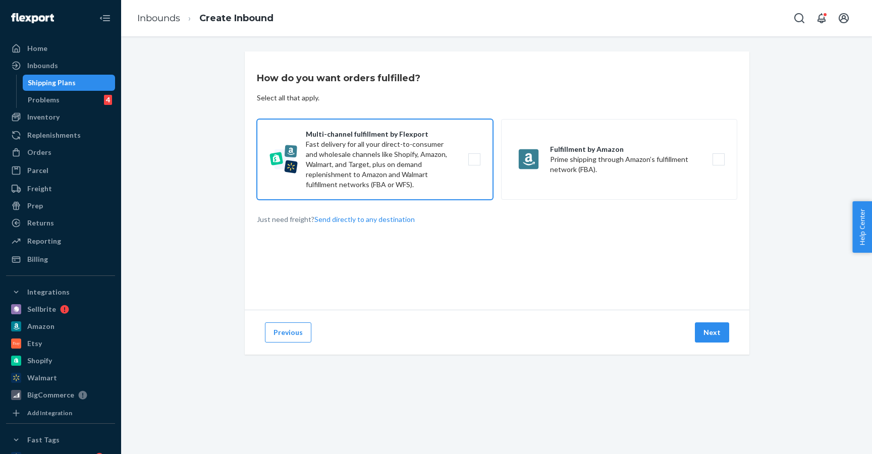
click at [390, 161] on label "Multi-channel fulfillment by Flexport Fast delivery for all your direct-to-cons…" at bounding box center [375, 159] width 236 height 81
click at [474, 161] on input "Multi-channel fulfillment by Flexport Fast delivery for all your direct-to-cons…" at bounding box center [477, 159] width 7 height 7
checkbox input "true"
click at [704, 331] on button "Next" at bounding box center [712, 333] width 34 height 20
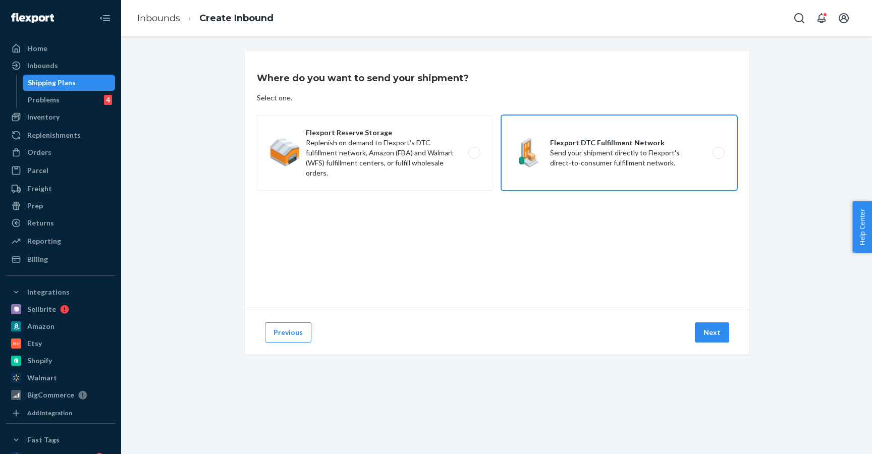
click at [610, 166] on label "Flexport DTC Fulfillment Network Send your shipment directly to Flexport's dire…" at bounding box center [619, 153] width 236 height 76
click at [718, 156] on input "Flexport DTC Fulfillment Network Send your shipment directly to Flexport's dire…" at bounding box center [721, 153] width 7 height 7
radio input "true"
click at [722, 341] on button "Next" at bounding box center [712, 333] width 34 height 20
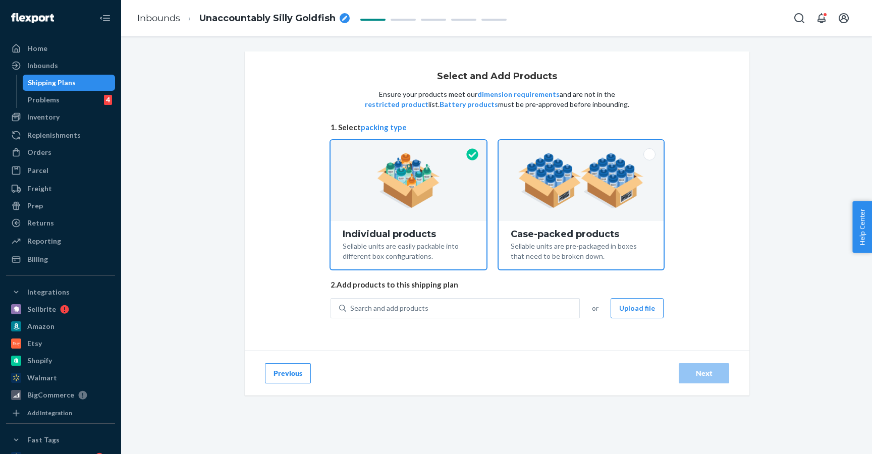
click at [557, 212] on div at bounding box center [581, 180] width 165 height 81
click at [578, 147] on input "Case-packed products Sellable units are pre-packaged in boxes that need to be b…" at bounding box center [581, 143] width 7 height 7
radio input "true"
radio input "false"
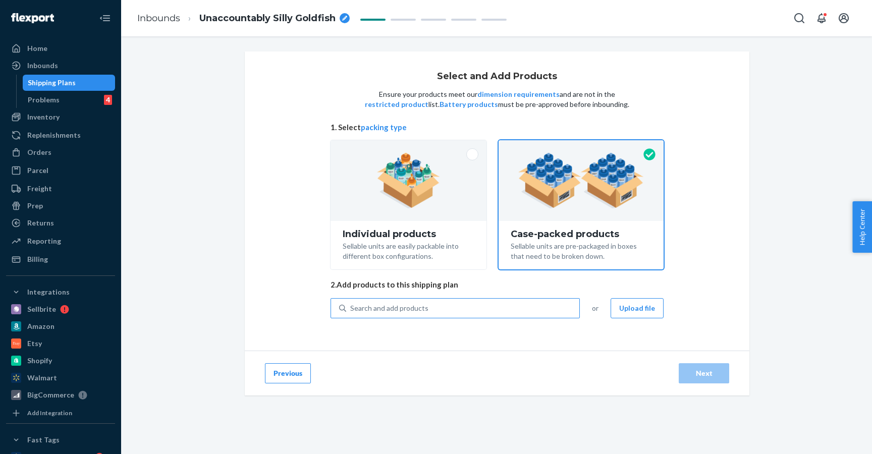
click at [561, 303] on div "Search and add products" at bounding box center [462, 308] width 233 height 18
click at [351, 303] on input "Search and add products" at bounding box center [350, 308] width 1 height 10
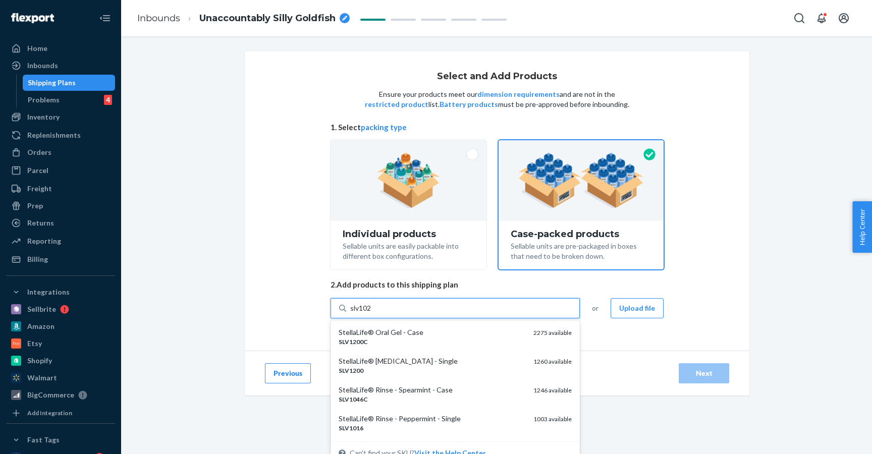
type input "slv1026"
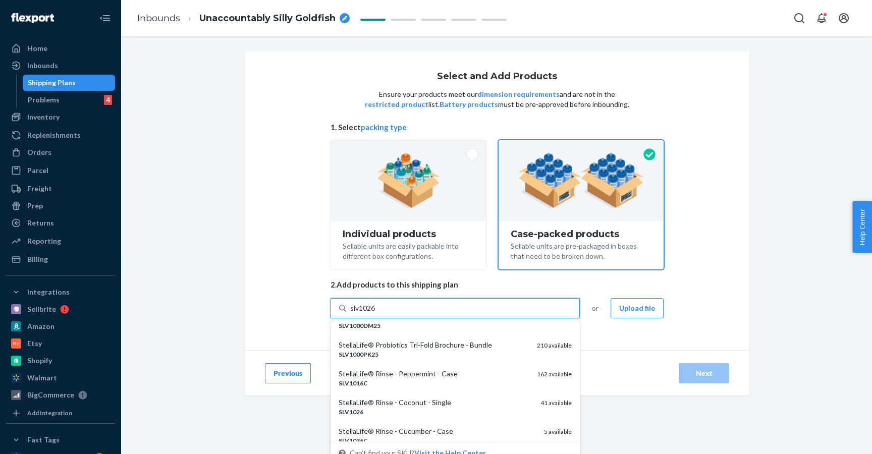
scroll to position [252, 0]
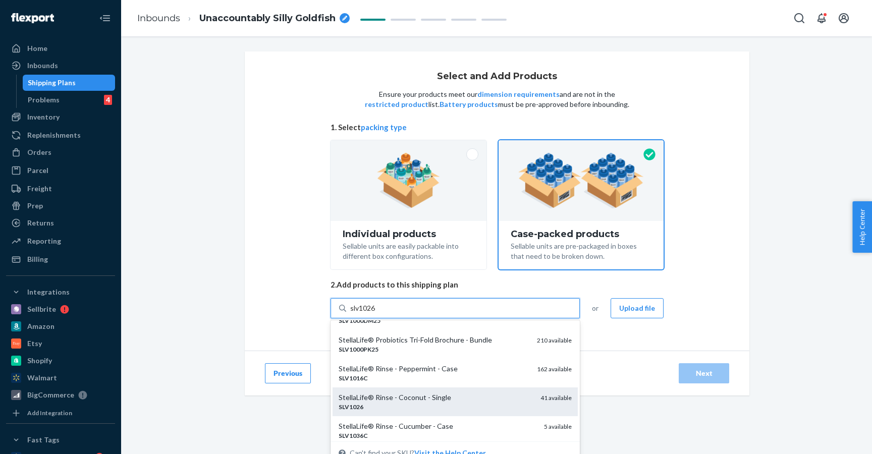
click at [534, 413] on div "StellaLife® Rinse - Coconut - Single SLV1026 41 available" at bounding box center [455, 402] width 245 height 29
click at [376, 313] on input "slv1026" at bounding box center [363, 308] width 26 height 10
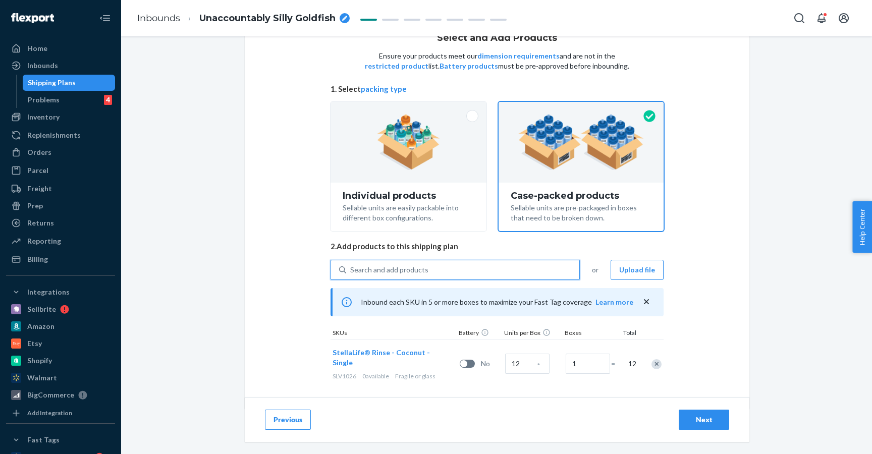
scroll to position [42, 0]
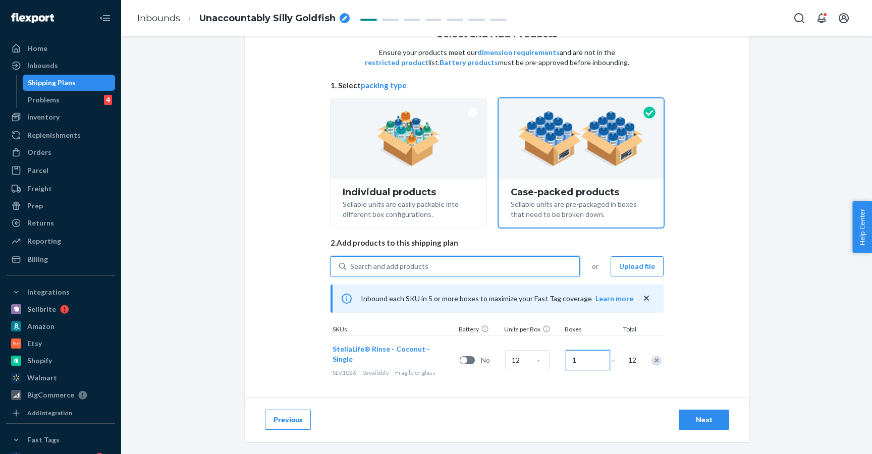
click at [592, 360] on input "1" at bounding box center [588, 360] width 44 height 20
drag, startPoint x: 582, startPoint y: 354, endPoint x: 563, endPoint y: 354, distance: 19.2
click at [564, 354] on div "1" at bounding box center [586, 360] width 45 height 41
paste input "4020"
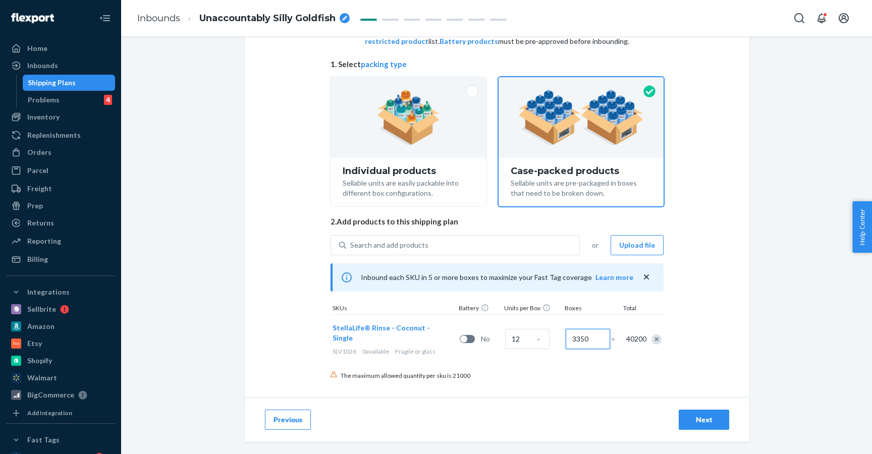
click at [599, 332] on input "3350" at bounding box center [588, 339] width 44 height 20
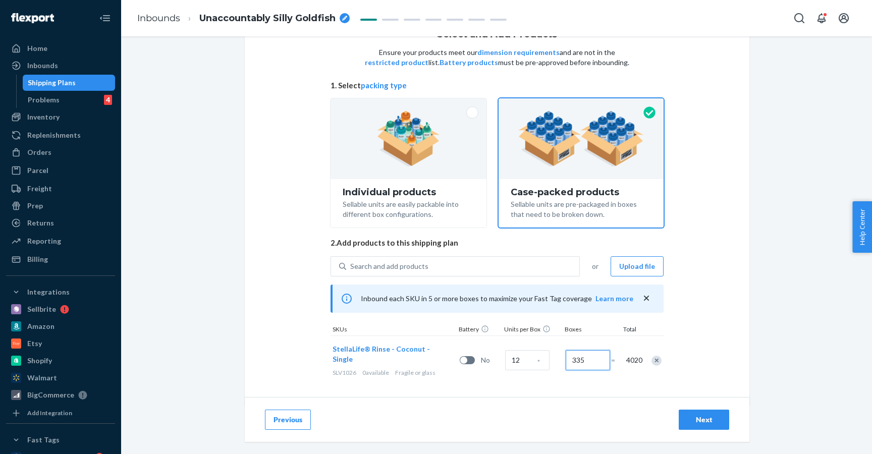
type input "335"
click at [345, 16] on icon "breadcrumbs" at bounding box center [344, 18] width 5 height 5
click at [203, 17] on input "Unaccountably Silly Goldfish" at bounding box center [249, 18] width 101 height 16
type input "4020 single SLV1026 Lot no 2609B PO 1116Unaccountably Silly Goldfish"
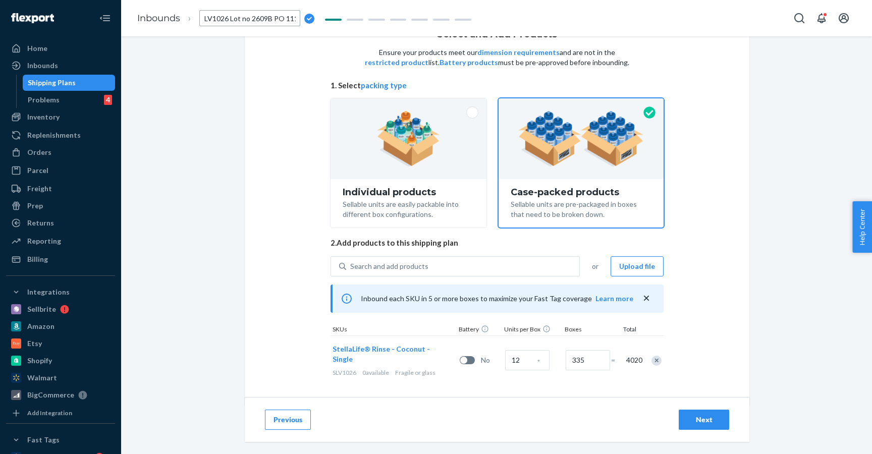
scroll to position [0, 45]
click at [718, 426] on button "Next" at bounding box center [704, 420] width 50 height 20
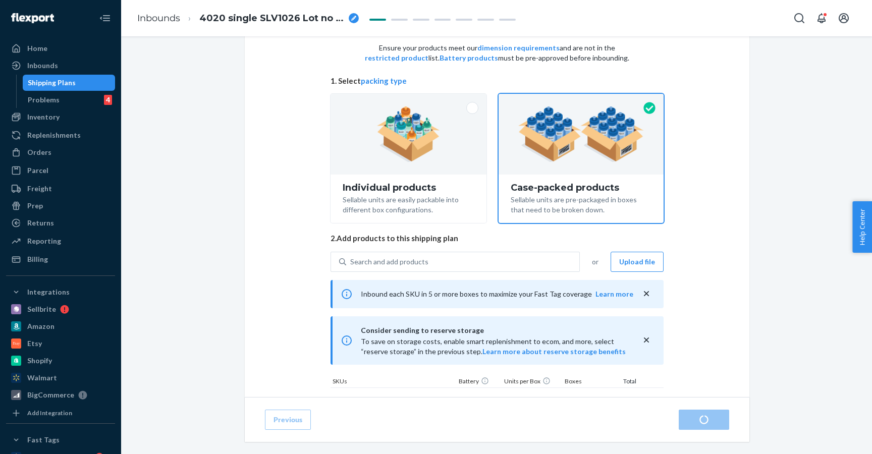
radio input "true"
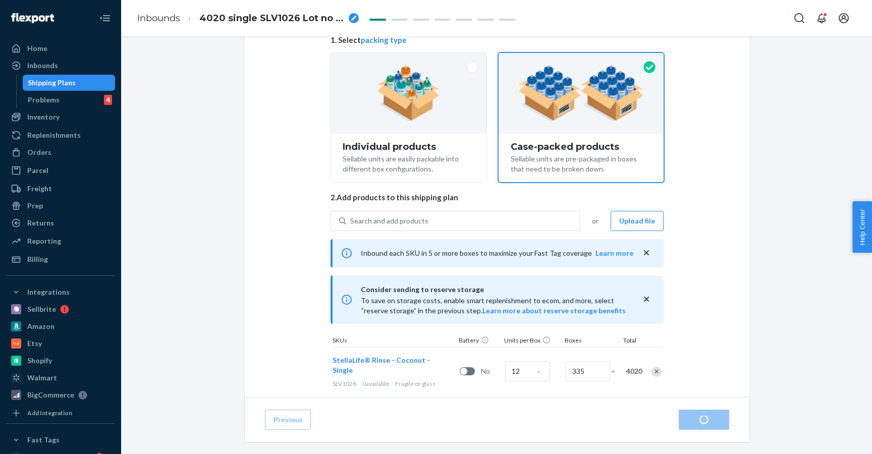
scroll to position [117, 0]
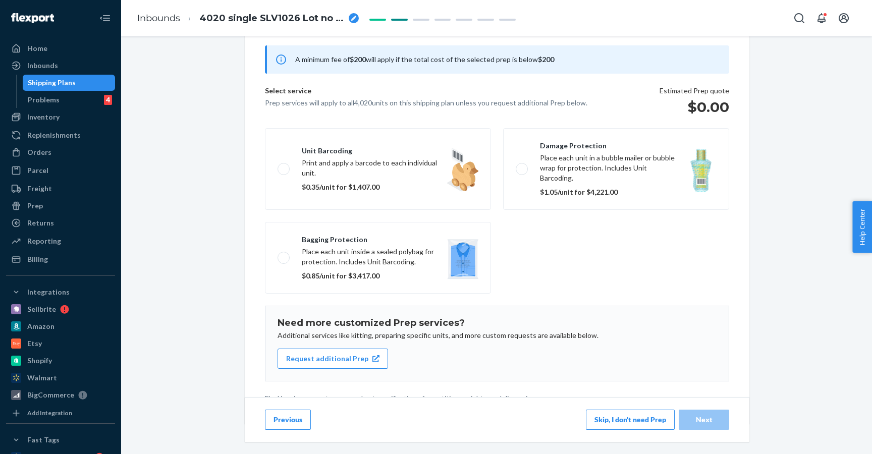
scroll to position [87, 0]
click at [623, 426] on button "Skip, I don't need Prep" at bounding box center [630, 420] width 89 height 20
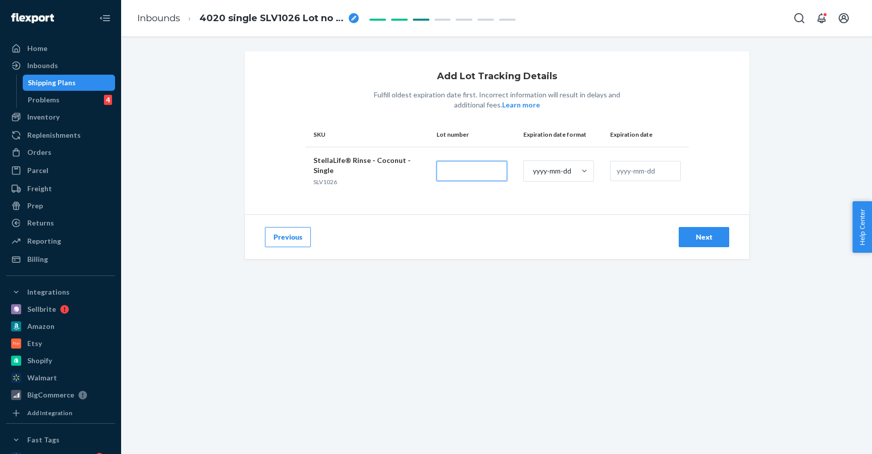
click at [471, 170] on input "text" at bounding box center [472, 171] width 71 height 20
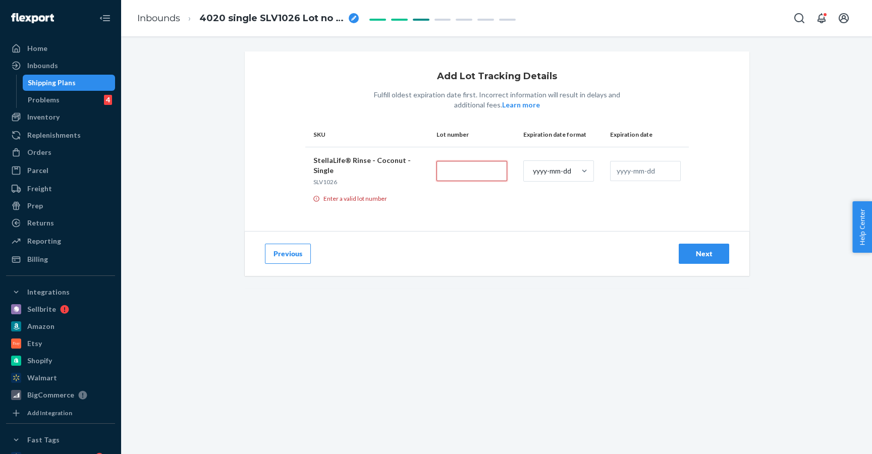
click at [470, 177] on input "text" at bounding box center [472, 171] width 71 height 20
paste input "2609B"
type input "2609B"
click at [569, 175] on div "yyyy-mm-dd" at bounding box center [552, 171] width 38 height 10
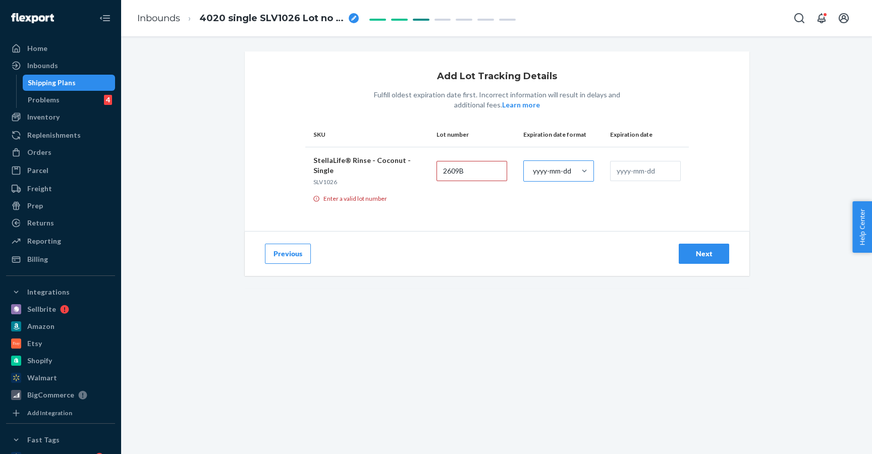
click at [533, 175] on input "yyyy-mm-dd" at bounding box center [532, 171] width 1 height 10
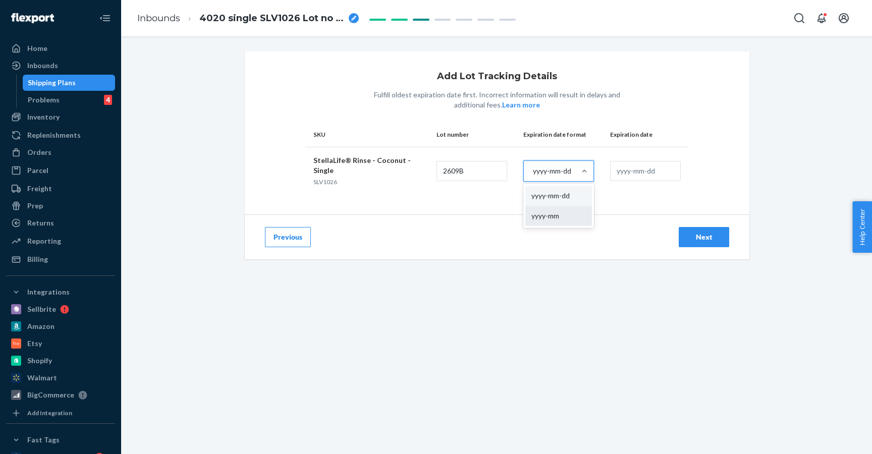
click at [567, 209] on div "yyyy-mm" at bounding box center [558, 216] width 67 height 20
click at [533, 176] on input "option yyyy-mm focused, 0 of 2. 2 results available. Use Up and Down to choose …" at bounding box center [532, 171] width 1 height 10
click at [634, 176] on input "text" at bounding box center [645, 171] width 71 height 20
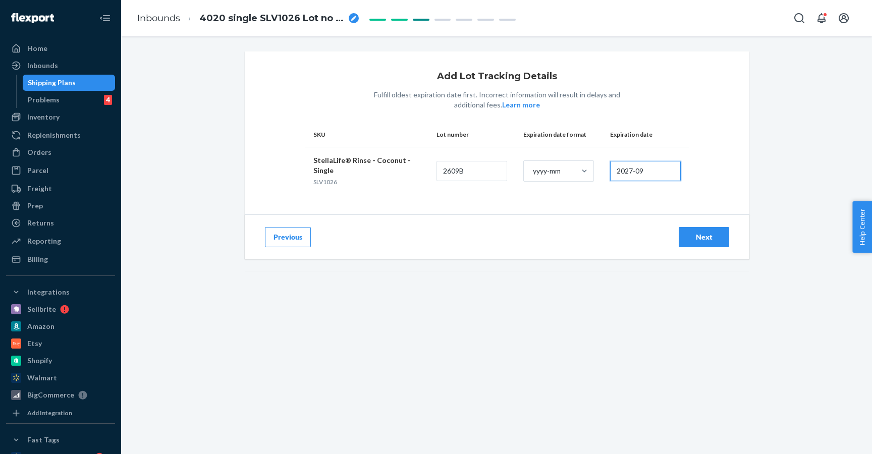
type input "2027-09"
click at [700, 234] on div "Next" at bounding box center [703, 237] width 33 height 10
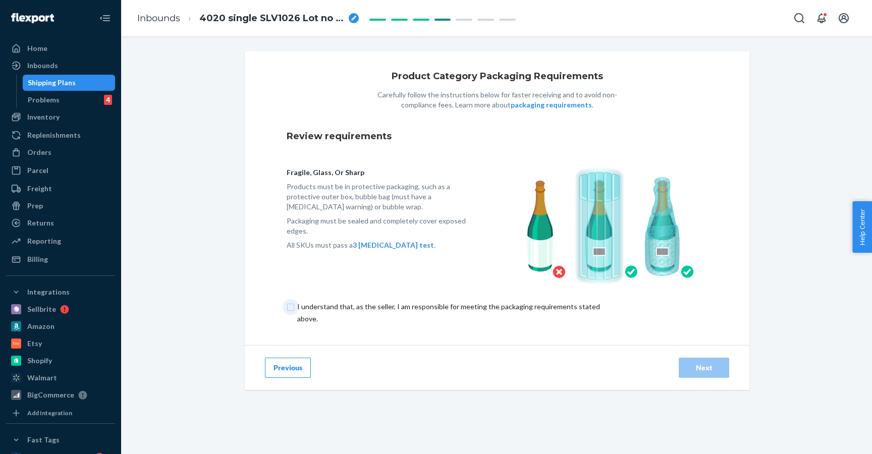
click at [409, 310] on input "checkbox" at bounding box center [455, 313] width 336 height 24
checkbox input "true"
click at [711, 375] on button "Next" at bounding box center [704, 368] width 50 height 20
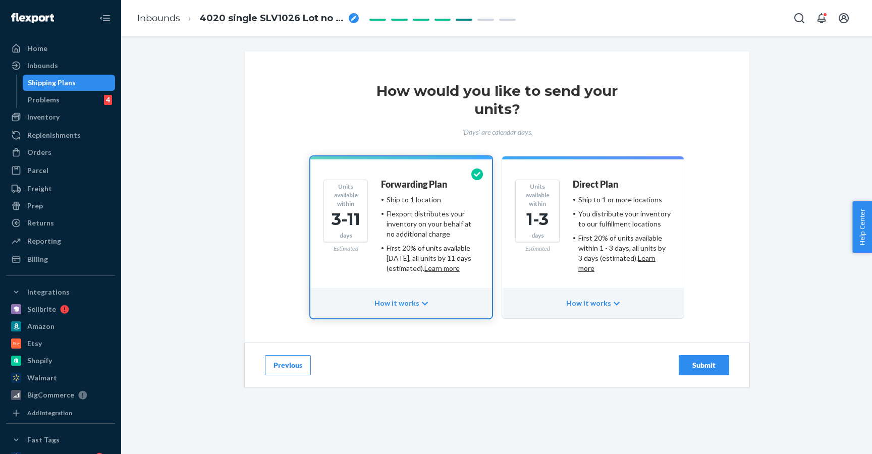
click at [718, 372] on button "Submit" at bounding box center [704, 365] width 50 height 20
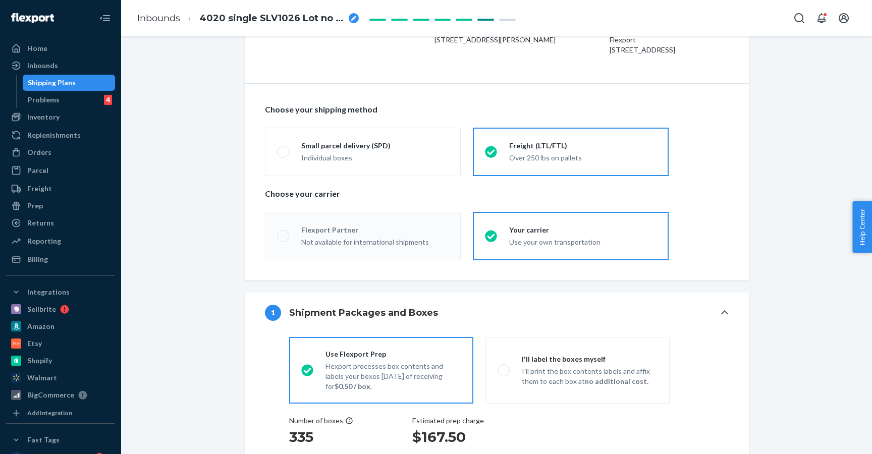
scroll to position [117, 0]
radio input "true"
radio input "false"
radio input "true"
radio input "false"
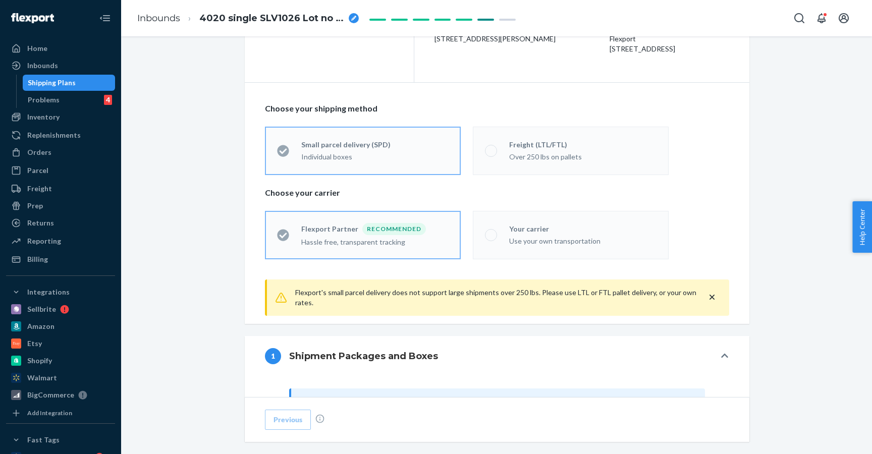
click at [587, 130] on label "Freight (LTL/FTL) Over 250 lbs on pallets" at bounding box center [571, 151] width 196 height 48
click at [587, 150] on div "Over 250 lbs on pallets" at bounding box center [582, 156] width 147 height 12
click at [492, 150] on input "Freight (LTL/FTL) Over 250 lbs on pallets" at bounding box center [488, 150] width 7 height 7
radio input "true"
radio input "false"
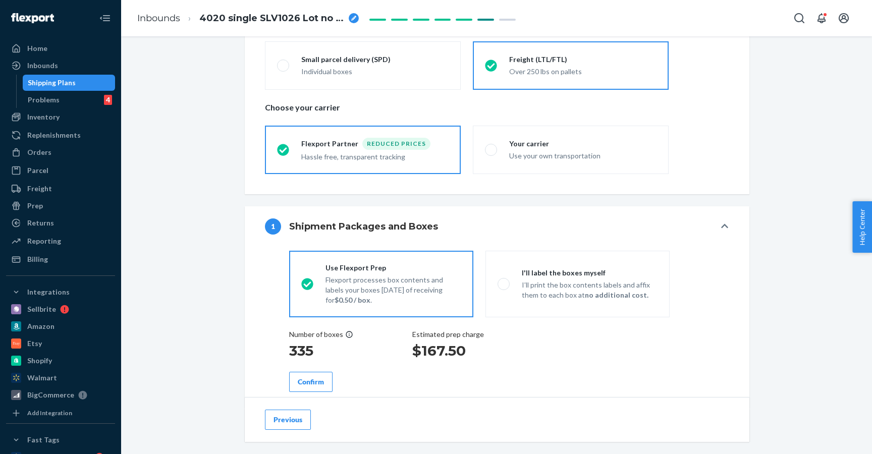
scroll to position [292, 0]
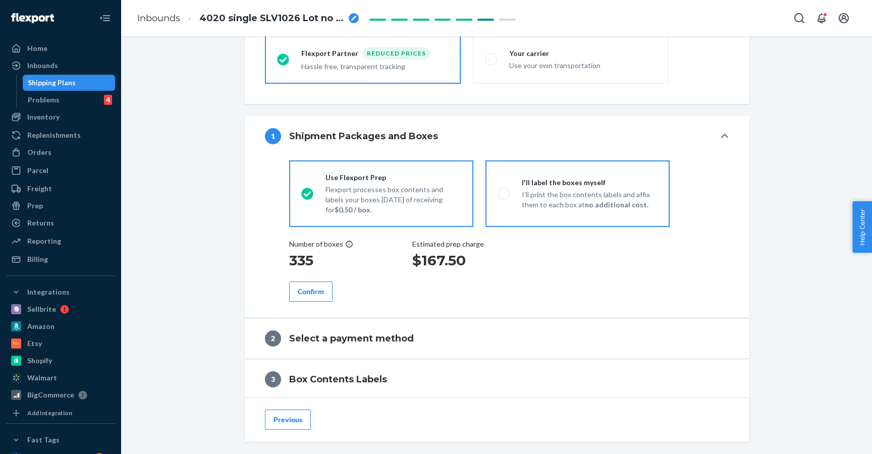
click at [654, 194] on p "I’ll print the box contents labels and affix them to each box at no additional …" at bounding box center [590, 200] width 136 height 20
click at [504, 194] on input "I'll label the boxes myself I’ll print the box contents labels and affix them t…" at bounding box center [501, 193] width 7 height 7
radio input "true"
radio input "false"
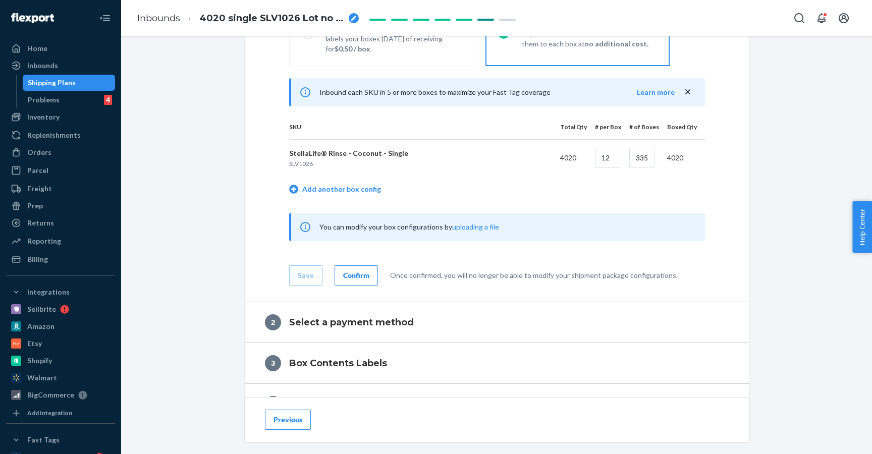
scroll to position [454, 0]
click at [371, 185] on link "Add another box config" at bounding box center [335, 189] width 92 height 10
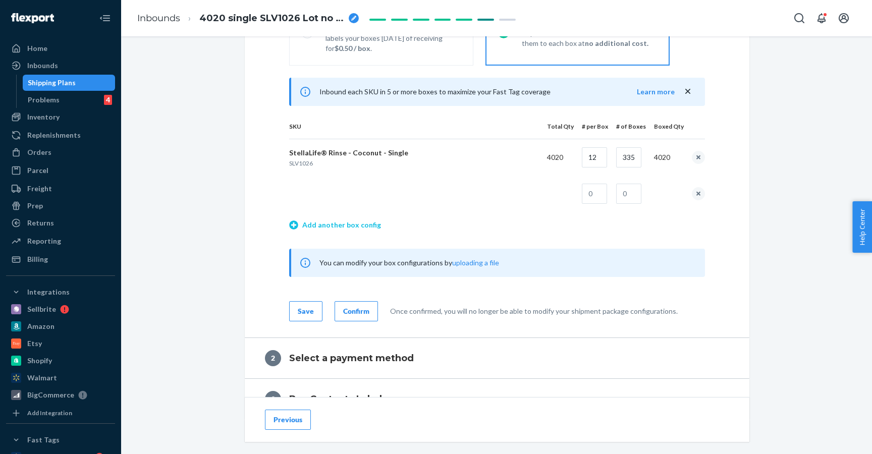
click at [368, 226] on link "Add another box config" at bounding box center [335, 225] width 92 height 10
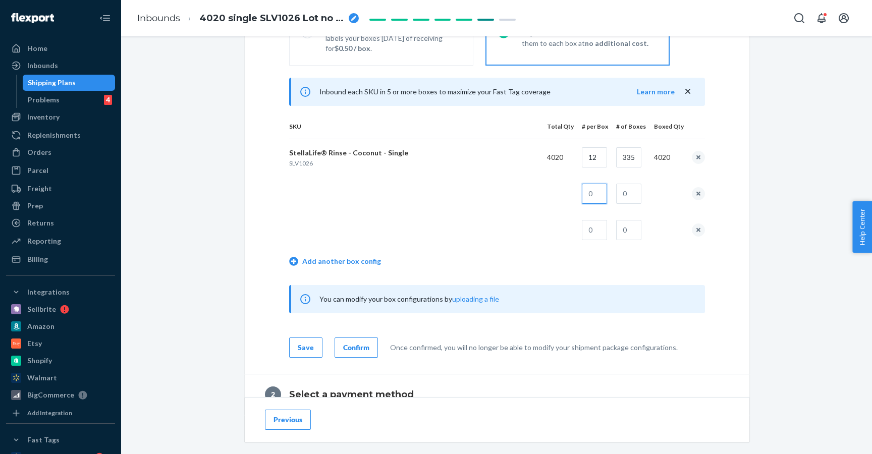
click at [606, 191] on input "text" at bounding box center [594, 194] width 25 height 20
click at [607, 157] on input "12" at bounding box center [594, 157] width 25 height 20
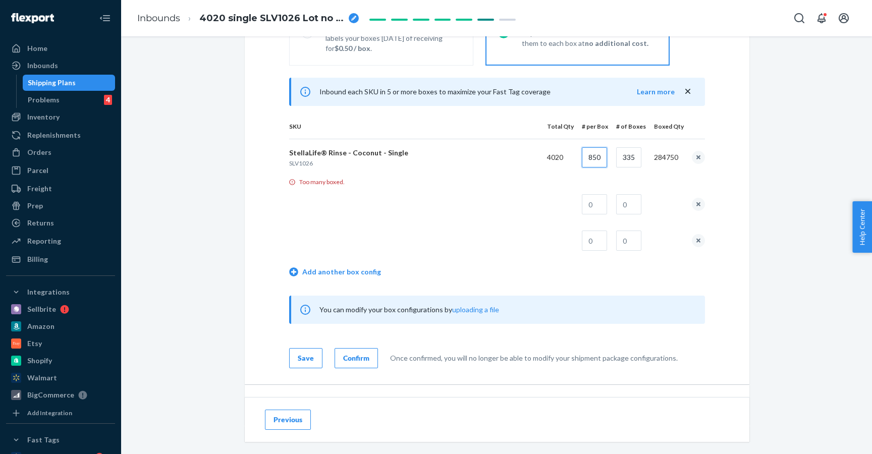
click at [607, 160] on input "850" at bounding box center [594, 157] width 25 height 20
type input "84"
click at [603, 208] on input "text" at bounding box center [594, 204] width 25 height 20
click at [631, 163] on input "335" at bounding box center [628, 157] width 25 height 20
click at [637, 161] on input "120" at bounding box center [628, 157] width 25 height 20
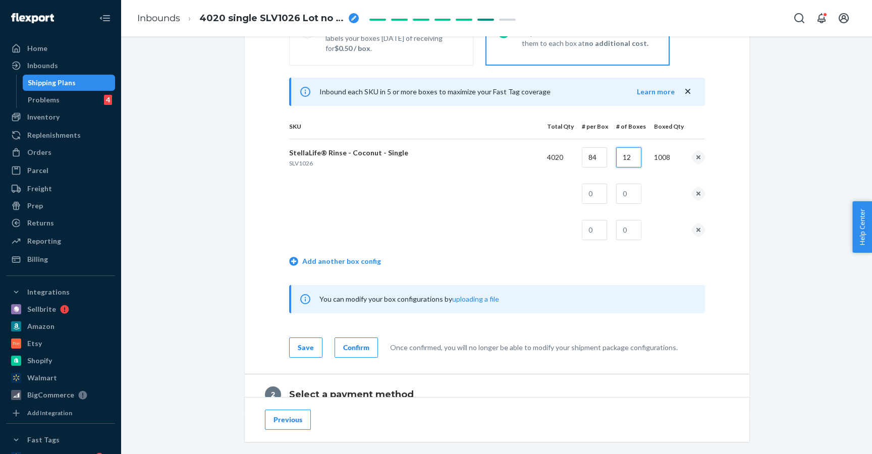
type input "12"
click at [602, 197] on input "text" at bounding box center [594, 194] width 25 height 20
type input "84"
click at [631, 195] on input "text" at bounding box center [628, 194] width 25 height 20
type input "12"
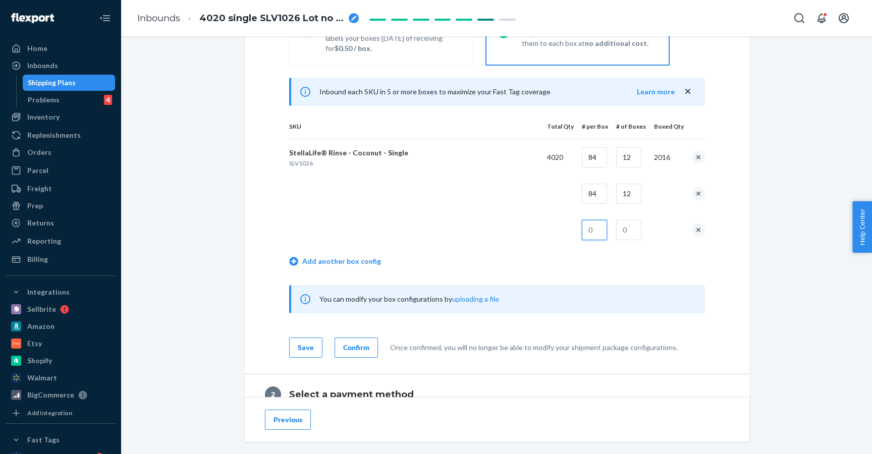
click at [604, 233] on input "text" at bounding box center [594, 230] width 25 height 20
type input "84"
click at [636, 235] on input "text" at bounding box center [628, 230] width 25 height 20
type input "12"
click at [373, 260] on link "Add another box config" at bounding box center [335, 261] width 92 height 10
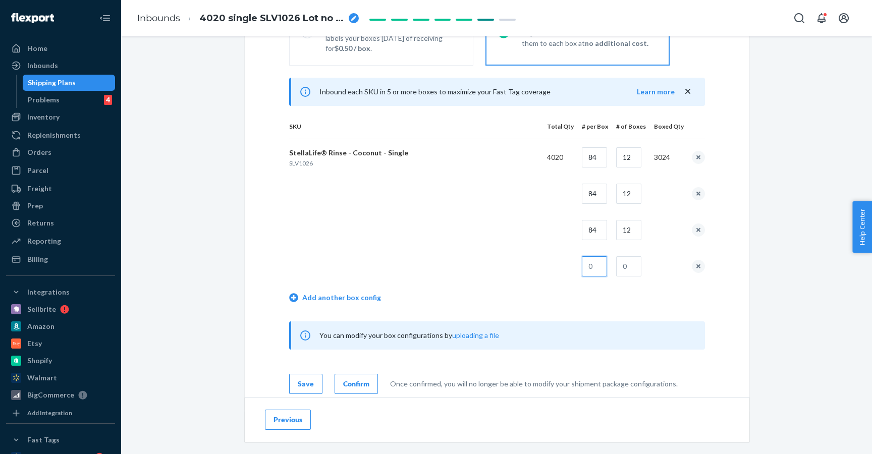
click at [605, 268] on input "text" at bounding box center [594, 266] width 25 height 20
type input "83"
click at [633, 264] on input "text" at bounding box center [628, 266] width 25 height 20
type input "12"
click at [368, 385] on div "Confirm" at bounding box center [356, 384] width 26 height 10
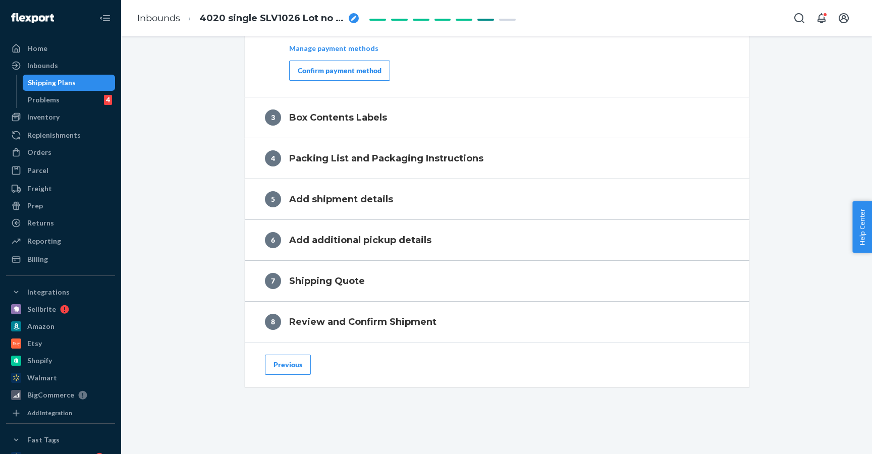
scroll to position [524, 0]
click at [358, 62] on button "Confirm payment method" at bounding box center [339, 70] width 101 height 20
click at [357, 73] on div "Confirm payment method" at bounding box center [340, 70] width 84 height 10
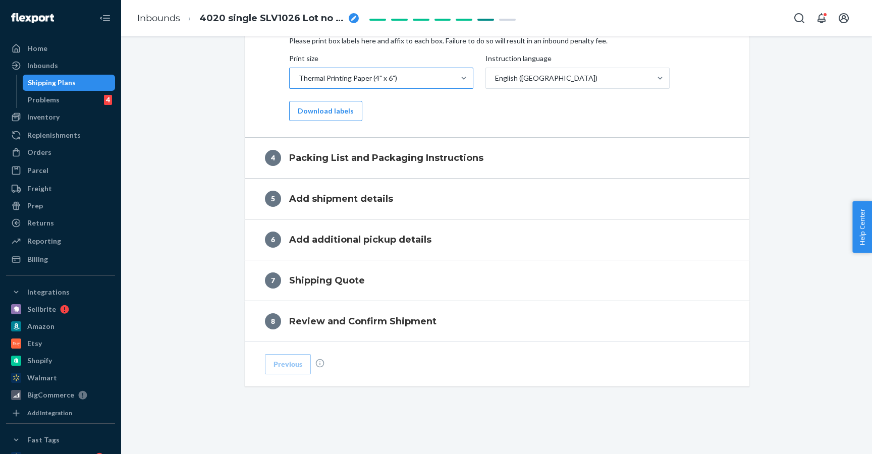
scroll to position [506, 0]
click at [352, 108] on button "Download labels" at bounding box center [325, 111] width 73 height 20
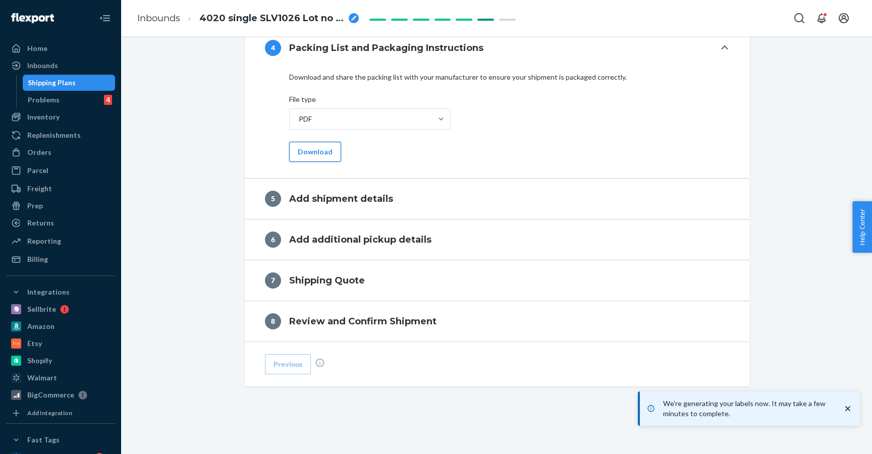
click at [334, 153] on button "Download" at bounding box center [315, 152] width 52 height 20
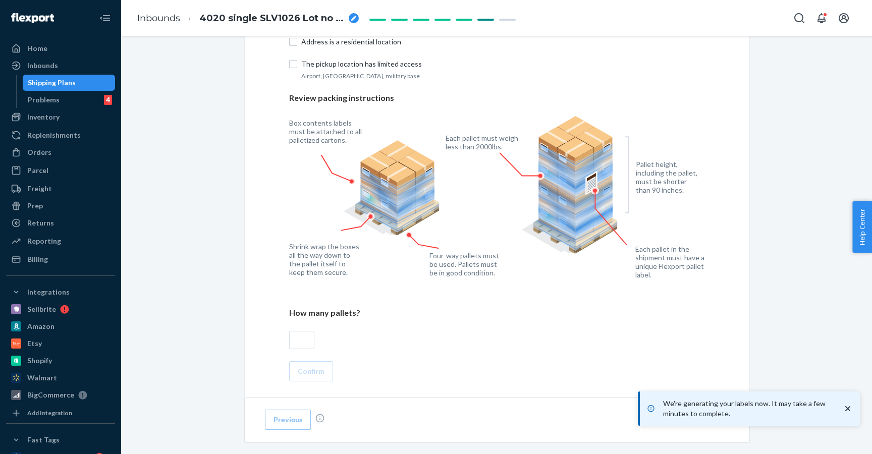
scroll to position [606, 0]
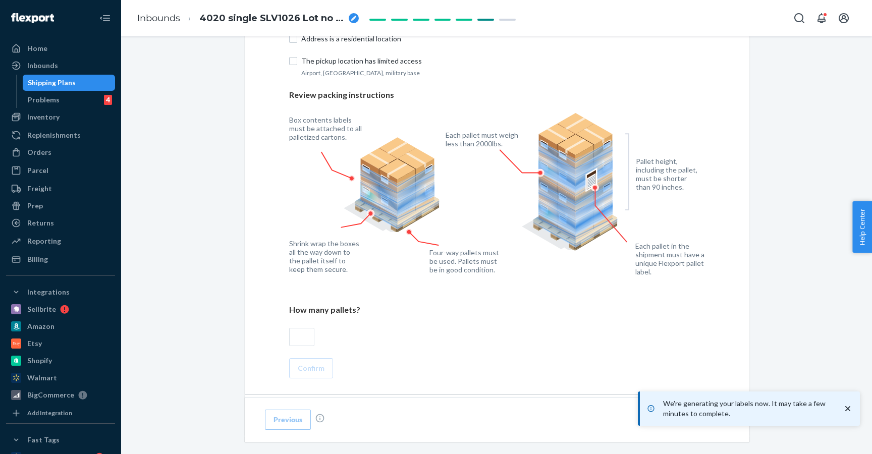
click at [306, 341] on input "text" at bounding box center [301, 337] width 25 height 18
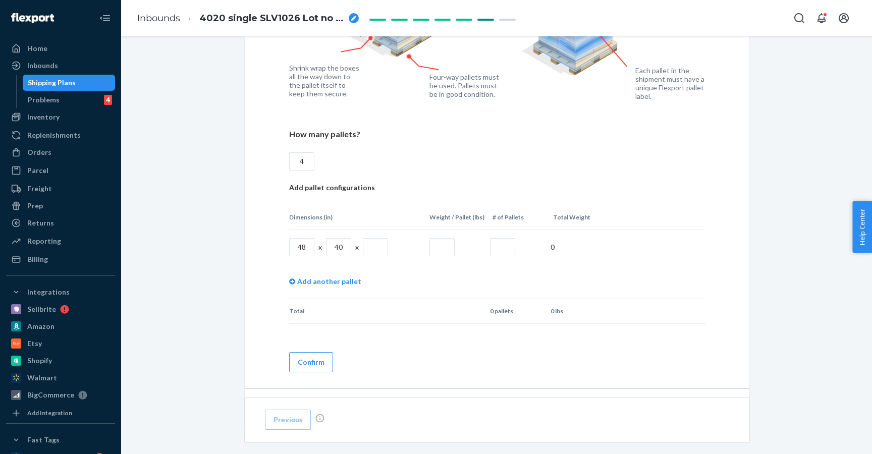
scroll to position [797, 0]
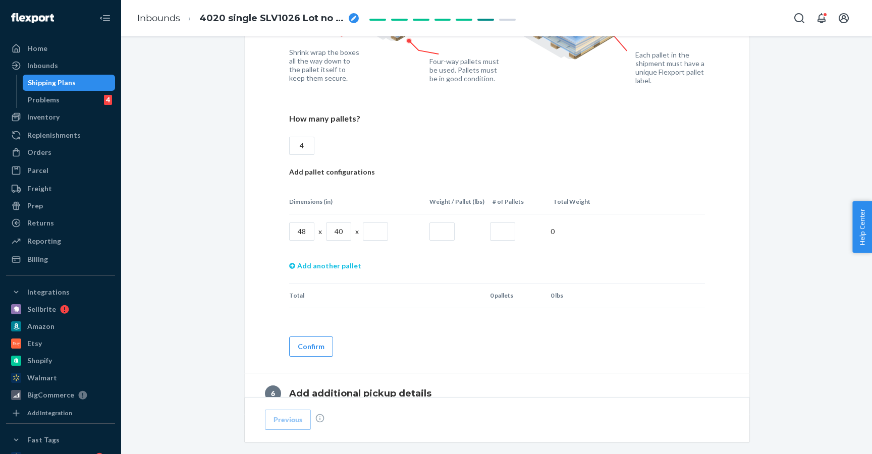
type input "4"
click at [317, 264] on link "Add another pallet" at bounding box center [325, 266] width 72 height 34
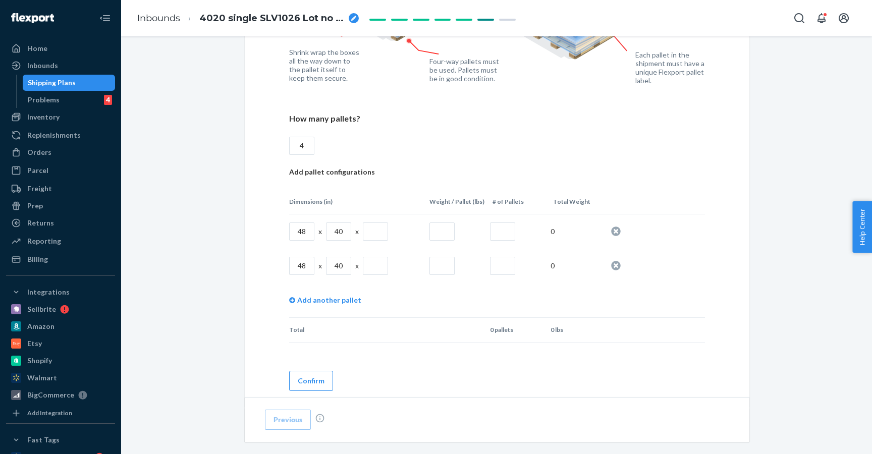
click at [380, 237] on input "text" at bounding box center [375, 232] width 25 height 18
type input "55"
click at [449, 234] on input "text" at bounding box center [442, 232] width 25 height 18
type input "1321"
click at [509, 238] on input "text" at bounding box center [502, 232] width 25 height 18
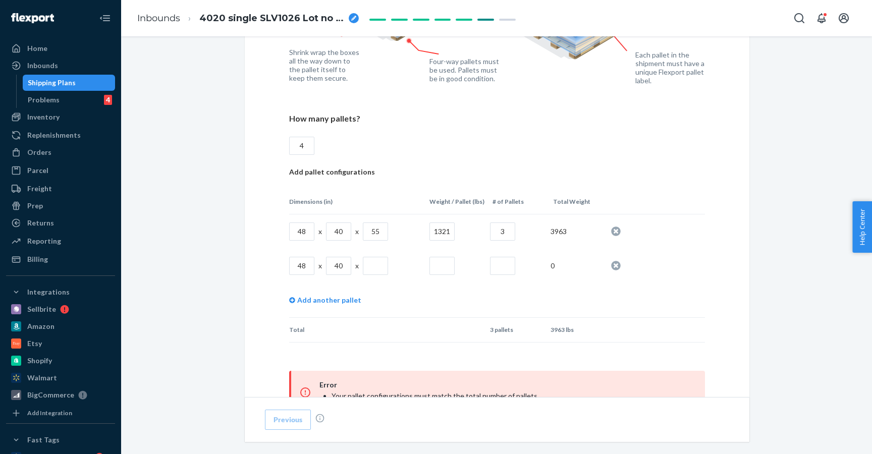
type input "3"
click at [373, 266] on input "text" at bounding box center [375, 266] width 25 height 18
type input "55"
click at [436, 263] on input "text" at bounding box center [442, 266] width 25 height 18
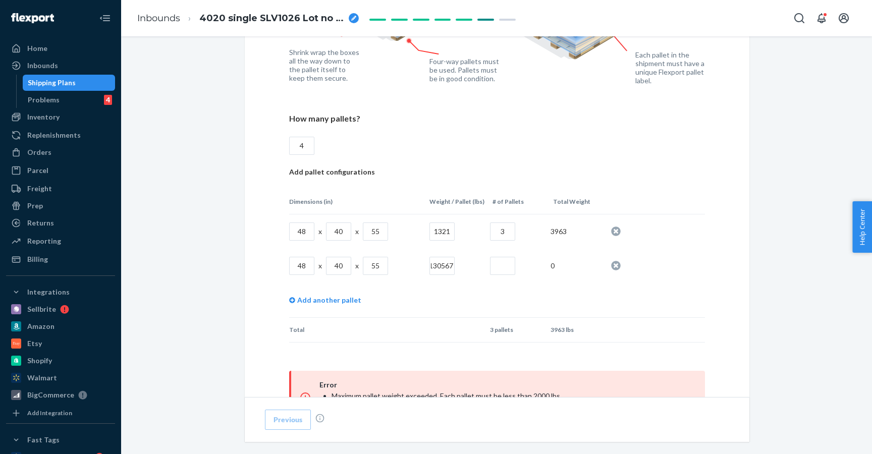
scroll to position [0, 0]
click at [501, 260] on input "text" at bounding box center [502, 266] width 25 height 18
click at [445, 267] on input "130567" at bounding box center [442, 266] width 25 height 18
click at [452, 263] on input "13067" at bounding box center [442, 266] width 25 height 18
type input "1306"
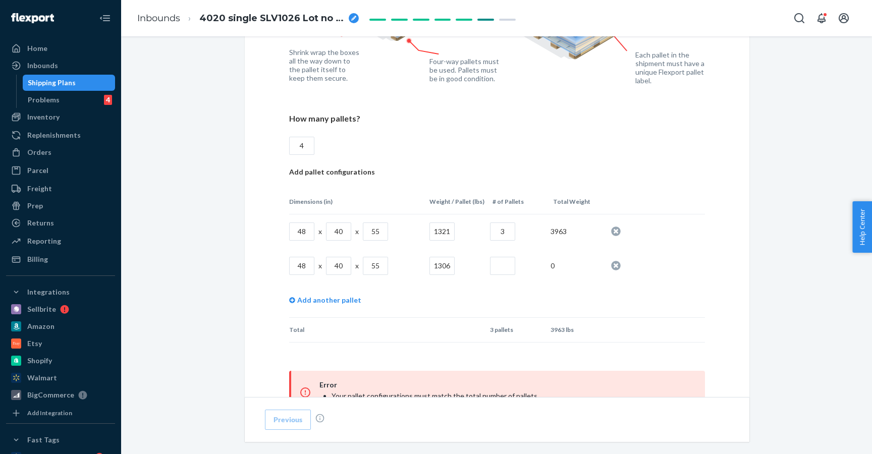
click at [510, 268] on input "text" at bounding box center [502, 266] width 25 height 18
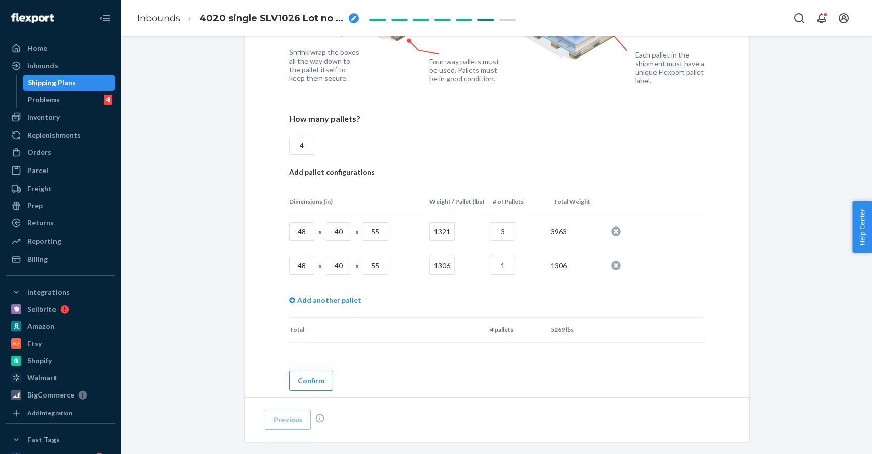
type input "1"
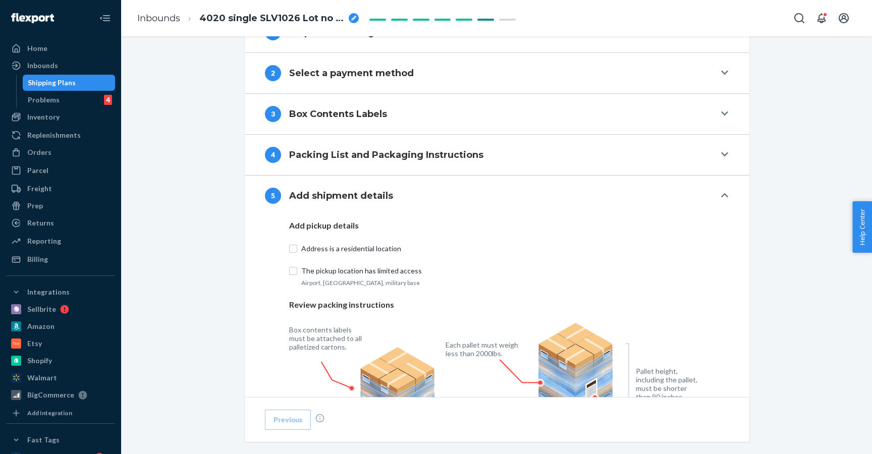
scroll to position [384, 0]
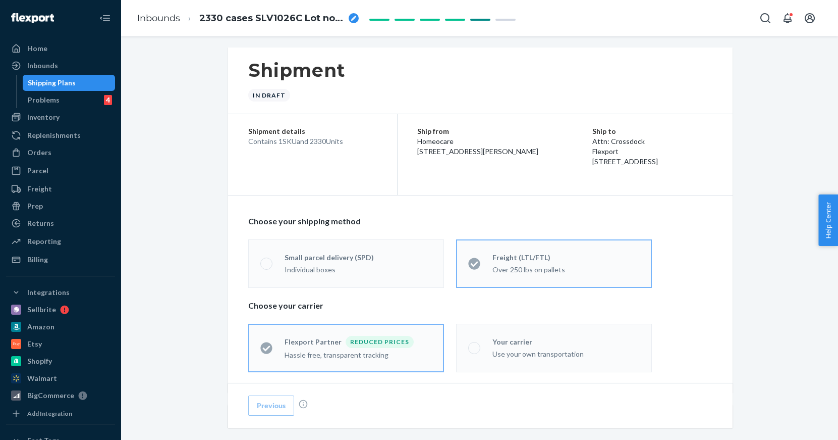
scroll to position [6, 0]
click at [147, 16] on link "Inbounds" at bounding box center [158, 18] width 43 height 11
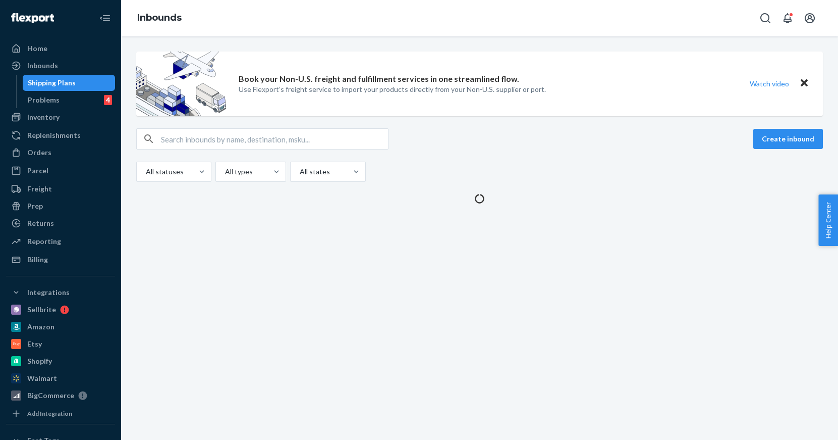
click at [148, 26] on ol "Inbounds" at bounding box center [159, 18] width 61 height 29
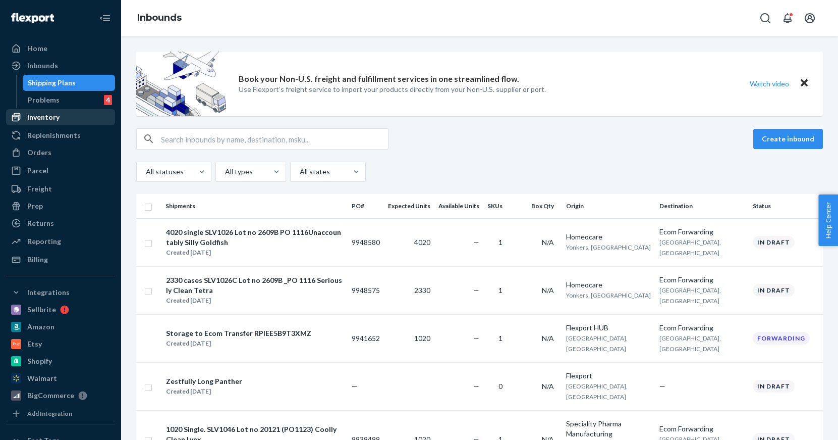
click at [66, 119] on div "Inventory" at bounding box center [60, 117] width 107 height 14
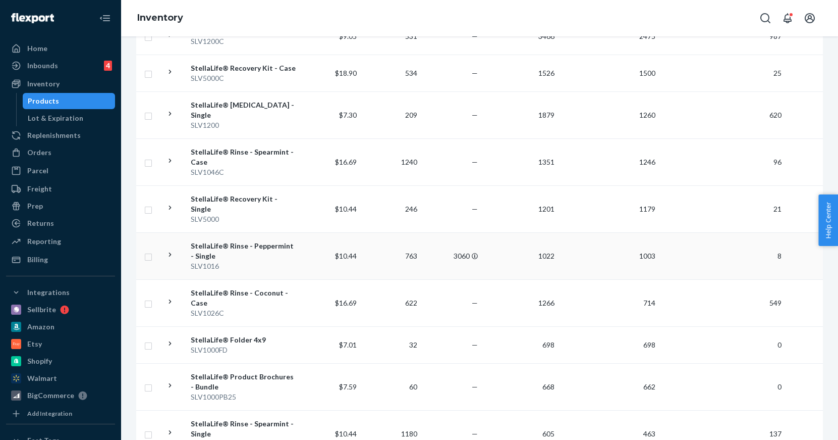
scroll to position [307, 0]
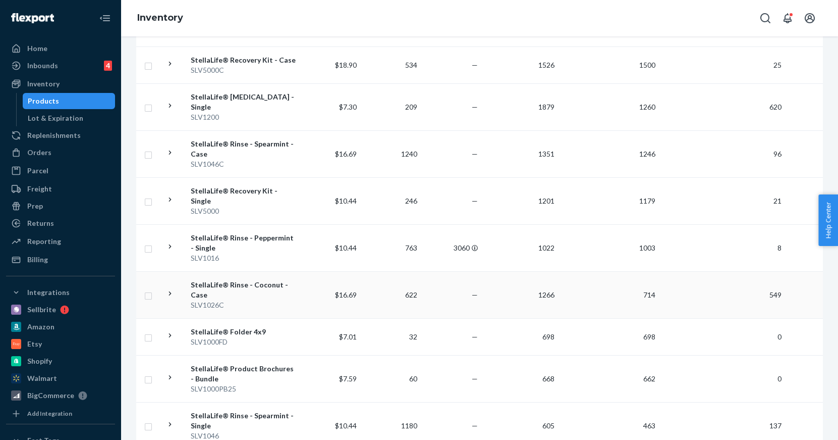
click at [251, 300] on div "SLV1026C" at bounding box center [243, 305] width 105 height 10
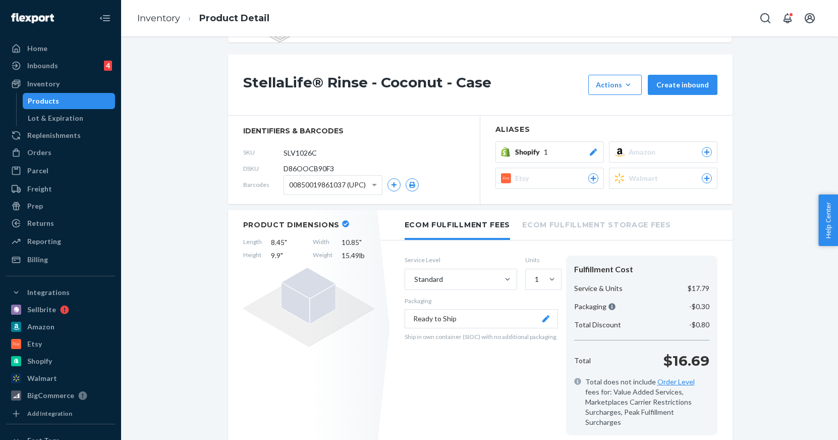
scroll to position [58, 0]
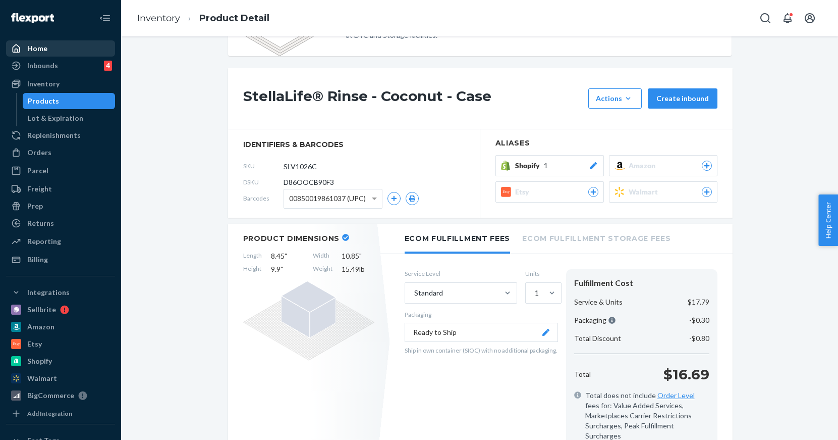
click at [62, 45] on div "Home" at bounding box center [60, 48] width 107 height 14
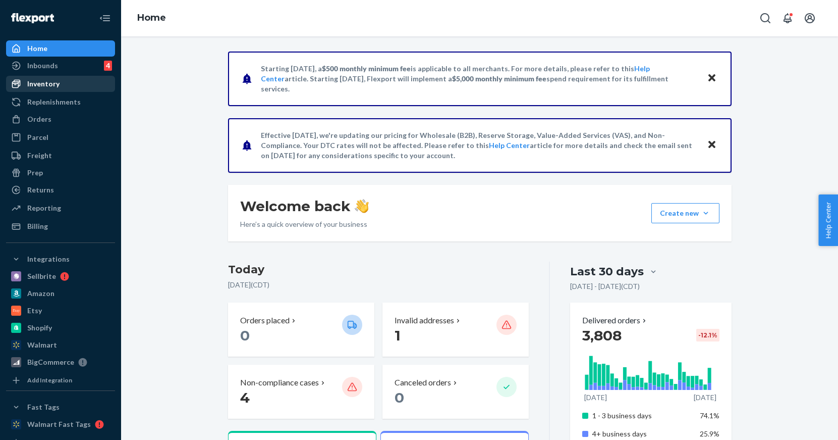
click at [55, 83] on div "Inventory" at bounding box center [43, 84] width 32 height 10
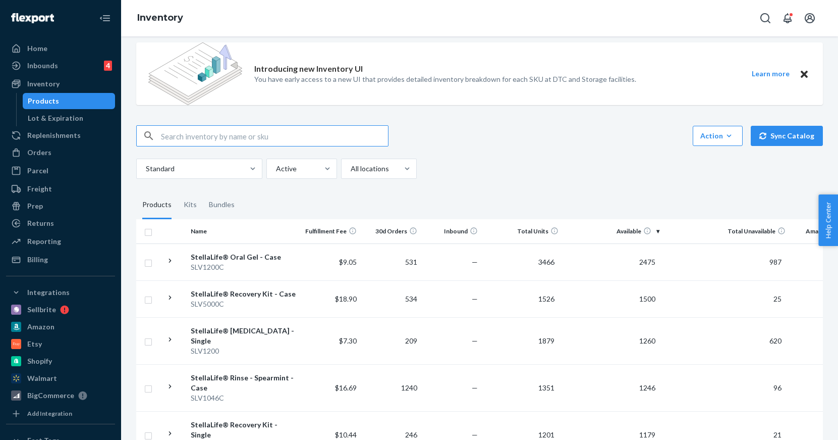
scroll to position [93, 0]
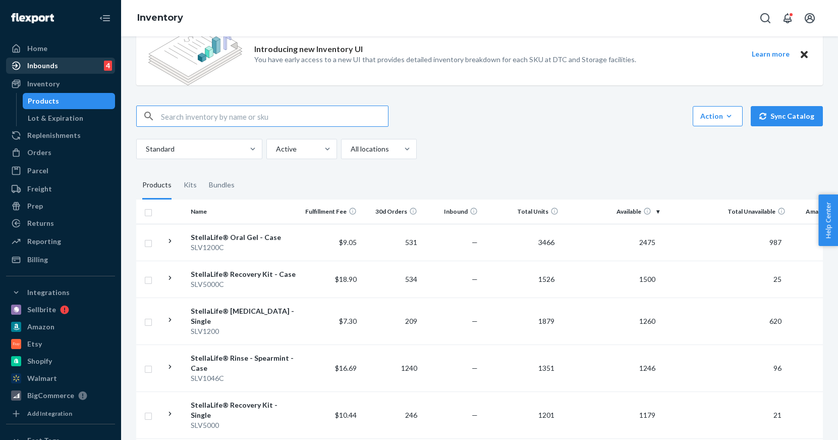
click at [51, 64] on div "Inbounds" at bounding box center [42, 66] width 31 height 10
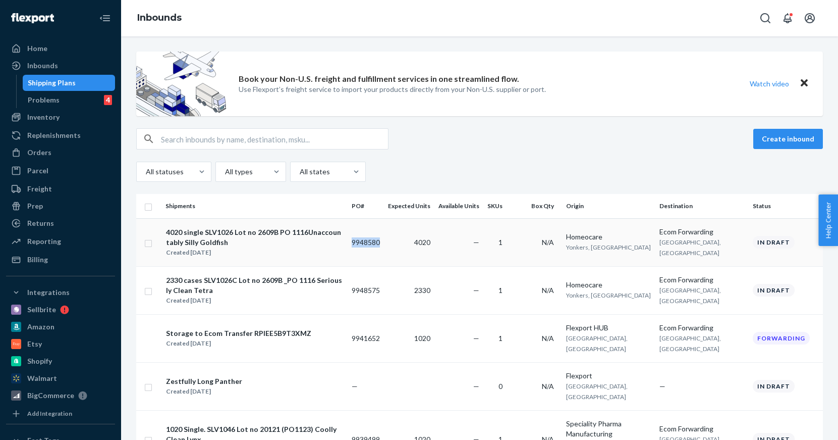
copy td "9948580"
drag, startPoint x: 426, startPoint y: 243, endPoint x: 392, endPoint y: 243, distance: 34.3
click at [392, 243] on tr "4020 single SLV1026 Lot no 2609B PO 1116Unaccountably Silly Goldfish Created [D…" at bounding box center [479, 242] width 687 height 48
